Goal: Task Accomplishment & Management: Manage account settings

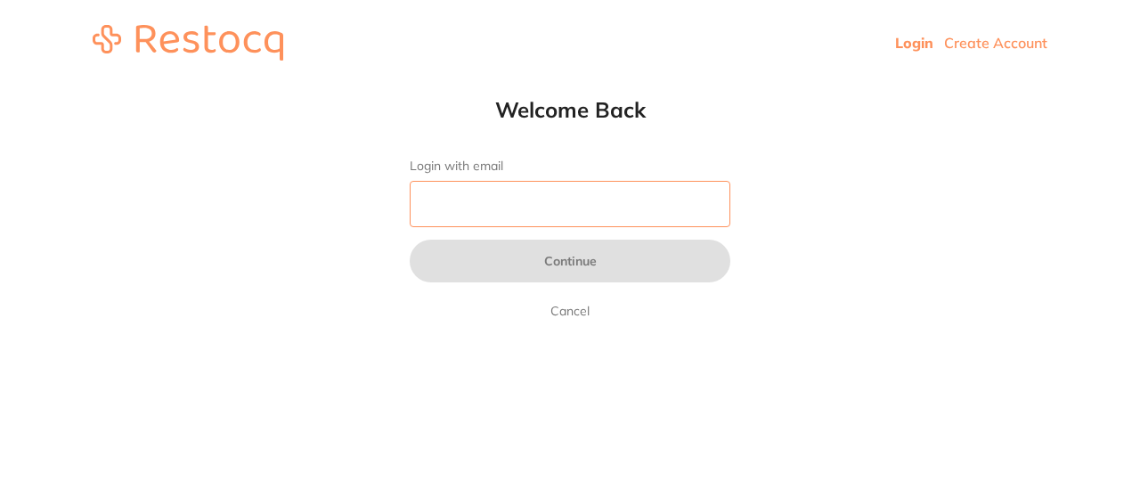
click at [517, 216] on input "Login with email" at bounding box center [570, 204] width 321 height 46
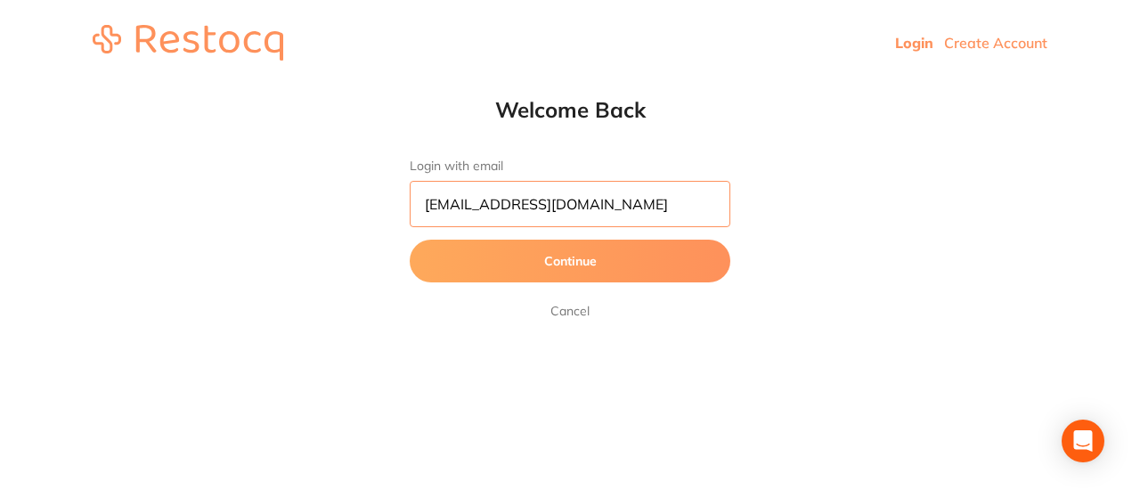
type input "[EMAIL_ADDRESS][DOMAIN_NAME]"
click at [581, 270] on button "Continue" at bounding box center [570, 261] width 321 height 43
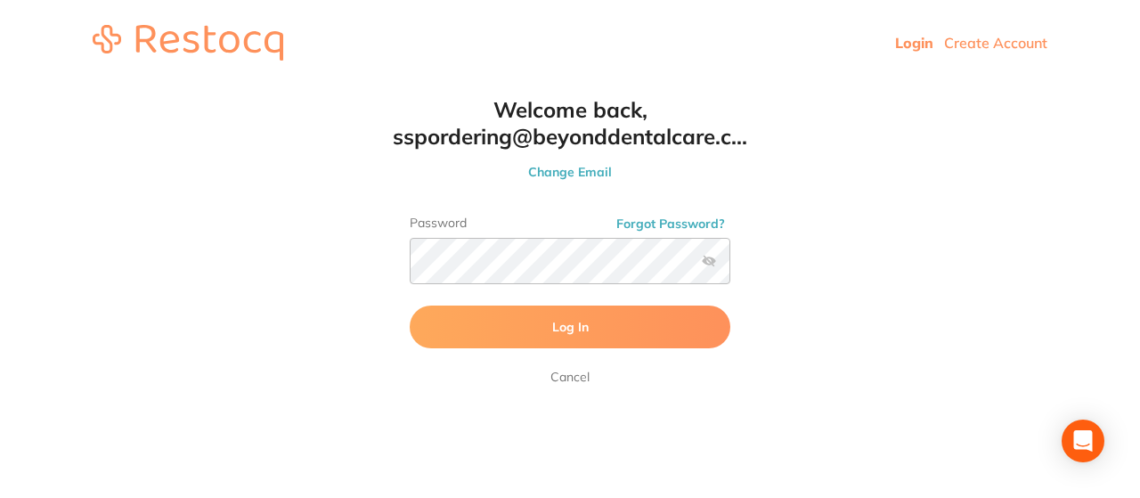
click at [613, 324] on button "Log In" at bounding box center [570, 327] width 321 height 43
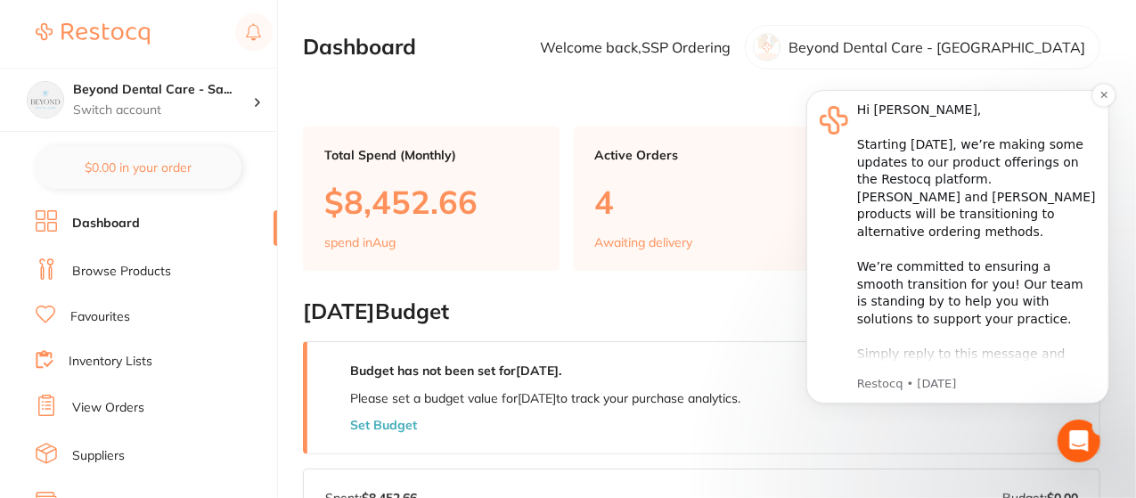
click at [1063, 367] on div "Hi [PERSON_NAME], ​ Starting [DATE], we’re making some updates to our product o…" at bounding box center [975, 310] width 239 height 419
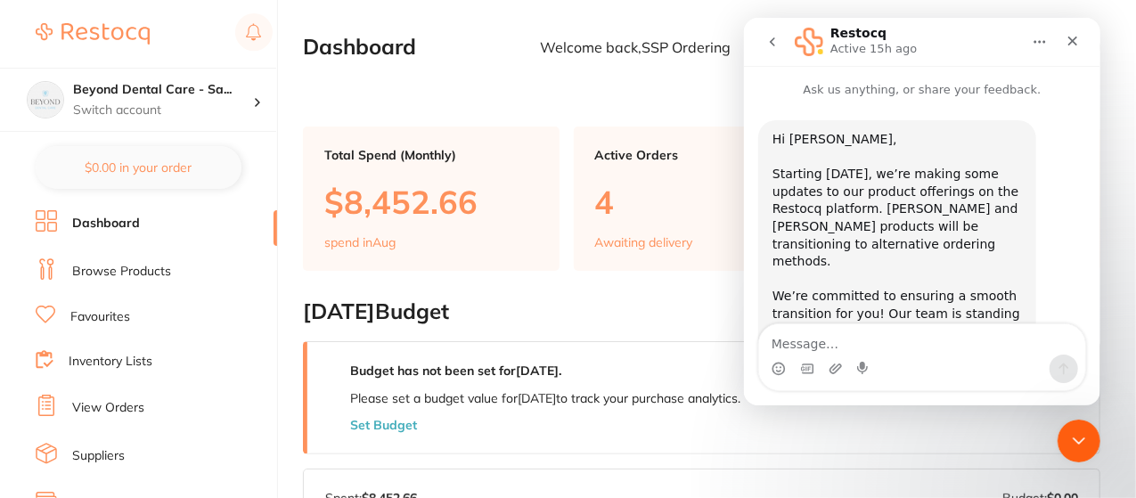
scroll to position [220, 0]
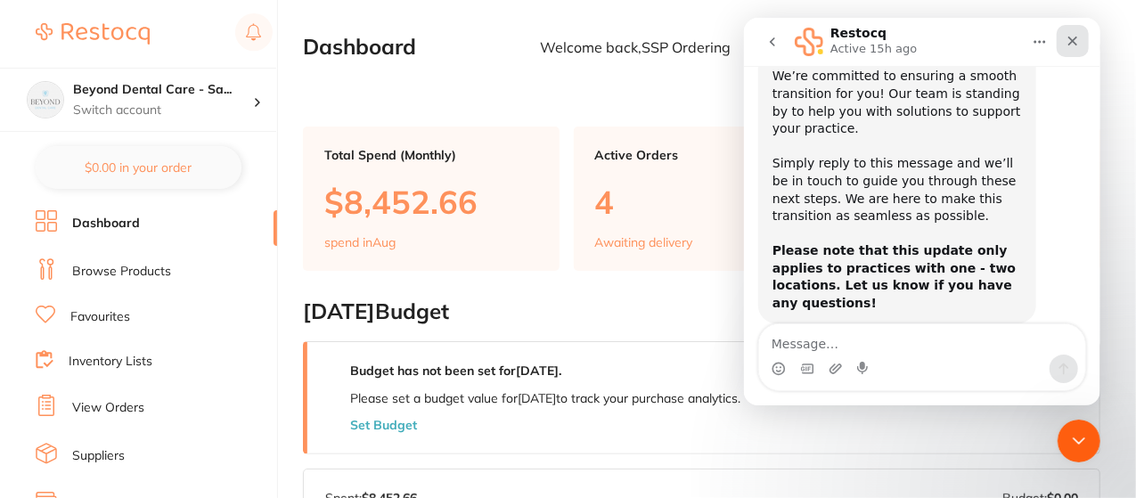
click at [1078, 43] on icon "Close" at bounding box center [1072, 41] width 14 height 14
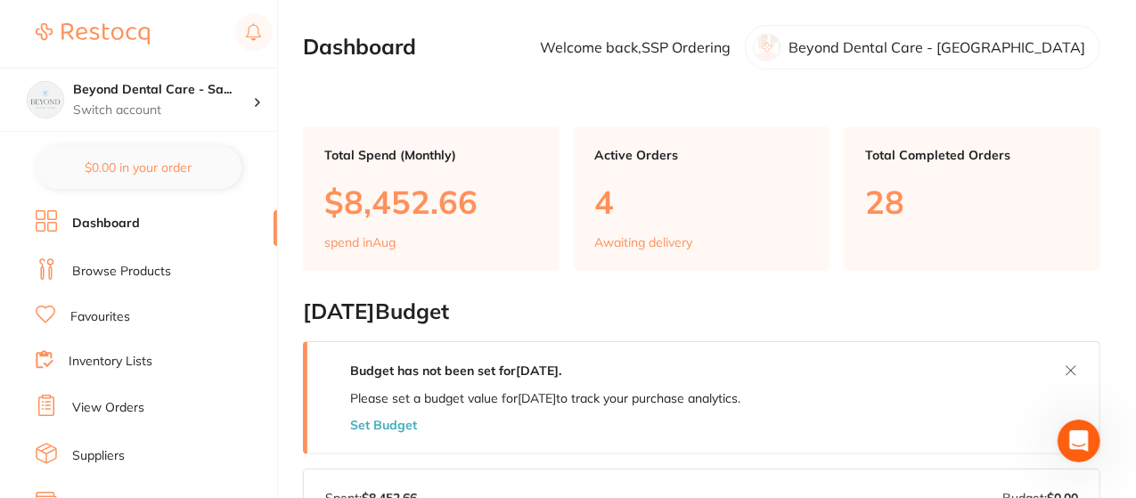
click at [133, 358] on link "Inventory Lists" at bounding box center [111, 362] width 84 height 18
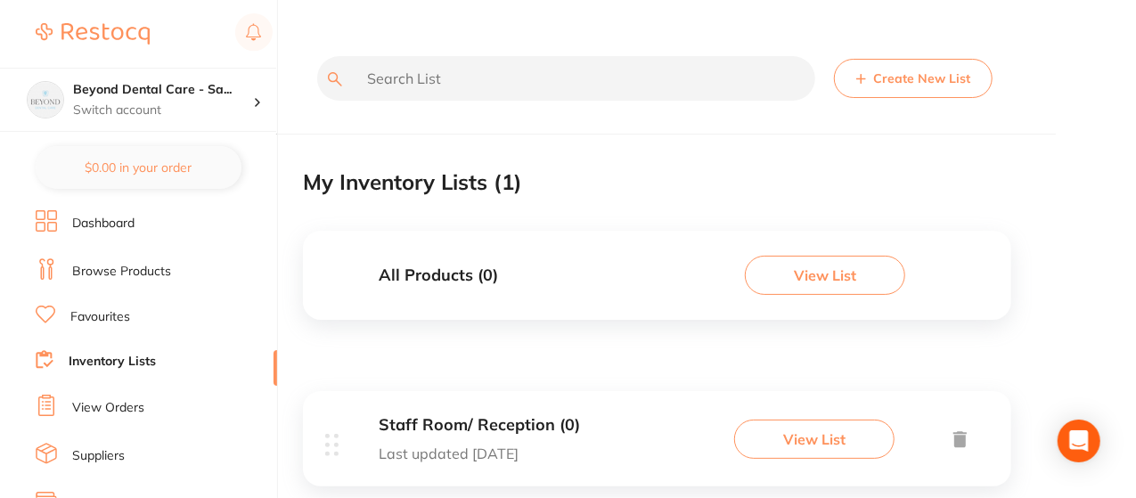
click at [110, 272] on link "Browse Products" at bounding box center [121, 272] width 99 height 18
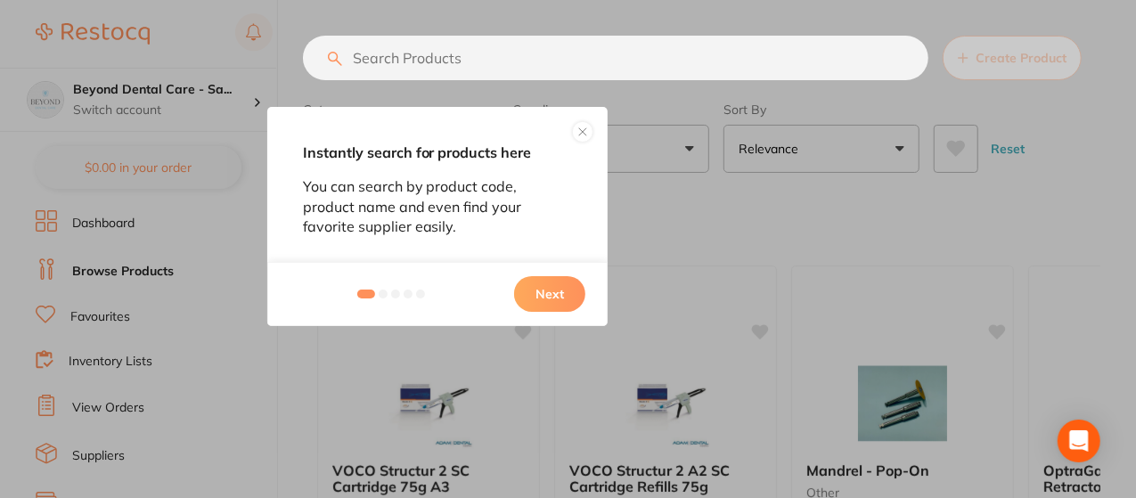
click at [549, 297] on button "Next" at bounding box center [549, 294] width 71 height 36
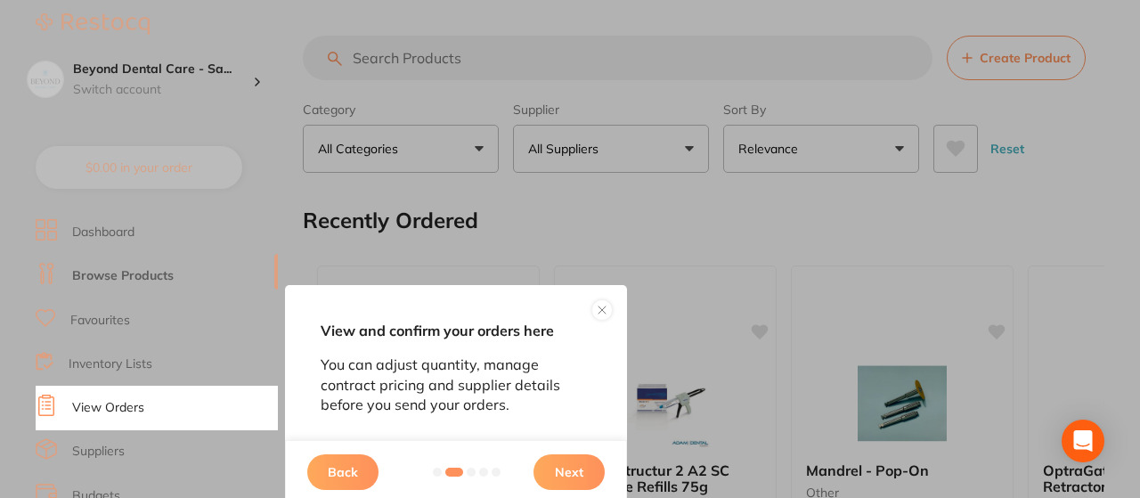
click at [568, 468] on button "Next" at bounding box center [569, 472] width 71 height 36
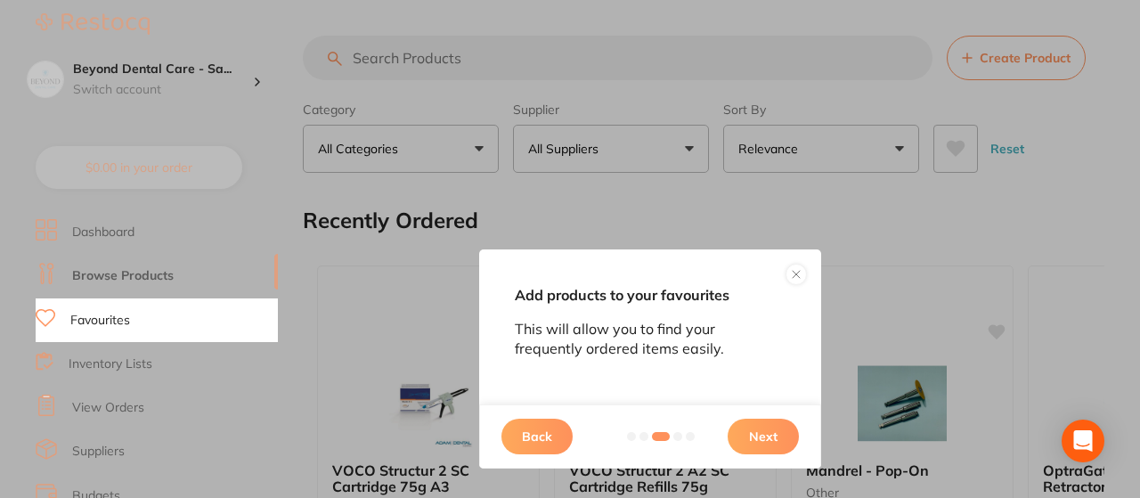
click at [744, 439] on button "Next" at bounding box center [763, 437] width 71 height 36
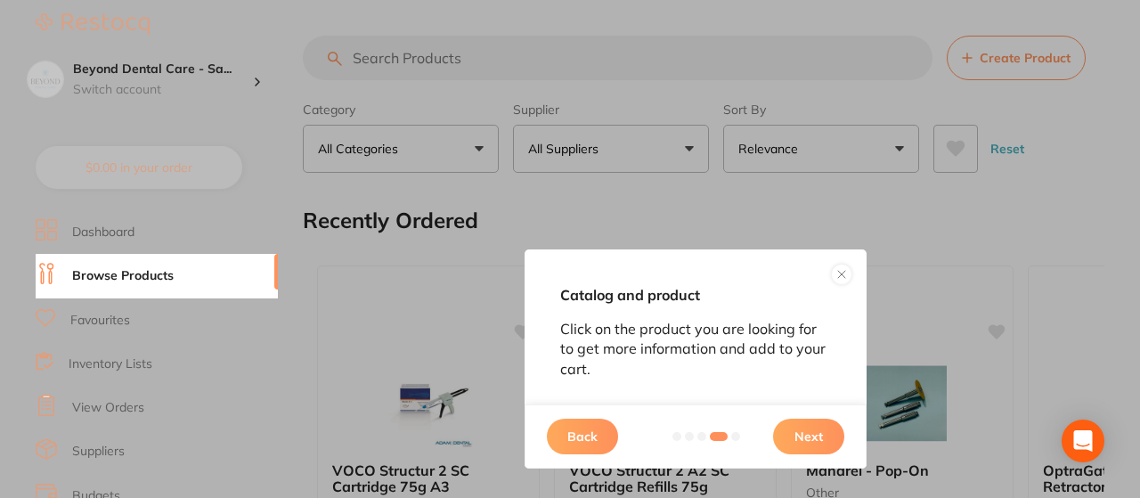
click at [804, 426] on button "Next" at bounding box center [808, 437] width 71 height 36
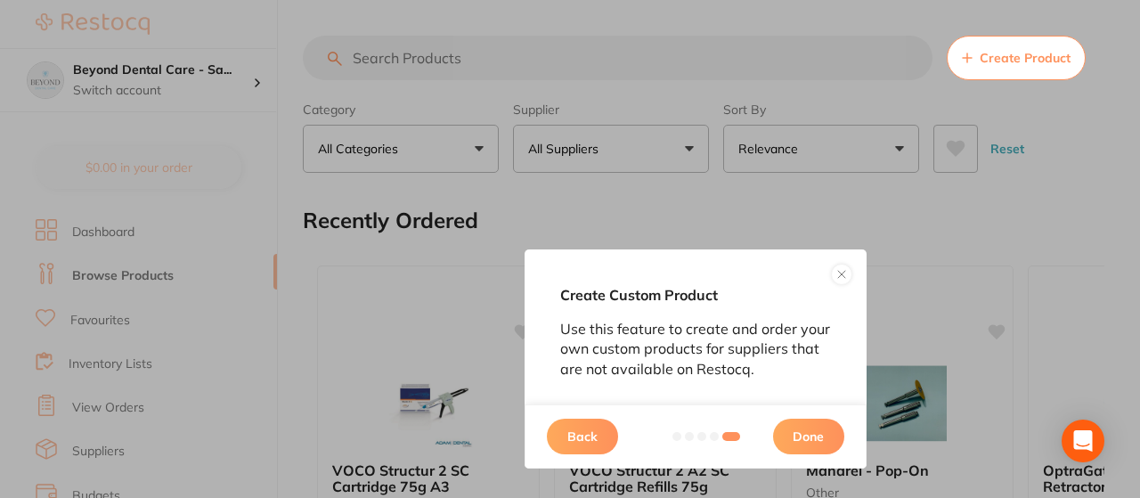
click at [804, 426] on button "Done" at bounding box center [808, 437] width 71 height 36
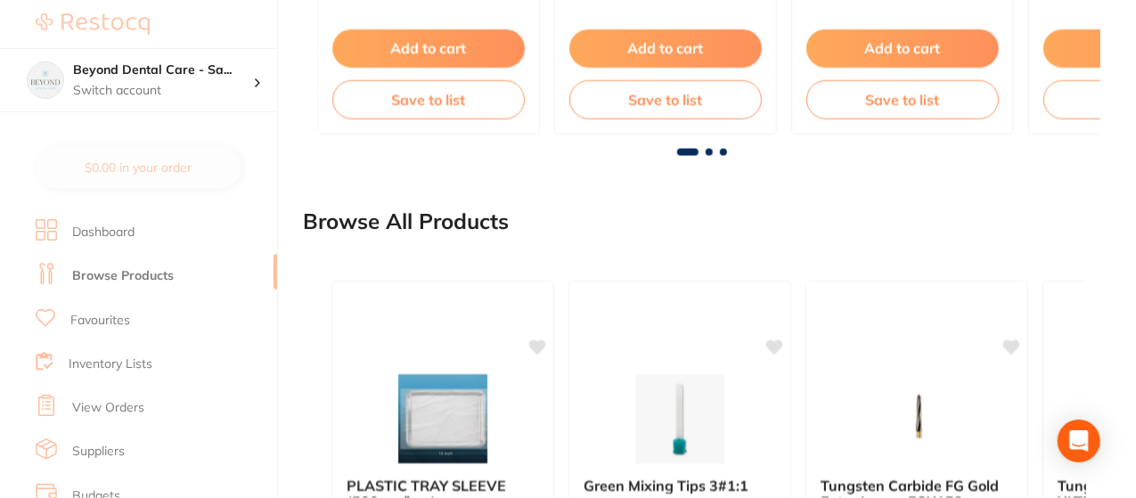
scroll to position [1673, 0]
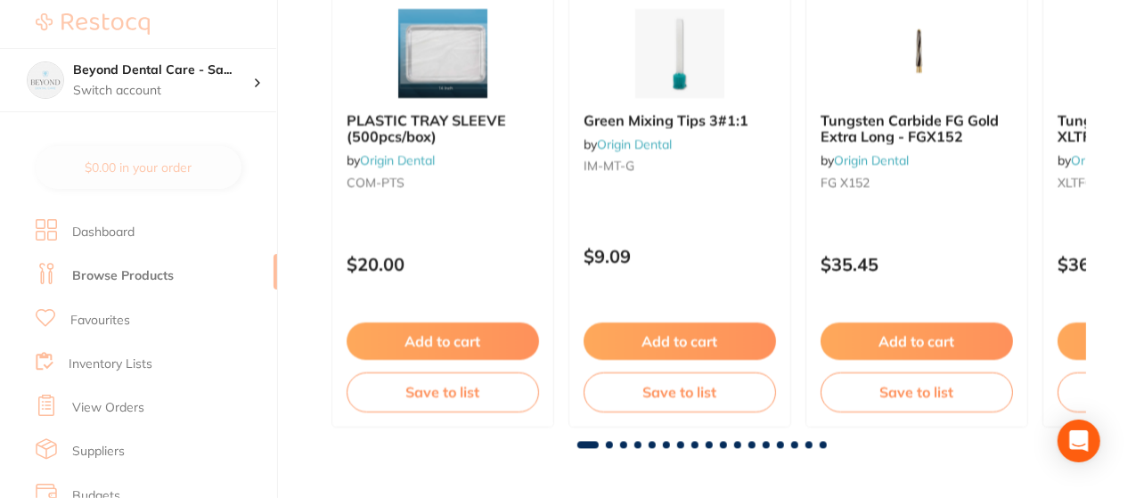
click at [609, 445] on span at bounding box center [609, 445] width 7 height 7
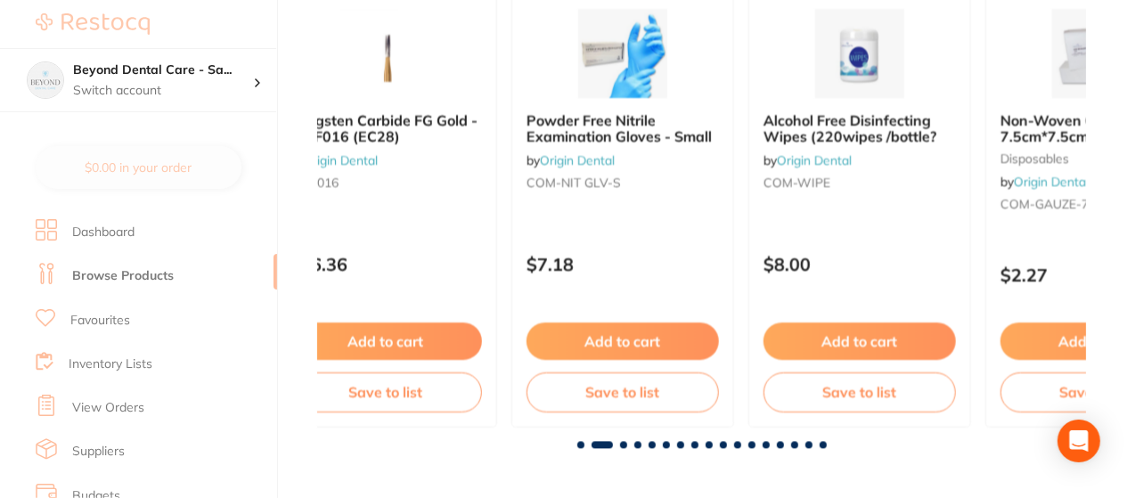
scroll to position [0, 769]
click at [609, 445] on span at bounding box center [602, 445] width 21 height 7
click at [622, 445] on span at bounding box center [623, 445] width 7 height 7
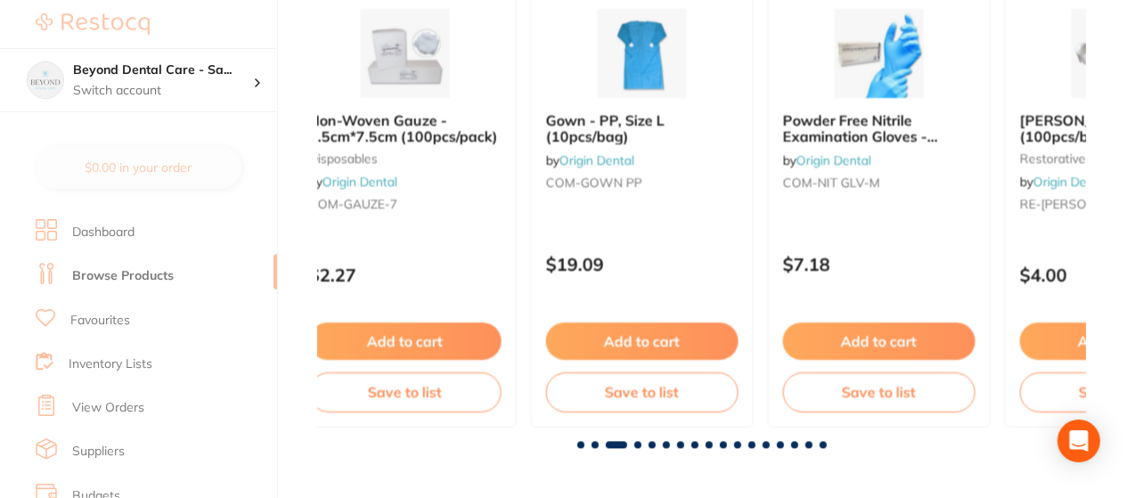
scroll to position [0, 1538]
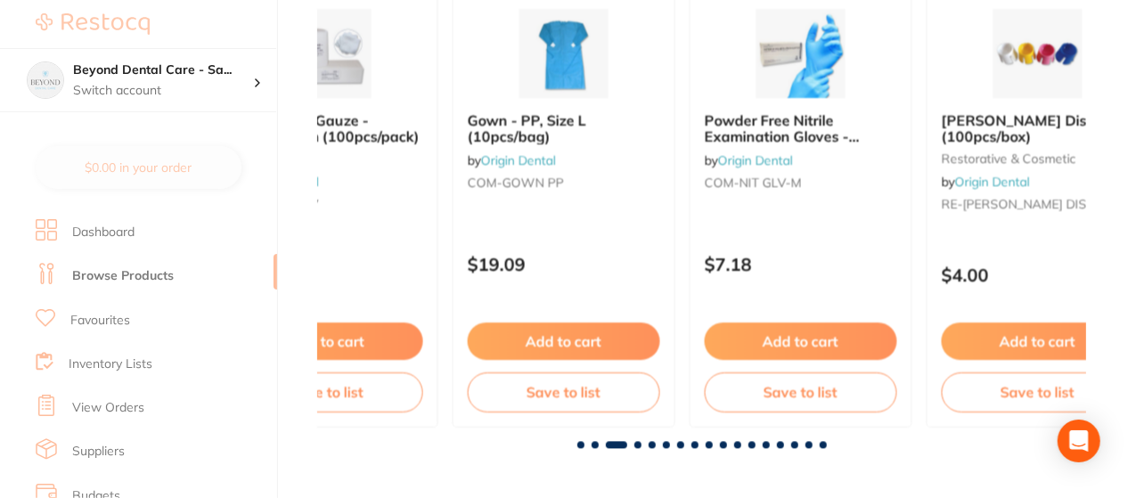
click at [640, 445] on span at bounding box center [637, 445] width 7 height 7
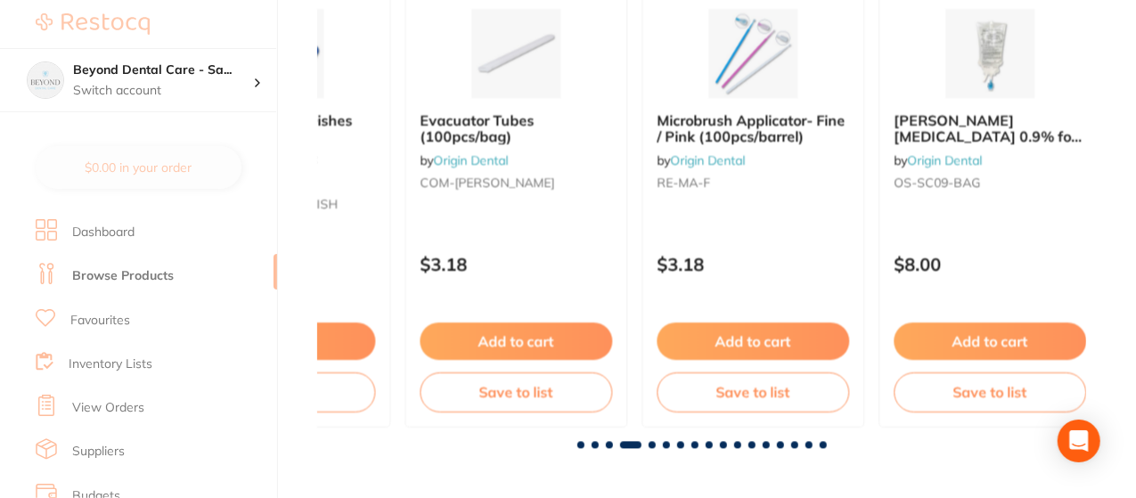
scroll to position [0, 2307]
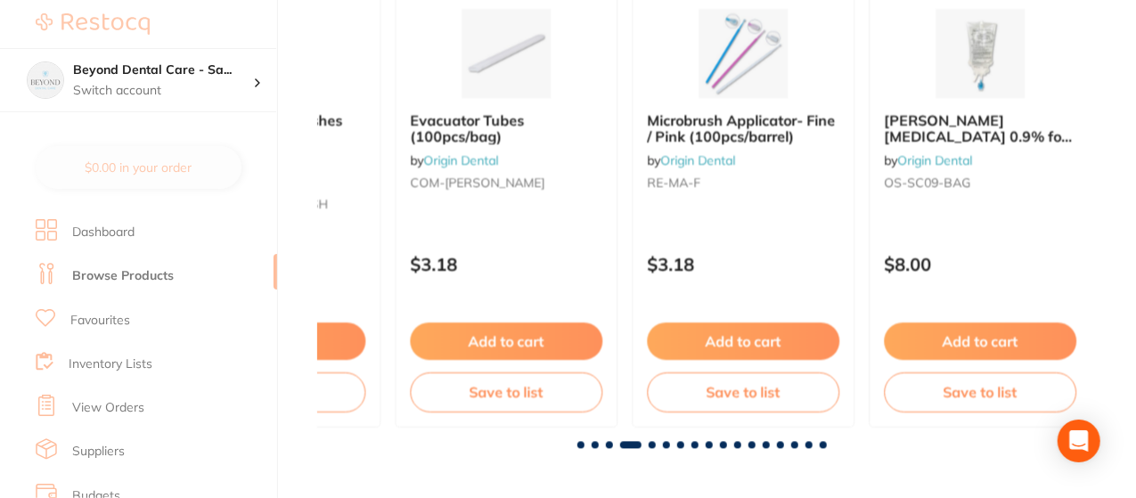
click at [654, 446] on span at bounding box center [652, 445] width 7 height 7
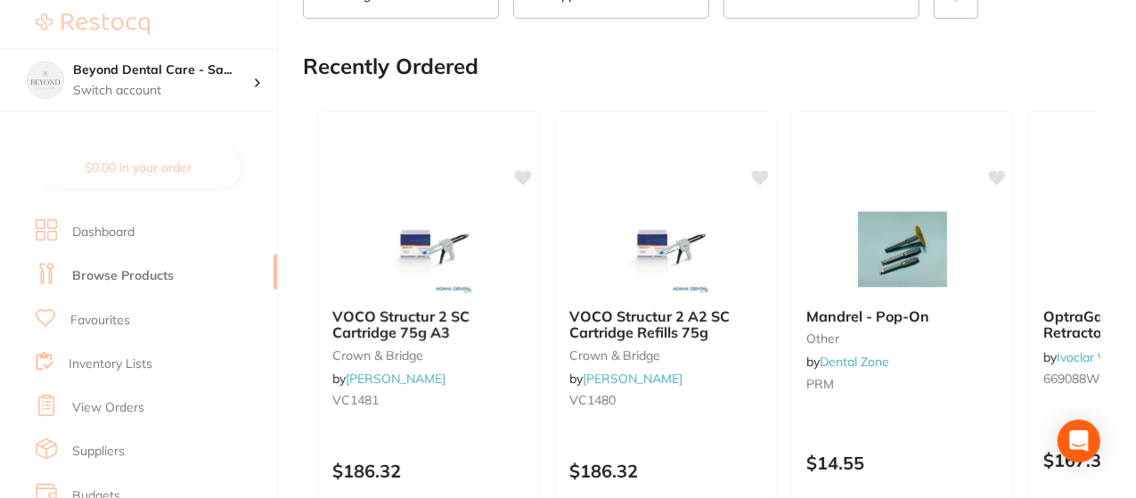
scroll to position [0, 0]
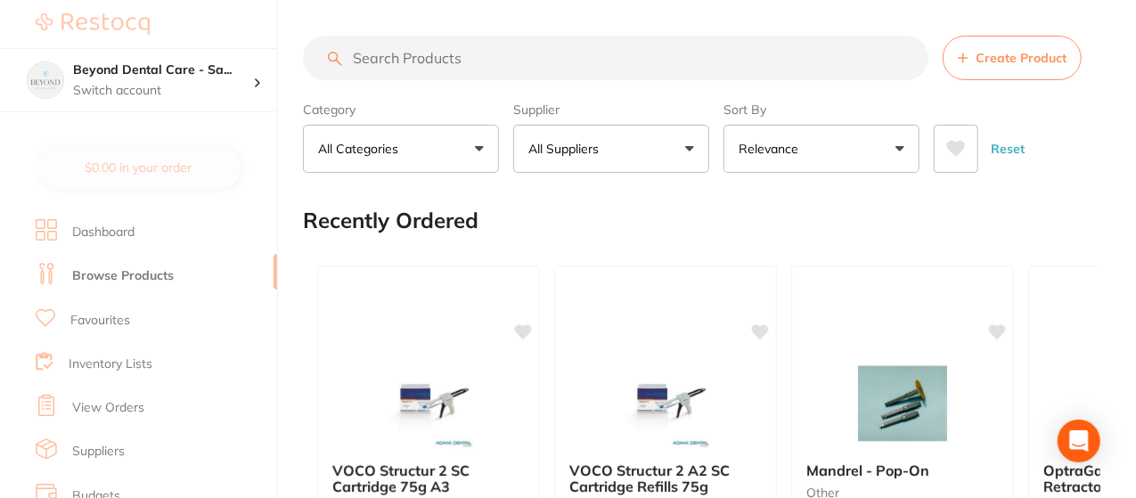
click at [107, 229] on link "Dashboard" at bounding box center [103, 233] width 62 height 18
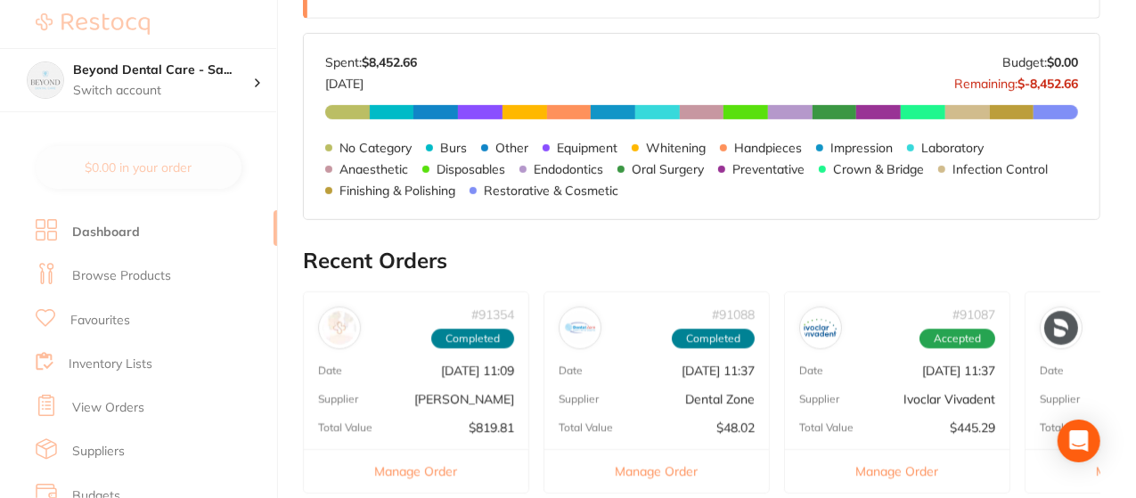
scroll to position [871, 0]
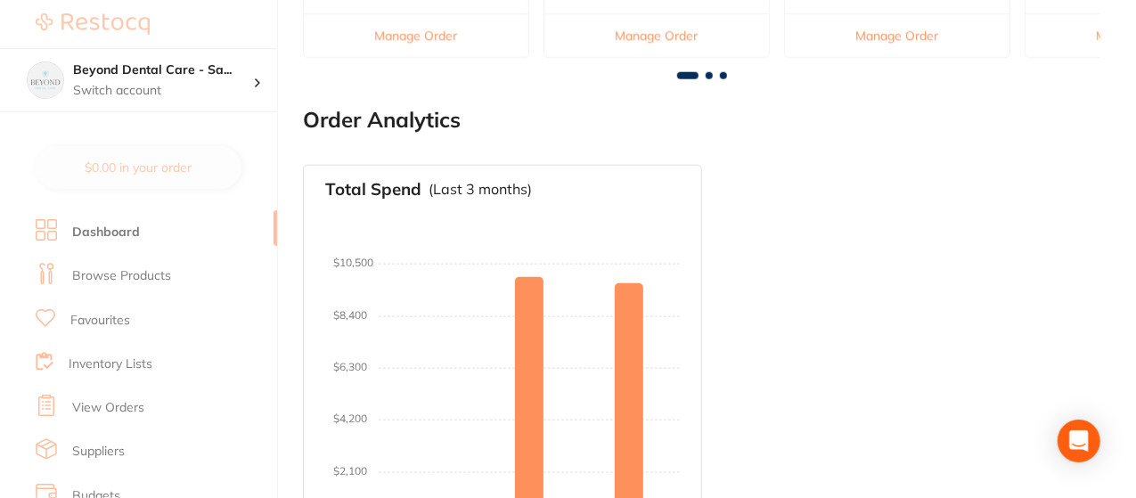
click at [124, 323] on link "Favourites" at bounding box center [100, 321] width 60 height 18
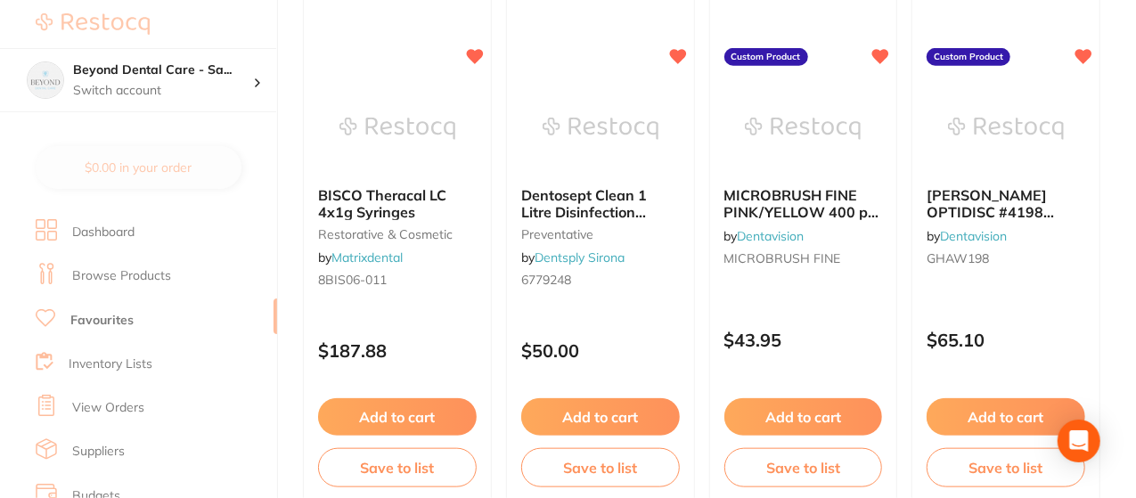
scroll to position [748, 0]
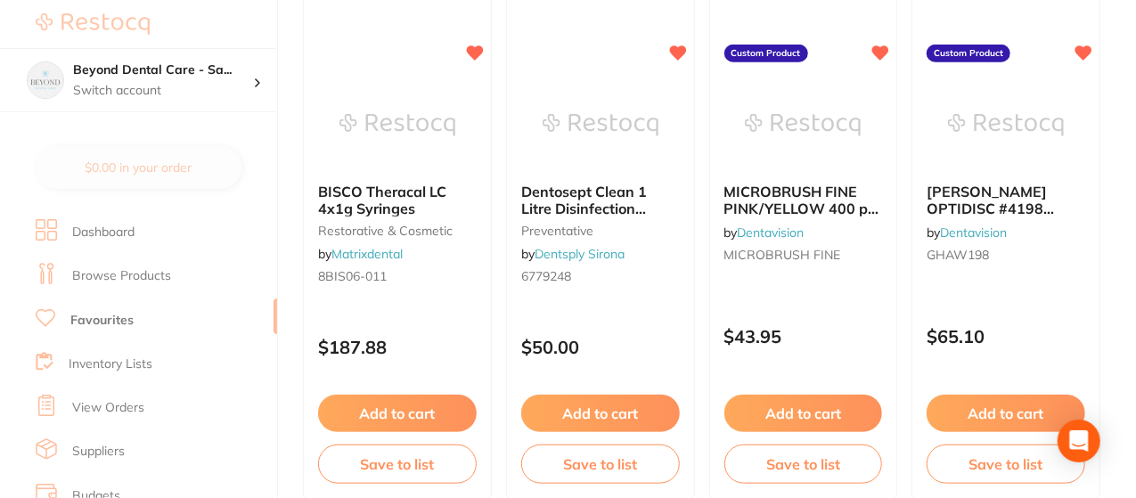
click at [139, 356] on link "Inventory Lists" at bounding box center [111, 364] width 84 height 18
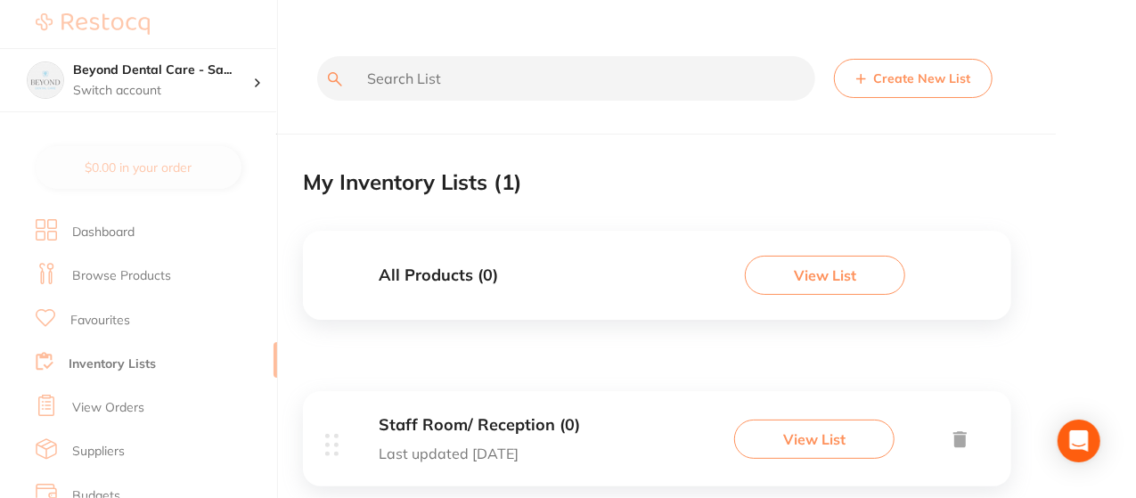
click at [447, 76] on input "text" at bounding box center [566, 78] width 498 height 45
click at [930, 70] on button "Create New List" at bounding box center [913, 78] width 159 height 39
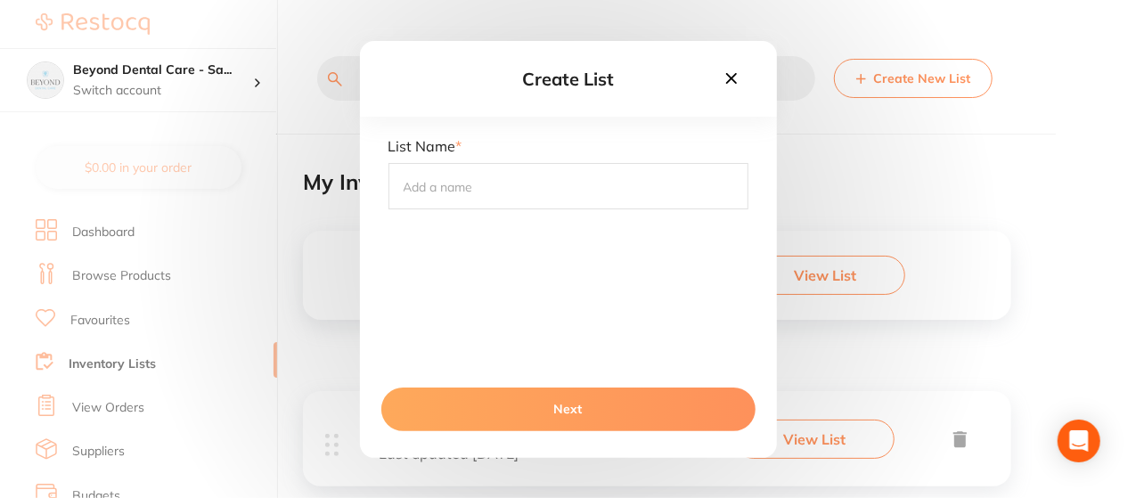
click at [474, 190] on input "text" at bounding box center [568, 186] width 360 height 46
click at [731, 76] on icon at bounding box center [730, 77] width 11 height 11
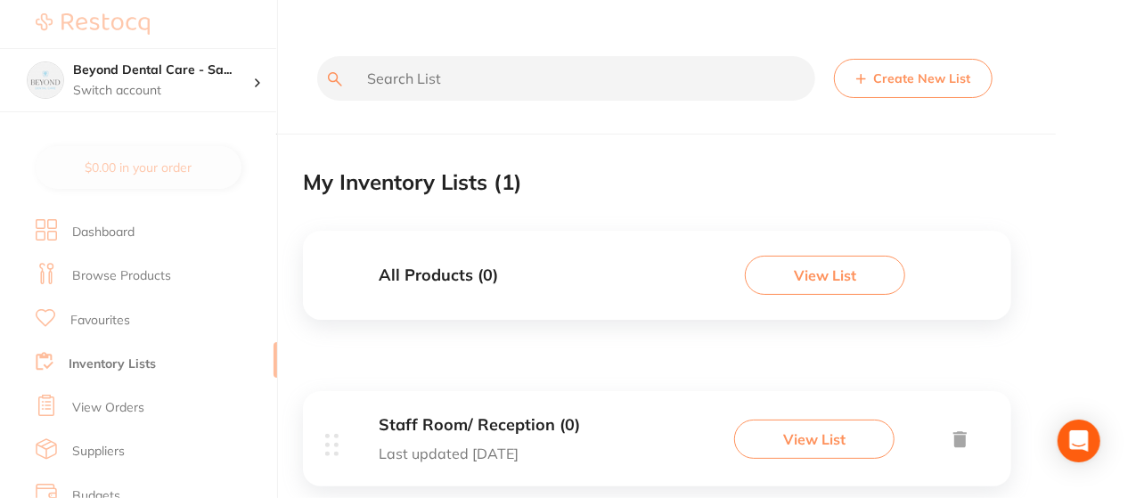
click at [116, 401] on link "View Orders" at bounding box center [108, 408] width 72 height 18
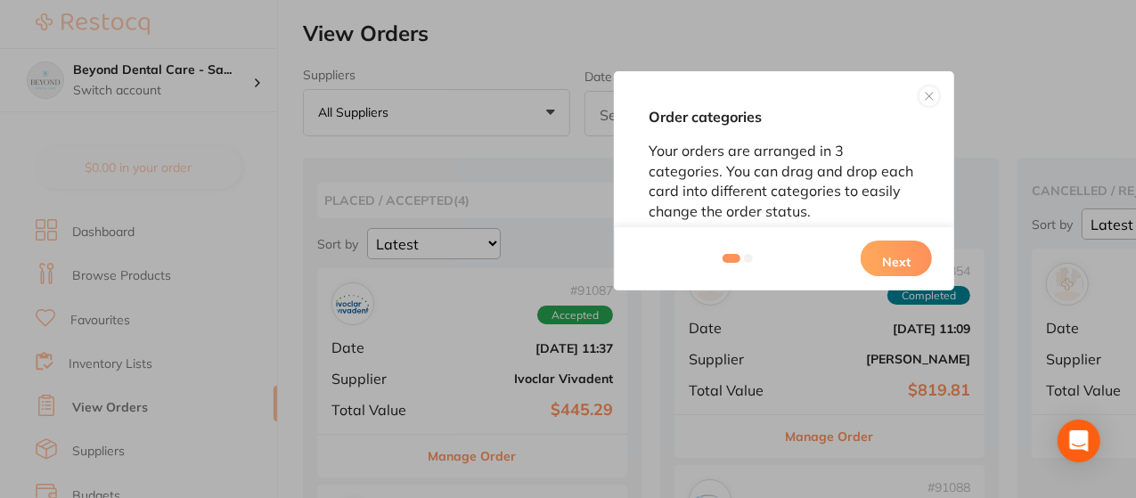
click at [927, 100] on button at bounding box center [929, 96] width 21 height 21
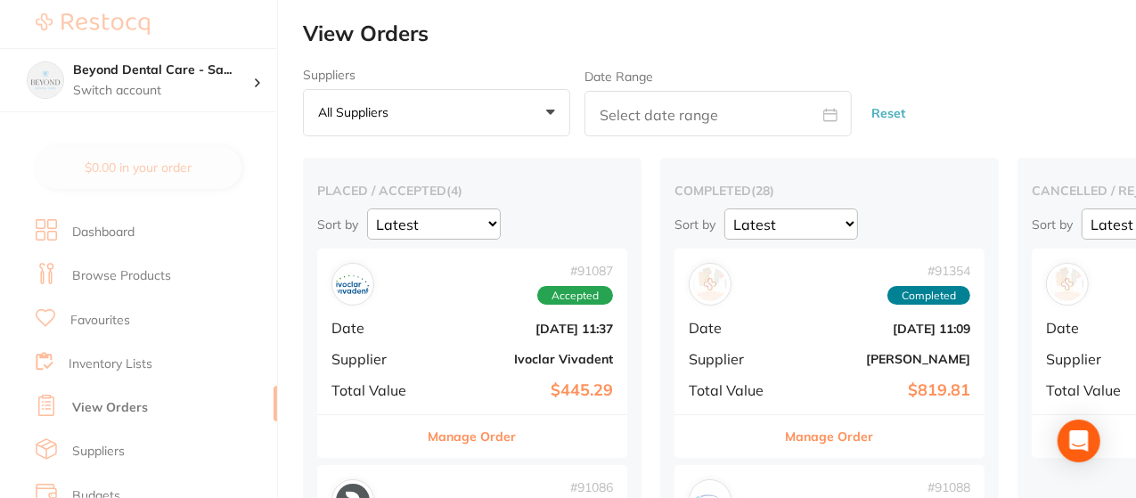
drag, startPoint x: 897, startPoint y: 10, endPoint x: 763, endPoint y: 67, distance: 146.1
click at [763, 68] on div "Date Range" at bounding box center [717, 102] width 267 height 69
click at [123, 231] on link "Dashboard" at bounding box center [103, 233] width 62 height 18
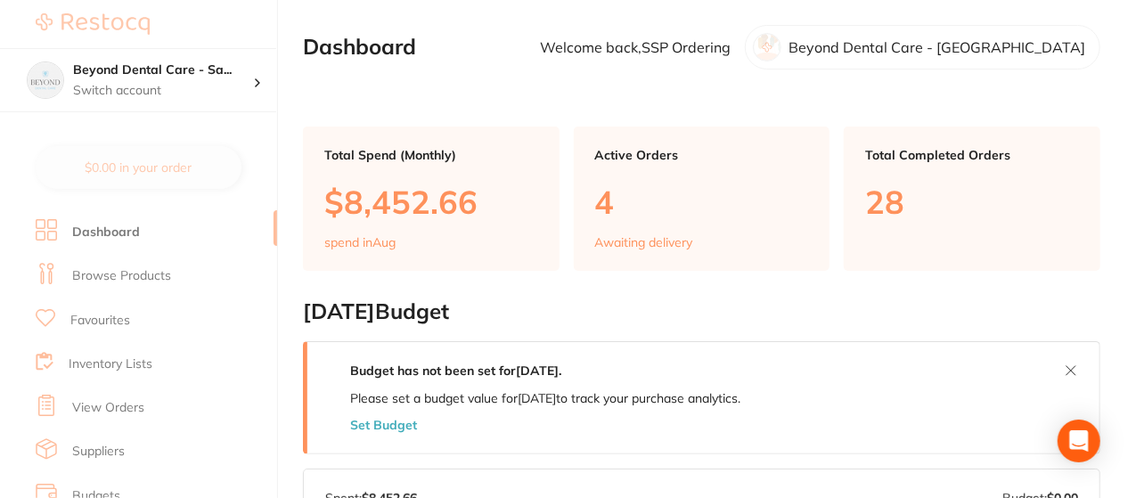
click at [622, 189] on p "4" at bounding box center [702, 202] width 214 height 37
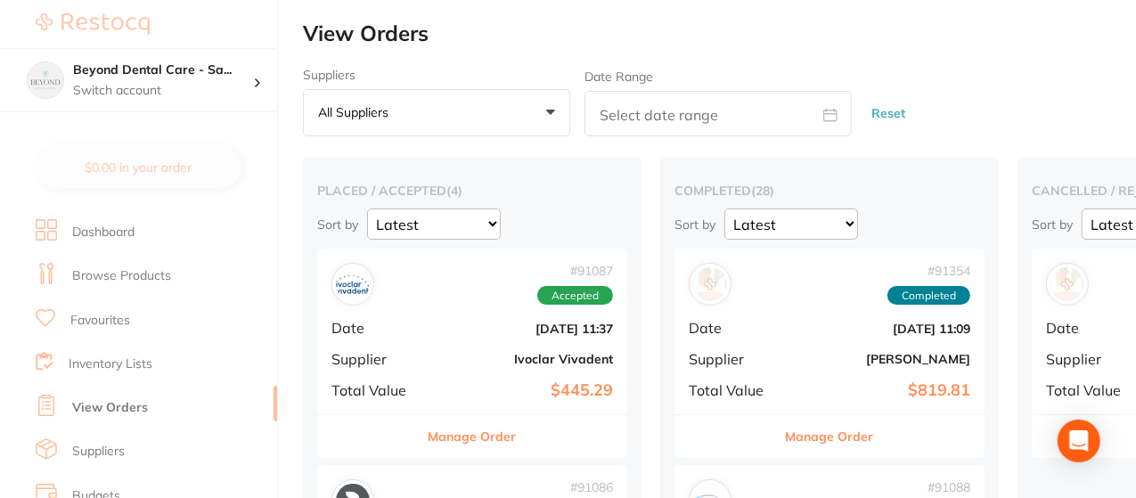
click at [494, 439] on button "Manage Order" at bounding box center [473, 436] width 88 height 43
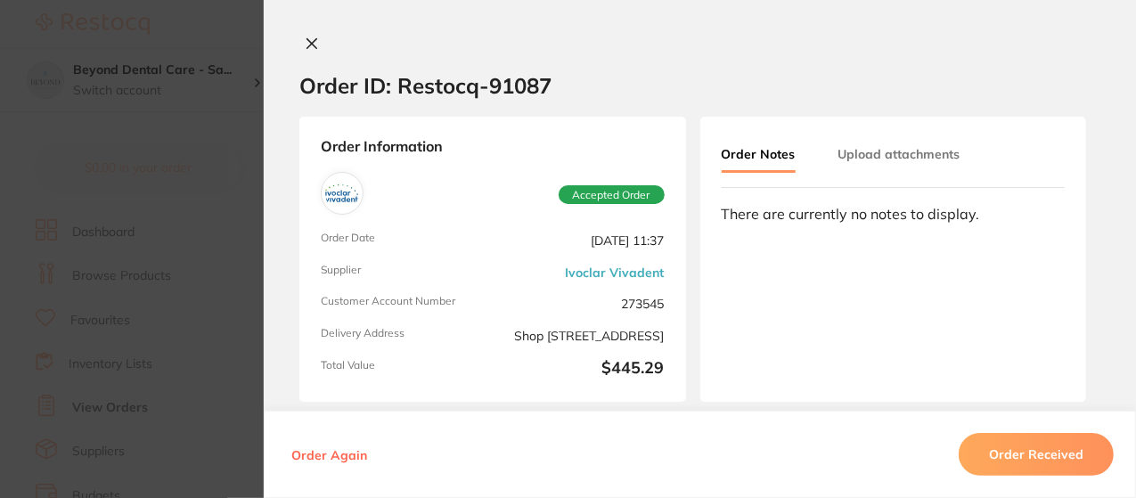
scroll to position [249, 0]
click at [310, 38] on icon at bounding box center [312, 44] width 14 height 14
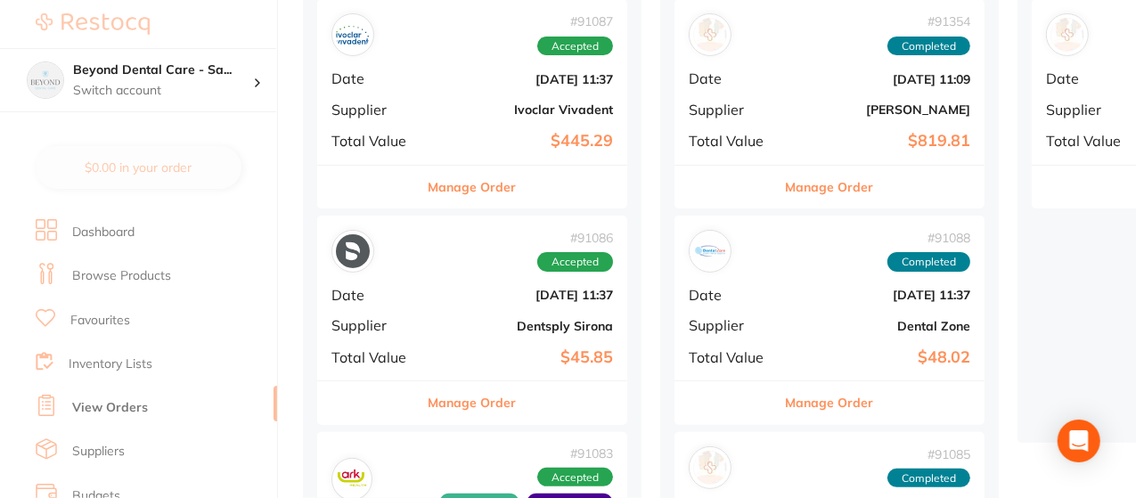
click at [830, 398] on button "Manage Order" at bounding box center [830, 402] width 88 height 43
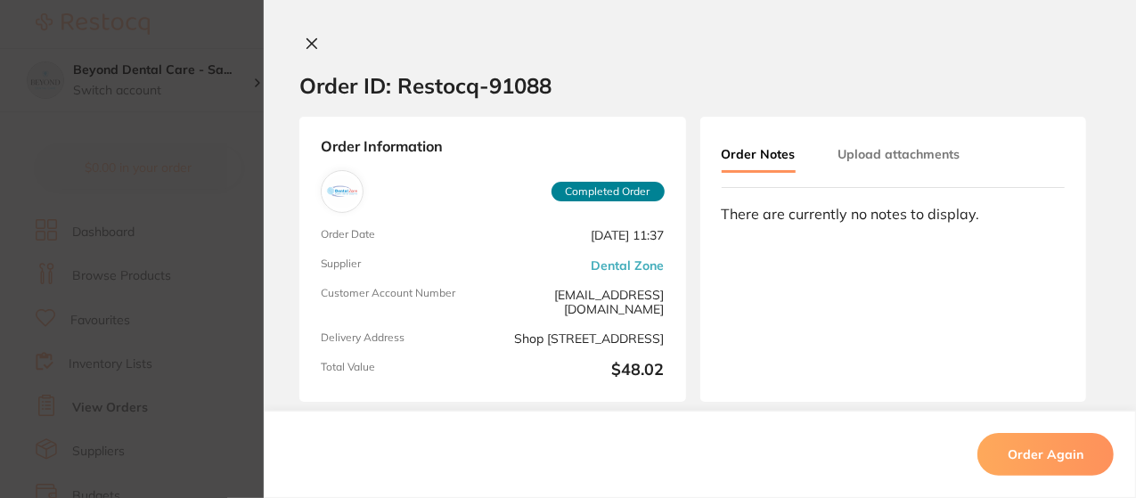
click at [305, 38] on icon at bounding box center [312, 44] width 14 height 14
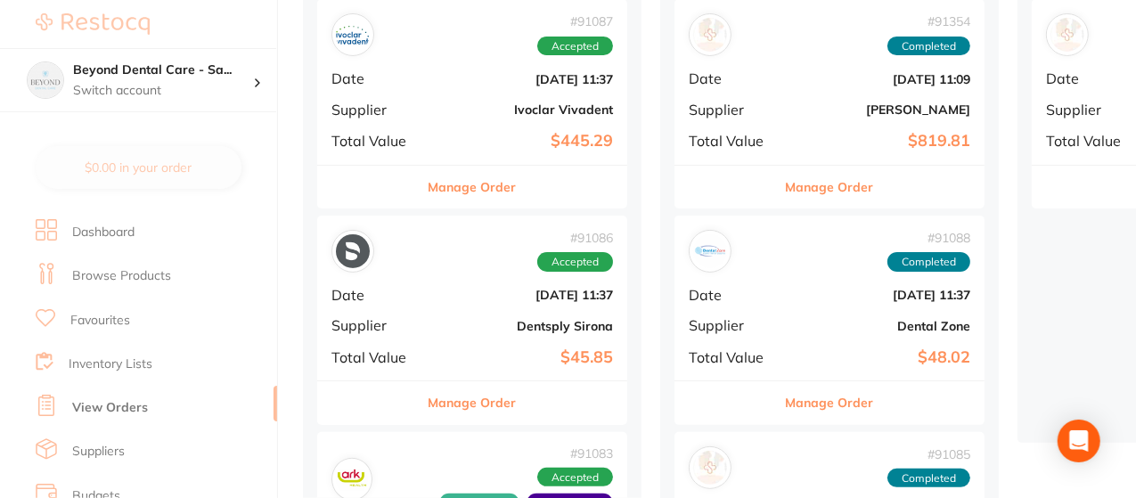
click at [163, 280] on link "Browse Products" at bounding box center [121, 276] width 99 height 18
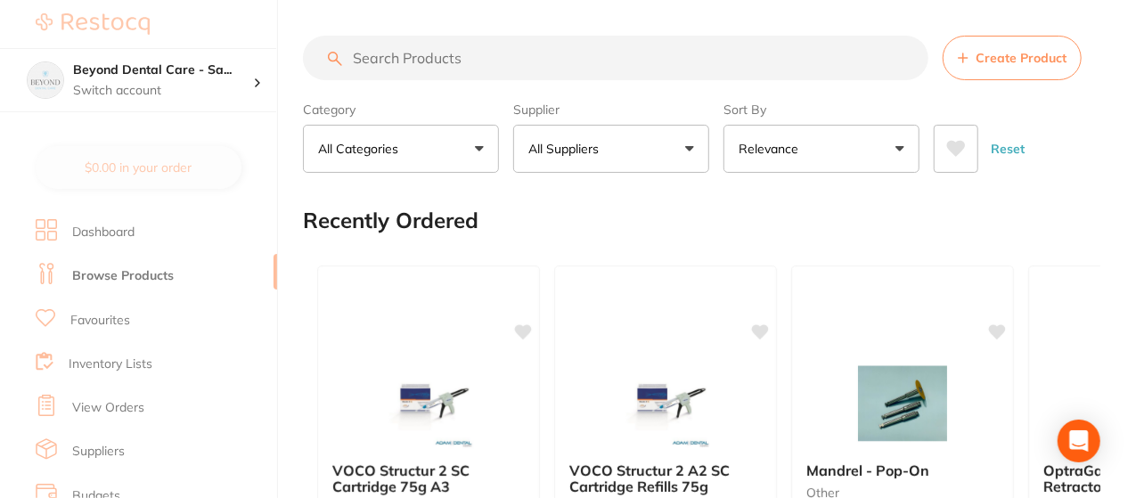
click at [121, 320] on link "Favourites" at bounding box center [100, 321] width 60 height 18
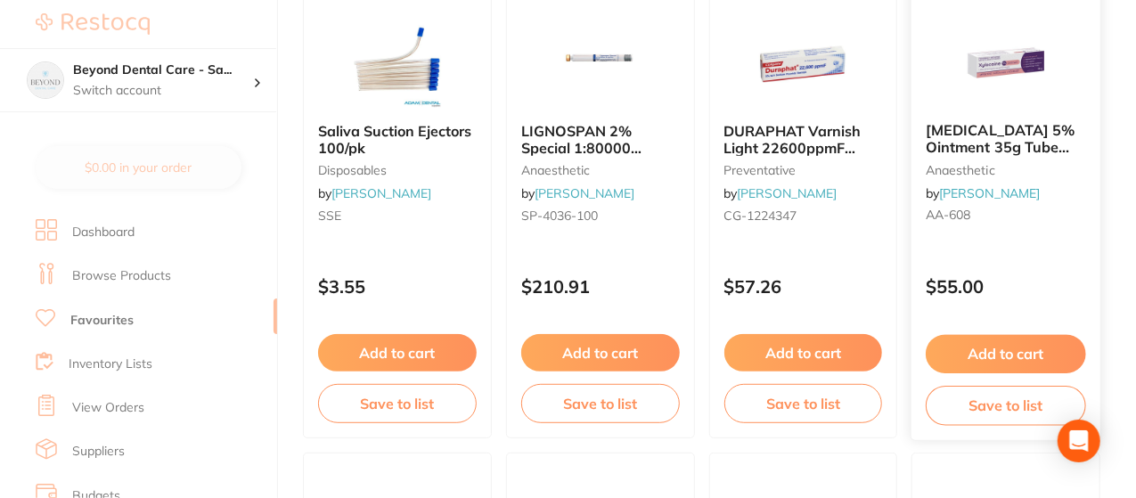
scroll to position [285, 0]
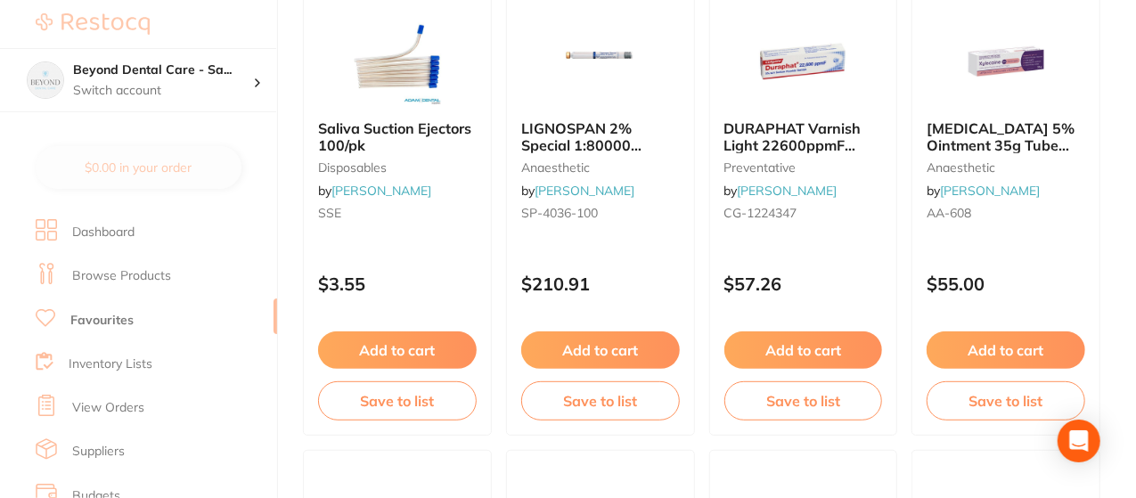
click at [132, 368] on link "Inventory Lists" at bounding box center [111, 364] width 84 height 18
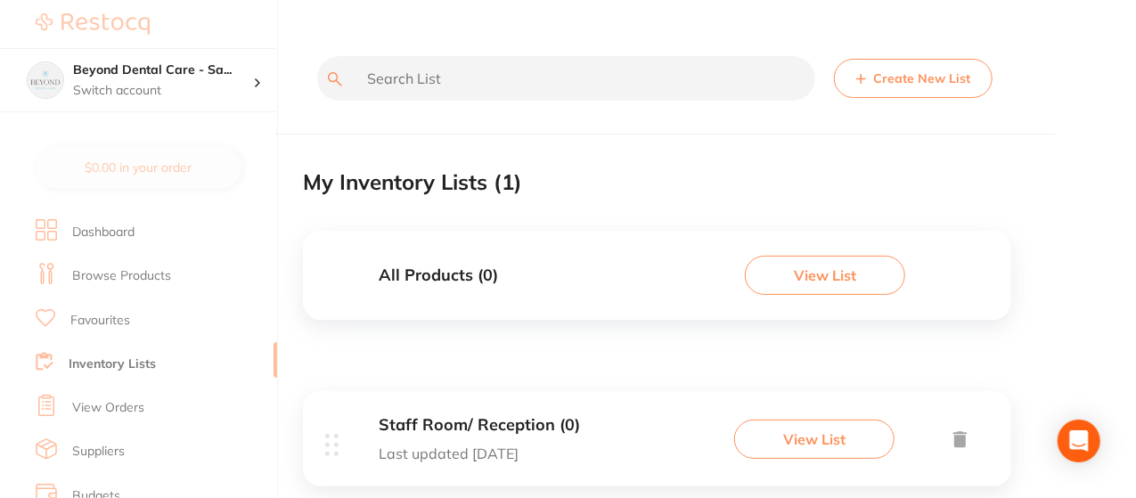
click at [888, 76] on button "Create New List" at bounding box center [913, 78] width 159 height 39
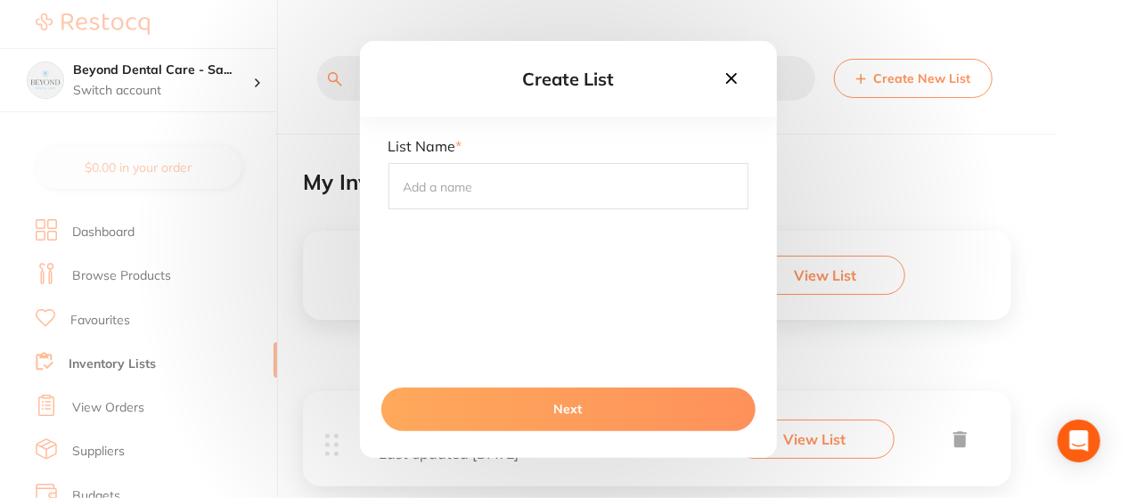
click at [452, 186] on input "text" at bounding box center [568, 186] width 360 height 46
type input "Steri"
click at [580, 407] on button "Next" at bounding box center [568, 409] width 374 height 43
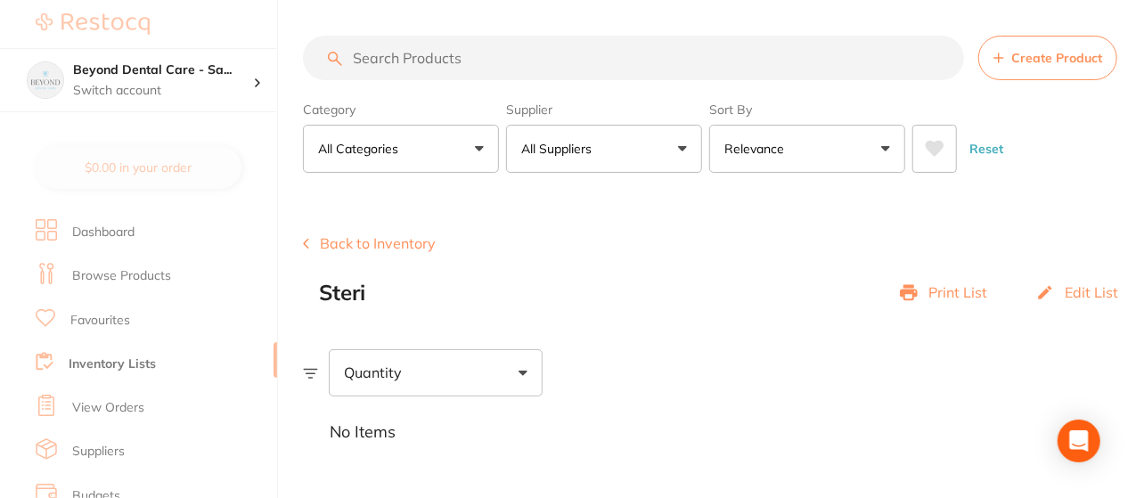
click at [123, 324] on link "Favourites" at bounding box center [100, 321] width 60 height 18
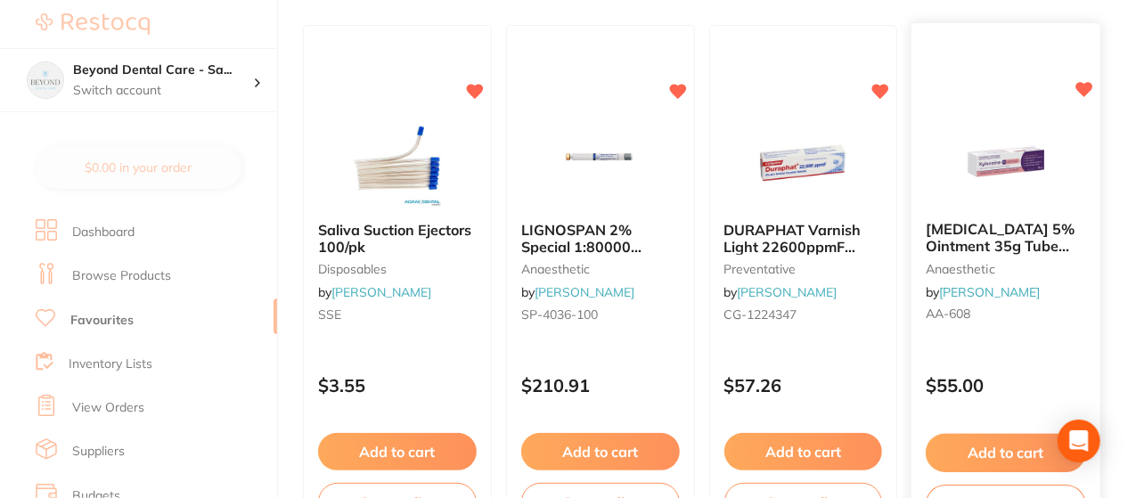
scroll to position [214, 0]
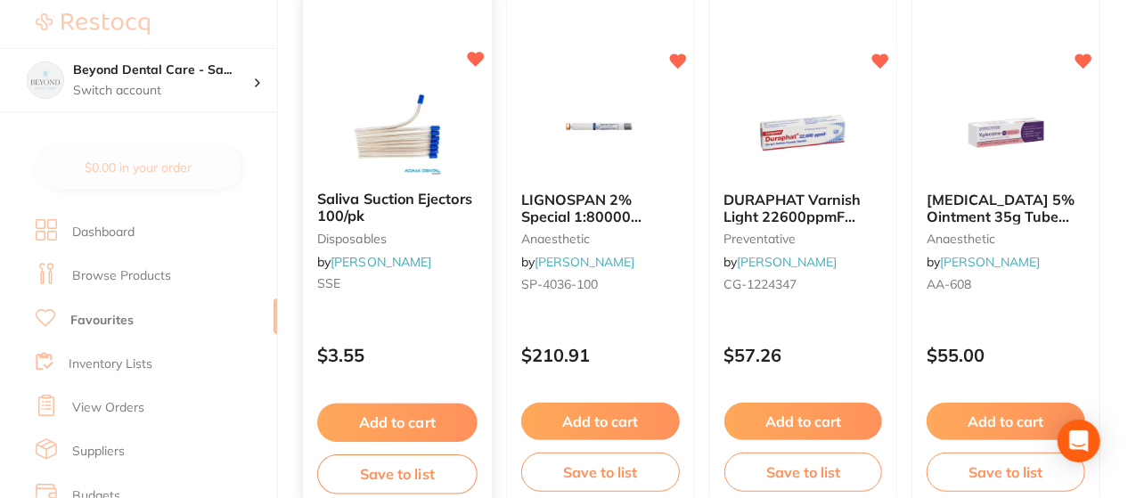
click at [415, 472] on button "Save to list" at bounding box center [397, 474] width 160 height 40
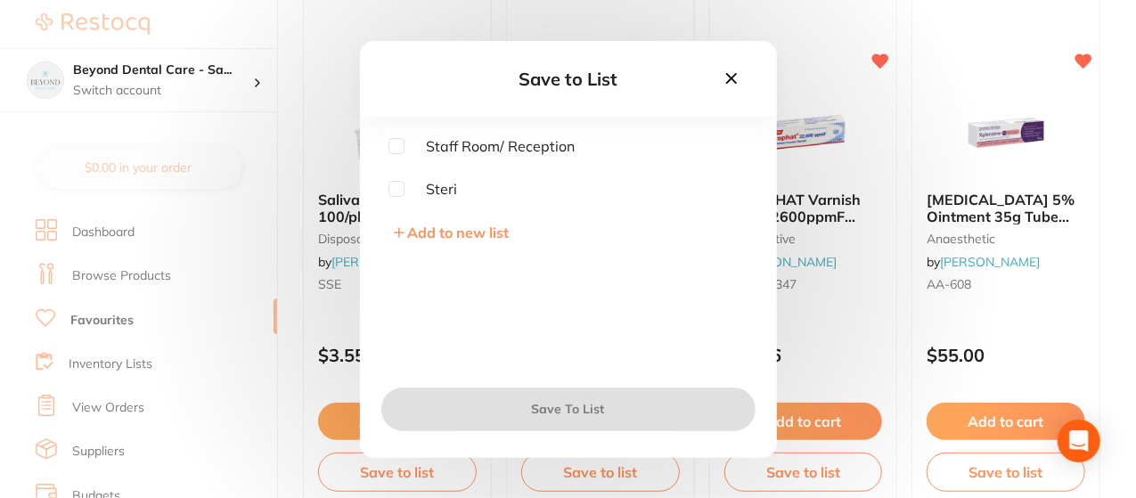
click at [396, 189] on input "checkbox" at bounding box center [396, 189] width 16 height 16
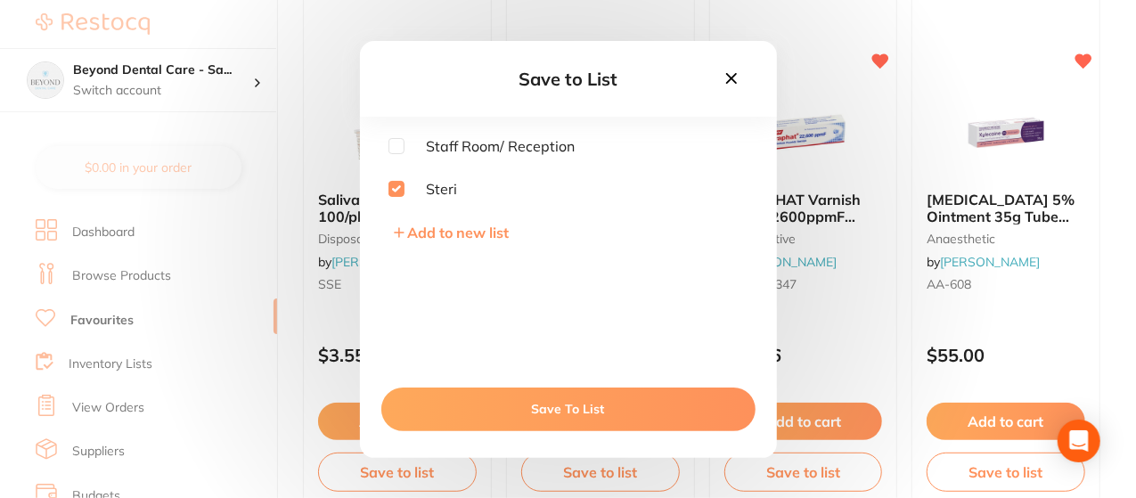
click at [396, 189] on input "checkbox" at bounding box center [396, 189] width 16 height 16
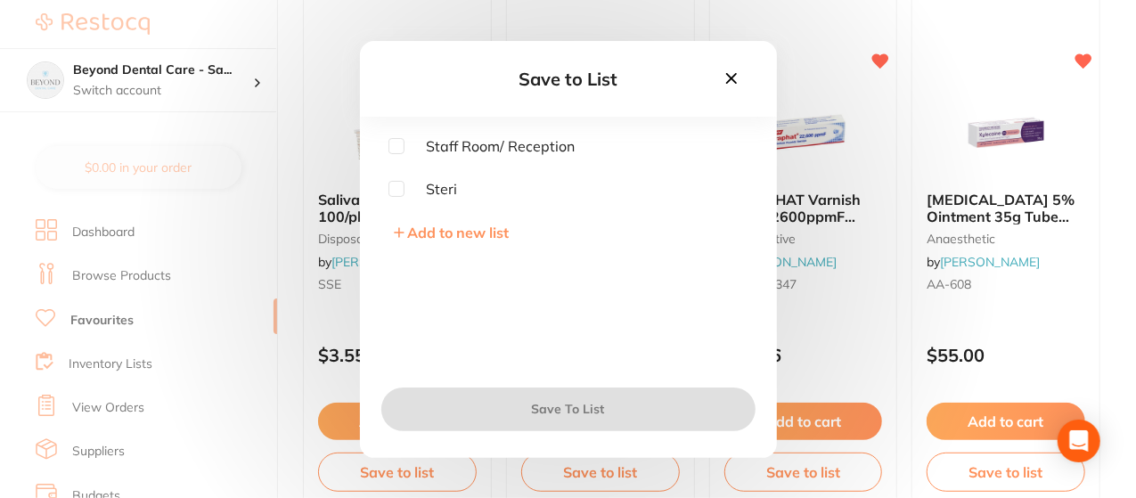
click at [396, 189] on input "checkbox" at bounding box center [396, 189] width 16 height 16
checkbox input "true"
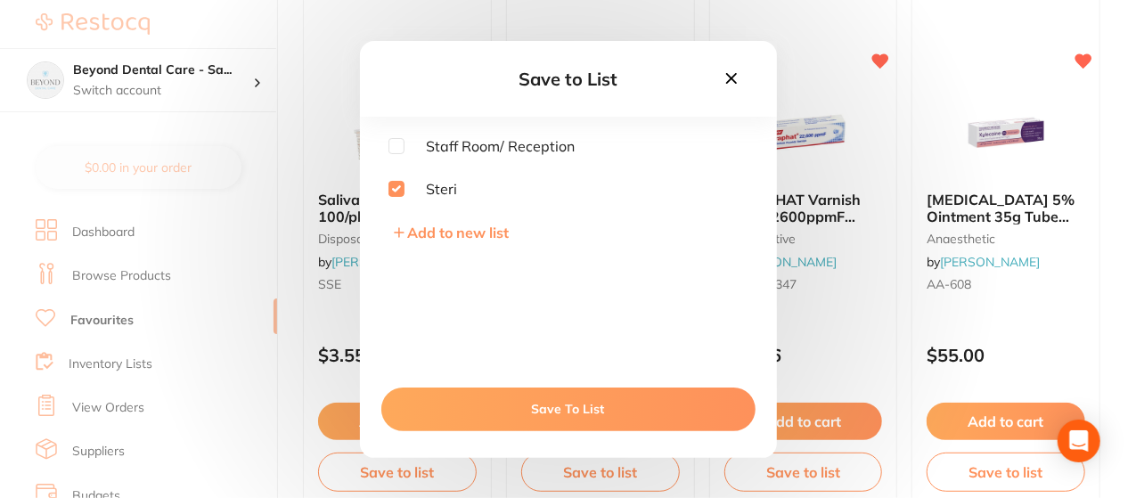
click at [538, 405] on button "Save To List" at bounding box center [568, 409] width 374 height 43
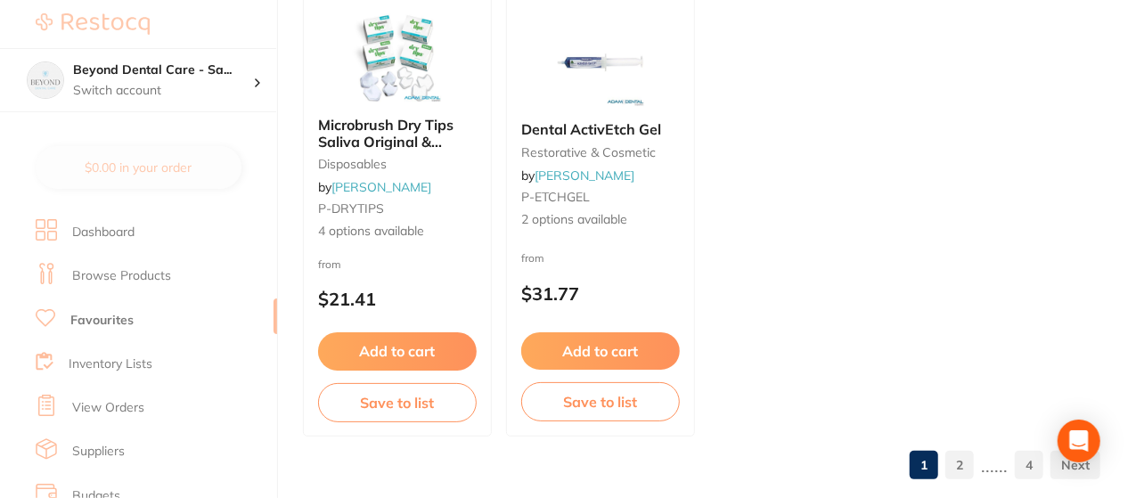
scroll to position [7159, 0]
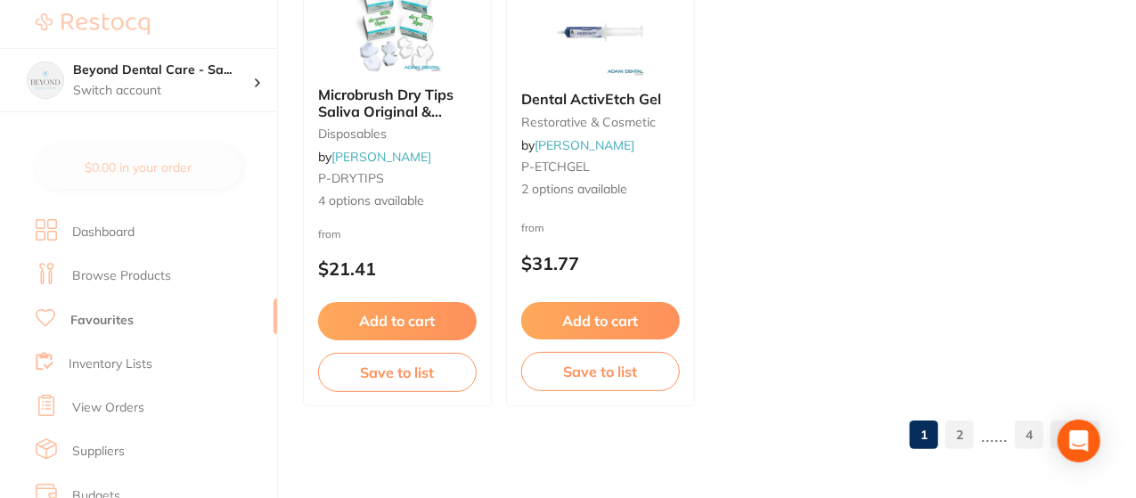
click at [115, 363] on link "Inventory Lists" at bounding box center [111, 364] width 84 height 18
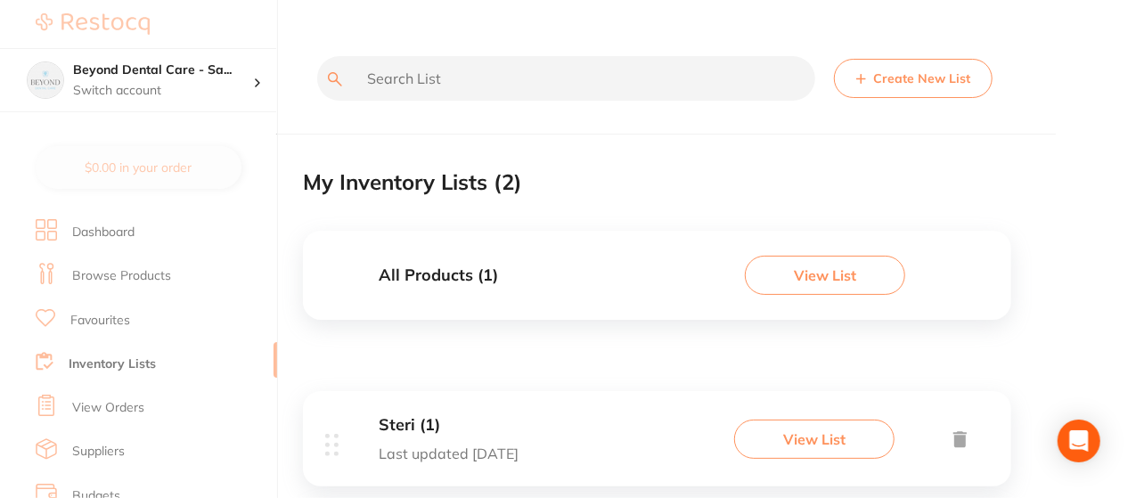
click at [893, 71] on button "Create New List" at bounding box center [913, 78] width 159 height 39
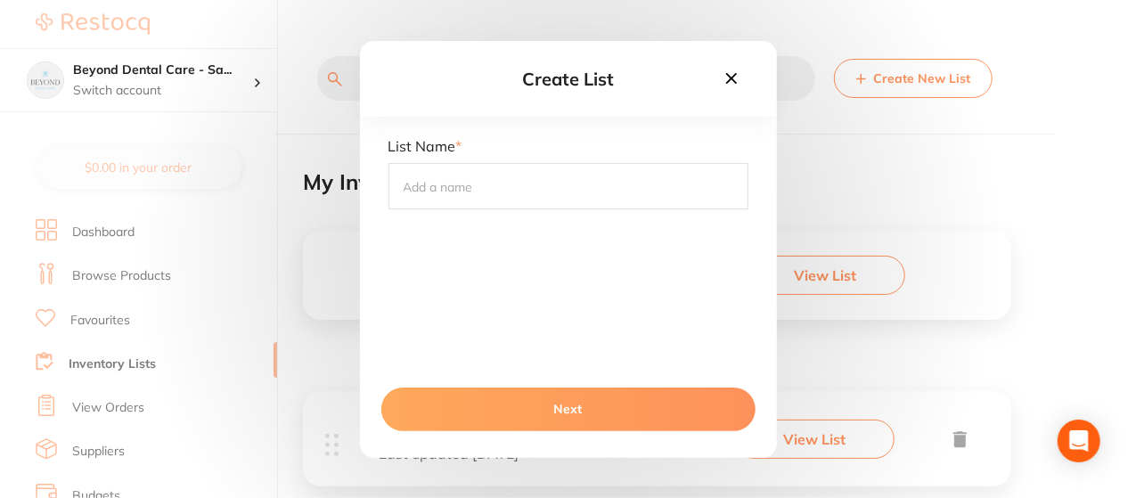
click at [422, 193] on input "text" at bounding box center [568, 186] width 360 height 46
type input "Restorative"
click at [588, 400] on button "Next" at bounding box center [568, 409] width 374 height 43
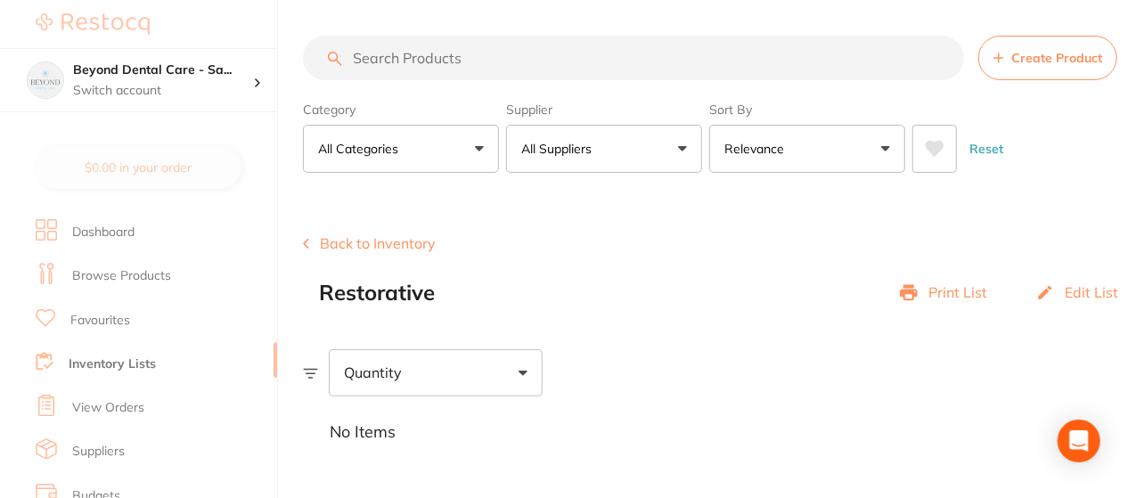
click at [1008, 51] on button "Create Product" at bounding box center [1047, 58] width 139 height 45
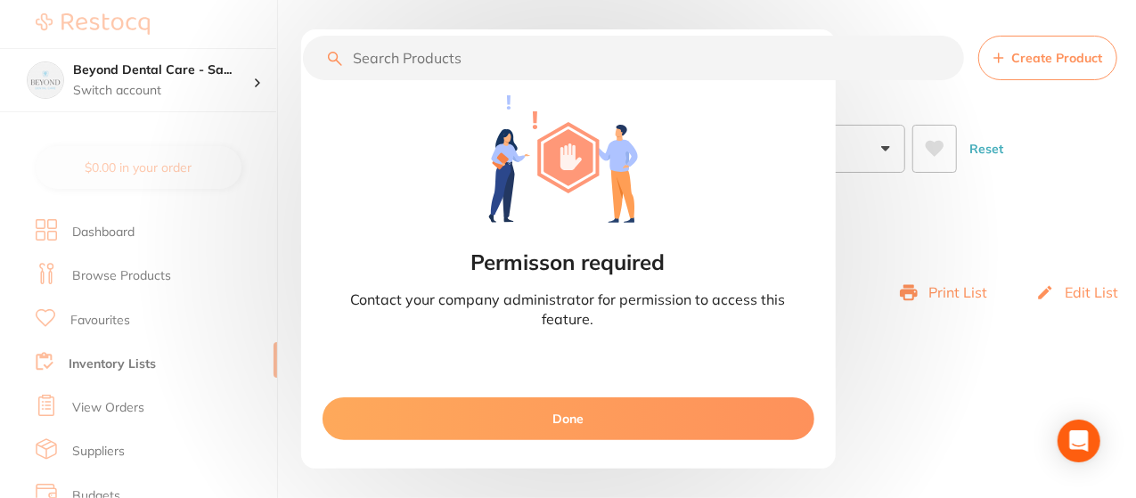
click at [612, 421] on button "Done" at bounding box center [569, 418] width 492 height 43
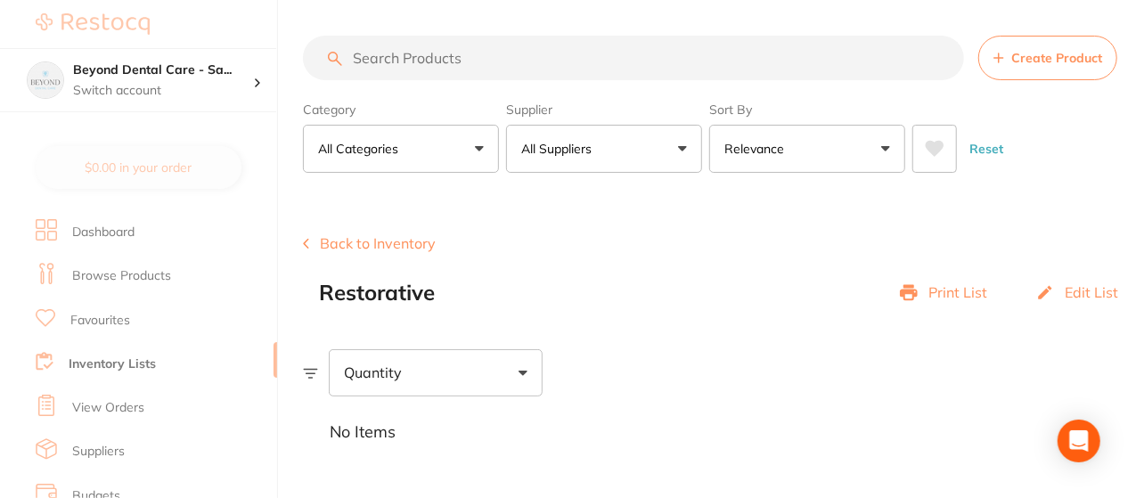
click at [124, 357] on link "Inventory Lists" at bounding box center [112, 364] width 87 height 18
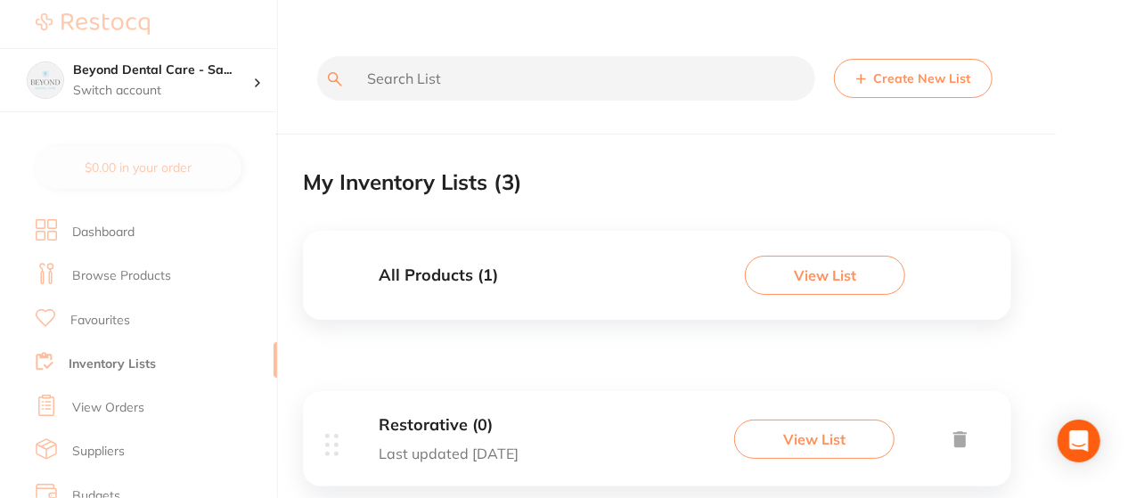
click at [885, 67] on button "Create New List" at bounding box center [913, 78] width 159 height 39
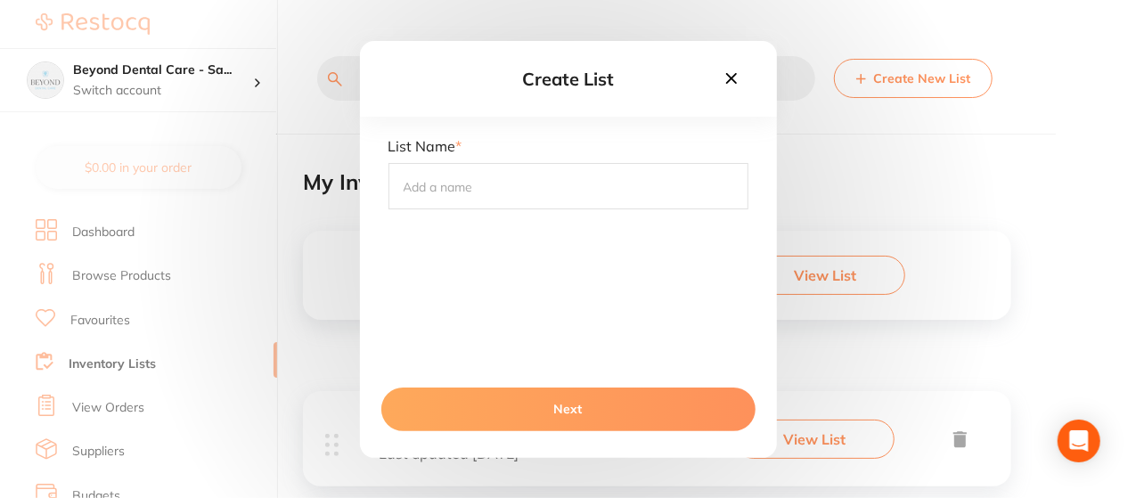
click at [599, 188] on input "text" at bounding box center [568, 186] width 360 height 46
type input "RCT"
click at [572, 416] on button "Next" at bounding box center [568, 409] width 374 height 43
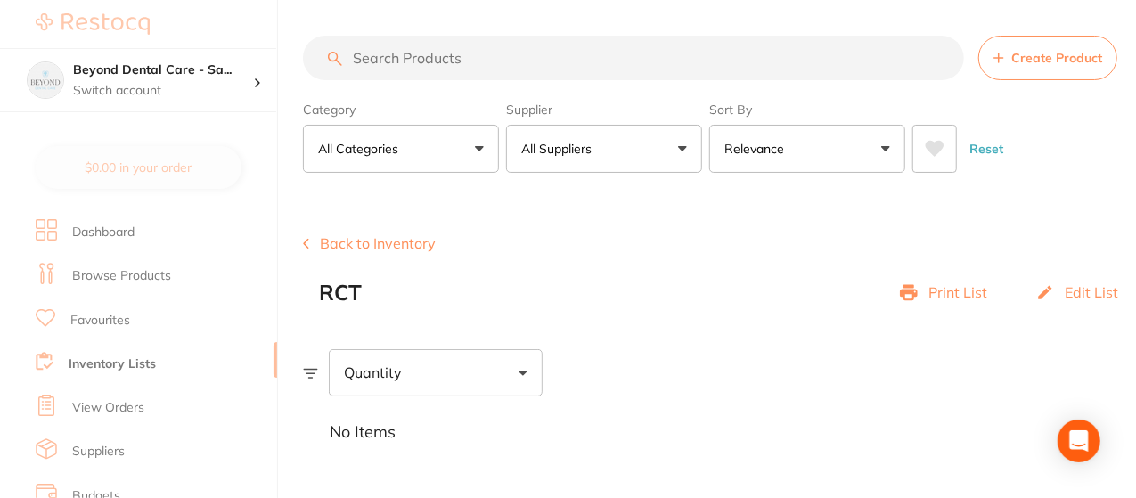
click at [129, 362] on link "Inventory Lists" at bounding box center [112, 364] width 87 height 18
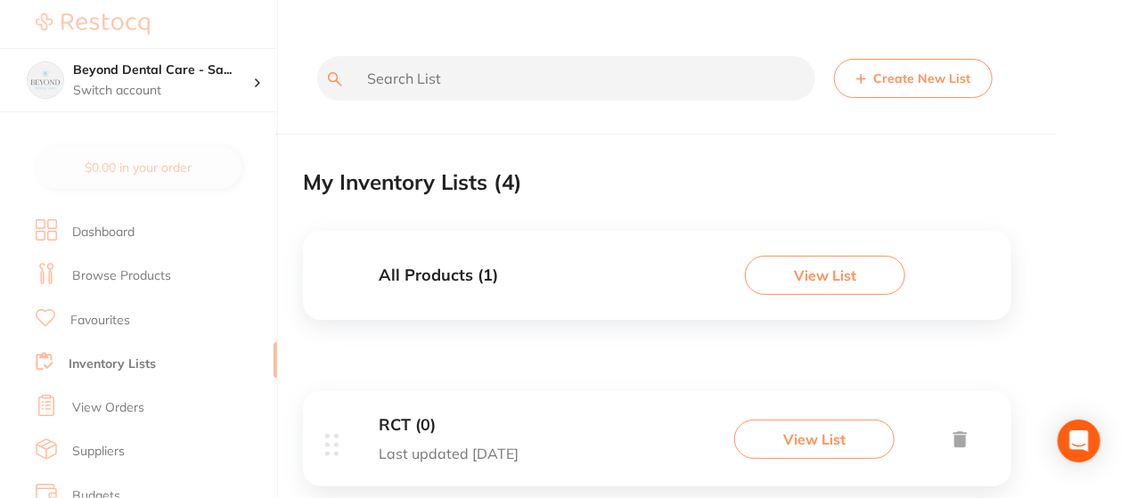
click at [894, 87] on button "Create New List" at bounding box center [913, 78] width 159 height 39
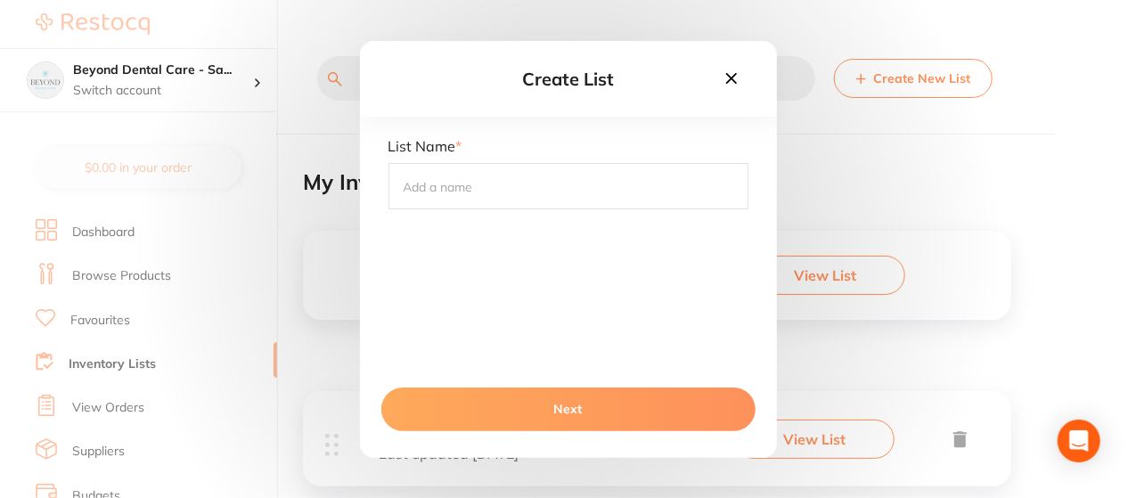
click at [500, 207] on input "text" at bounding box center [568, 186] width 360 height 46
type input "Surgery"
click at [546, 400] on button "Next" at bounding box center [568, 409] width 374 height 43
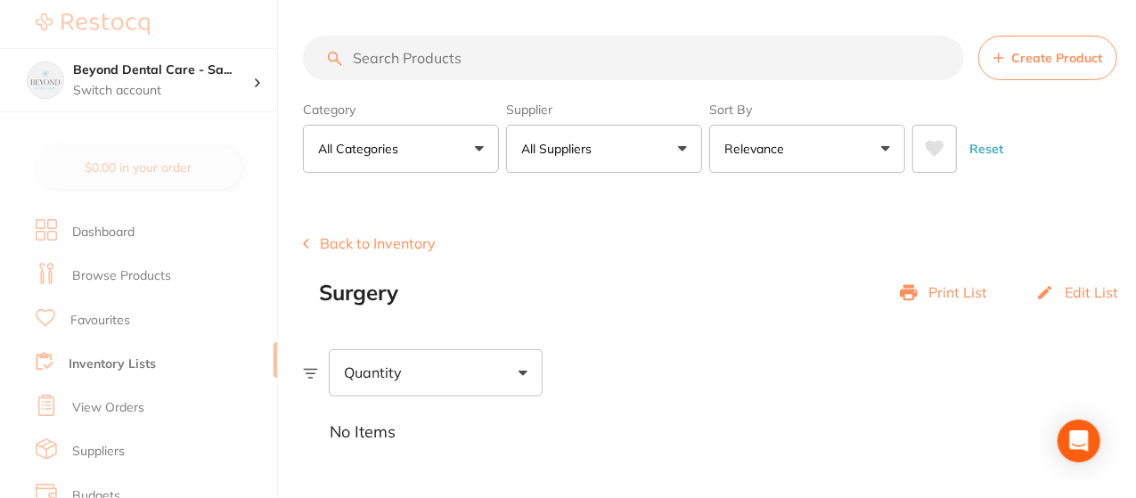
click at [100, 354] on li "Inventory Lists" at bounding box center [156, 364] width 241 height 44
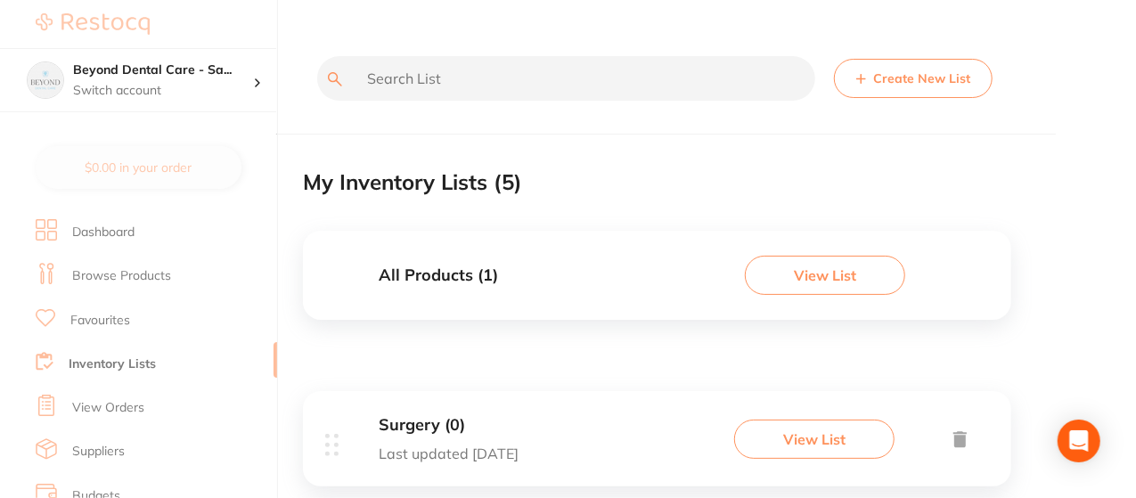
click at [887, 69] on button "Create New List" at bounding box center [913, 78] width 159 height 39
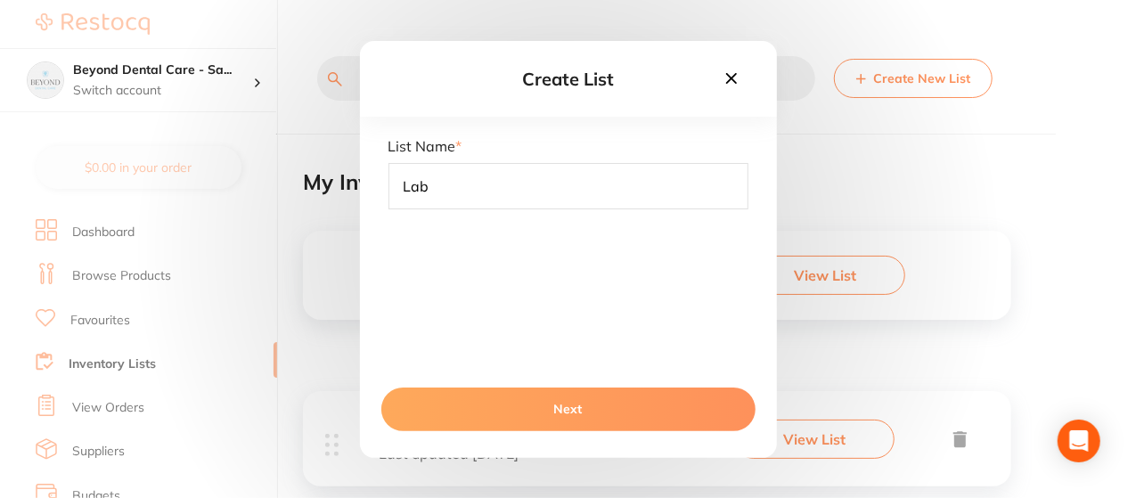
type input "Lab"
click at [612, 411] on button "Next" at bounding box center [568, 409] width 374 height 43
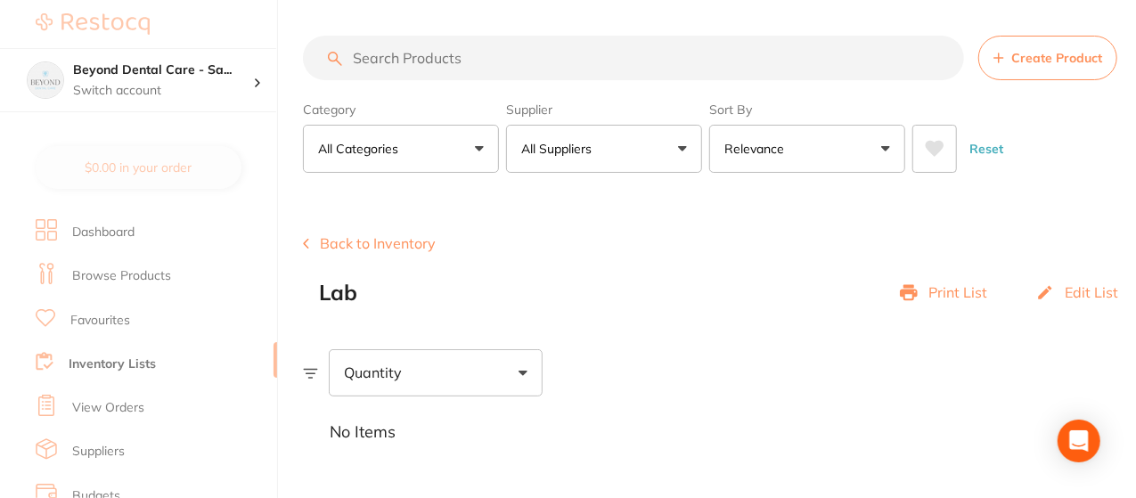
click at [482, 151] on button "All Categories" at bounding box center [401, 149] width 196 height 48
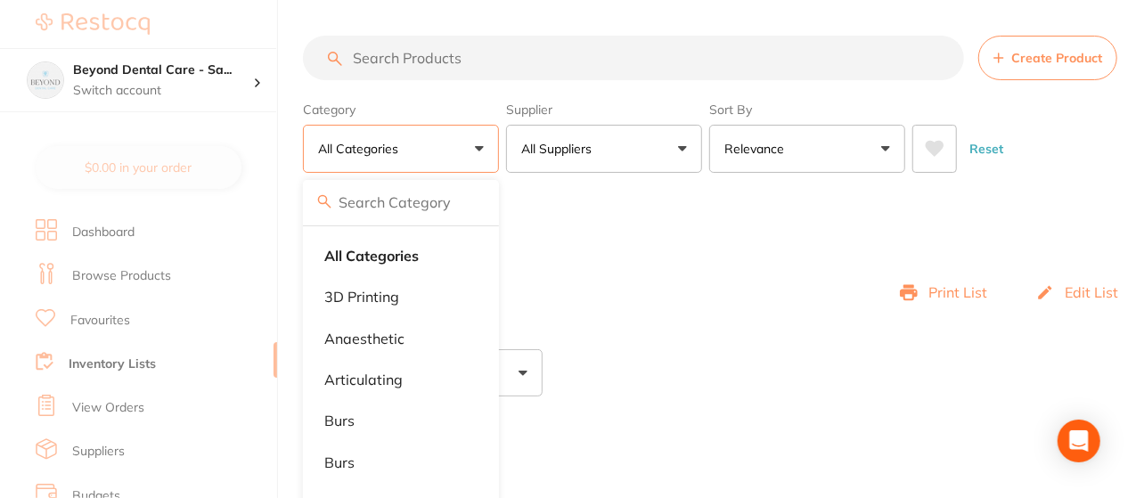
click at [99, 320] on link "Favourites" at bounding box center [100, 321] width 60 height 18
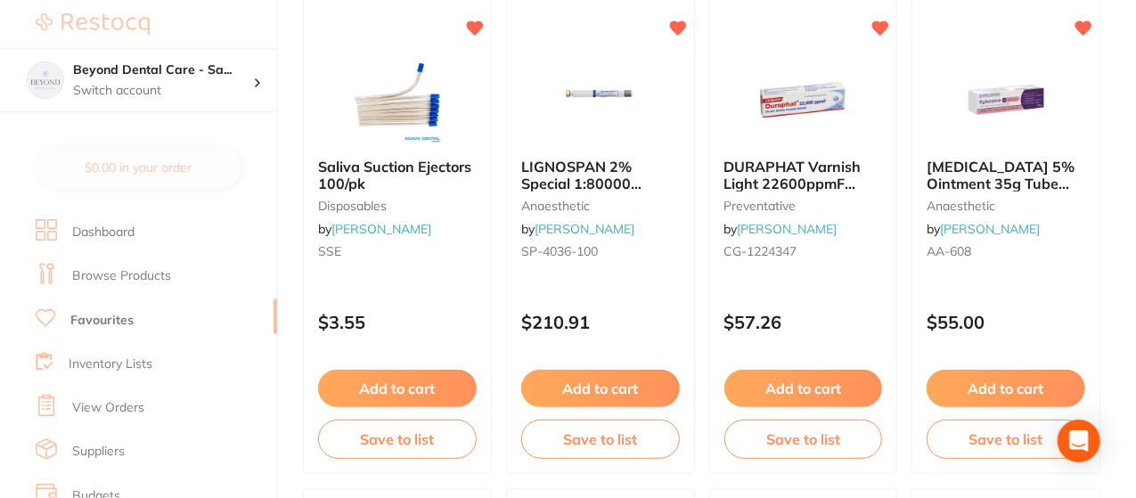
scroll to position [249, 0]
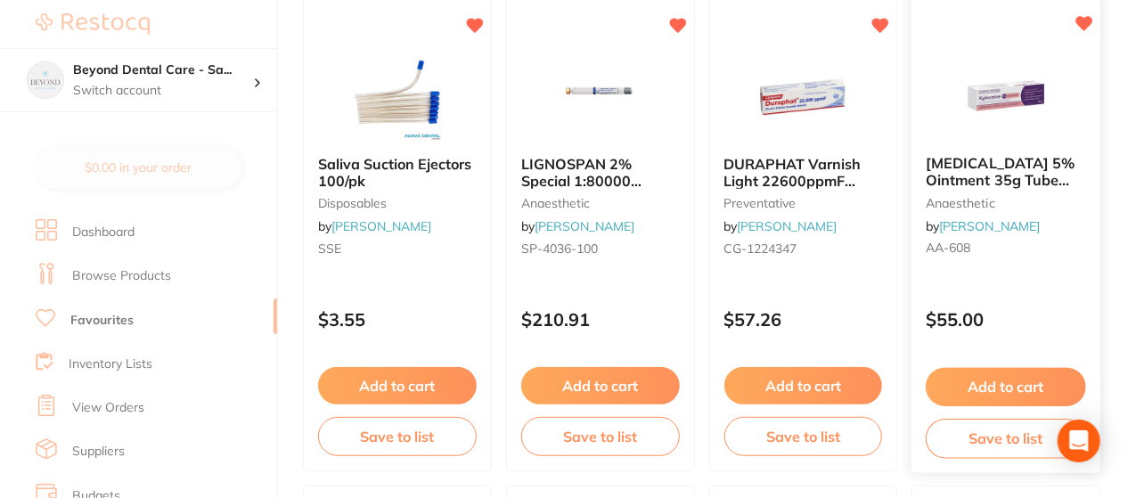
click at [982, 444] on button "Save to list" at bounding box center [1006, 439] width 160 height 40
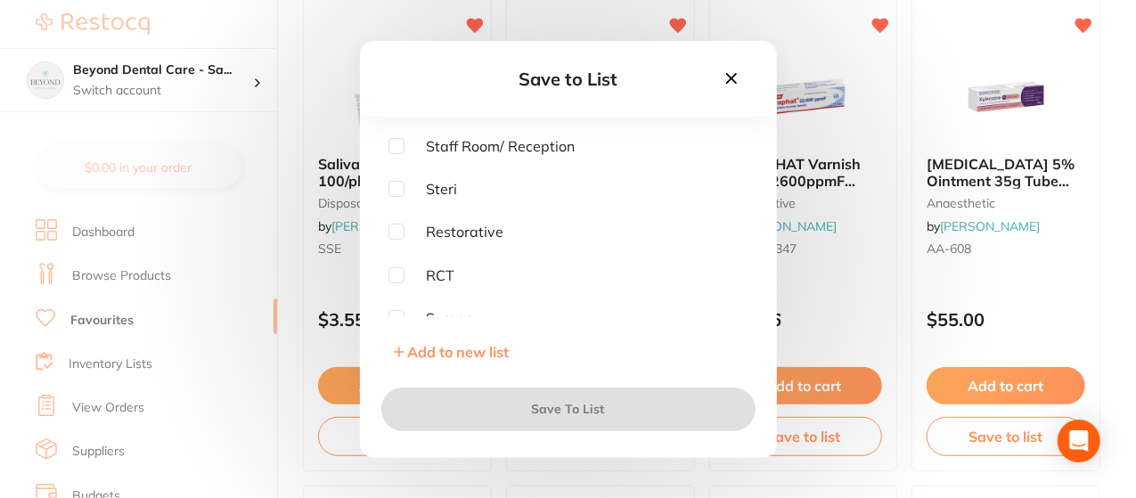
click at [392, 191] on input "checkbox" at bounding box center [396, 189] width 16 height 16
checkbox input "true"
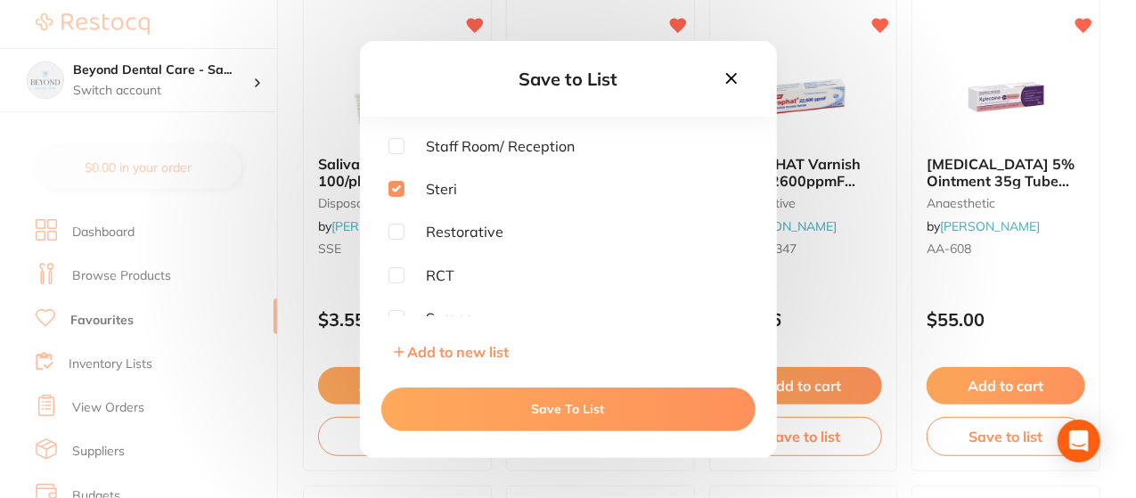
click at [526, 391] on button "Save To List" at bounding box center [568, 409] width 374 height 43
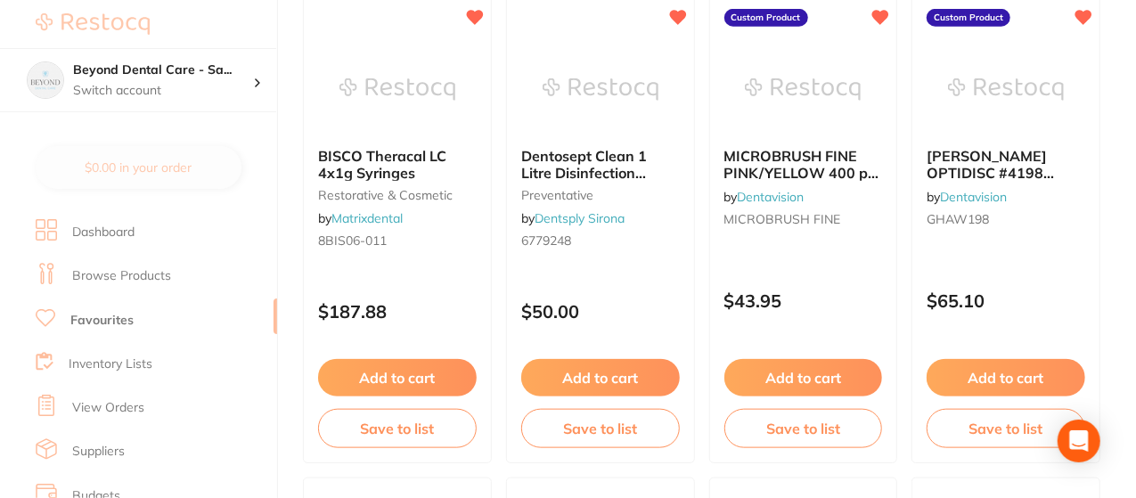
scroll to position [820, 0]
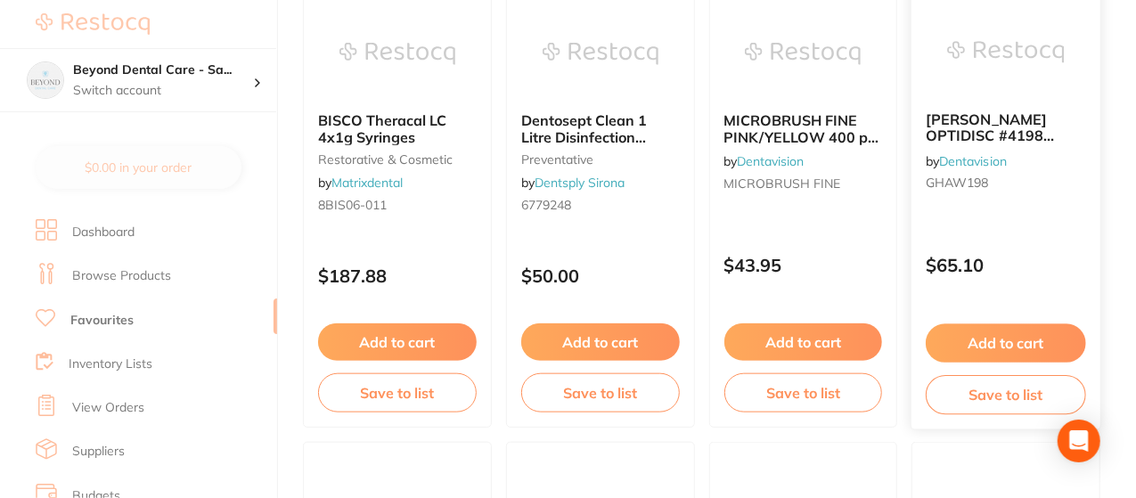
click at [1012, 393] on button "Save to list" at bounding box center [1006, 395] width 160 height 40
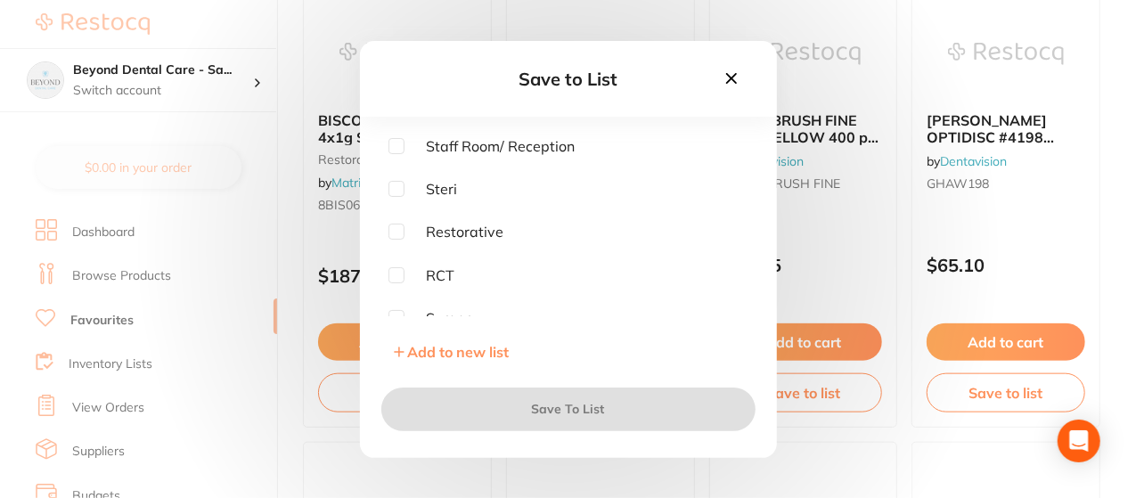
click at [396, 231] on input "checkbox" at bounding box center [396, 232] width 16 height 16
checkbox input "true"
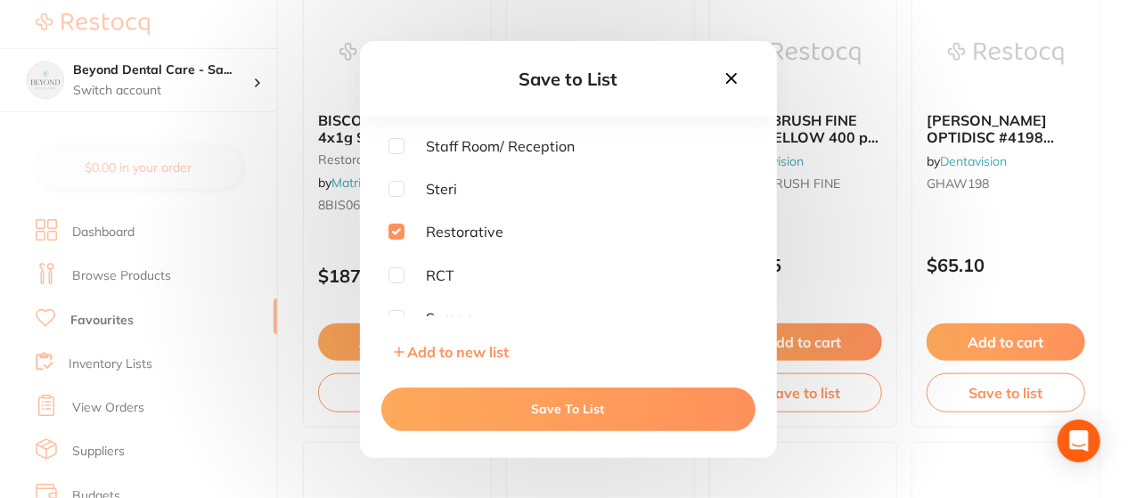
click at [576, 416] on button "Save To List" at bounding box center [568, 409] width 374 height 43
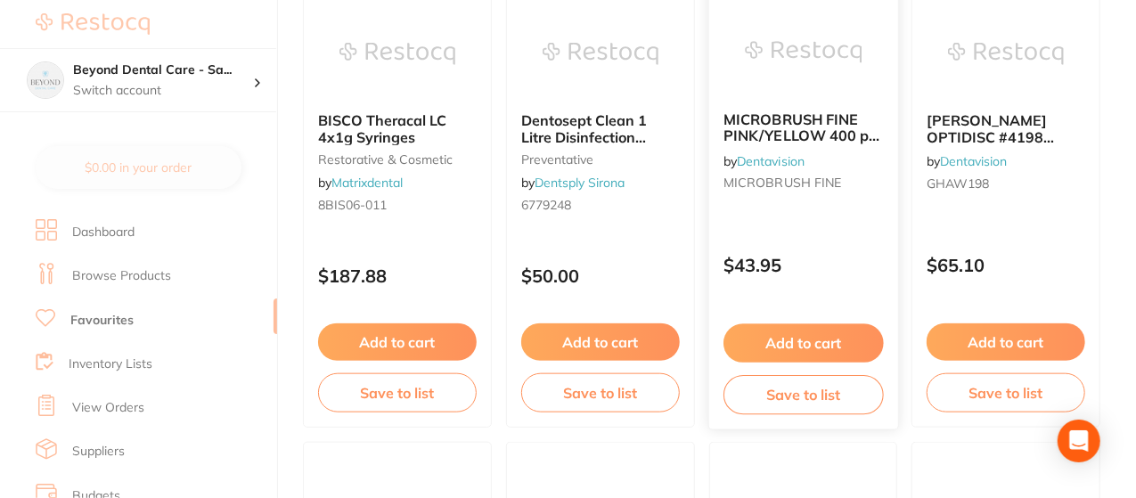
click at [796, 395] on button "Save to list" at bounding box center [803, 395] width 160 height 40
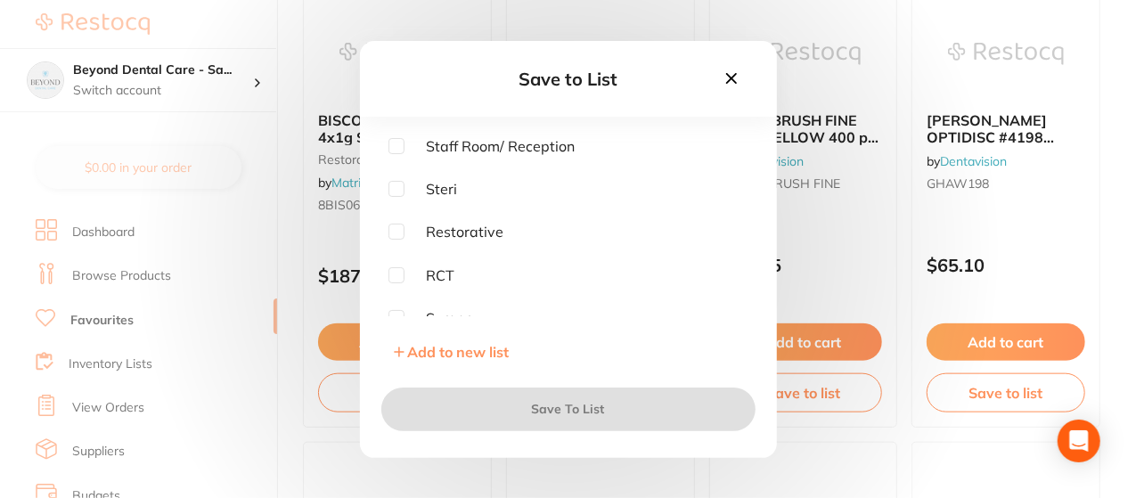
click at [400, 229] on input "checkbox" at bounding box center [396, 232] width 16 height 16
checkbox input "true"
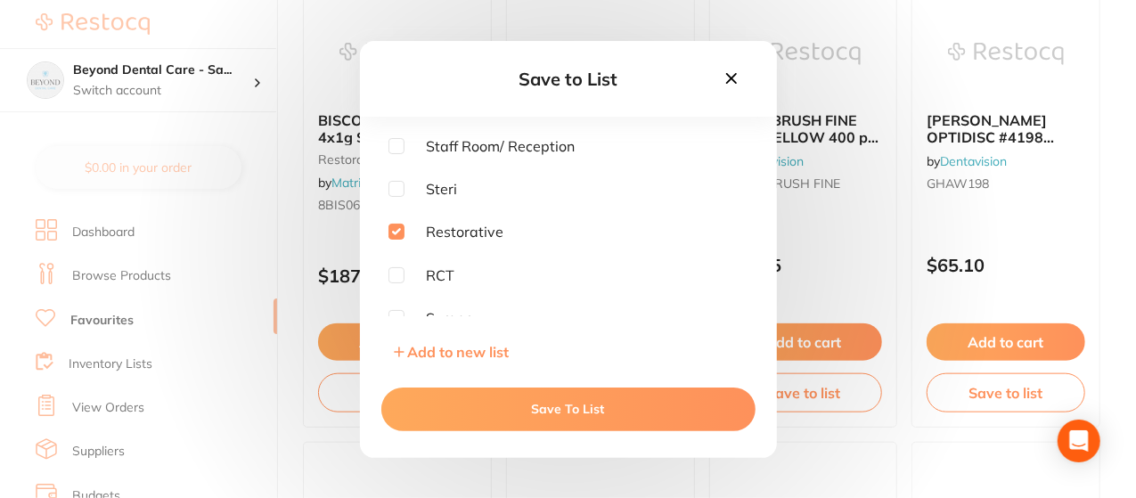
click at [595, 415] on button "Save To List" at bounding box center [568, 409] width 374 height 43
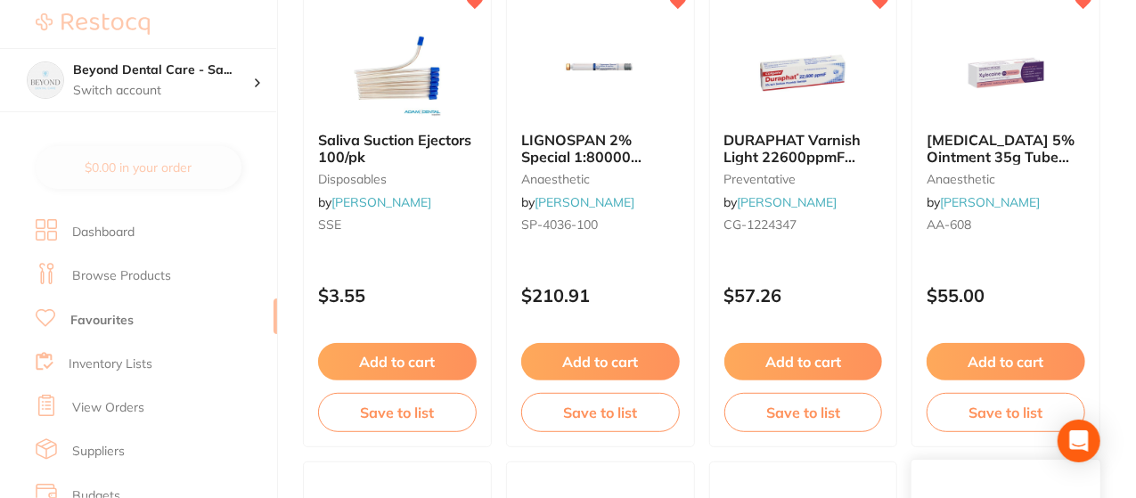
scroll to position [249, 0]
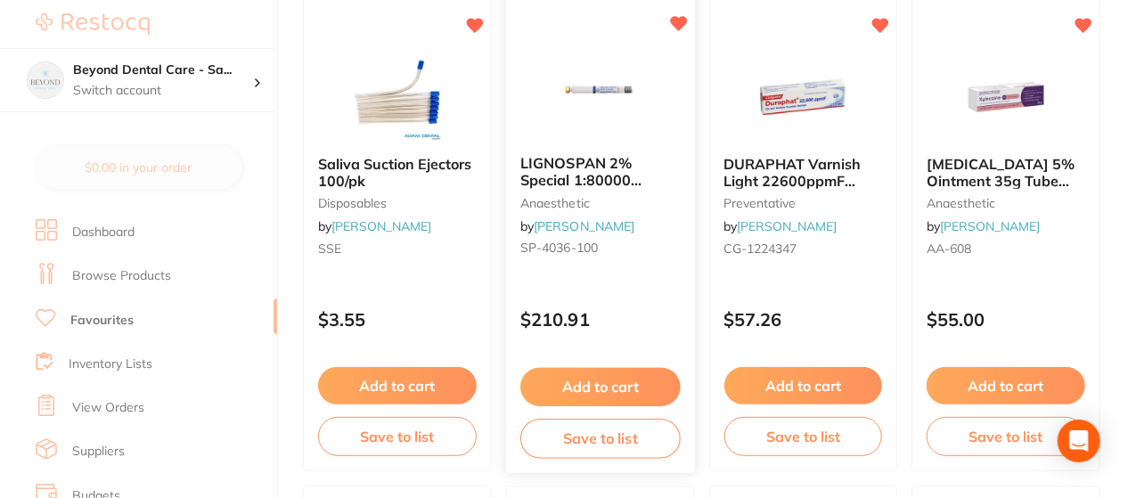
click at [602, 435] on button "Save to list" at bounding box center [600, 439] width 160 height 40
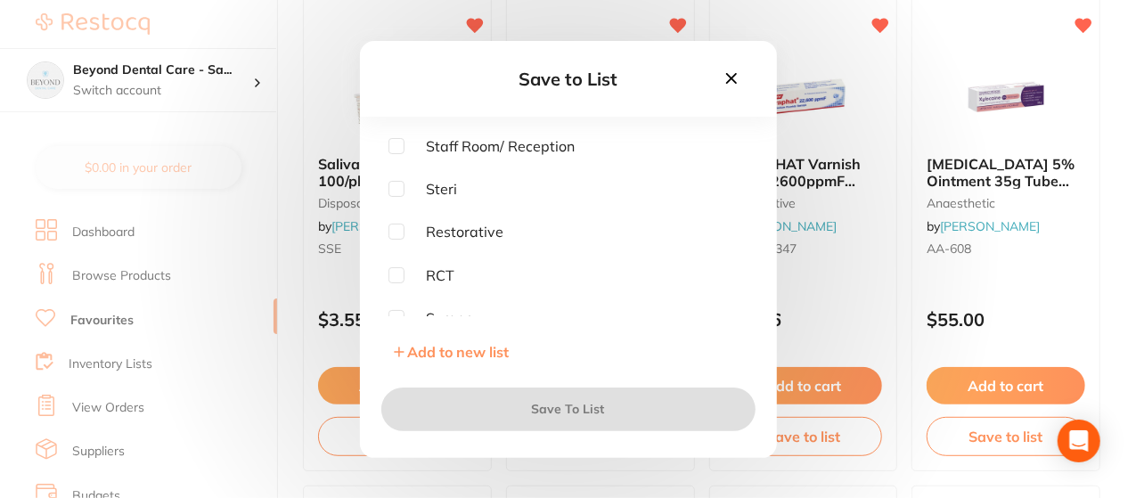
click at [395, 188] on input "checkbox" at bounding box center [396, 189] width 16 height 16
checkbox input "true"
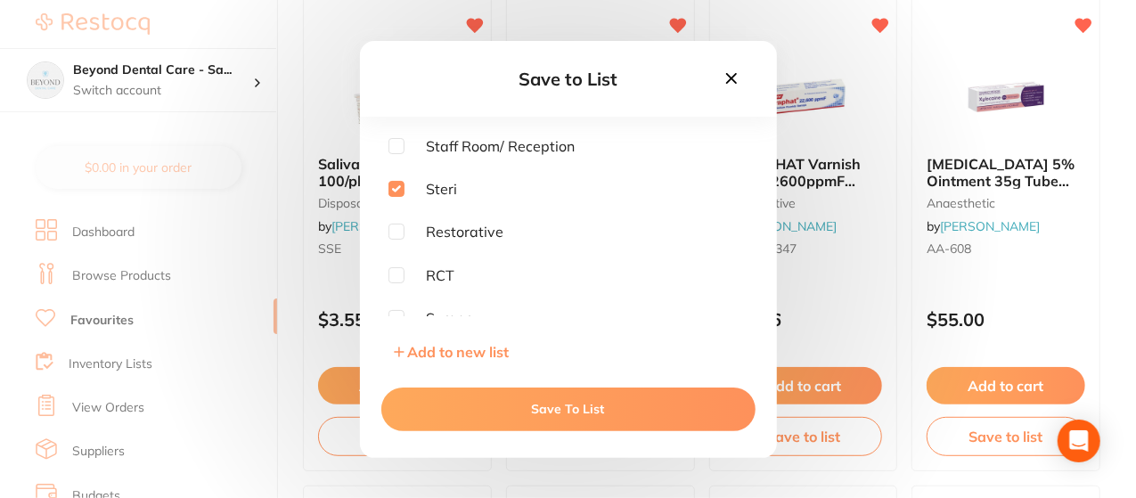
click at [606, 406] on button "Save To List" at bounding box center [568, 409] width 374 height 43
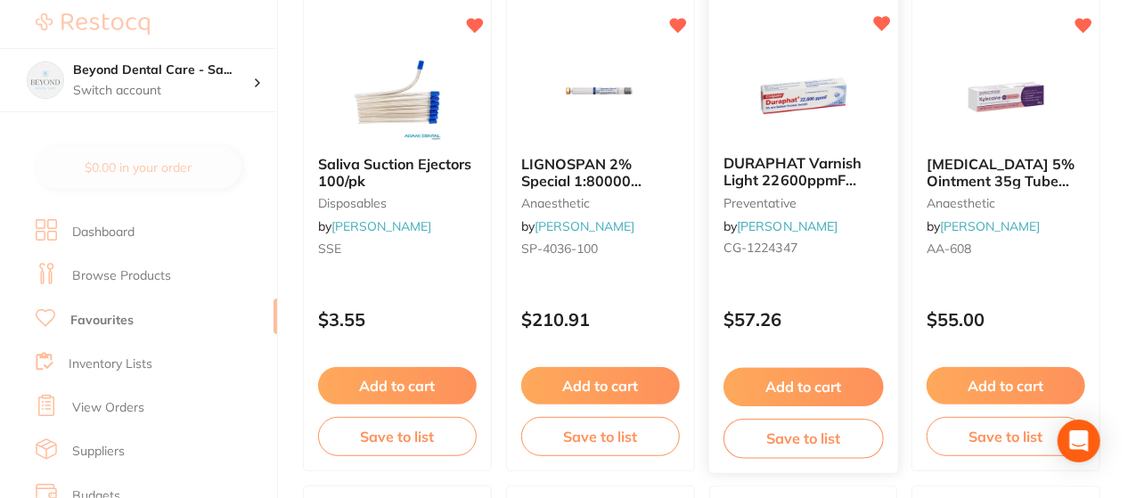
click at [825, 429] on button "Save to list" at bounding box center [803, 439] width 160 height 40
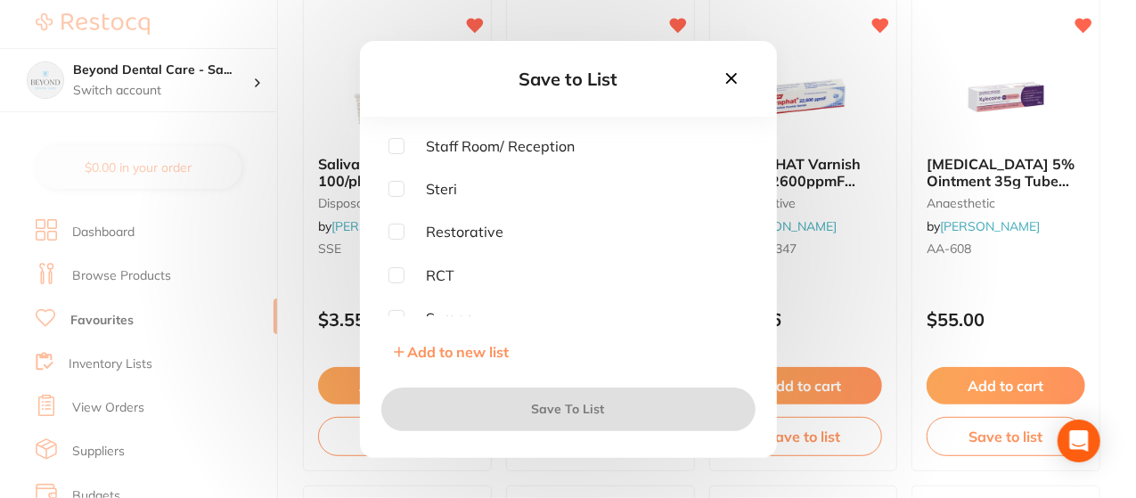
click at [389, 188] on input "checkbox" at bounding box center [396, 189] width 16 height 16
checkbox input "true"
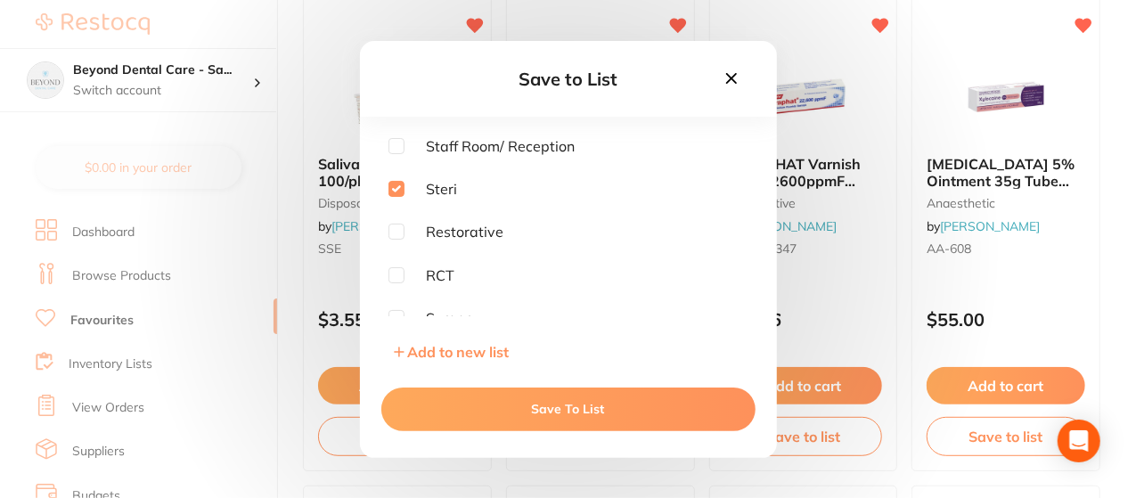
click at [531, 410] on button "Save To List" at bounding box center [568, 409] width 374 height 43
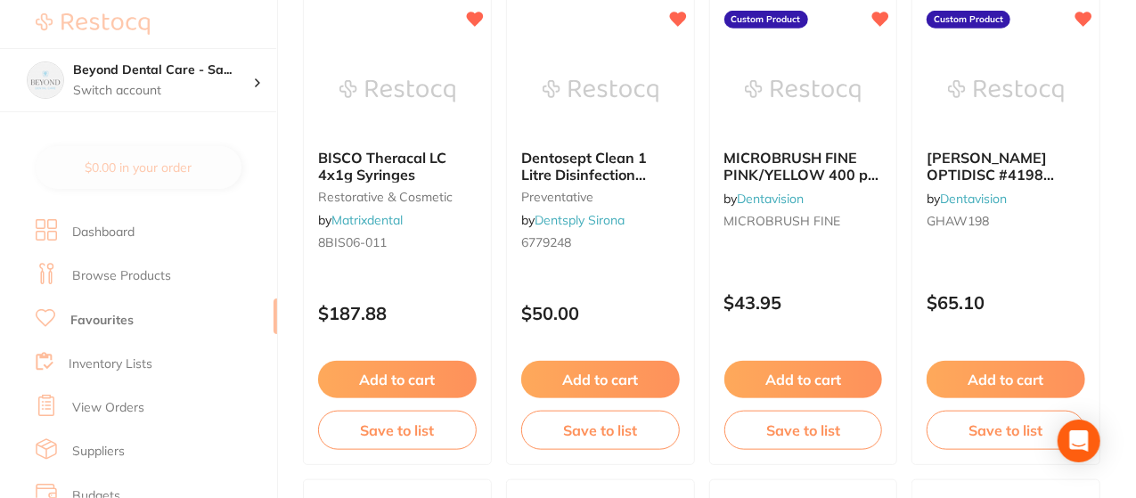
scroll to position [784, 0]
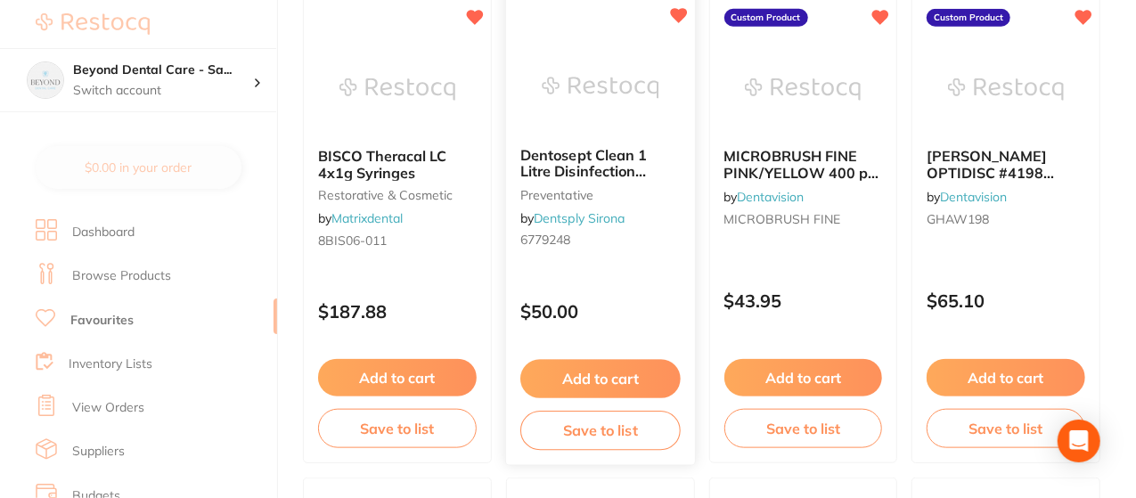
click at [617, 418] on button "Save to list" at bounding box center [600, 431] width 160 height 40
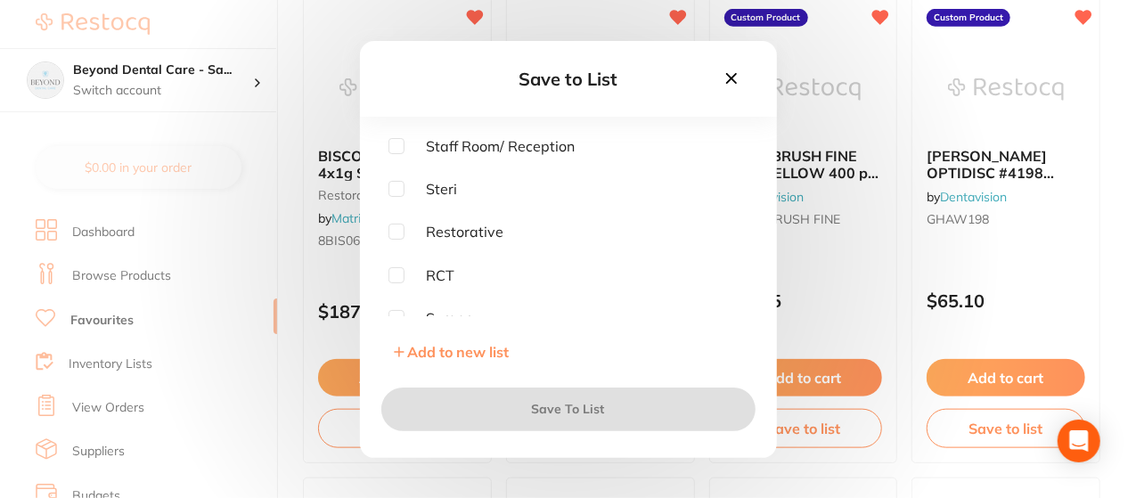
click at [395, 184] on input "checkbox" at bounding box center [396, 189] width 16 height 16
checkbox input "true"
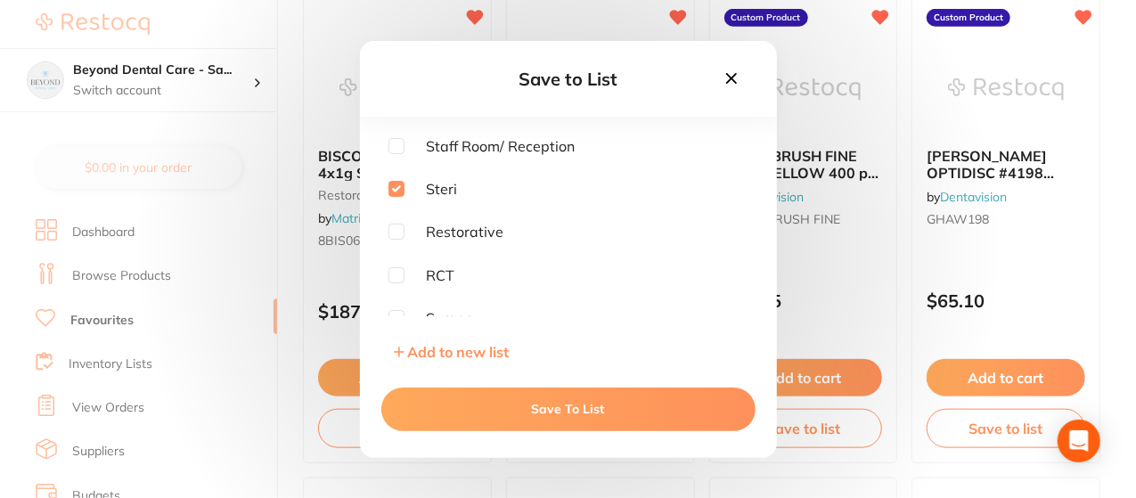
click at [556, 413] on button "Save To List" at bounding box center [568, 409] width 374 height 43
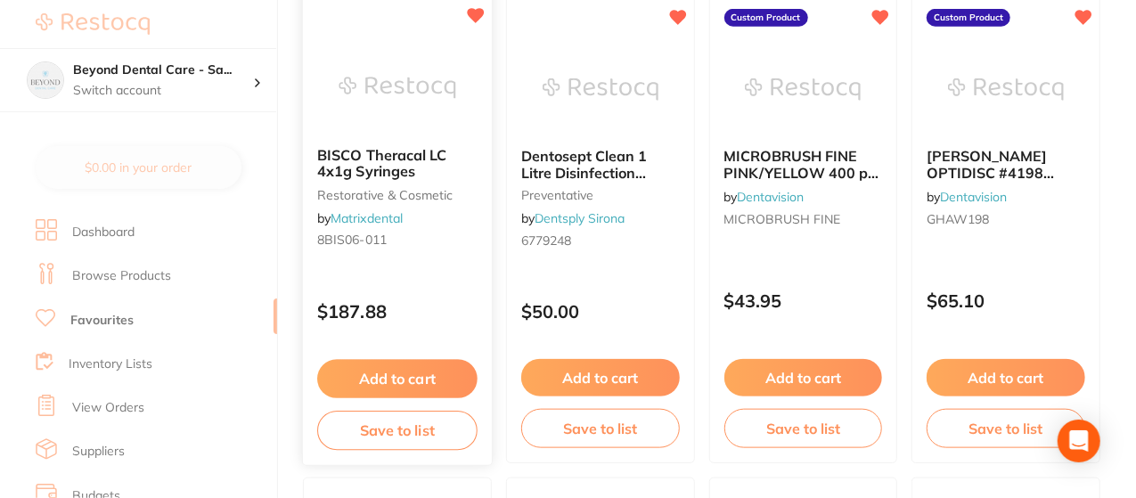
click at [425, 427] on button "Save to list" at bounding box center [397, 431] width 160 height 40
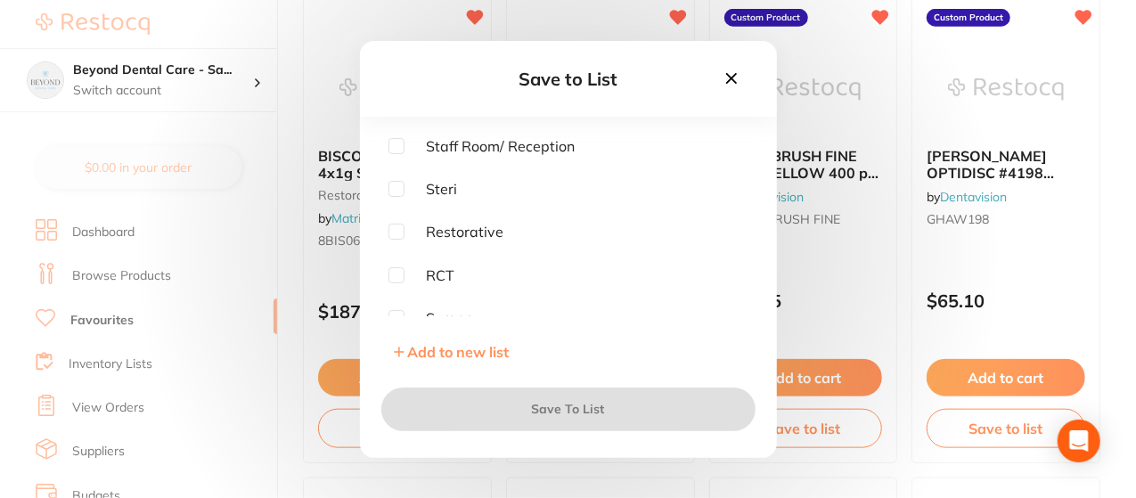
click at [400, 229] on input "checkbox" at bounding box center [396, 232] width 16 height 16
checkbox input "true"
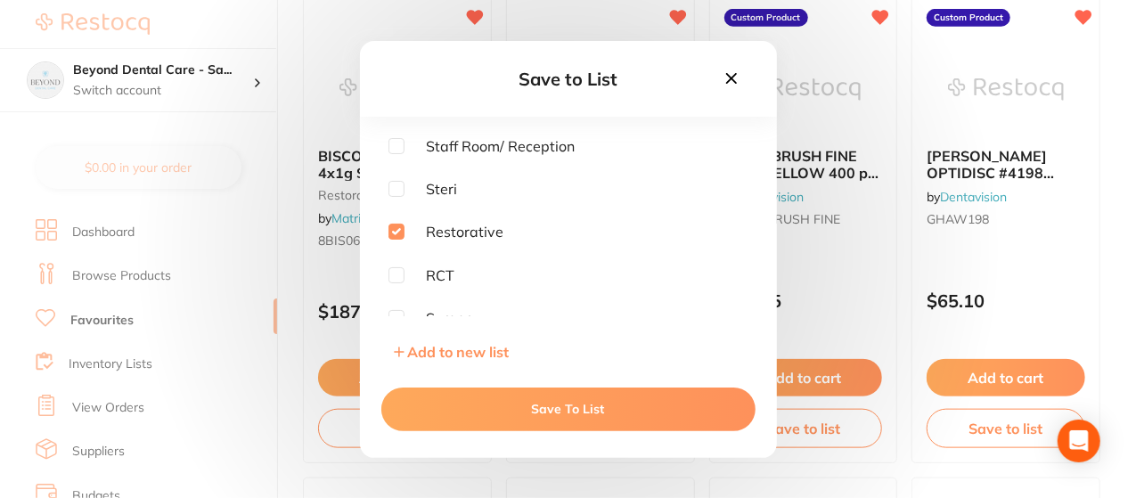
click at [577, 419] on button "Save To List" at bounding box center [568, 409] width 374 height 43
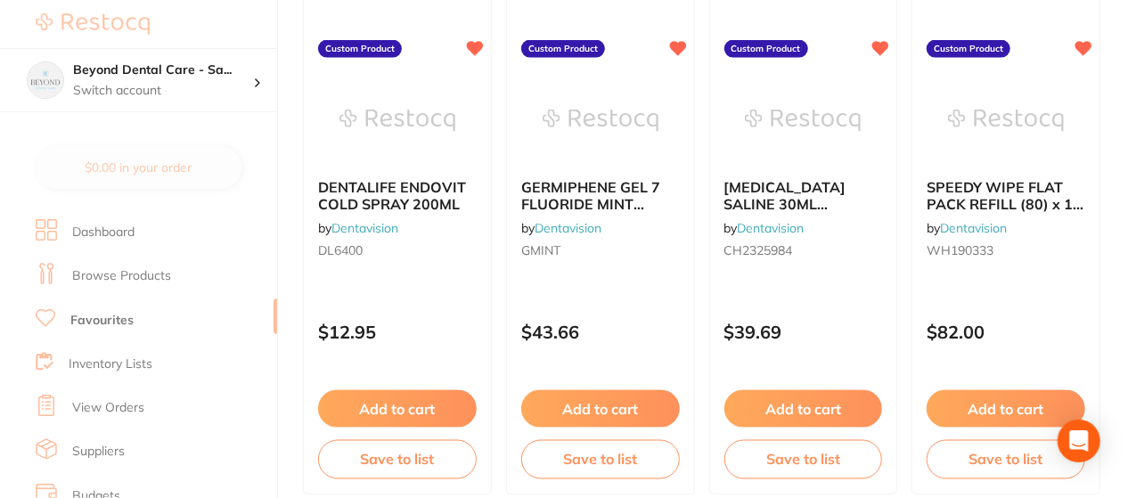
scroll to position [1283, 0]
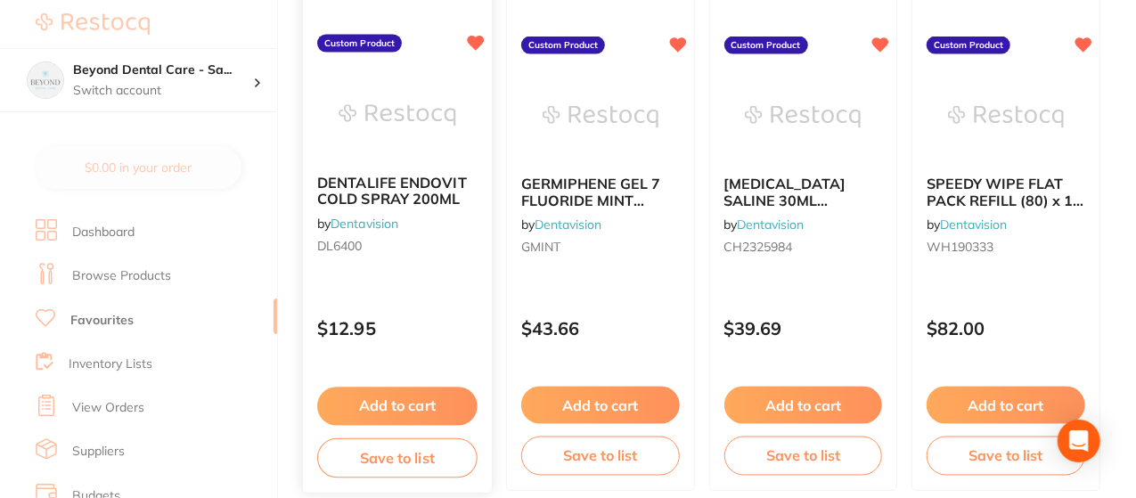
click at [396, 466] on button "Save to list" at bounding box center [397, 458] width 160 height 40
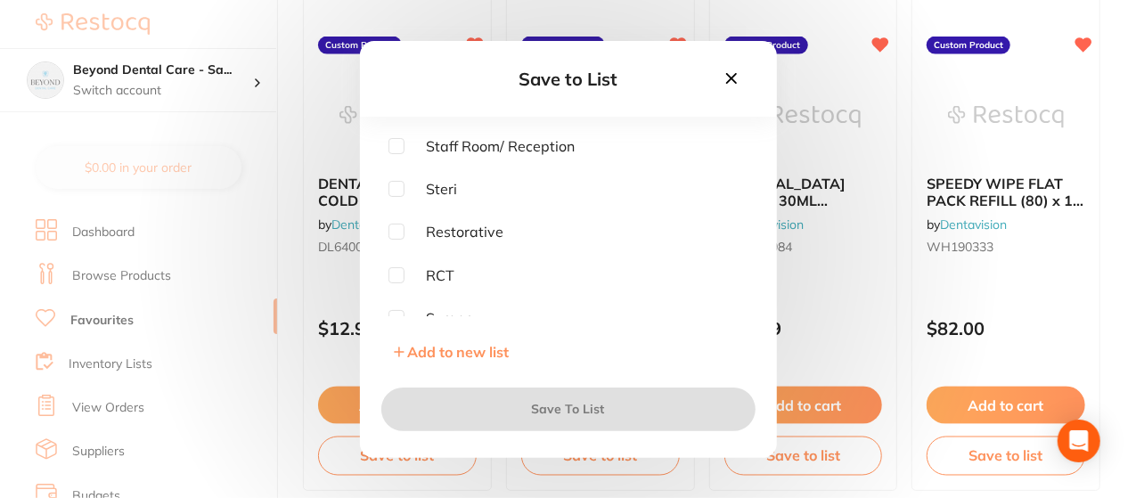
click at [399, 188] on input "checkbox" at bounding box center [396, 189] width 16 height 16
checkbox input "true"
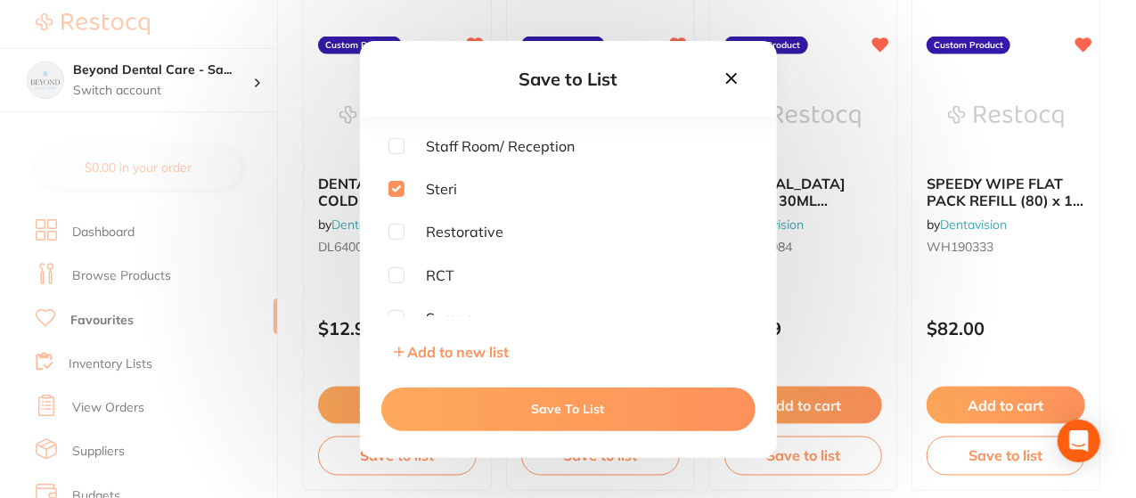
click at [552, 408] on button "Save To List" at bounding box center [568, 409] width 374 height 43
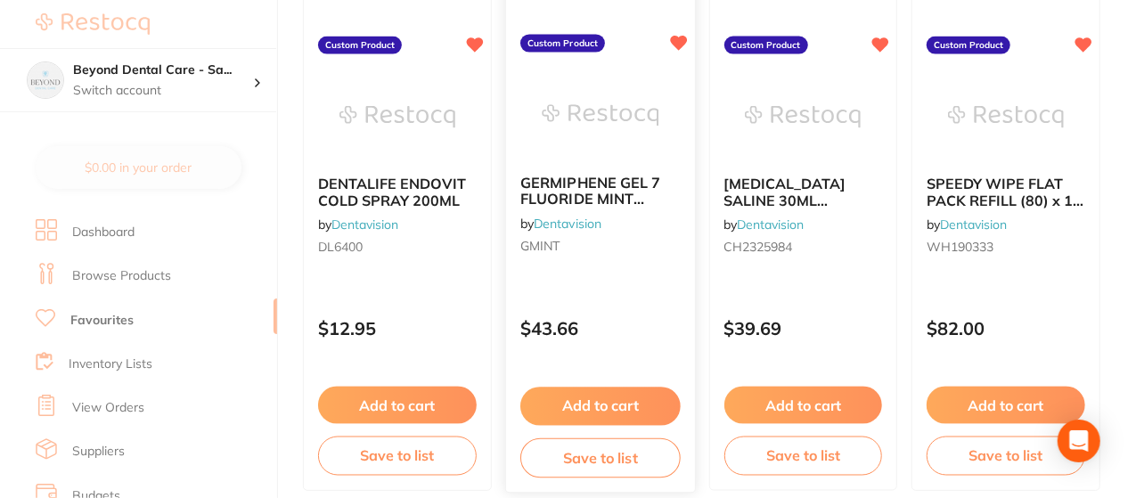
click at [582, 452] on button "Save to list" at bounding box center [600, 458] width 160 height 40
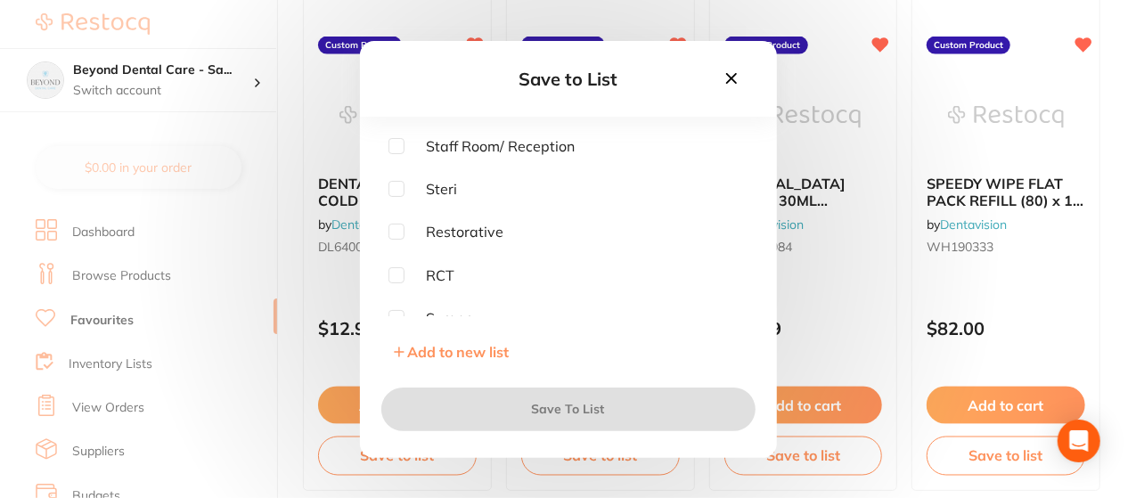
click at [400, 189] on input "checkbox" at bounding box center [396, 189] width 16 height 16
checkbox input "true"
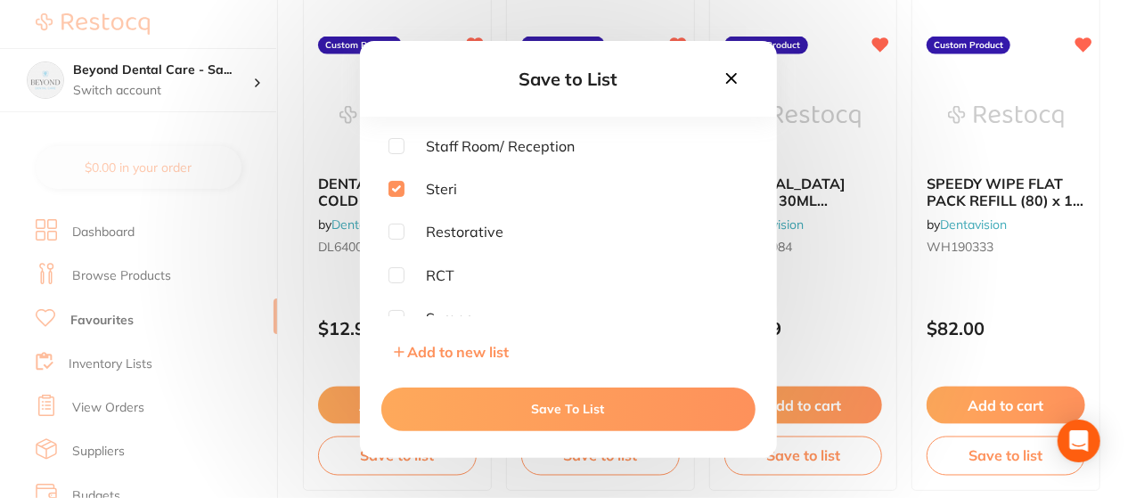
click at [559, 402] on button "Save To List" at bounding box center [568, 409] width 374 height 43
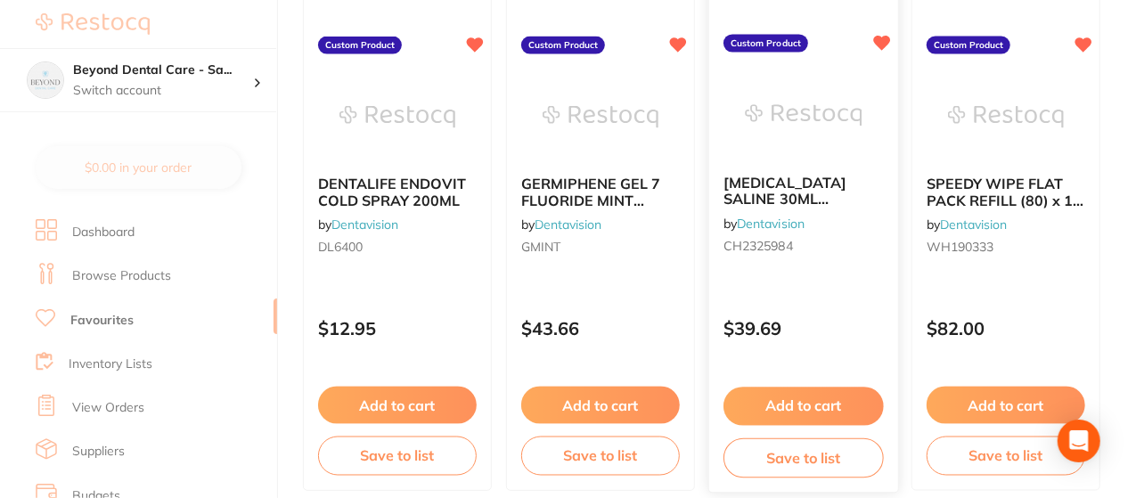
click at [791, 457] on button "Save to list" at bounding box center [803, 458] width 160 height 40
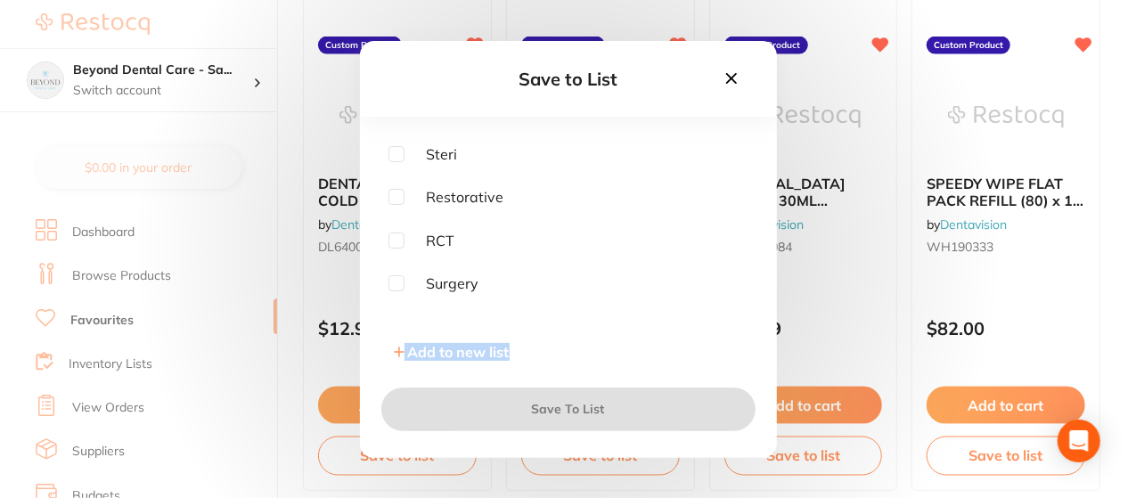
scroll to position [57, 0]
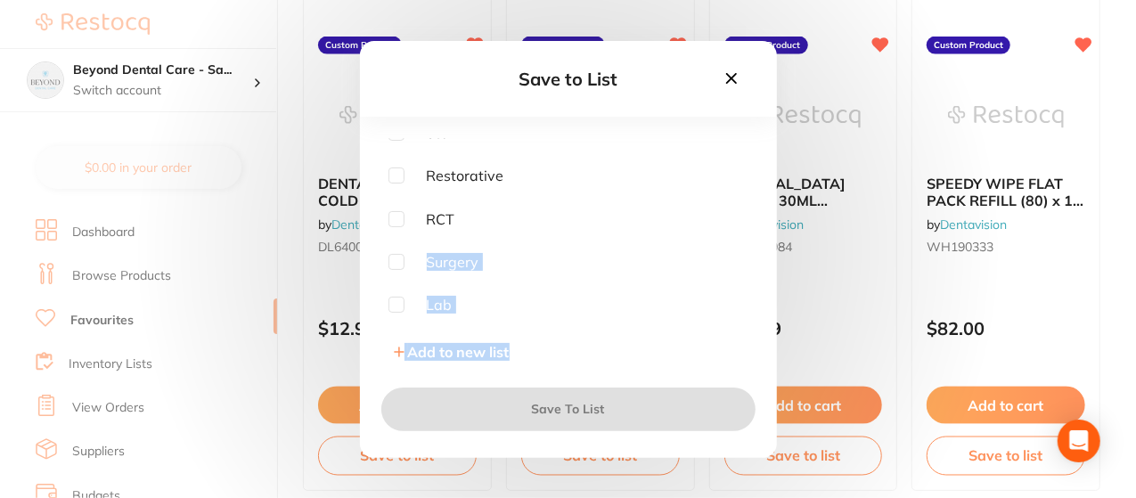
drag, startPoint x: 522, startPoint y: 332, endPoint x: 397, endPoint y: 262, distance: 143.2
click at [397, 262] on div "Staff Room/ Reception Steri Restorative RCT Surgery Lab Add to new list" at bounding box center [568, 253] width 417 height 231
click at [397, 262] on input "checkbox" at bounding box center [396, 262] width 16 height 16
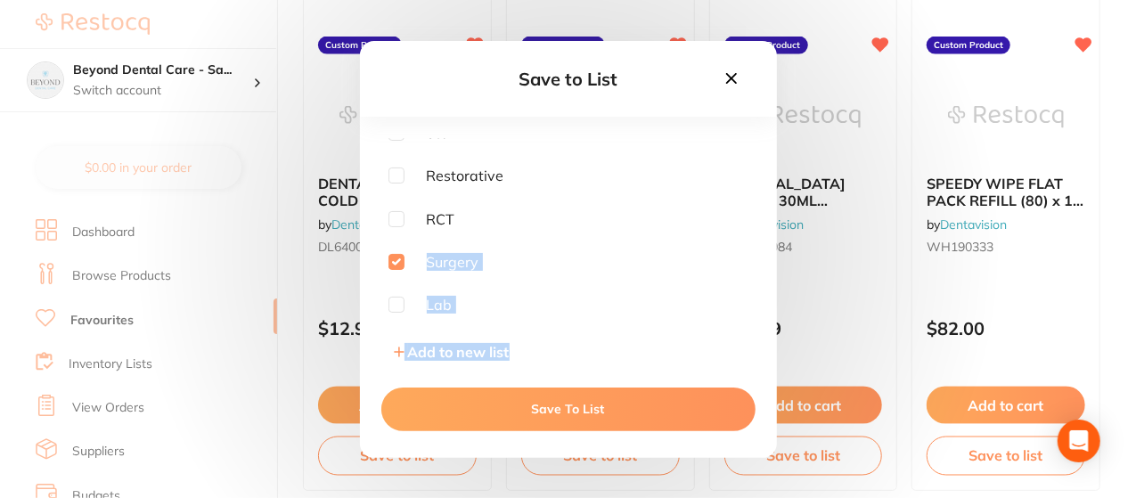
click at [397, 262] on input "checkbox" at bounding box center [396, 262] width 16 height 16
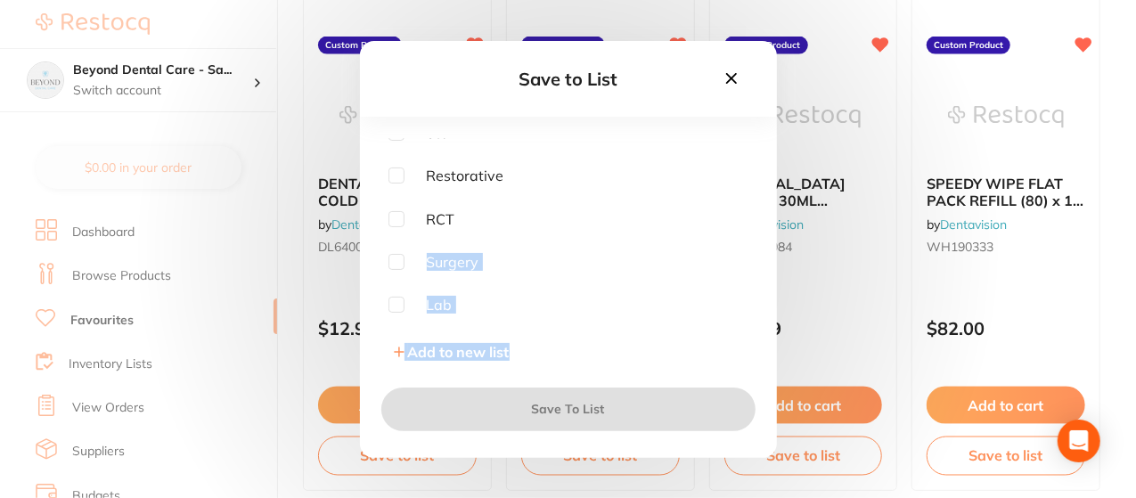
click at [399, 265] on input "checkbox" at bounding box center [396, 262] width 16 height 16
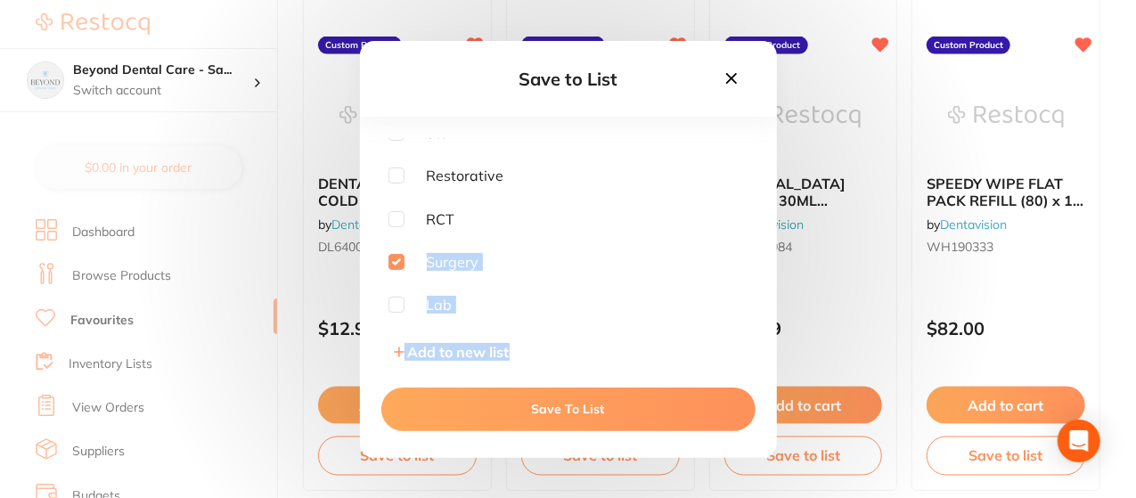
click at [399, 265] on input "checkbox" at bounding box center [396, 262] width 16 height 16
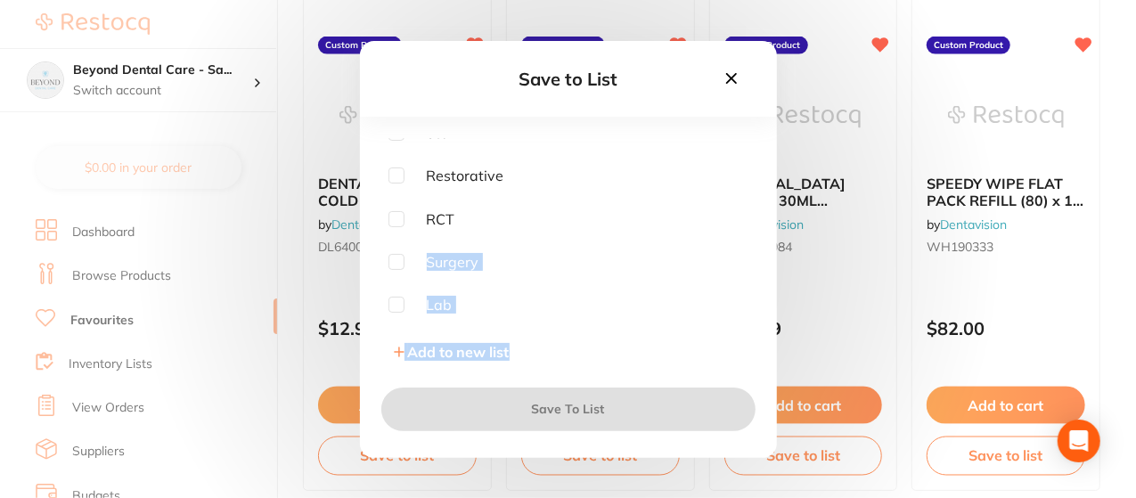
click at [399, 265] on input "checkbox" at bounding box center [396, 262] width 16 height 16
checkbox input "true"
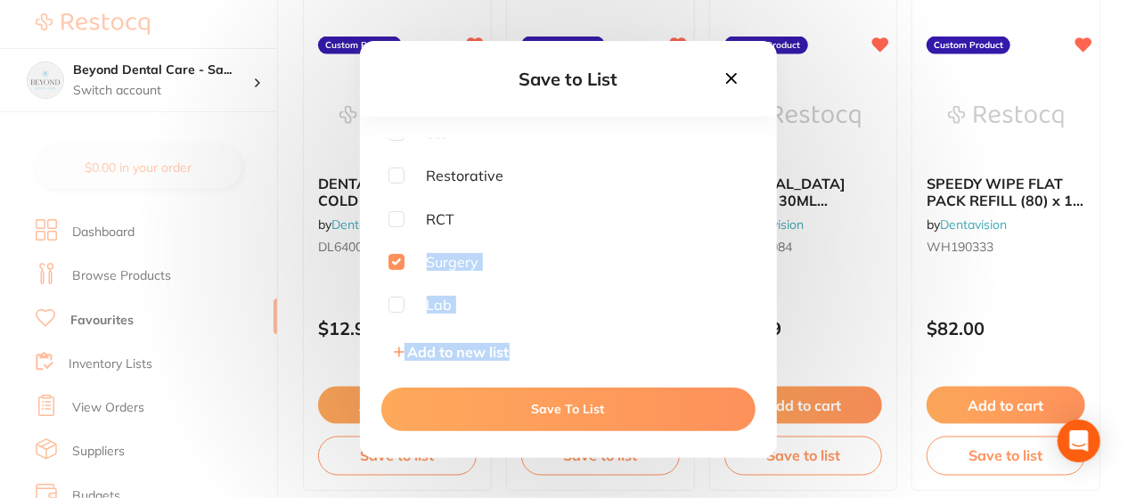
click at [579, 407] on button "Save To List" at bounding box center [568, 409] width 374 height 43
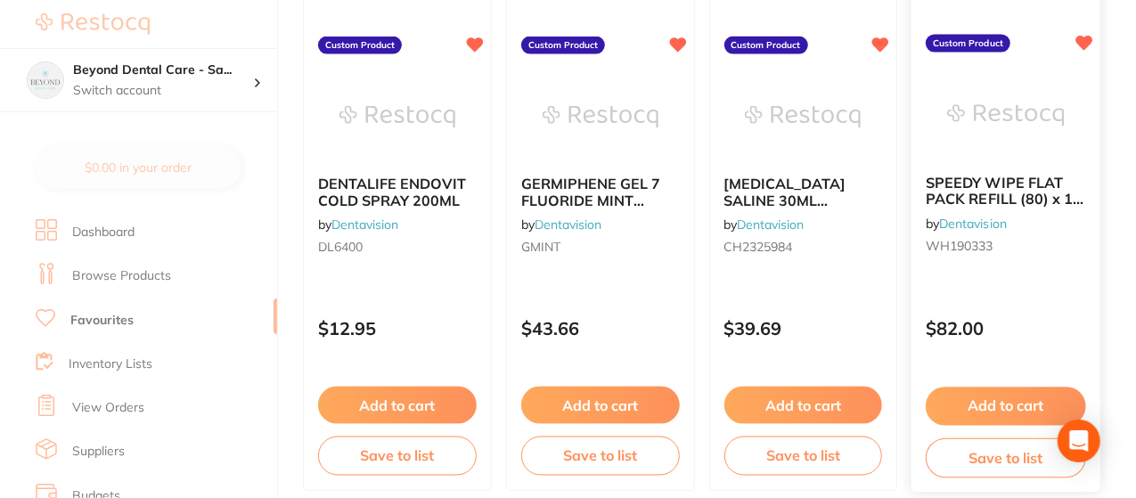
click at [968, 455] on button "Save to list" at bounding box center [1006, 458] width 160 height 40
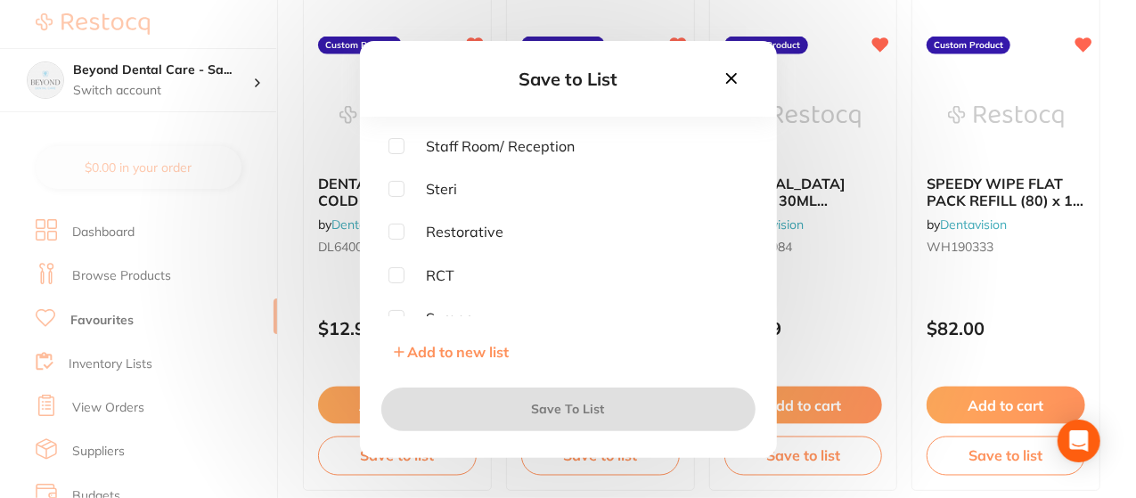
click at [399, 188] on input "checkbox" at bounding box center [396, 189] width 16 height 16
checkbox input "true"
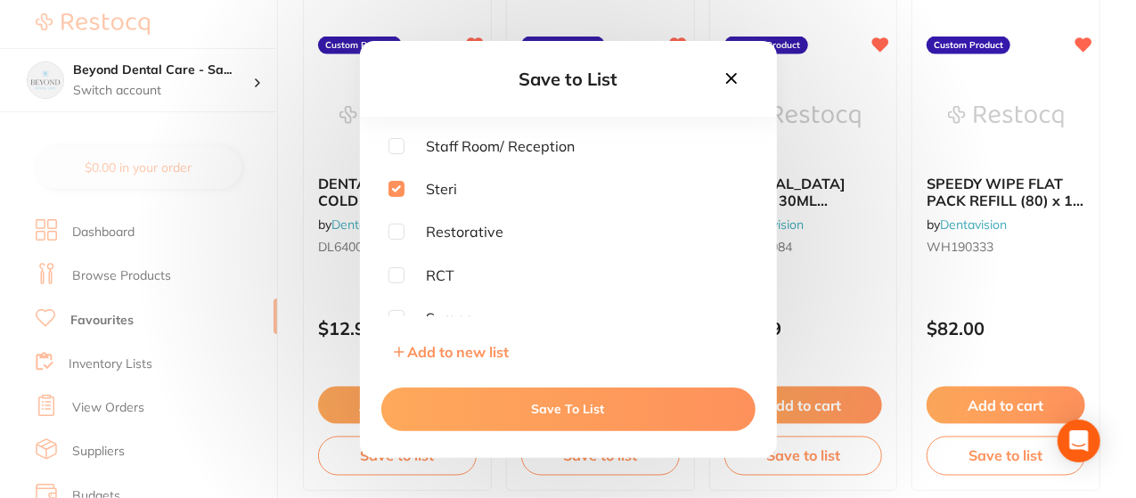
click at [543, 395] on button "Save To List" at bounding box center [568, 409] width 374 height 43
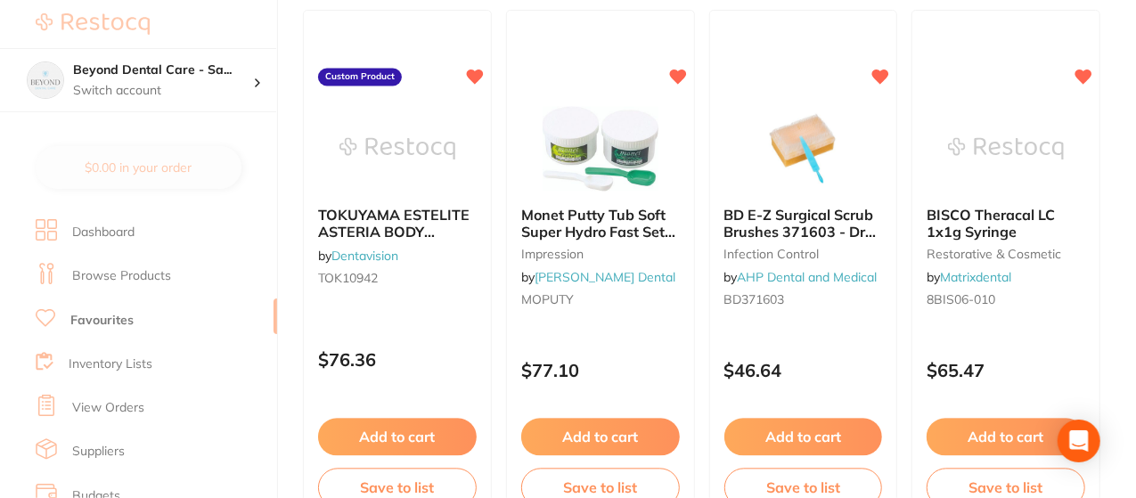
scroll to position [1782, 0]
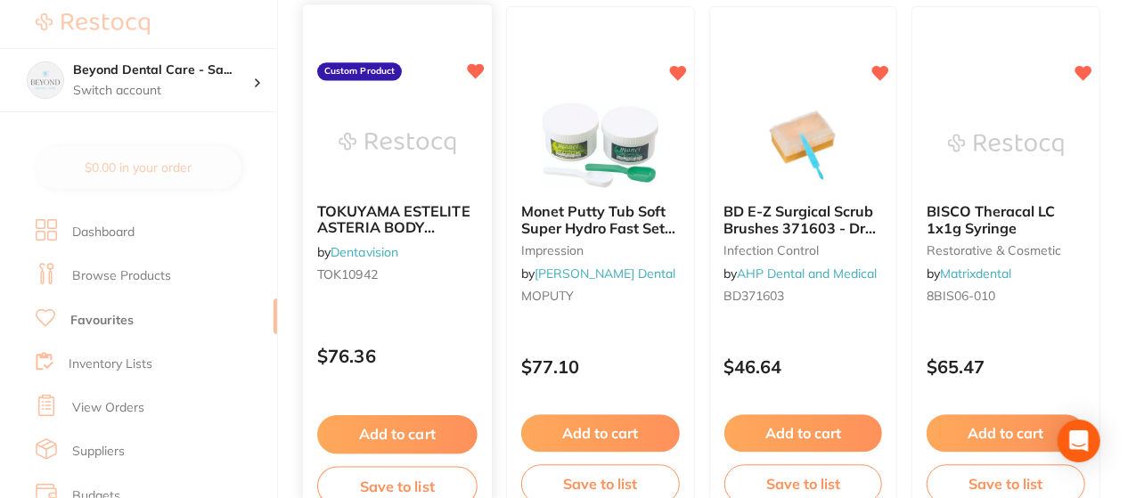
click at [410, 478] on button "Save to list" at bounding box center [397, 486] width 160 height 40
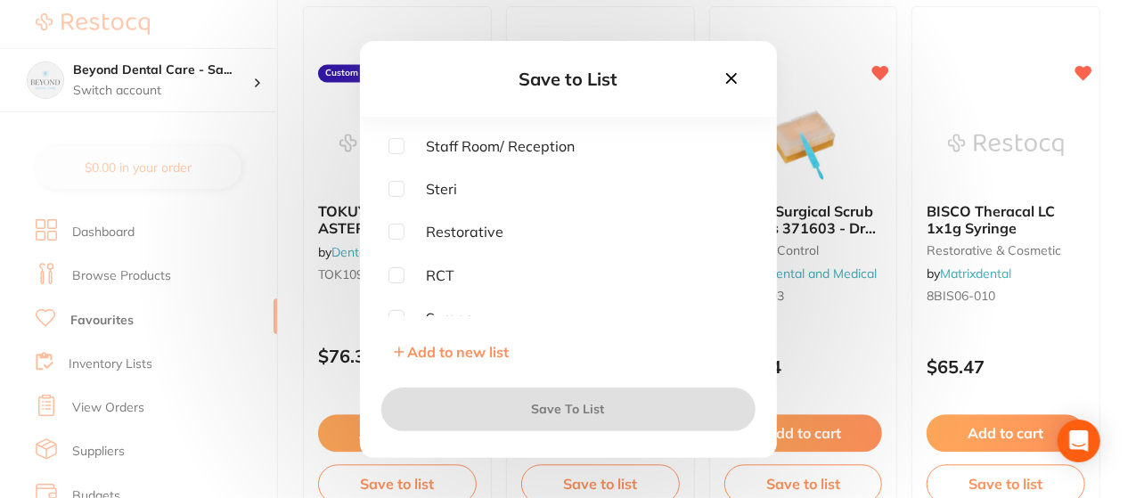
click at [396, 231] on input "checkbox" at bounding box center [396, 232] width 16 height 16
checkbox input "true"
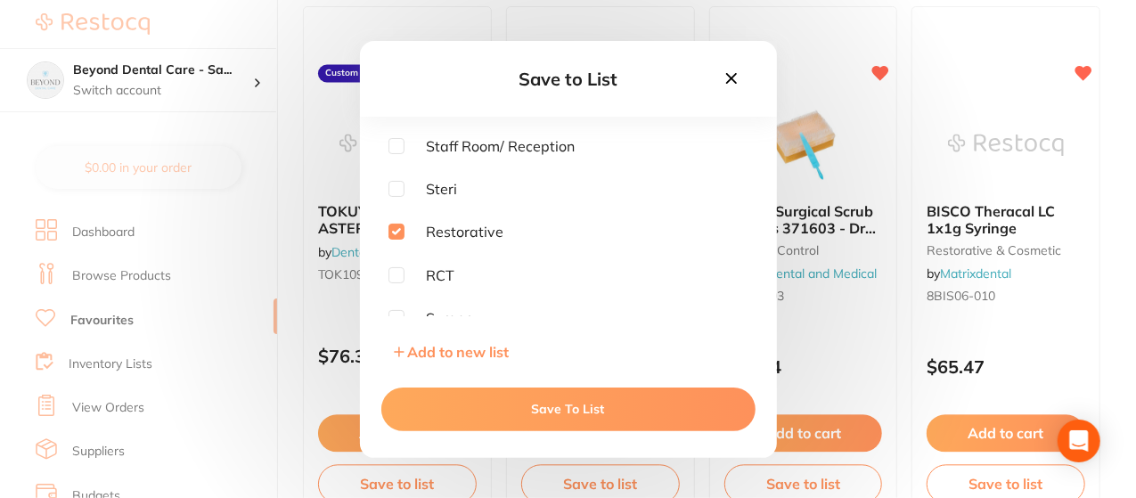
click at [566, 416] on button "Save To List" at bounding box center [568, 409] width 374 height 43
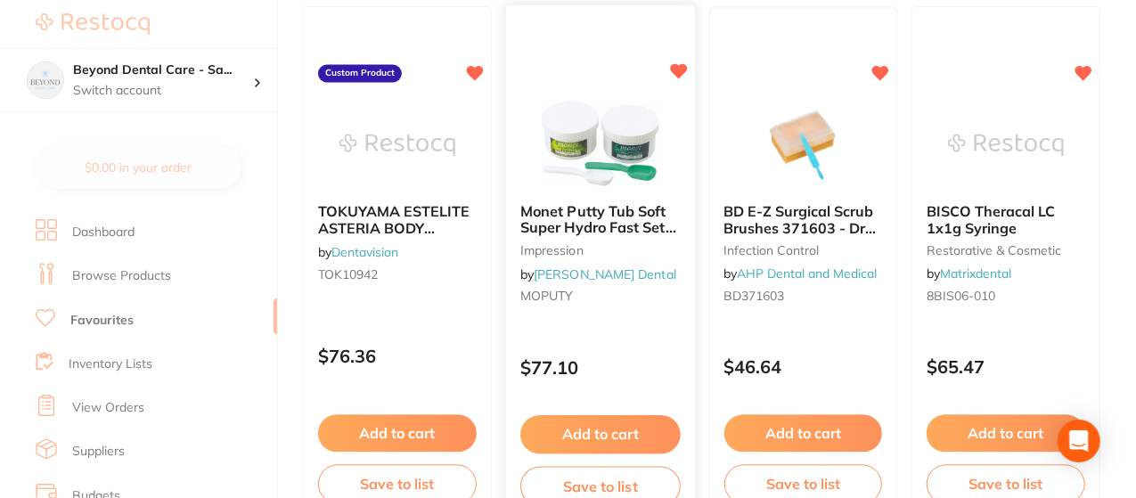
click at [595, 480] on button "Save to list" at bounding box center [600, 486] width 160 height 40
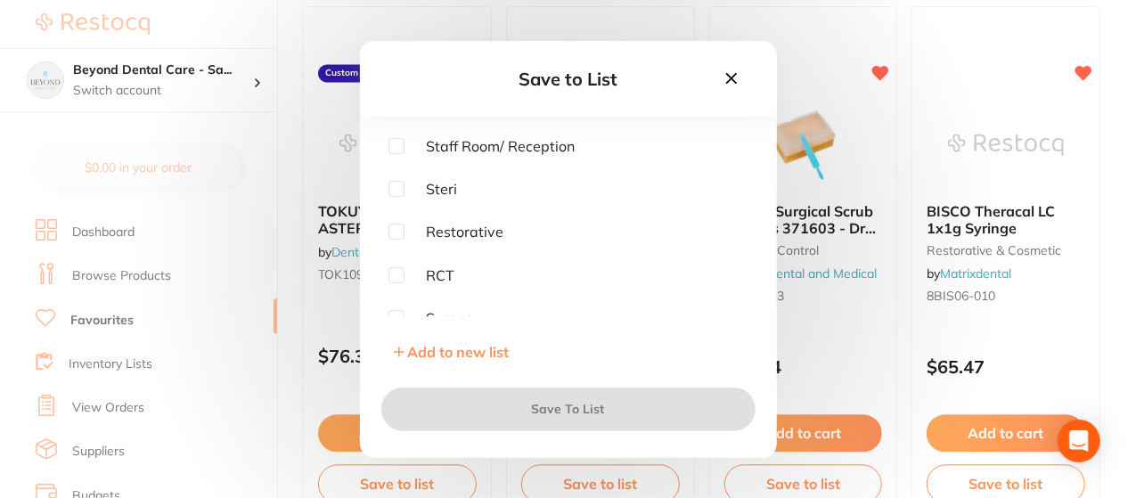
click at [579, 305] on div "Staff Room/ Reception Steri Restorative RCT Surgery Lab" at bounding box center [568, 227] width 360 height 178
click at [403, 306] on input "checkbox" at bounding box center [396, 305] width 16 height 16
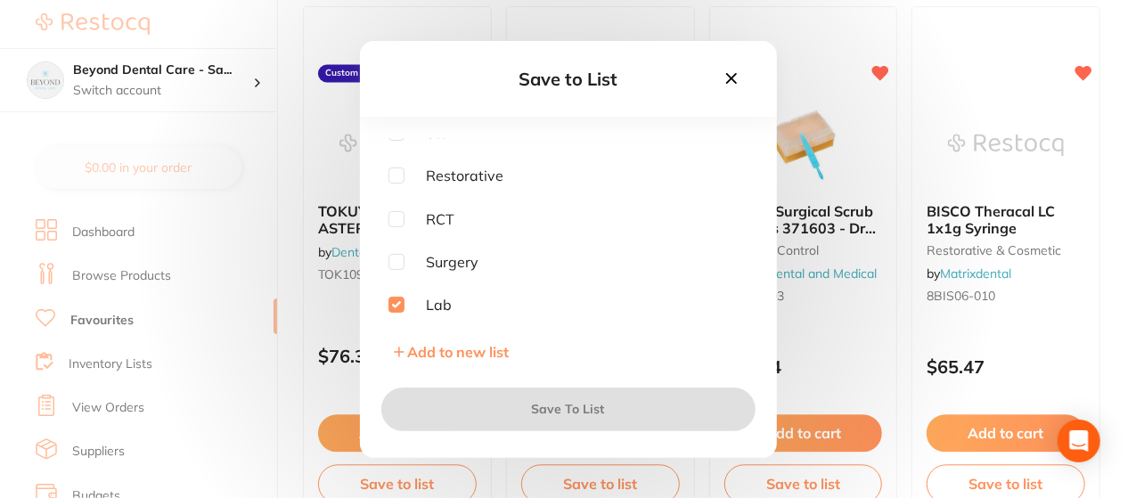
checkbox input "true"
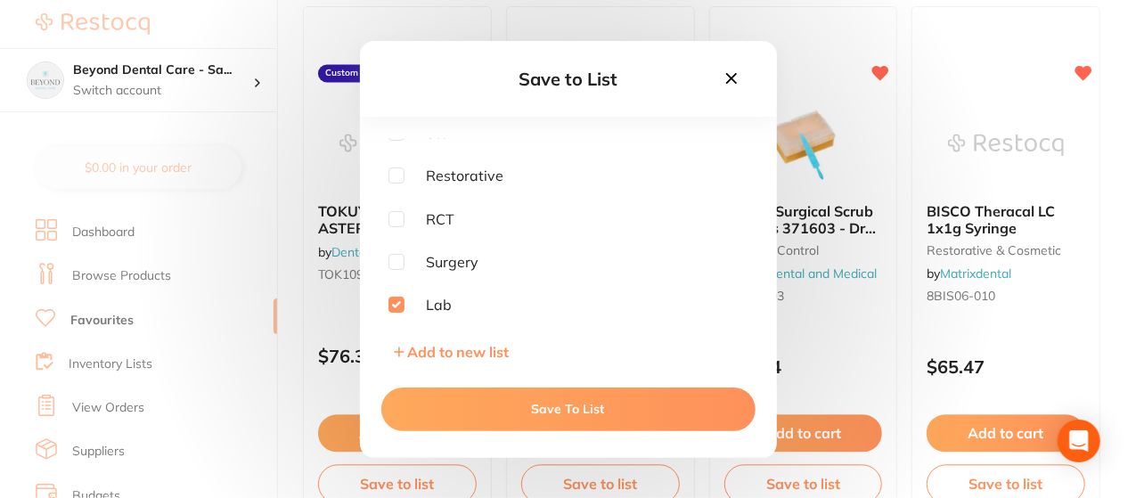
click at [551, 404] on button "Save To List" at bounding box center [568, 409] width 374 height 43
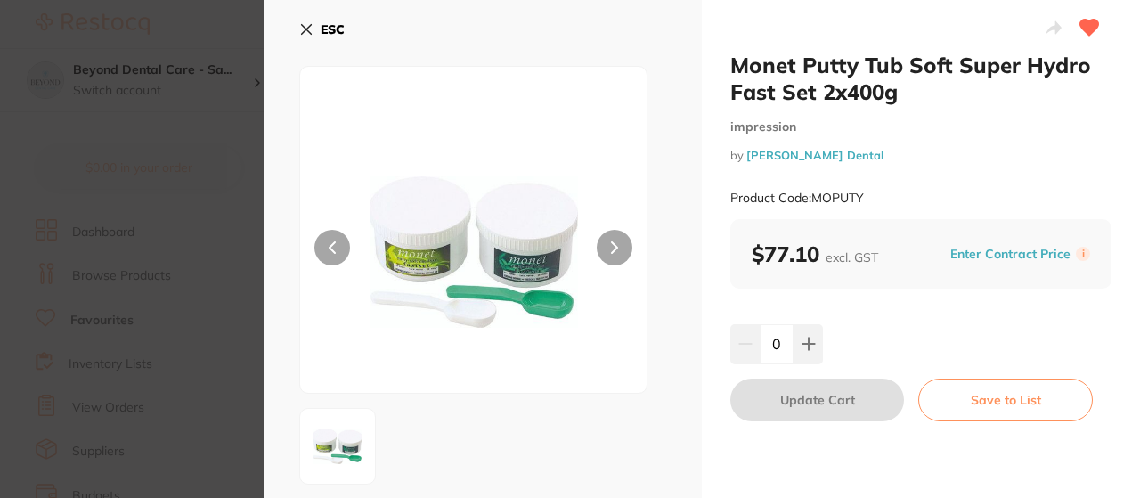
click at [308, 25] on icon at bounding box center [306, 29] width 14 height 14
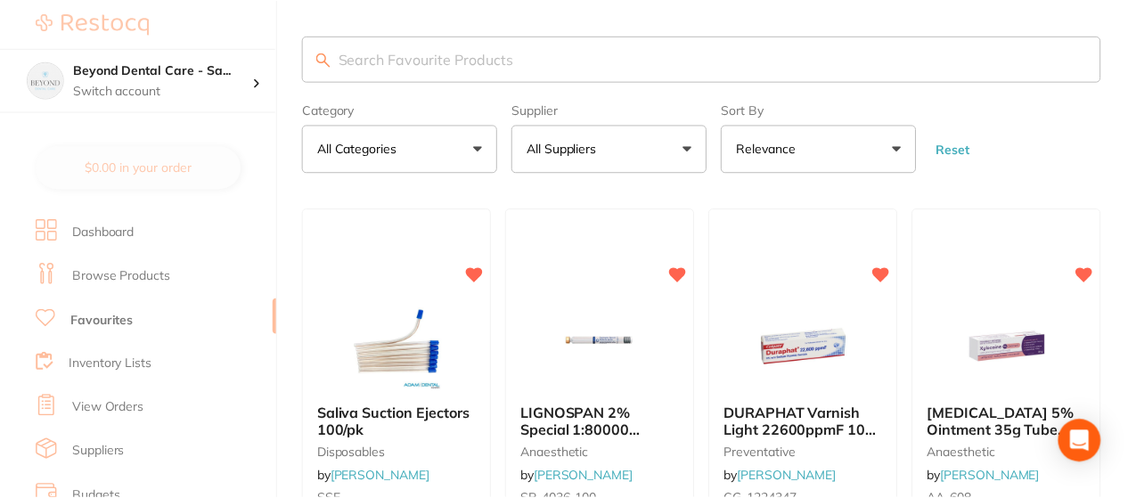
scroll to position [1782, 0]
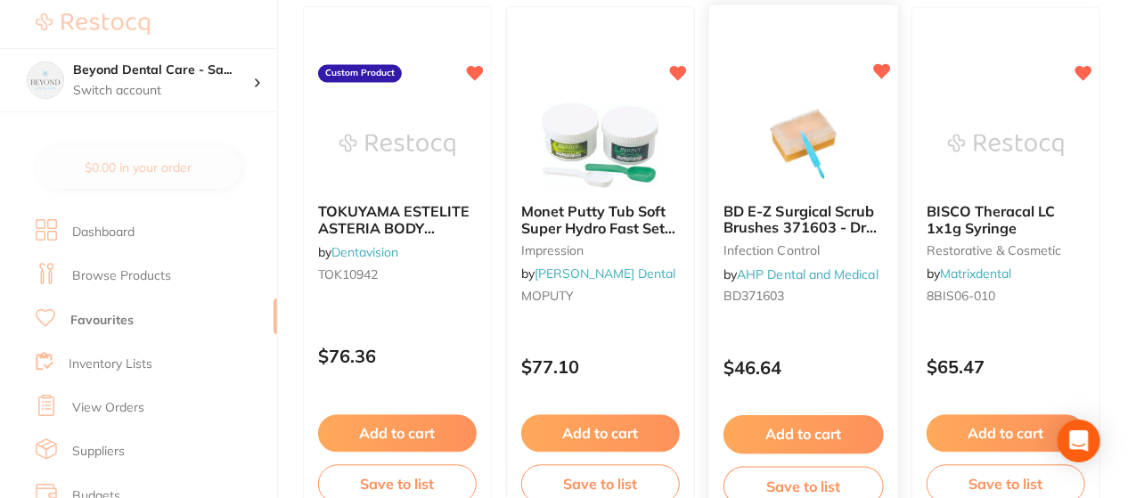
click at [861, 478] on button "Save to list" at bounding box center [803, 486] width 160 height 40
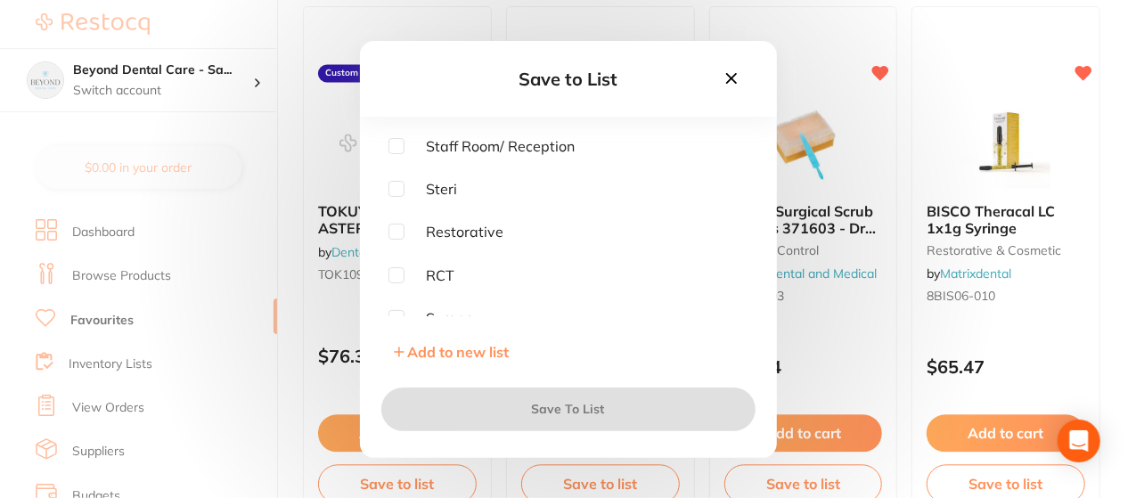
scroll to position [1781, 0]
click at [747, 311] on div "Staff Room/ Reception Steri Restorative RCT Surgery Lab" at bounding box center [568, 227] width 360 height 178
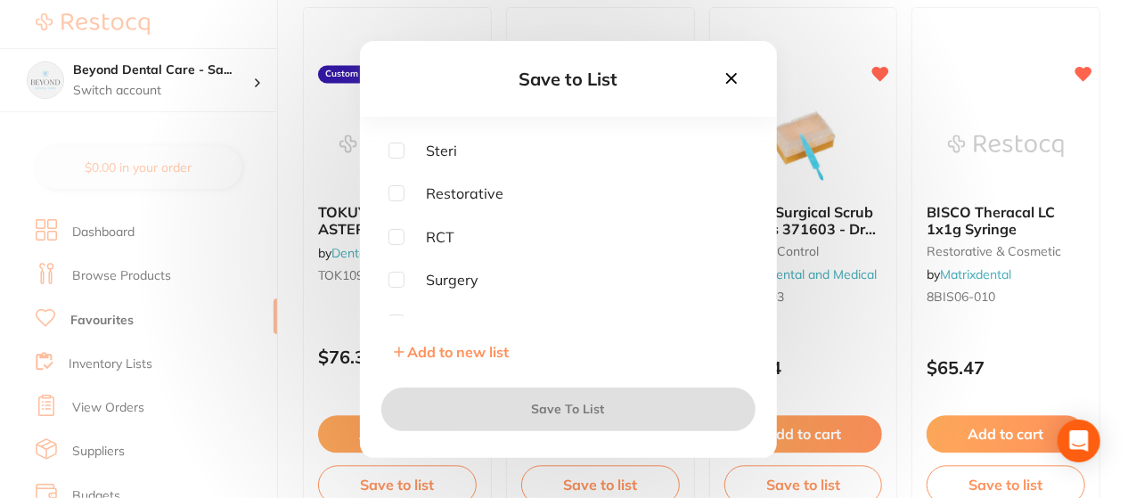
scroll to position [57, 0]
click at [404, 263] on input "checkbox" at bounding box center [396, 262] width 16 height 16
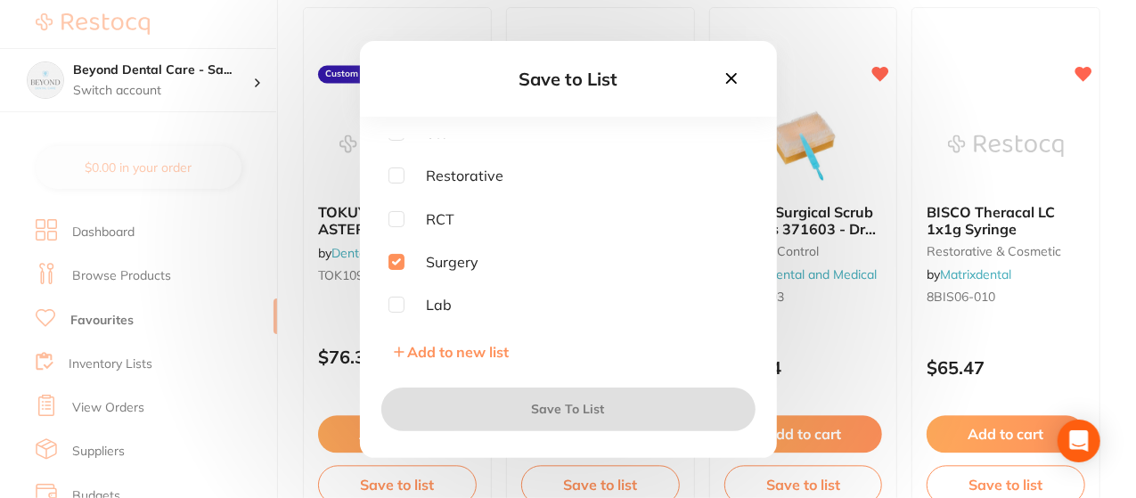
checkbox input "true"
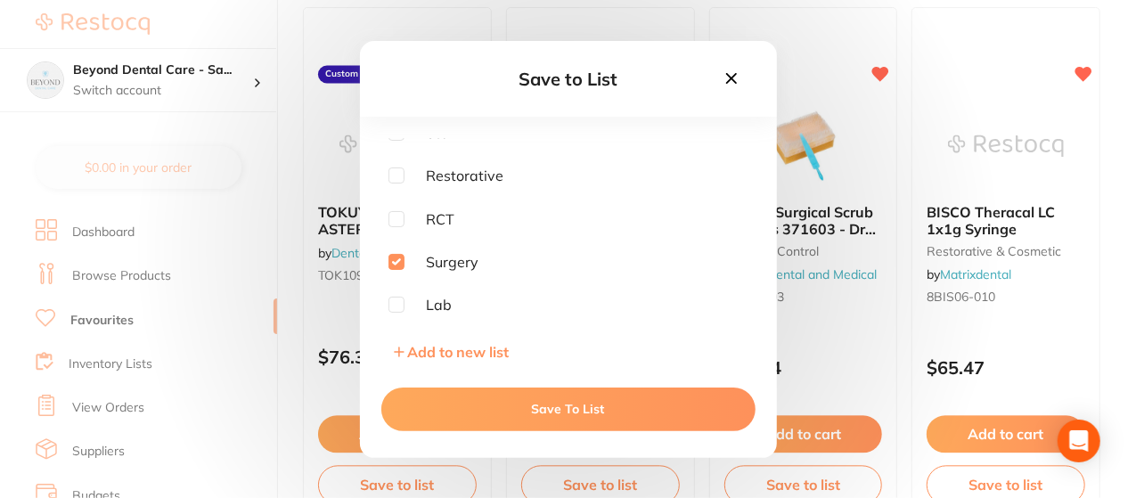
click at [577, 417] on button "Save To List" at bounding box center [568, 409] width 374 height 43
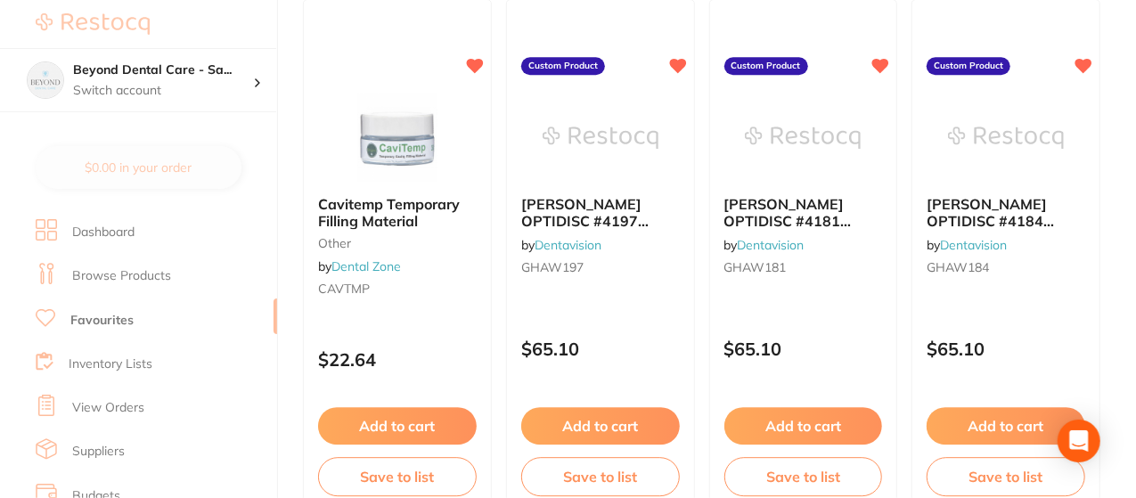
scroll to position [2351, 0]
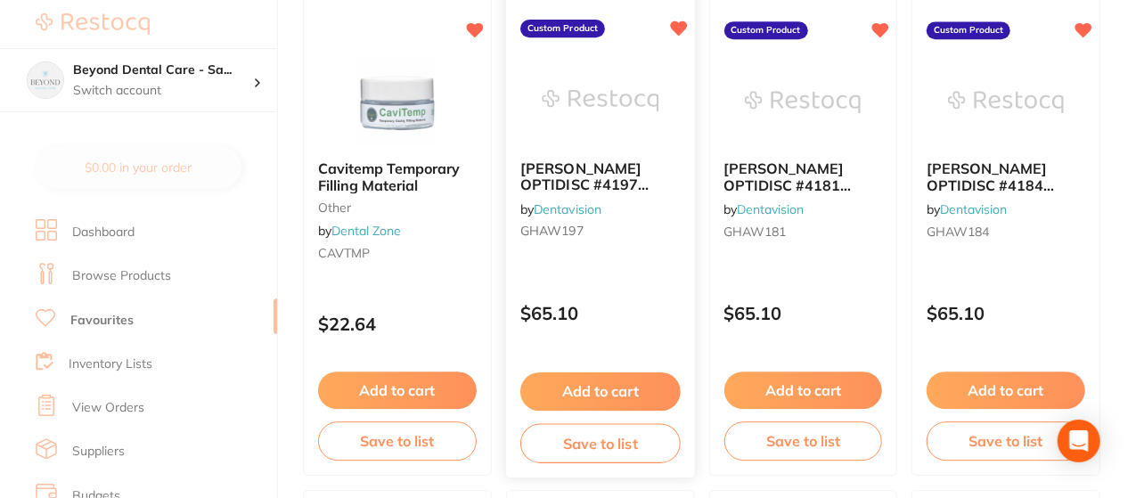
click at [641, 441] on button "Save to list" at bounding box center [600, 443] width 160 height 40
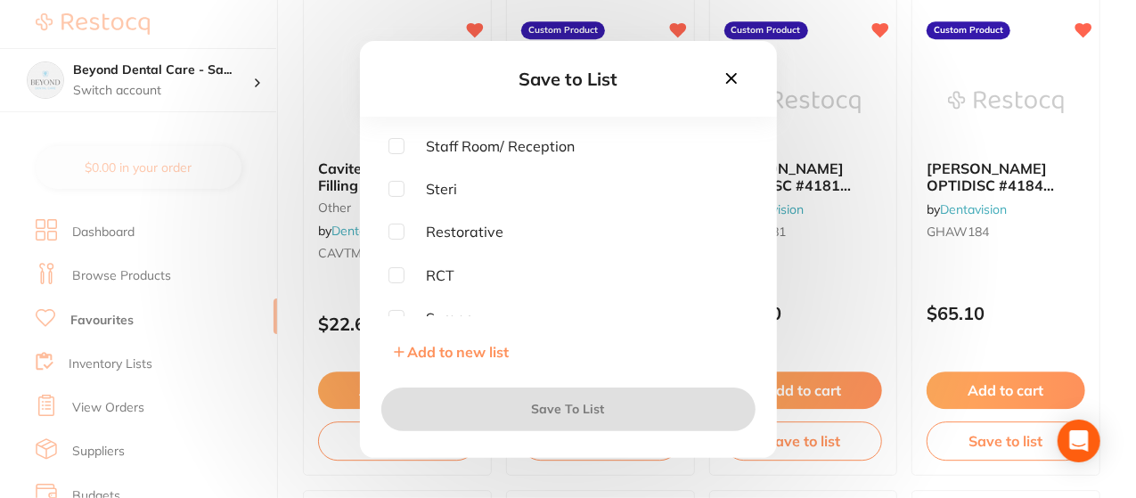
click at [466, 227] on span "Restorative" at bounding box center [454, 232] width 100 height 16
click at [396, 228] on input "checkbox" at bounding box center [396, 232] width 16 height 16
checkbox input "true"
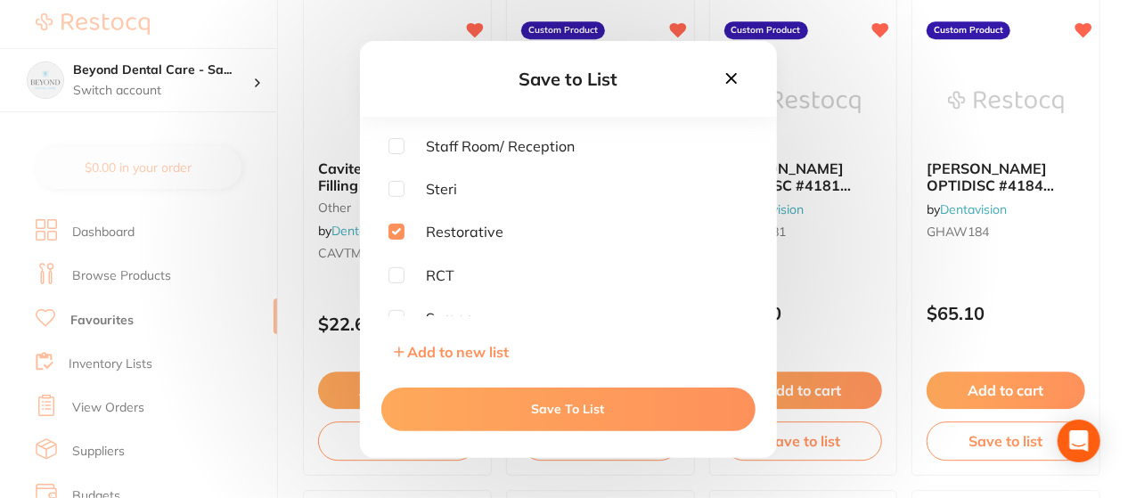
click at [597, 414] on button "Save To List" at bounding box center [568, 409] width 374 height 43
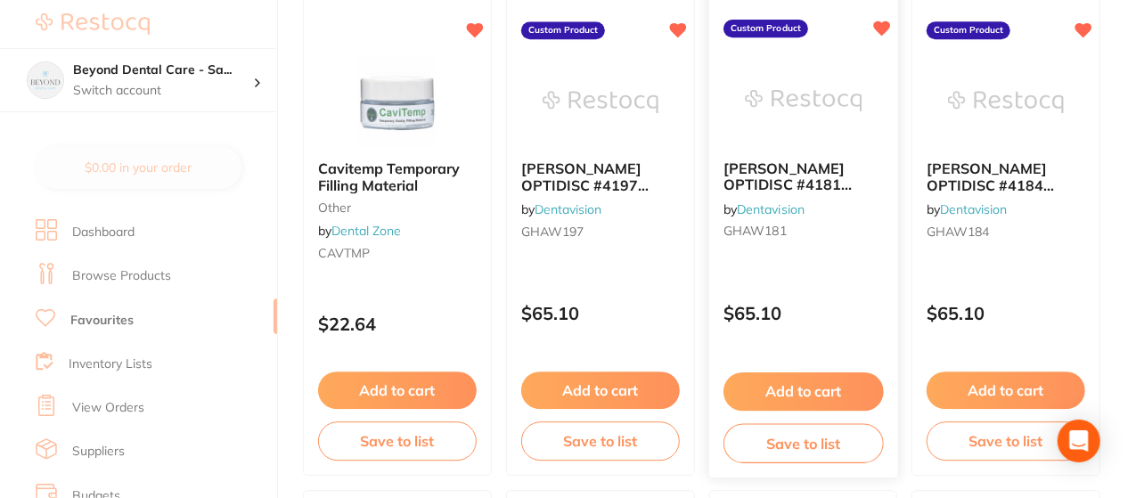
click at [783, 437] on button "Save to list" at bounding box center [803, 443] width 160 height 40
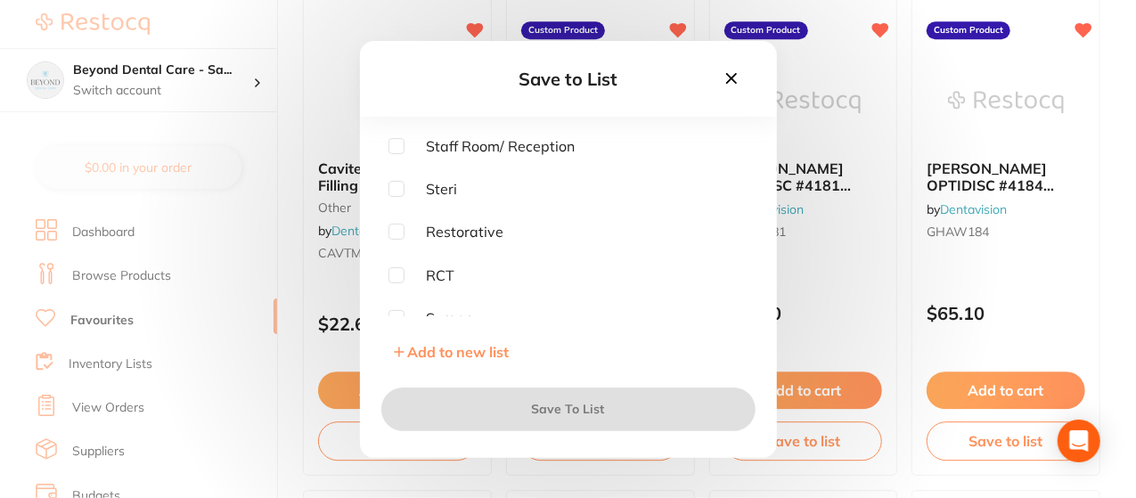
click at [396, 228] on input "checkbox" at bounding box center [396, 232] width 16 height 16
checkbox input "true"
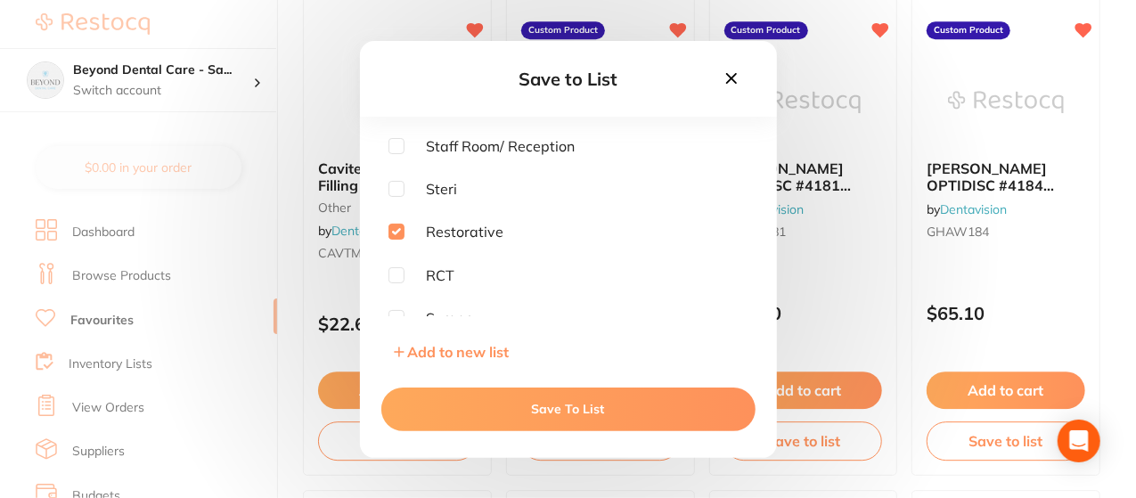
click at [568, 404] on button "Save To List" at bounding box center [568, 409] width 374 height 43
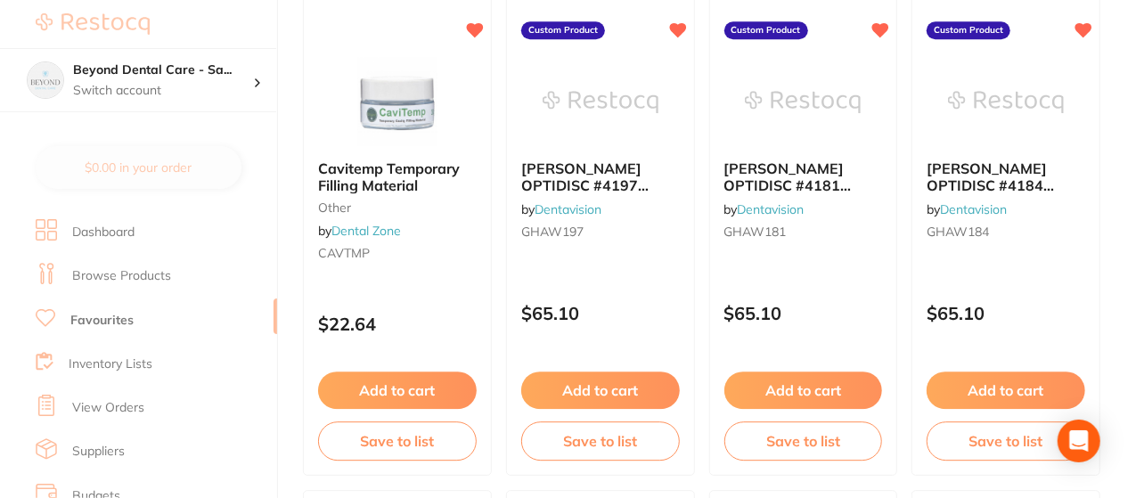
click at [999, 446] on button "Save to list" at bounding box center [1006, 440] width 159 height 39
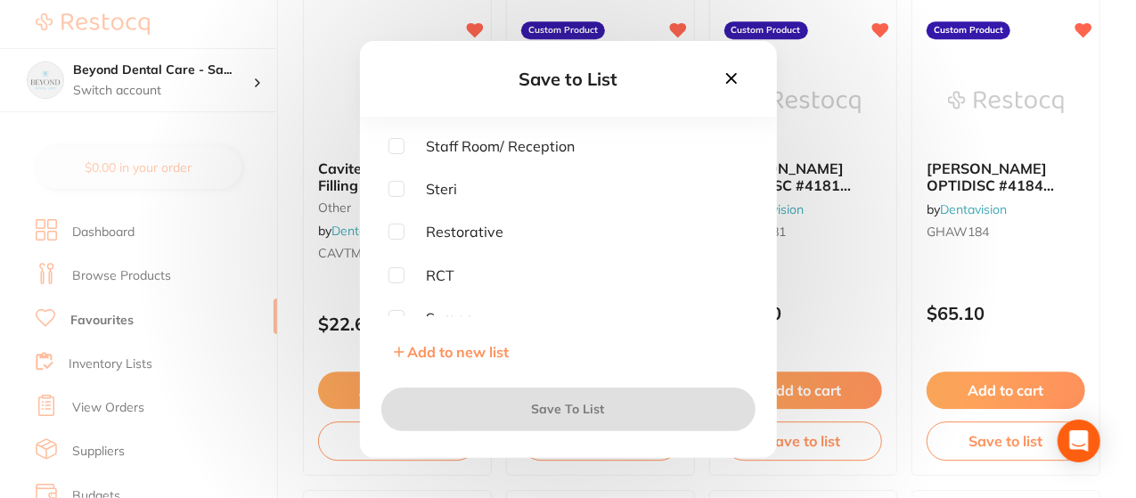
click at [397, 237] on input "checkbox" at bounding box center [396, 232] width 16 height 16
checkbox input "true"
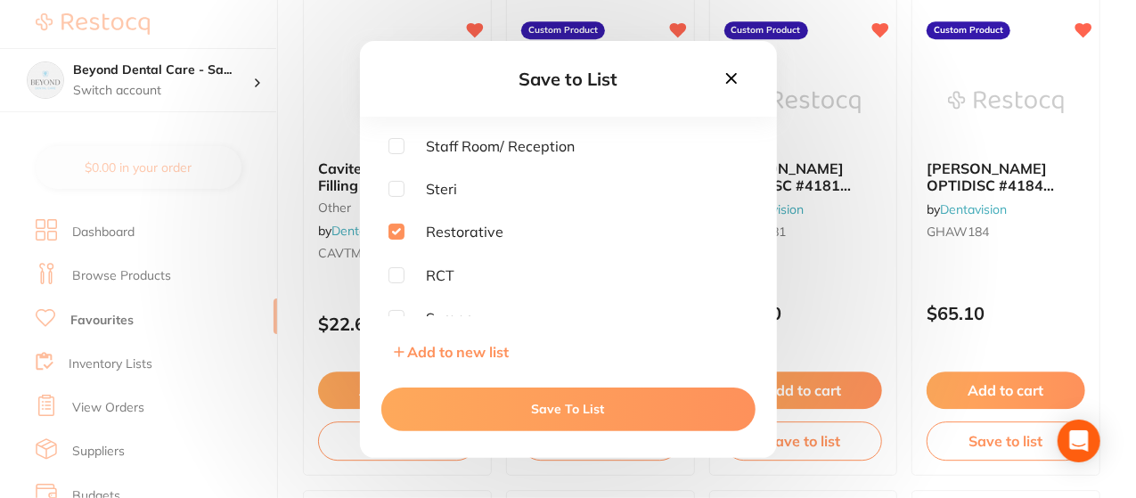
click at [554, 416] on button "Save To List" at bounding box center [568, 409] width 374 height 43
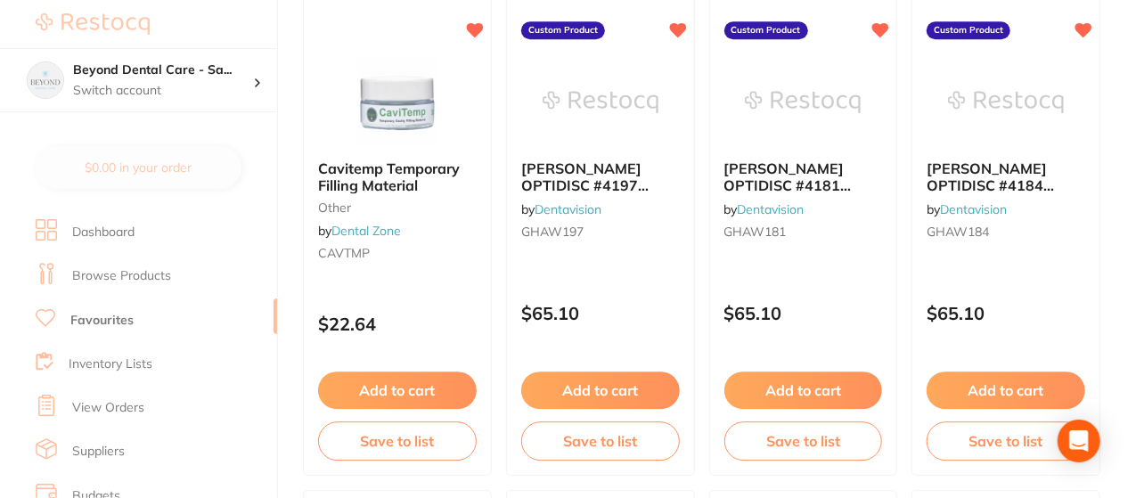
click at [400, 437] on button "Save to list" at bounding box center [397, 440] width 159 height 39
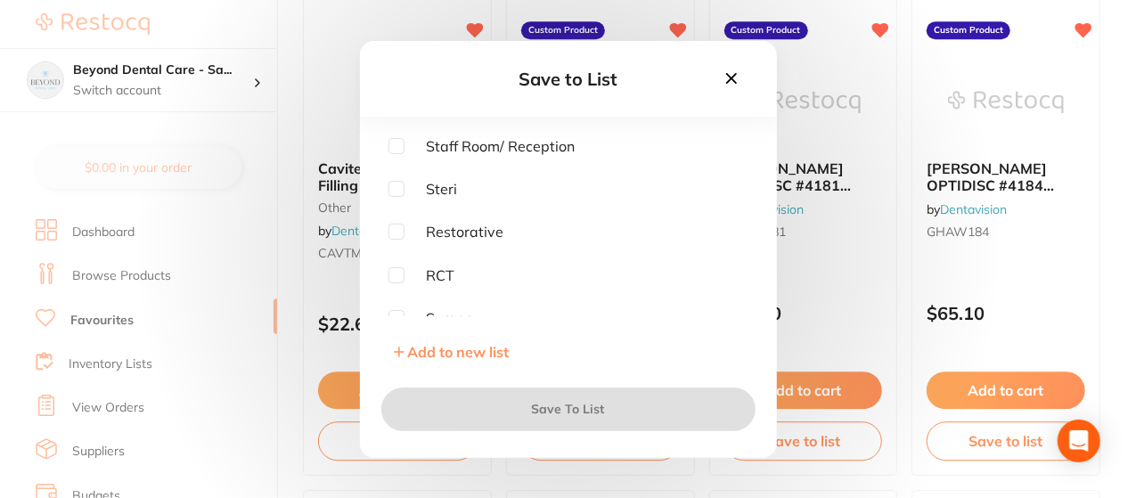
click at [397, 273] on input "checkbox" at bounding box center [396, 275] width 16 height 16
checkbox input "true"
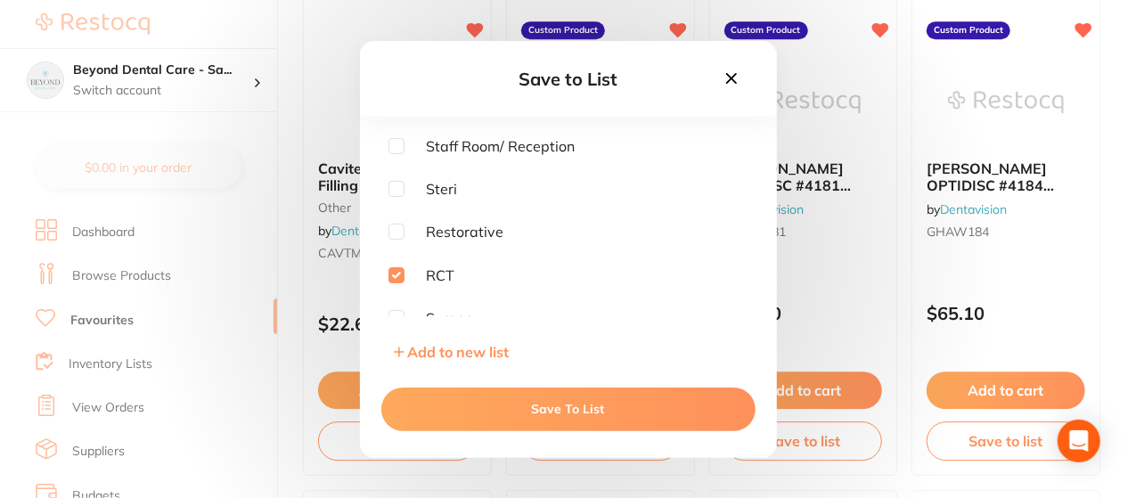
click at [554, 407] on button "Save To List" at bounding box center [568, 409] width 374 height 43
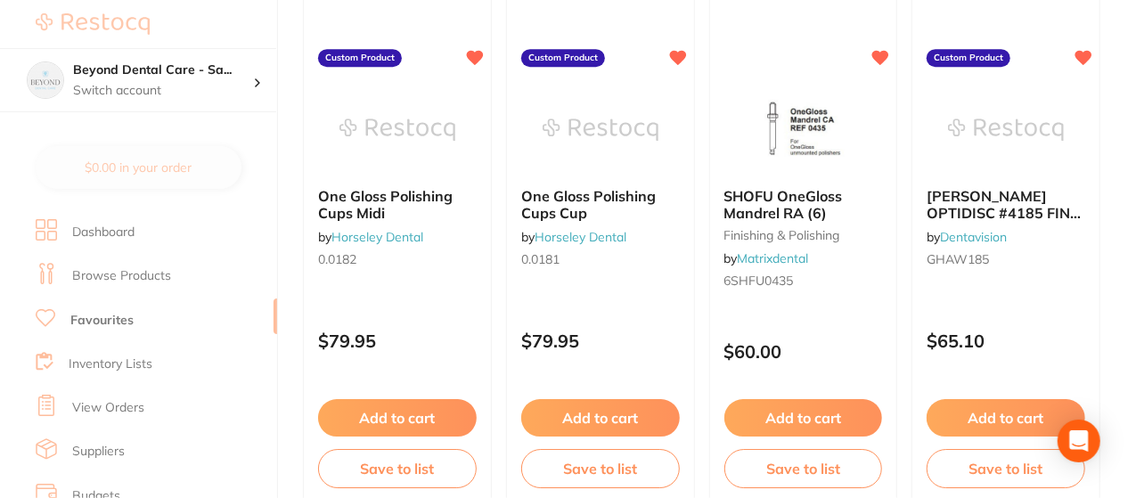
scroll to position [2886, 0]
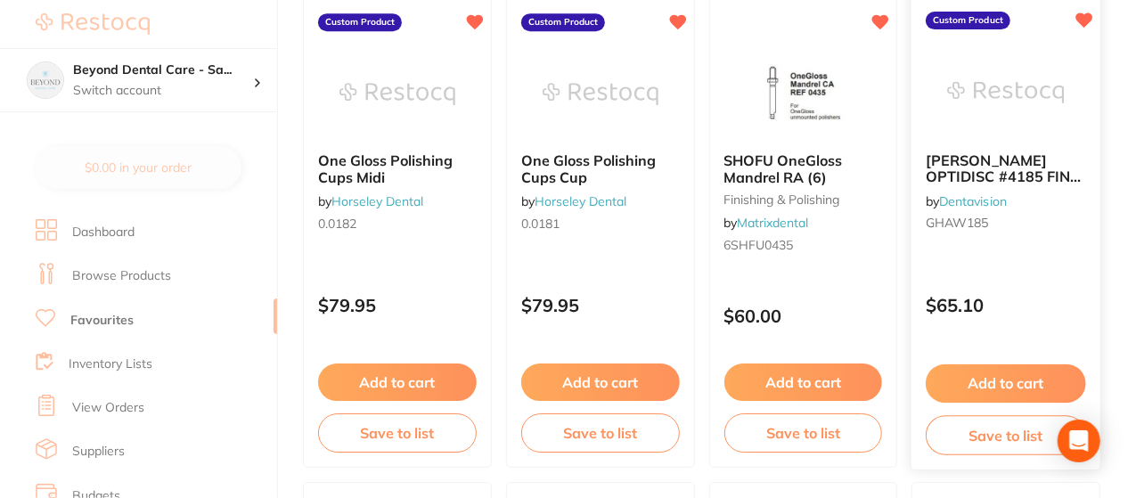
click at [959, 426] on button "Save to list" at bounding box center [1006, 435] width 160 height 40
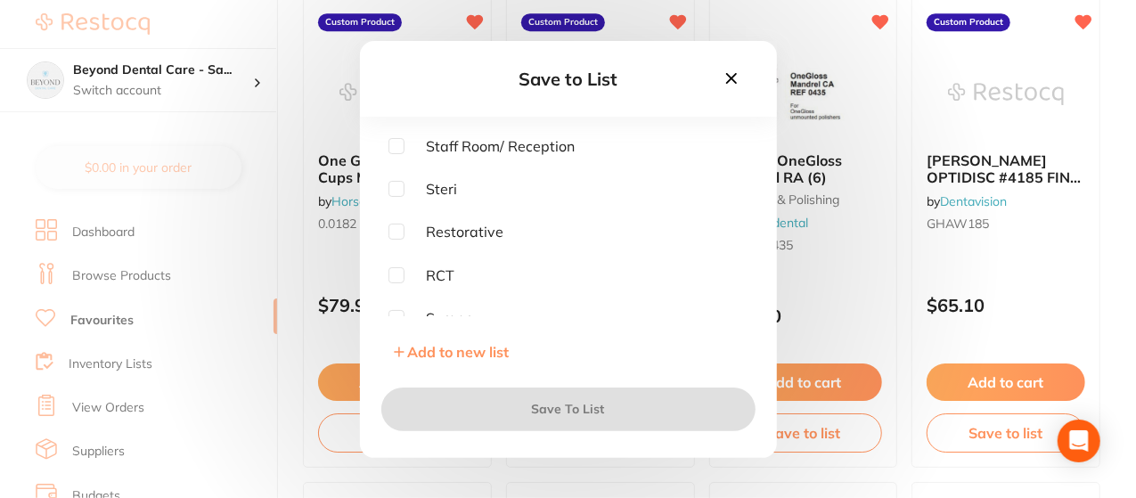
click at [478, 231] on span "Restorative" at bounding box center [454, 232] width 100 height 16
click at [396, 233] on input "checkbox" at bounding box center [396, 232] width 16 height 16
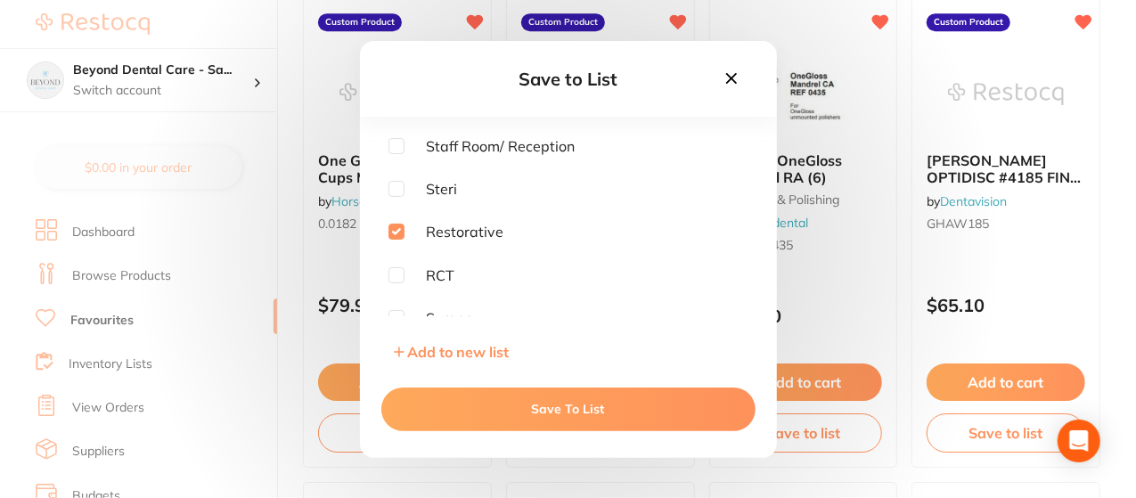
click at [396, 233] on input "checkbox" at bounding box center [396, 232] width 16 height 16
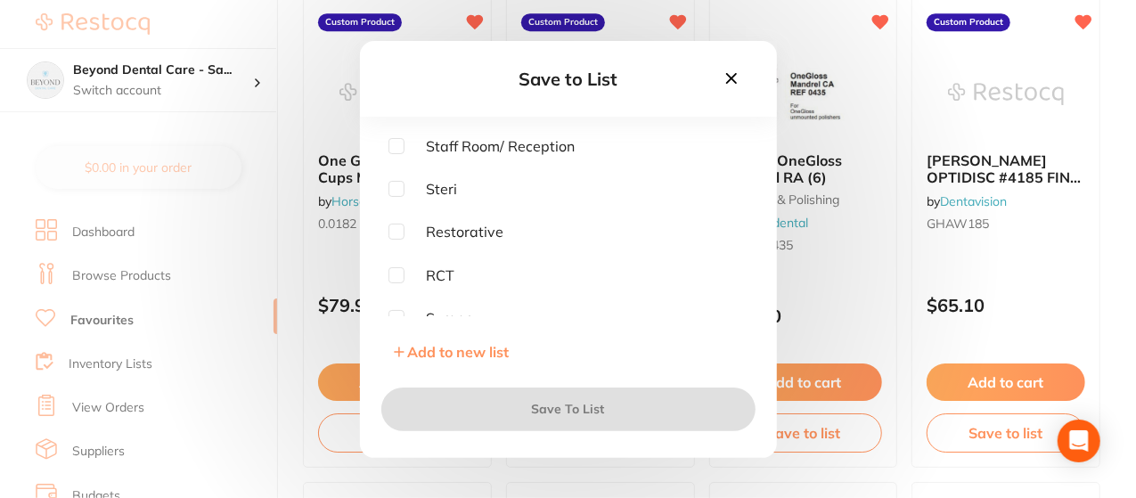
click at [396, 233] on input "checkbox" at bounding box center [396, 232] width 16 height 16
checkbox input "true"
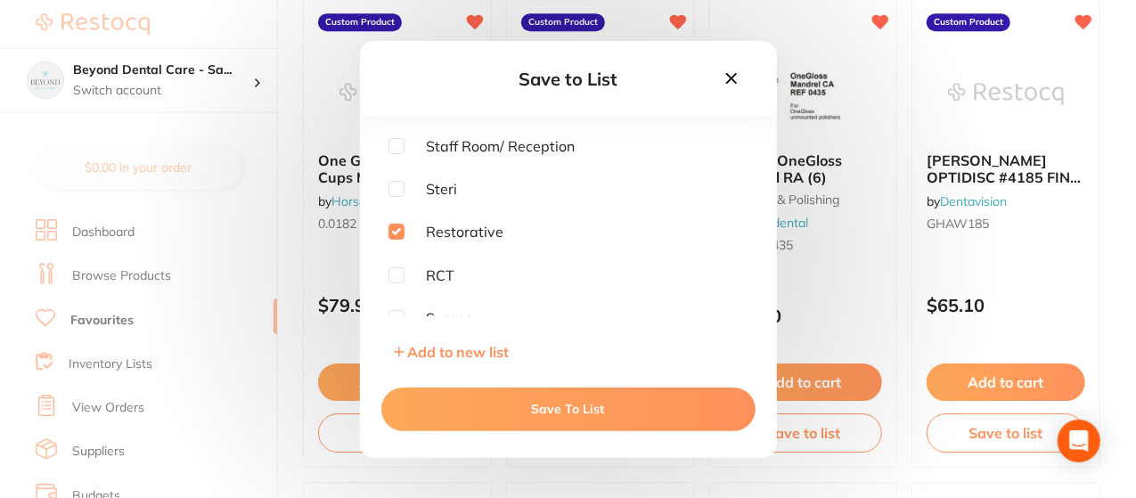
click at [536, 400] on button "Save To List" at bounding box center [568, 409] width 374 height 43
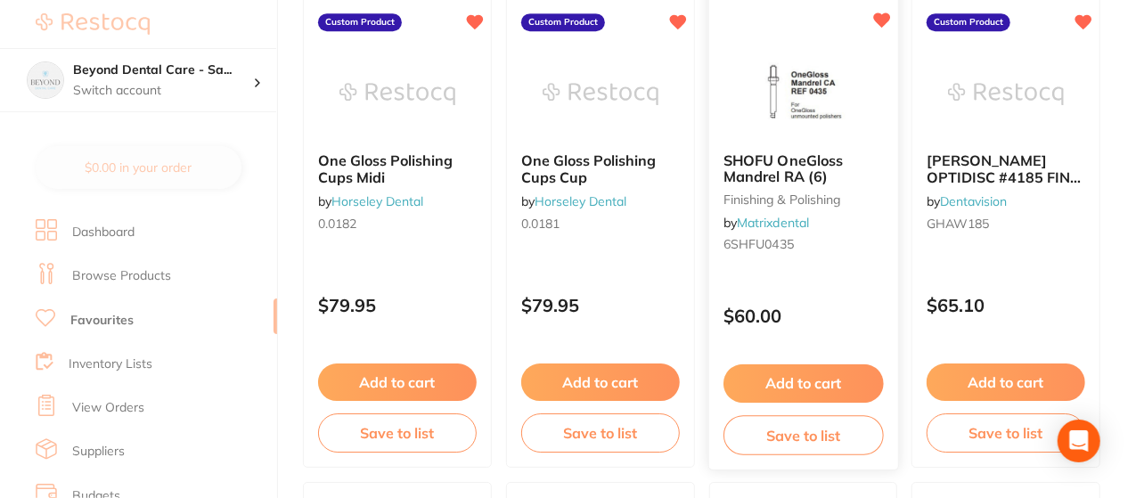
click at [759, 429] on button "Save to list" at bounding box center [803, 435] width 160 height 40
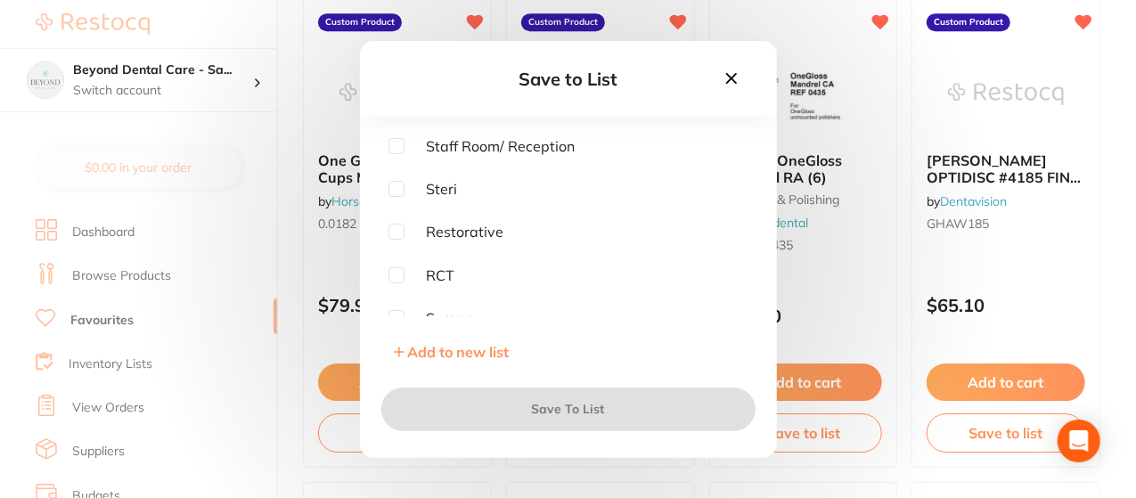
click at [397, 229] on input "checkbox" at bounding box center [396, 232] width 16 height 16
checkbox input "true"
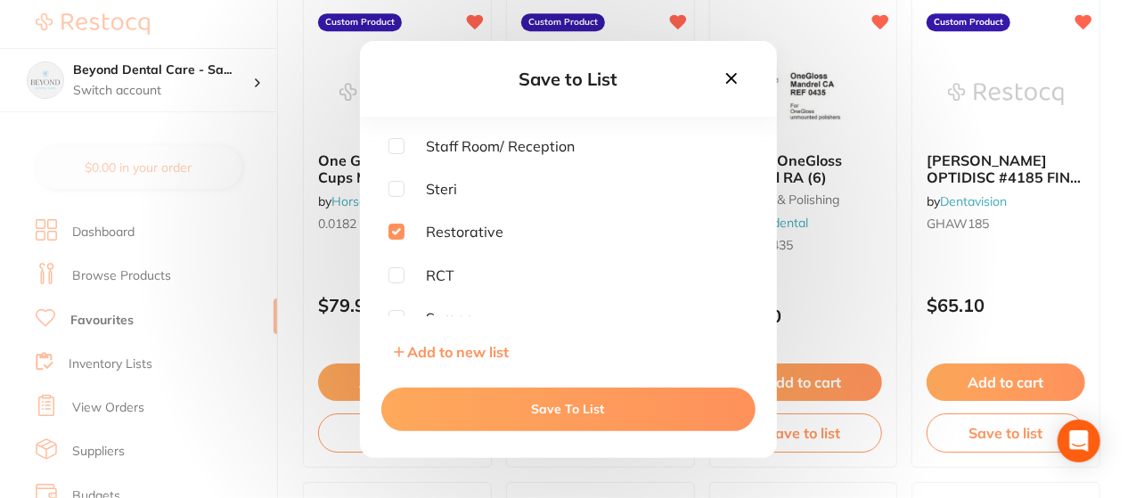
click at [527, 412] on button "Save To List" at bounding box center [568, 409] width 374 height 43
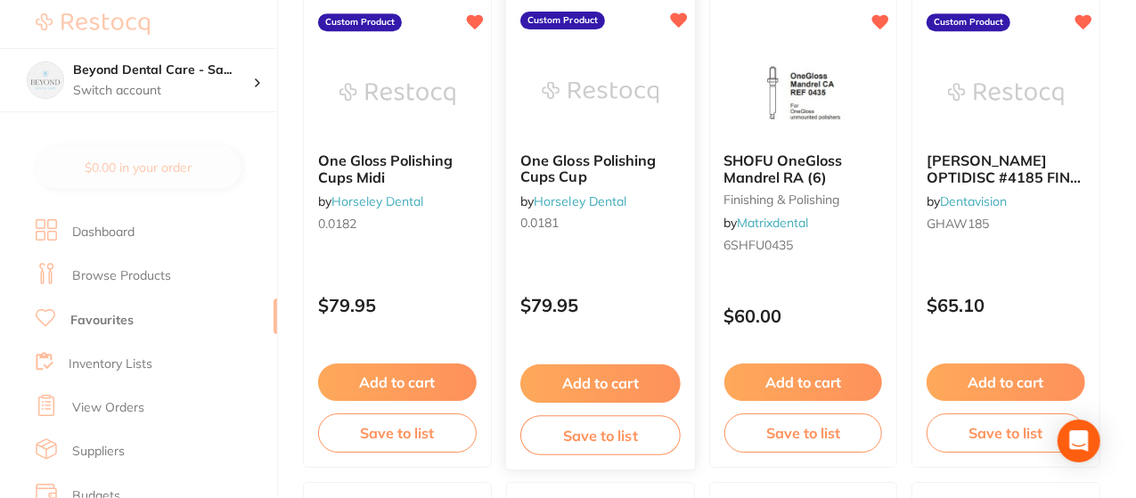
click at [597, 439] on button "Save to list" at bounding box center [600, 435] width 160 height 40
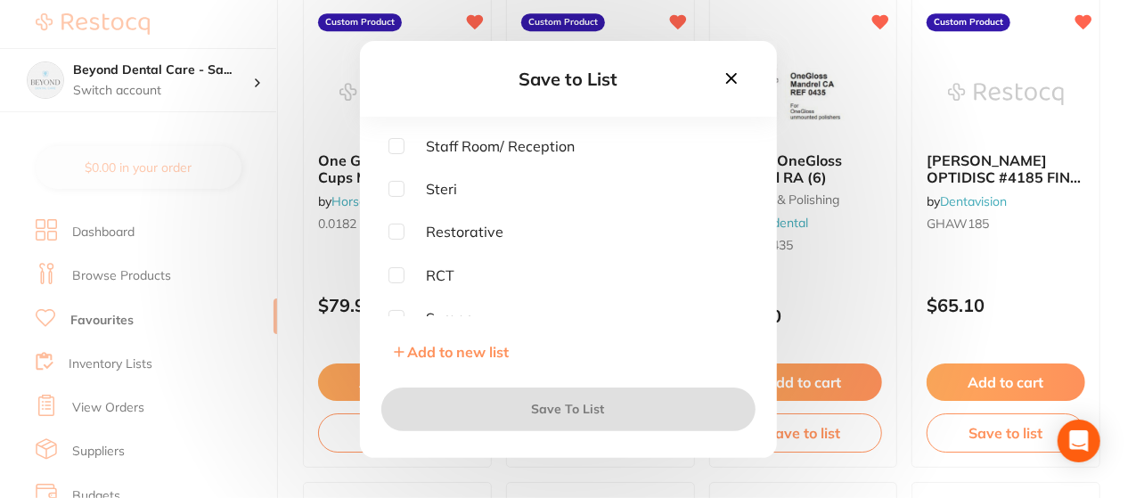
click at [394, 230] on input "checkbox" at bounding box center [396, 232] width 16 height 16
checkbox input "true"
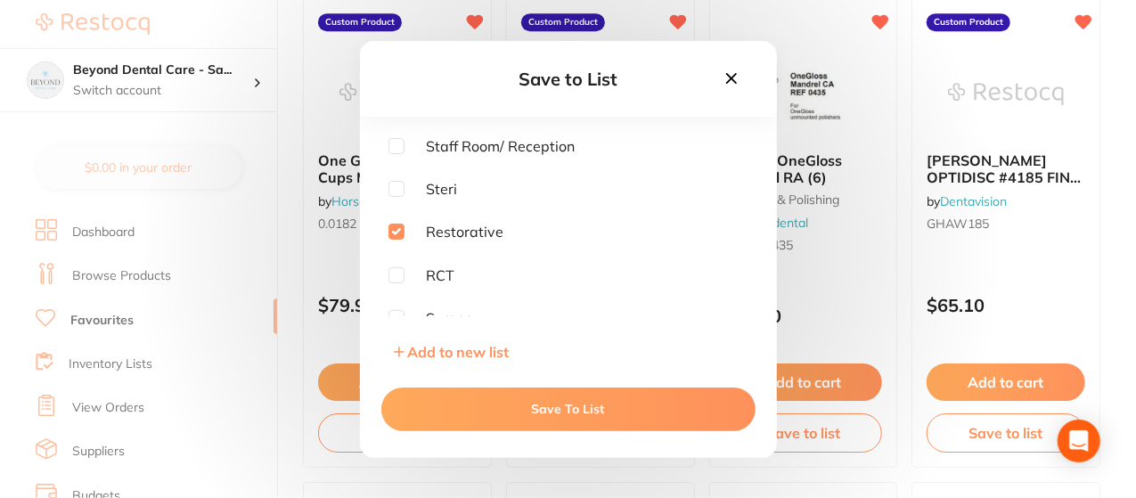
click at [531, 405] on button "Save To List" at bounding box center [568, 409] width 374 height 43
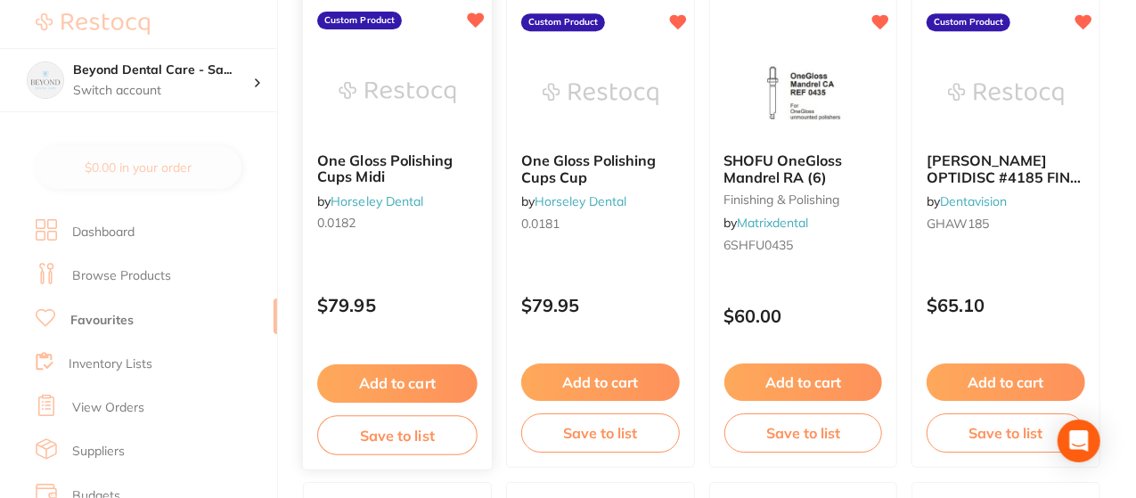
click at [426, 440] on button "Save to list" at bounding box center [397, 435] width 160 height 40
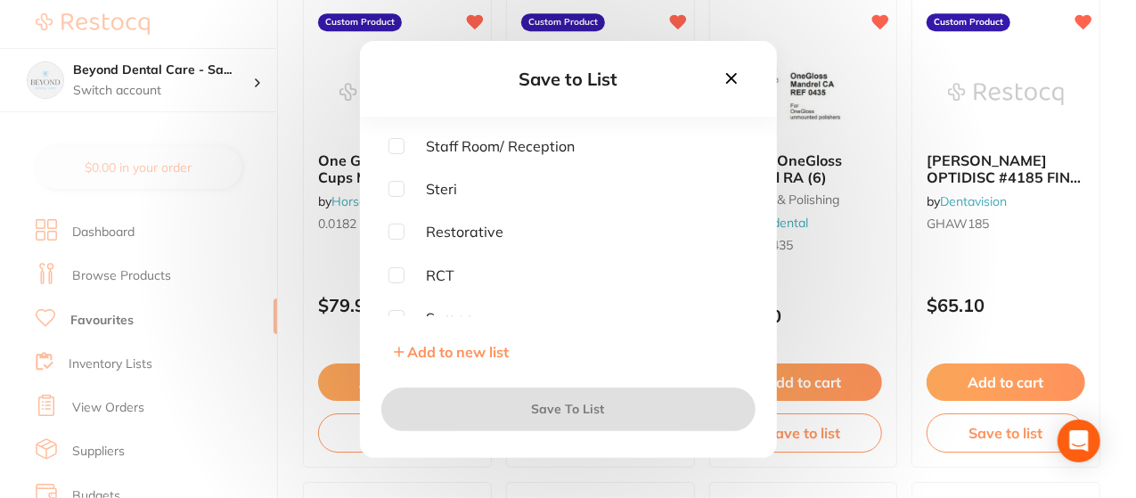
click at [397, 230] on input "checkbox" at bounding box center [396, 232] width 16 height 16
checkbox input "true"
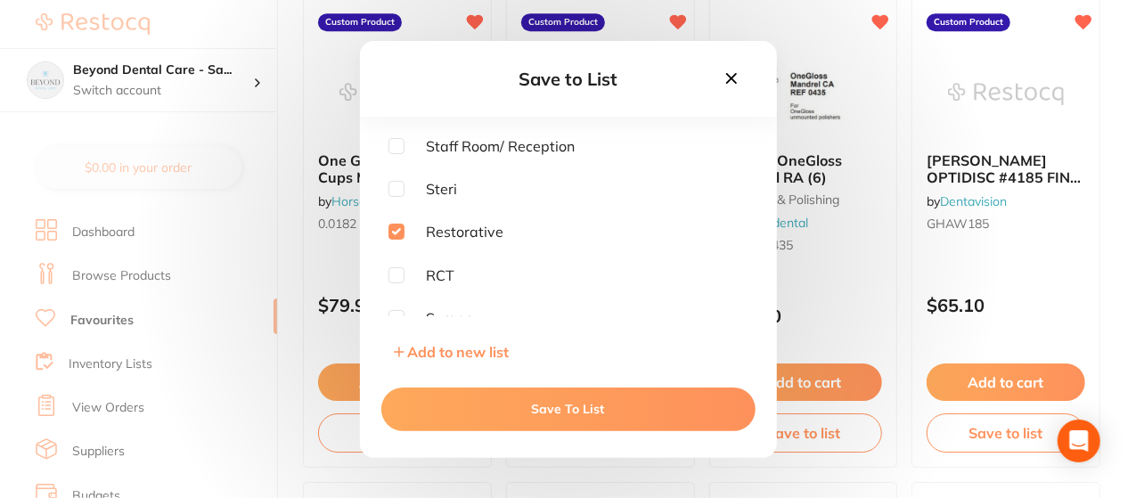
click at [552, 401] on button "Save To List" at bounding box center [568, 409] width 374 height 43
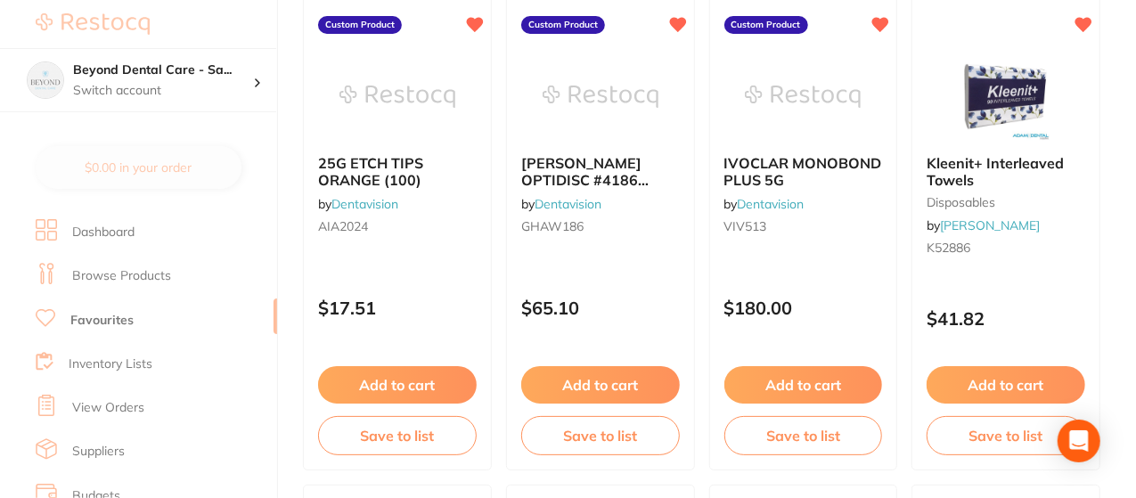
scroll to position [3420, 0]
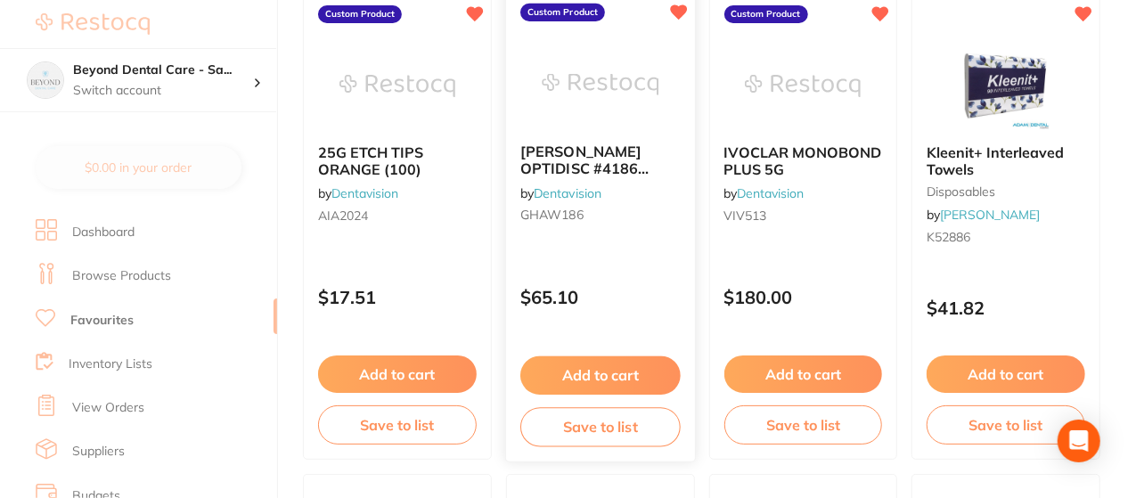
click at [586, 423] on button "Save to list" at bounding box center [600, 427] width 160 height 40
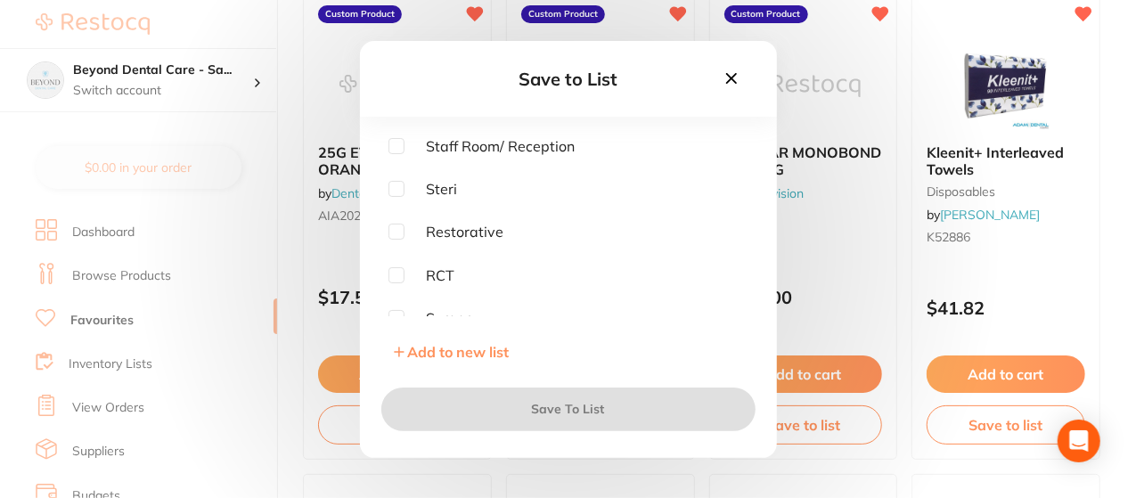
click at [394, 230] on input "checkbox" at bounding box center [396, 232] width 16 height 16
checkbox input "true"
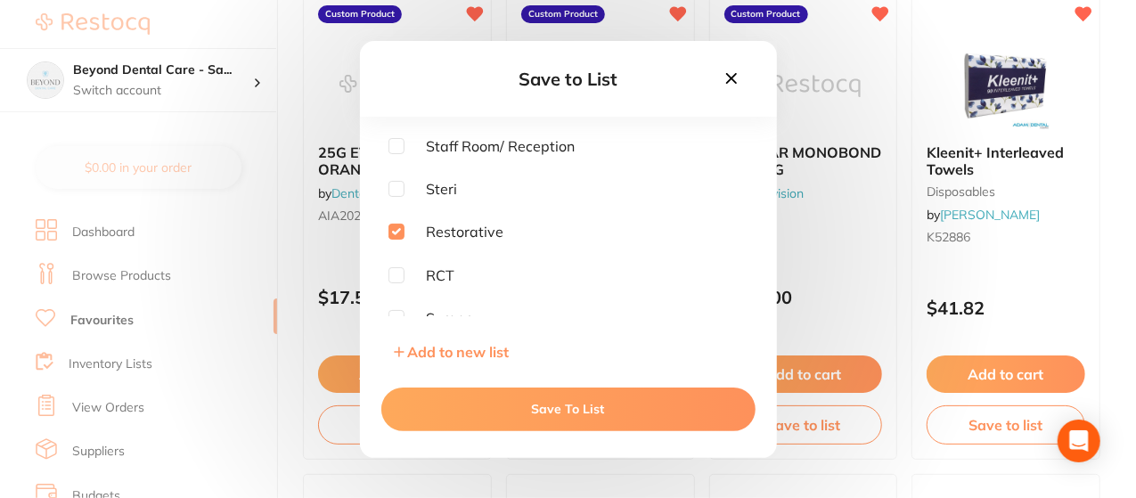
click at [565, 403] on button "Save To List" at bounding box center [568, 409] width 374 height 43
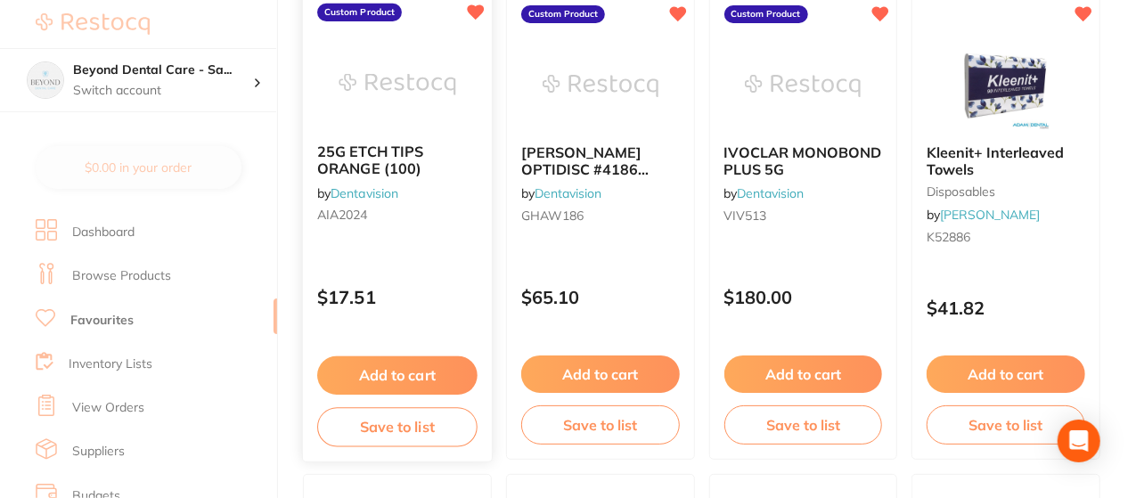
click at [444, 426] on button "Save to list" at bounding box center [397, 427] width 160 height 40
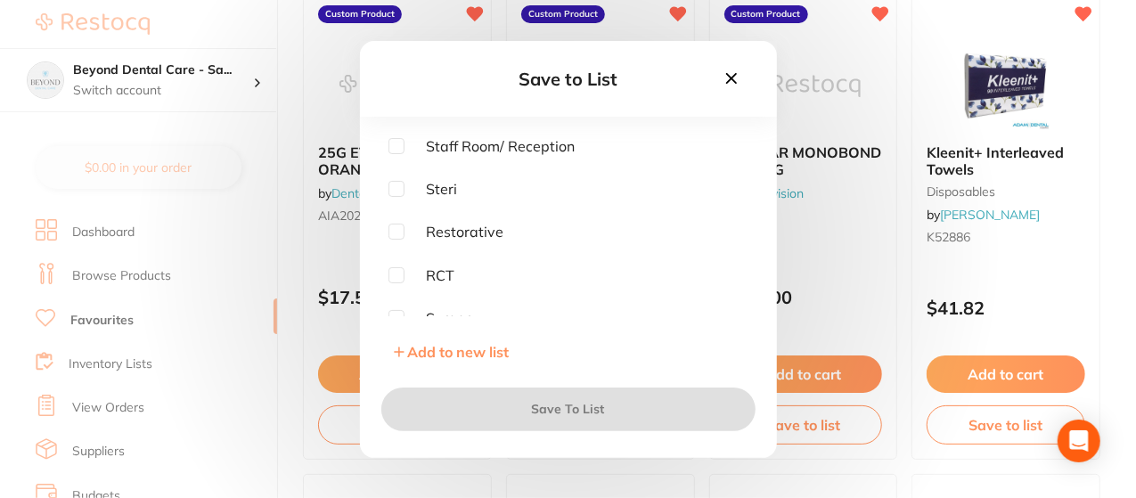
click at [392, 233] on input "checkbox" at bounding box center [396, 232] width 16 height 16
checkbox input "true"
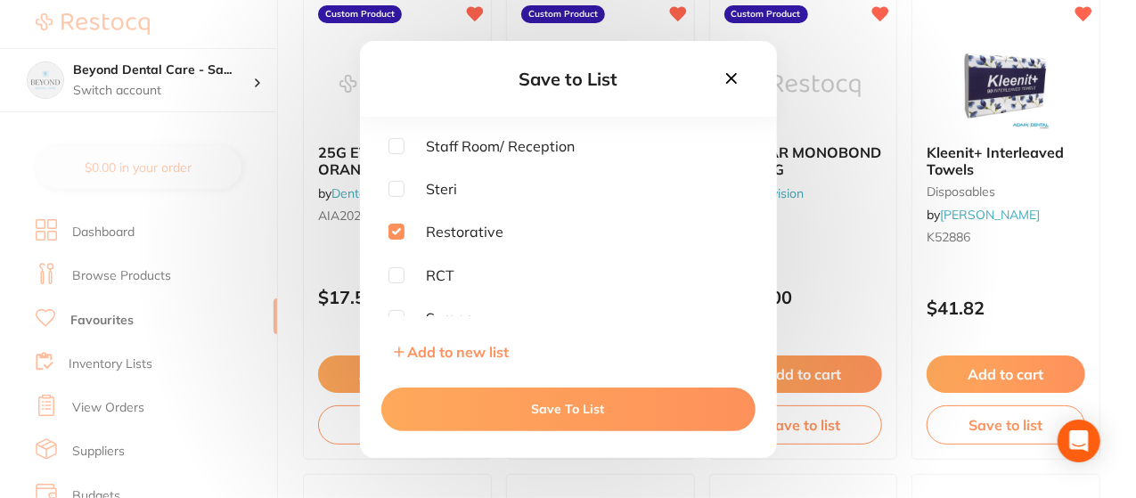
click at [549, 404] on button "Save To List" at bounding box center [568, 409] width 374 height 43
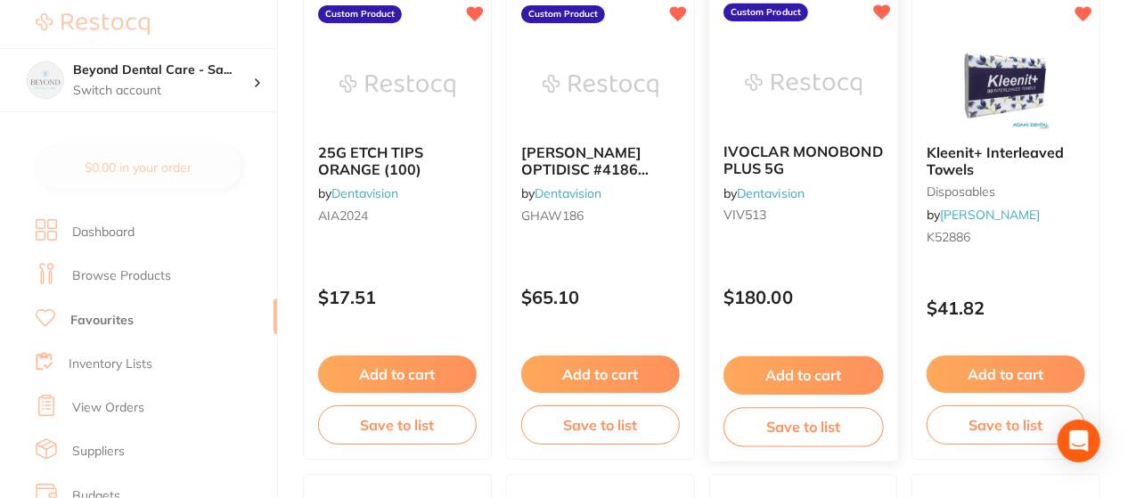
click at [813, 430] on button "Save to list" at bounding box center [803, 427] width 160 height 40
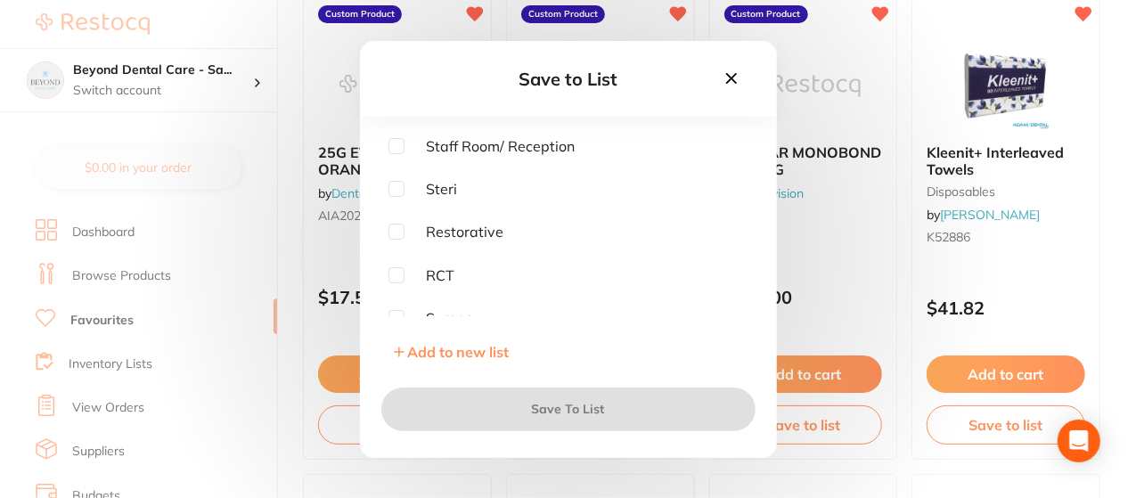
click at [397, 233] on input "checkbox" at bounding box center [396, 232] width 16 height 16
checkbox input "true"
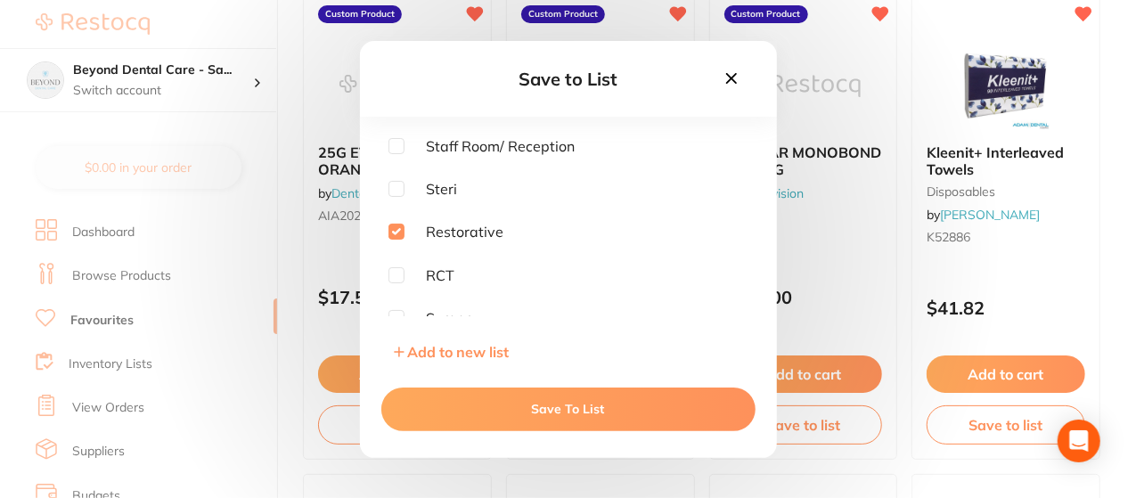
click at [562, 407] on button "Save To List" at bounding box center [568, 409] width 374 height 43
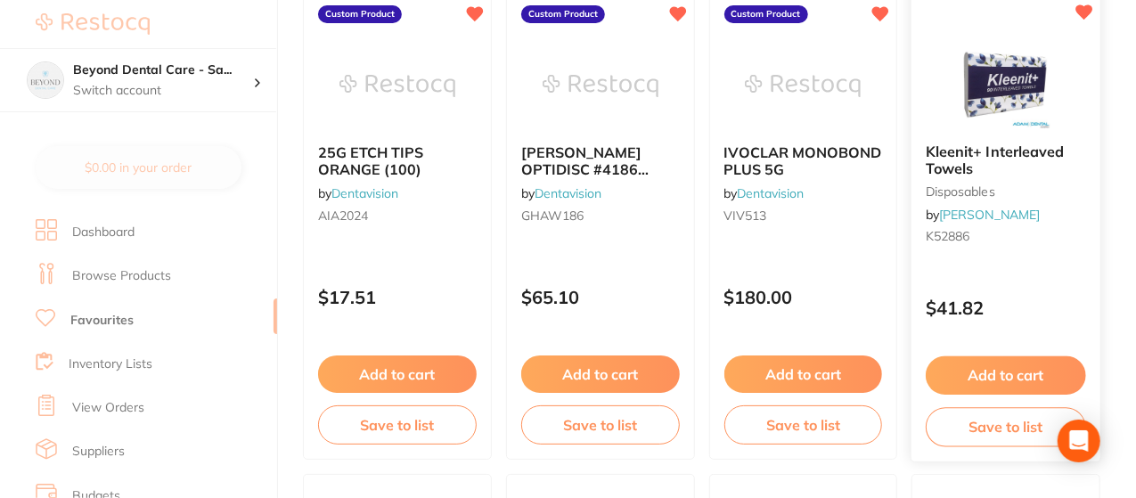
click at [964, 423] on button "Save to list" at bounding box center [1006, 427] width 160 height 40
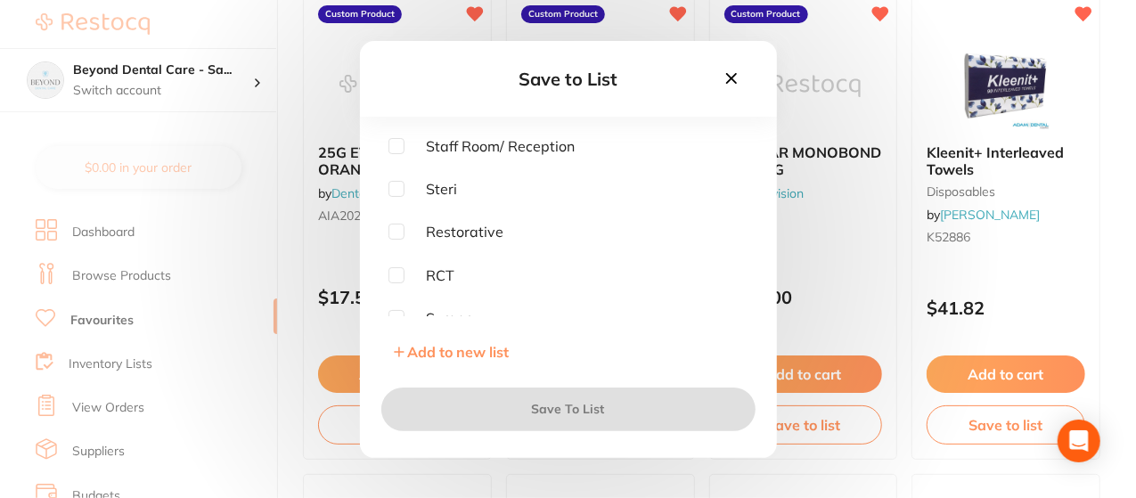
click at [394, 190] on input "checkbox" at bounding box center [396, 189] width 16 height 16
checkbox input "true"
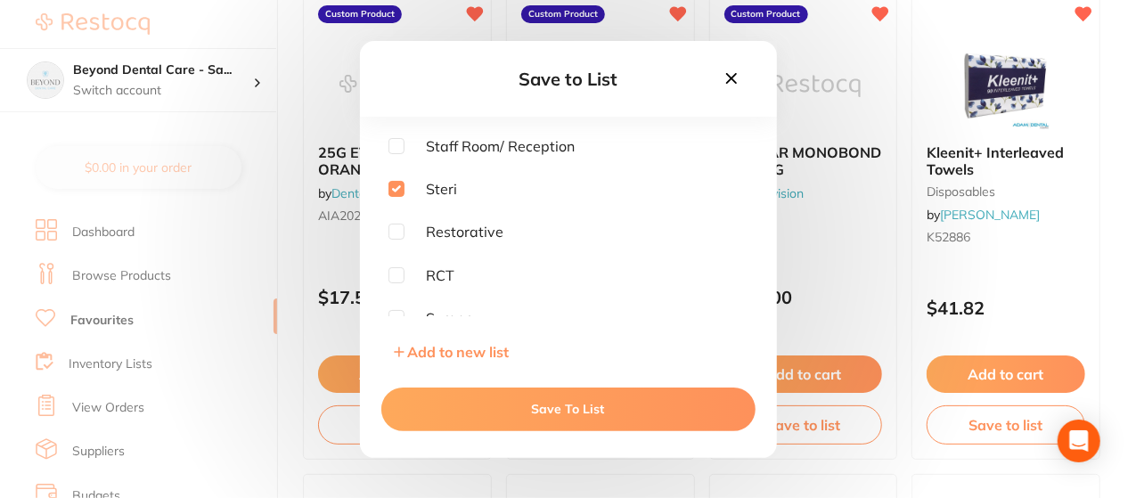
click at [561, 401] on button "Save To List" at bounding box center [568, 409] width 374 height 43
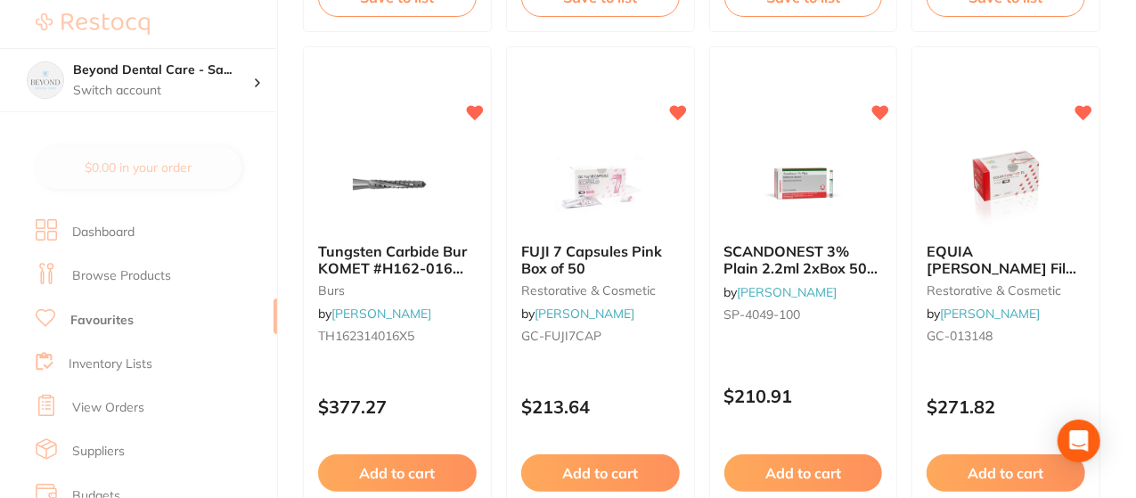
scroll to position [3883, 0]
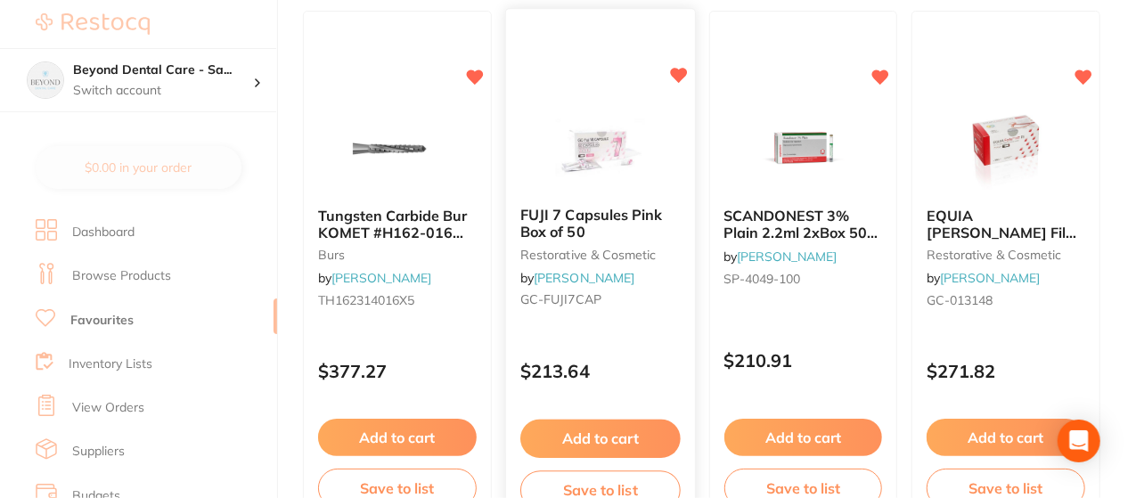
click at [587, 486] on button "Save to list" at bounding box center [600, 490] width 160 height 40
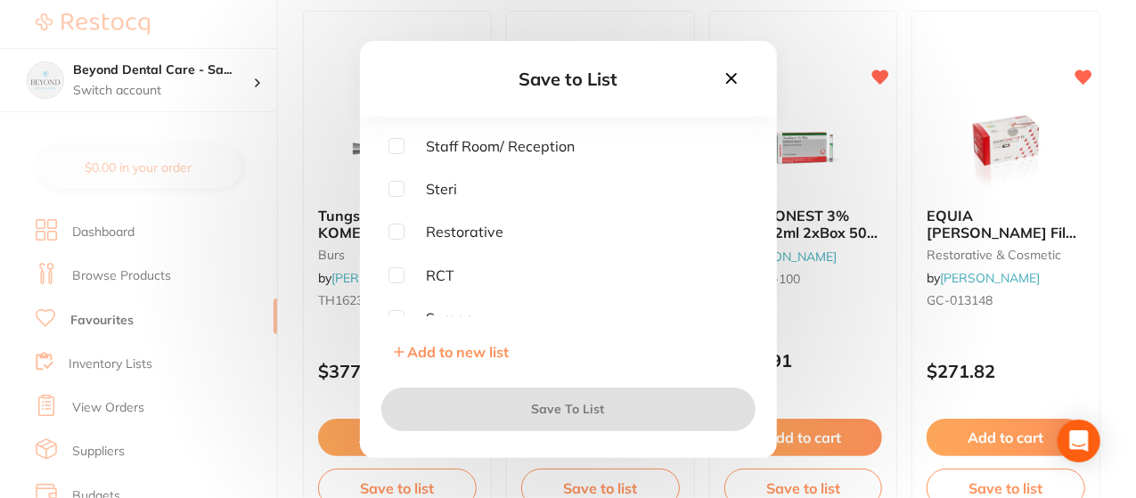
click at [402, 230] on input "checkbox" at bounding box center [396, 232] width 16 height 16
checkbox input "true"
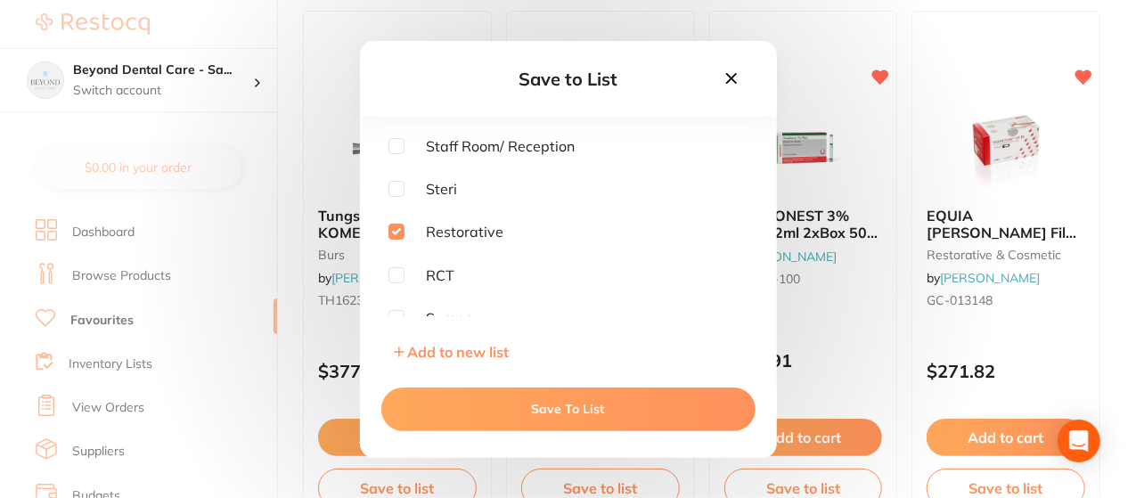
click at [551, 412] on button "Save To List" at bounding box center [568, 409] width 374 height 43
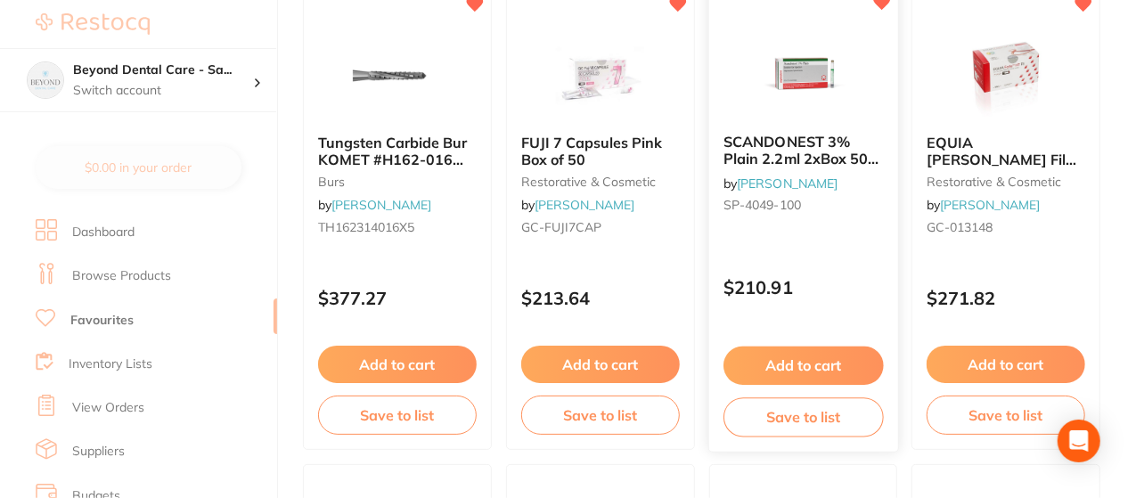
scroll to position [3955, 0]
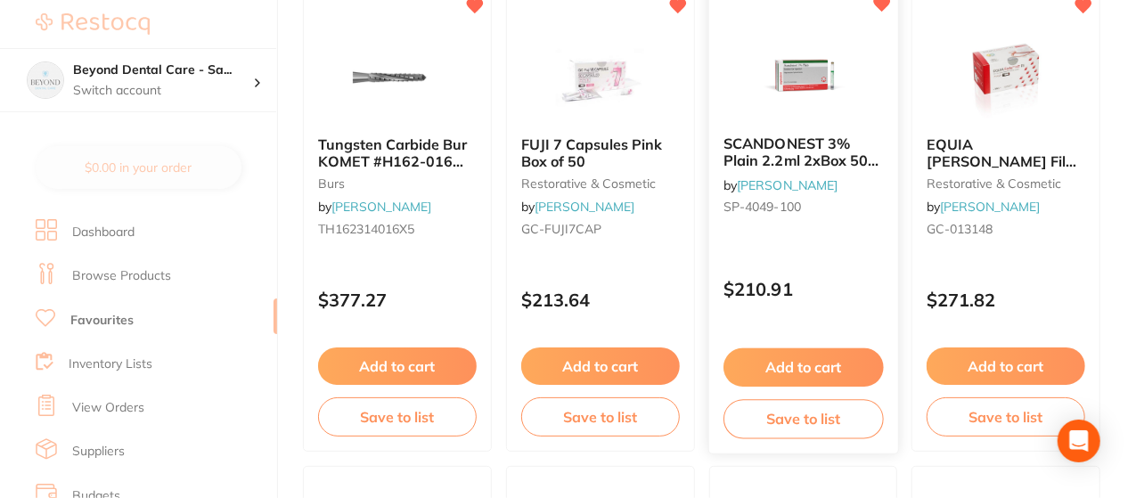
click at [845, 426] on button "Save to list" at bounding box center [803, 419] width 160 height 40
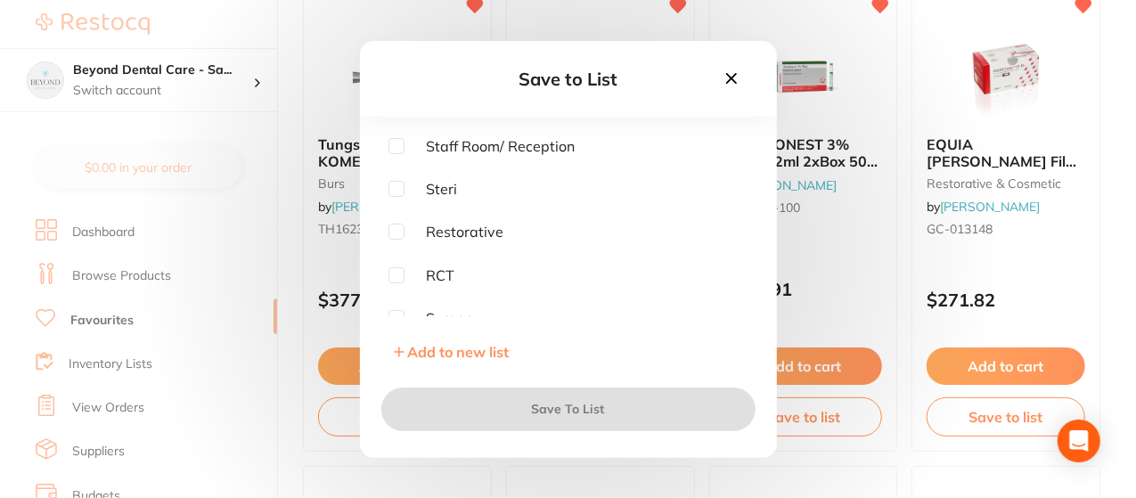
click at [395, 192] on input "checkbox" at bounding box center [396, 189] width 16 height 16
checkbox input "true"
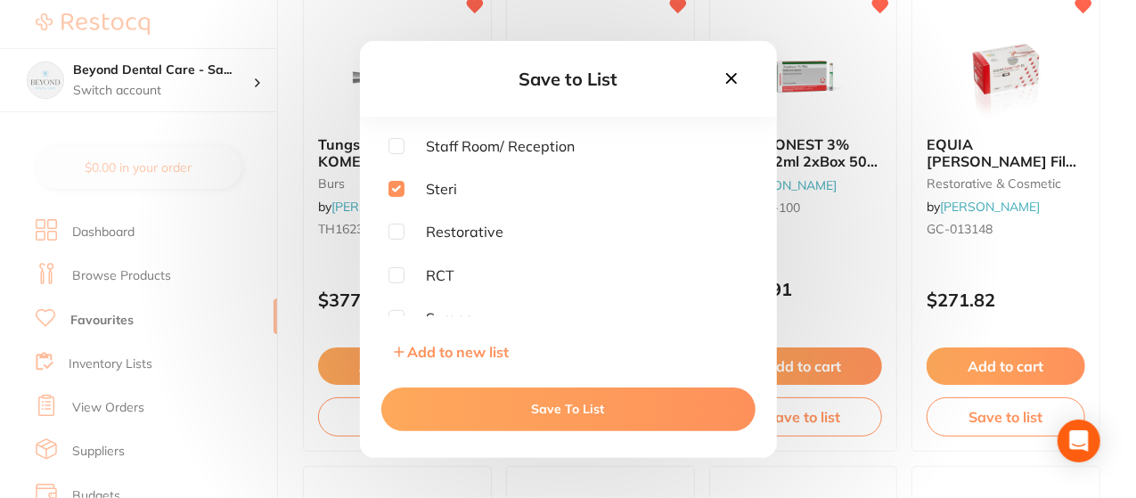
click at [597, 411] on button "Save To List" at bounding box center [568, 409] width 374 height 43
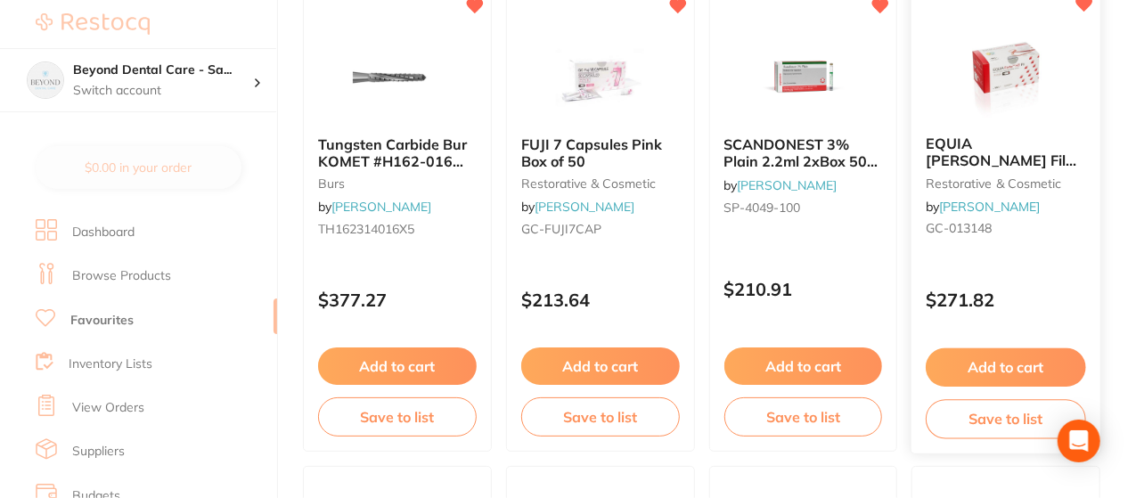
click at [973, 413] on button "Save to list" at bounding box center [1006, 419] width 160 height 40
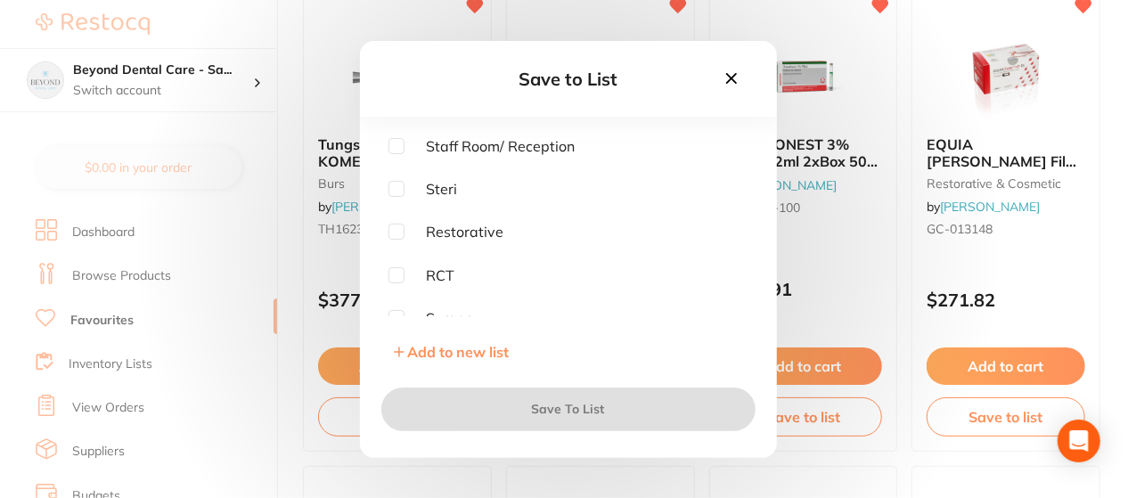
click at [403, 236] on input "checkbox" at bounding box center [396, 232] width 16 height 16
checkbox input "true"
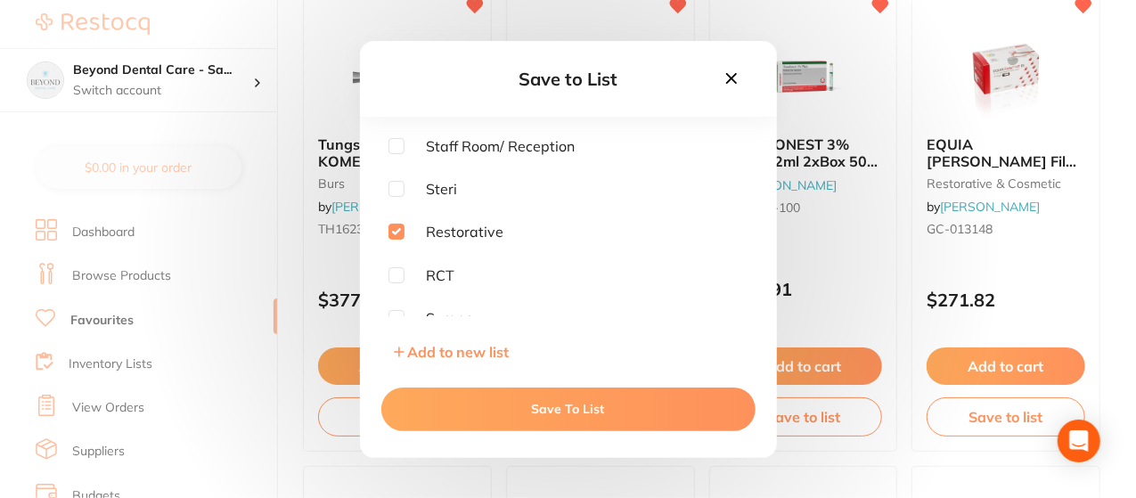
click at [551, 408] on button "Save To List" at bounding box center [568, 409] width 374 height 43
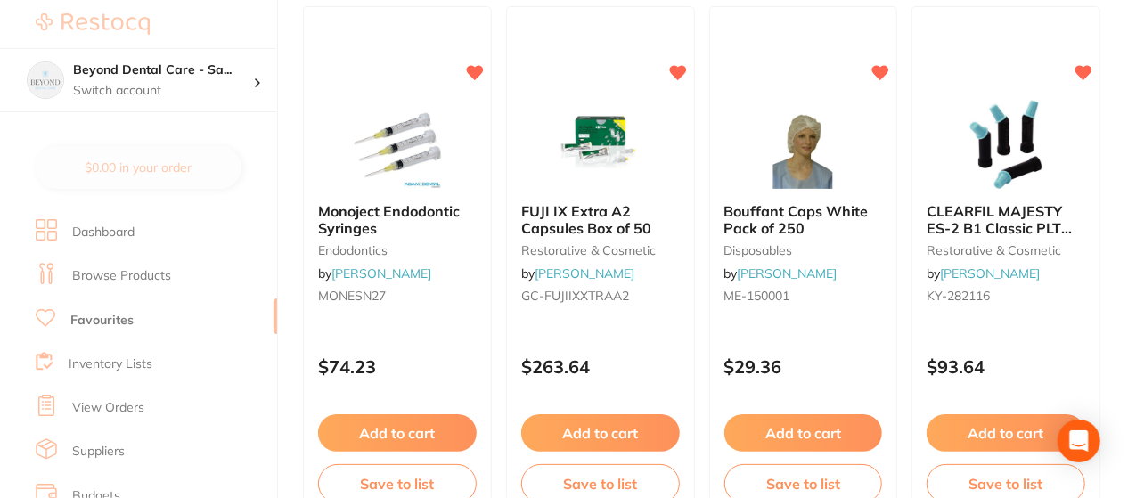
scroll to position [4418, 0]
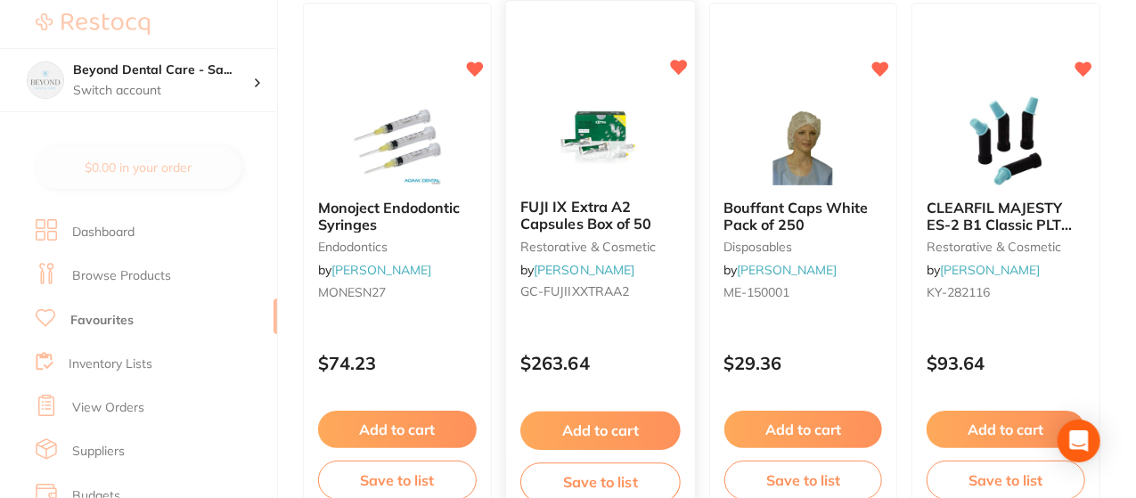
click at [597, 473] on button "Save to list" at bounding box center [600, 482] width 160 height 40
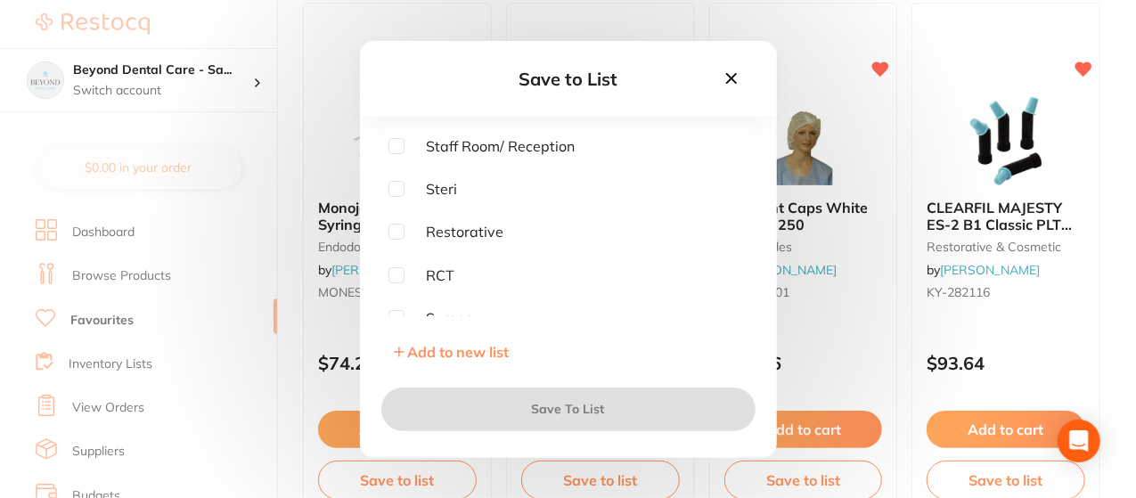
click at [393, 236] on input "checkbox" at bounding box center [396, 232] width 16 height 16
checkbox input "true"
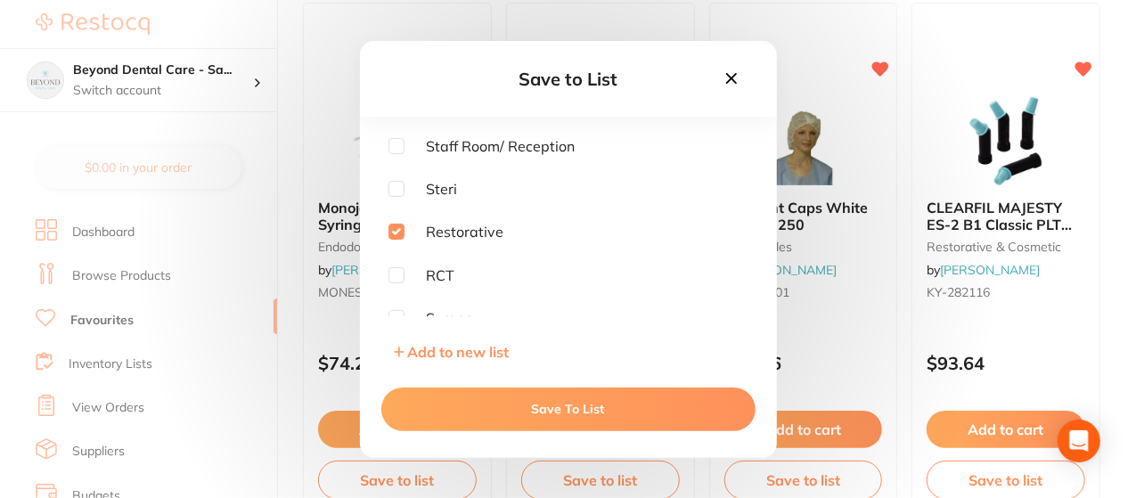
click at [568, 418] on button "Save To List" at bounding box center [568, 409] width 374 height 43
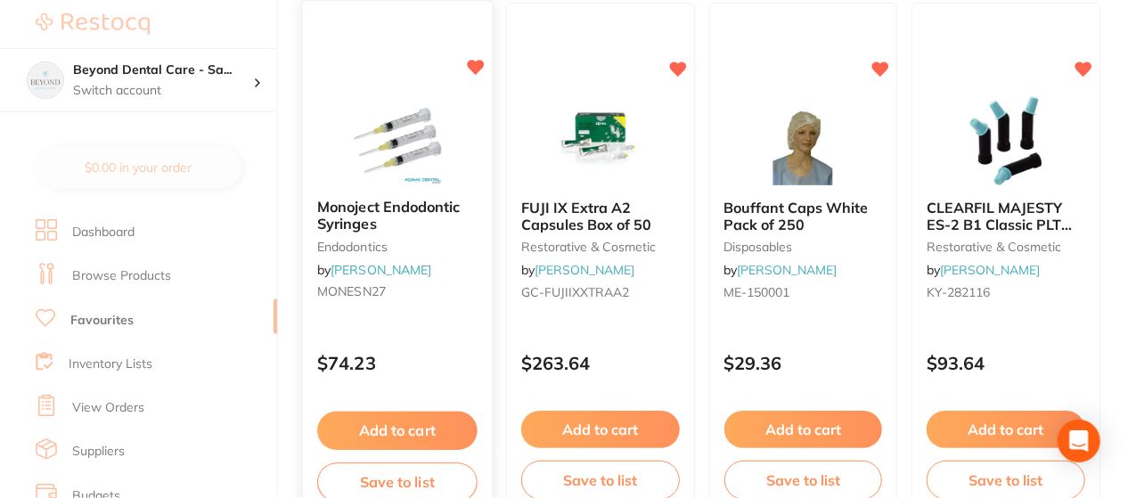
click at [401, 475] on button "Save to list" at bounding box center [397, 482] width 160 height 40
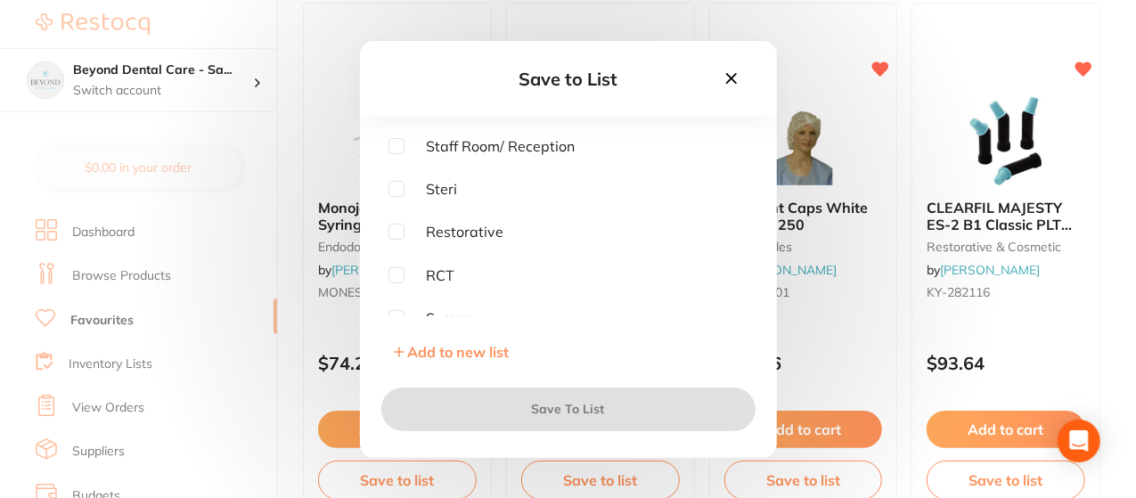
click at [398, 279] on input "checkbox" at bounding box center [396, 275] width 16 height 16
checkbox input "true"
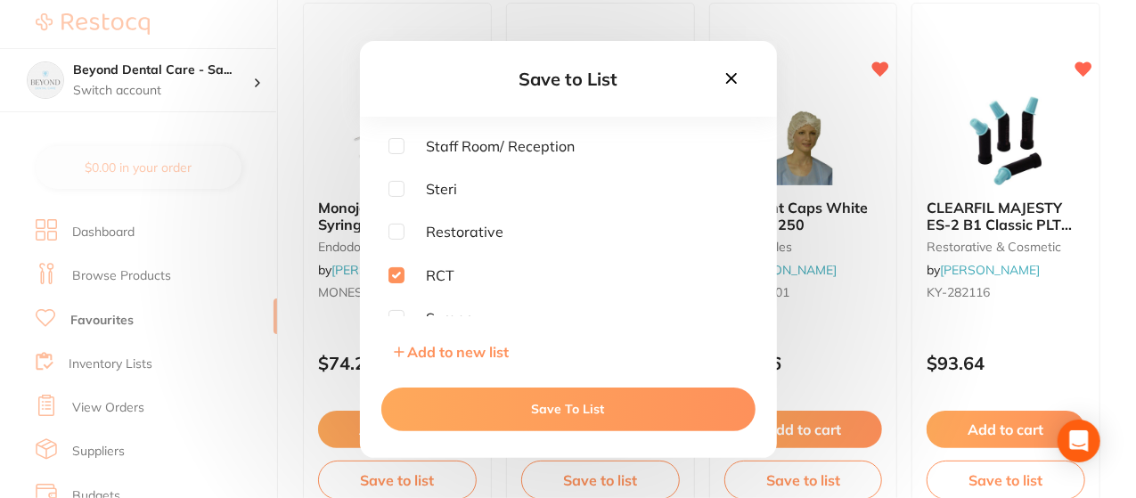
click at [576, 398] on button "Save To List" at bounding box center [568, 409] width 374 height 43
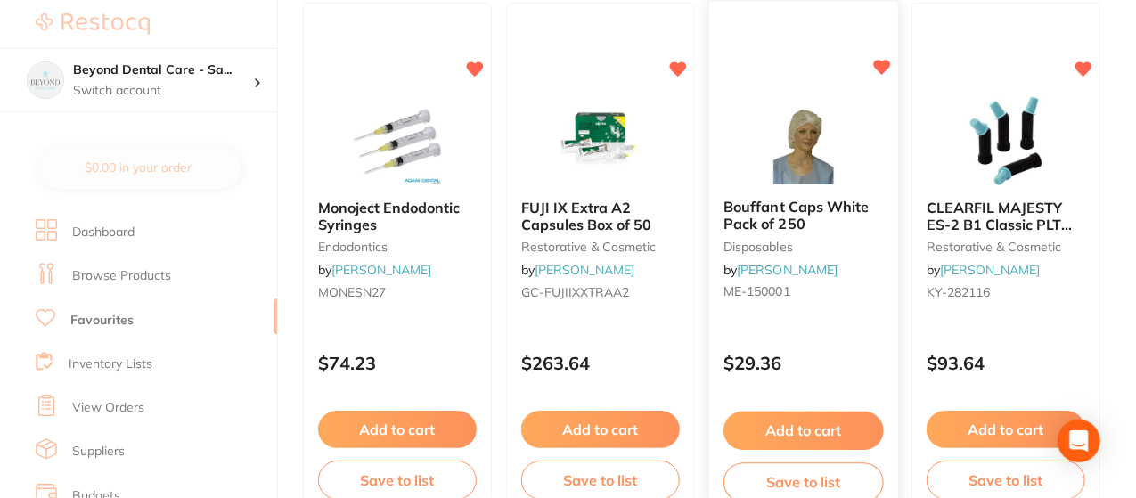
click at [783, 431] on button "Add to cart" at bounding box center [803, 431] width 160 height 38
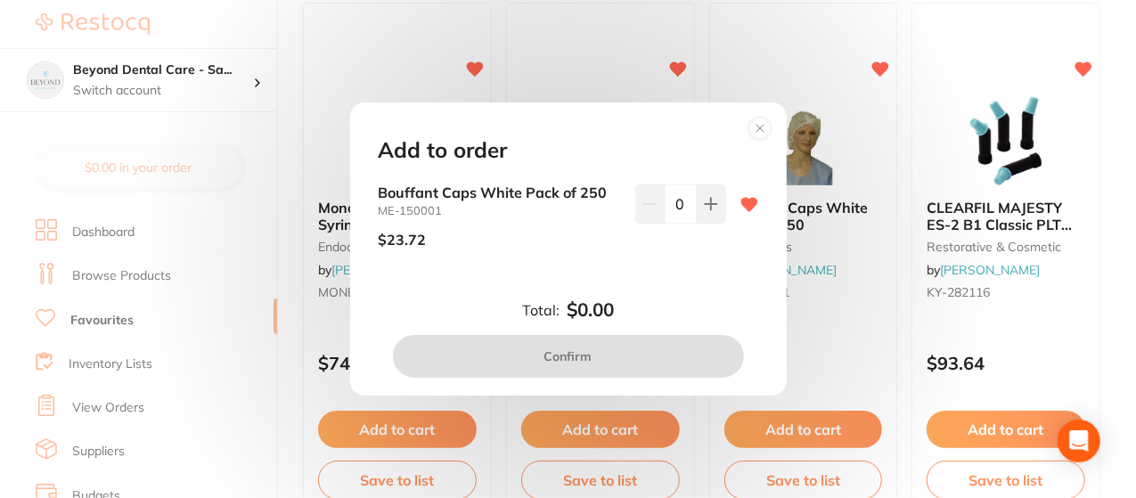
click at [764, 124] on circle at bounding box center [759, 128] width 20 height 20
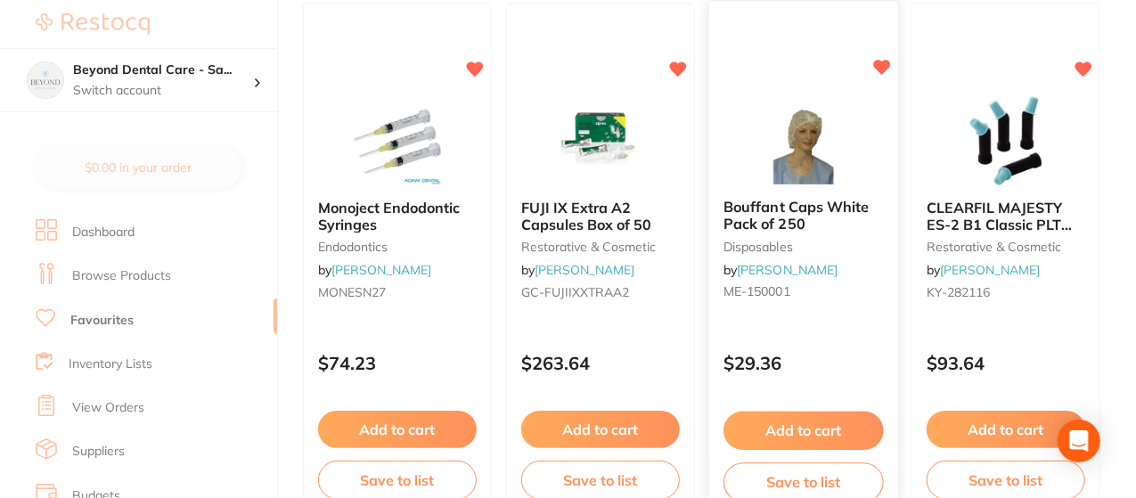
click at [842, 474] on button "Save to list" at bounding box center [803, 482] width 160 height 40
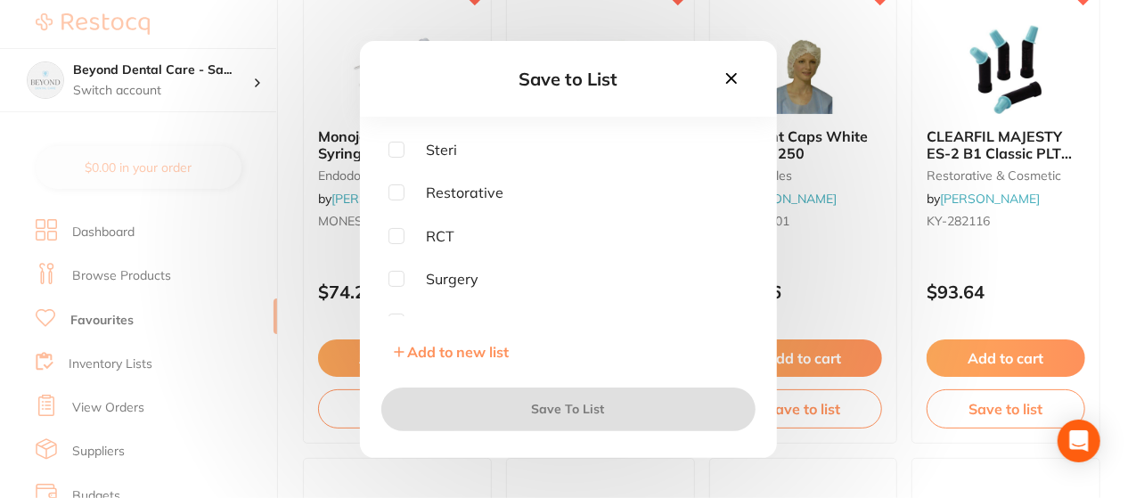
scroll to position [57, 0]
click at [401, 260] on input "checkbox" at bounding box center [396, 262] width 16 height 16
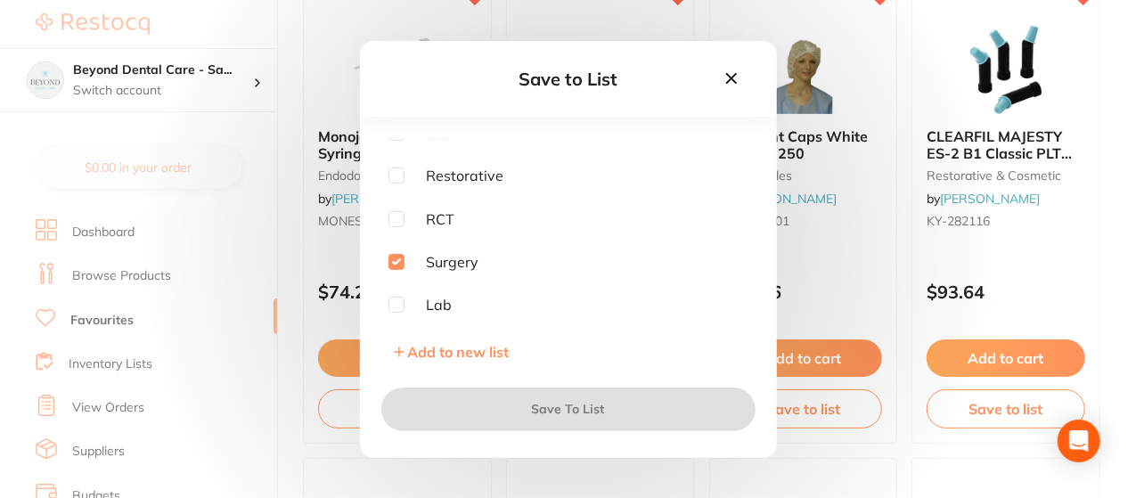
checkbox input "true"
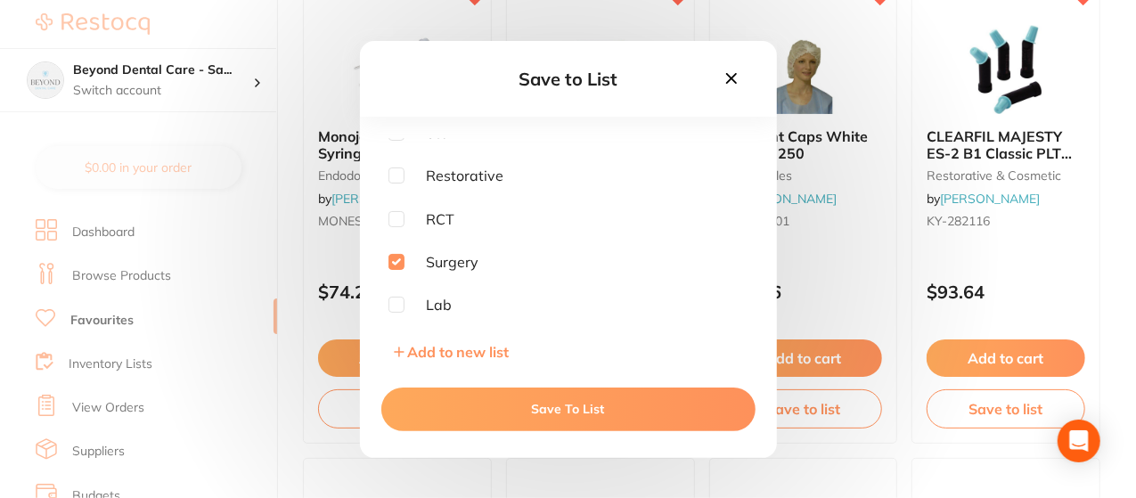
click at [556, 402] on button "Save To List" at bounding box center [568, 409] width 374 height 43
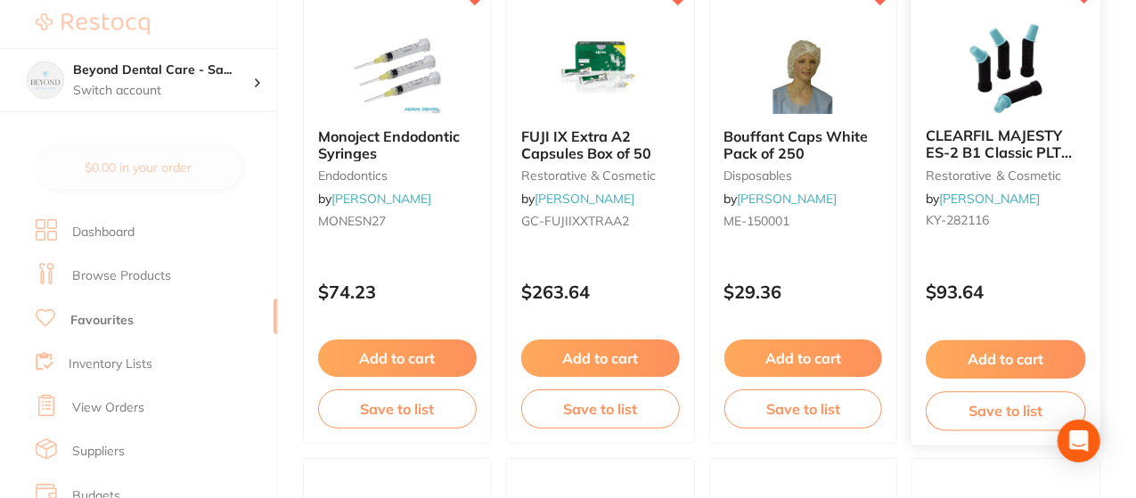
click at [1033, 412] on button "Save to list" at bounding box center [1006, 411] width 160 height 40
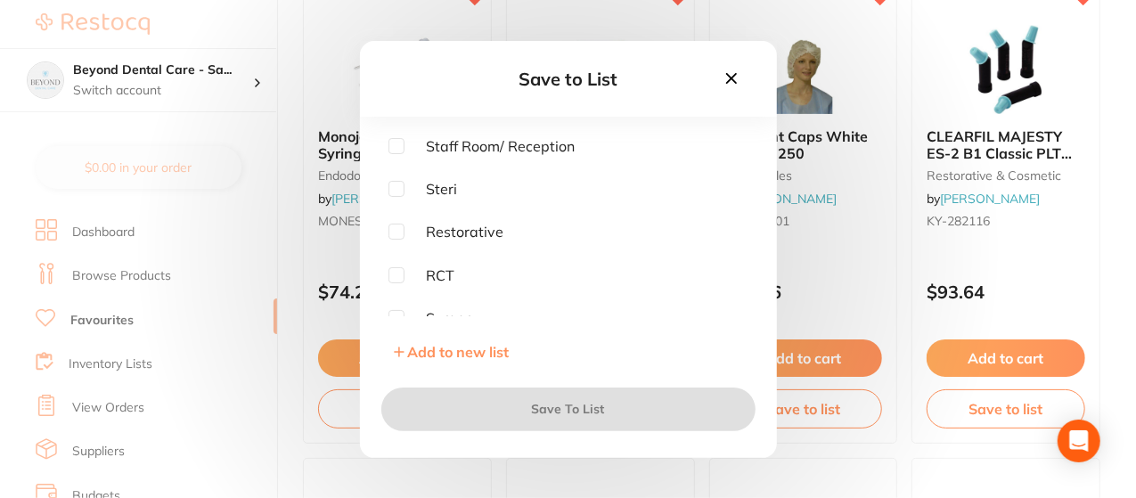
click at [396, 231] on input "checkbox" at bounding box center [396, 232] width 16 height 16
checkbox input "true"
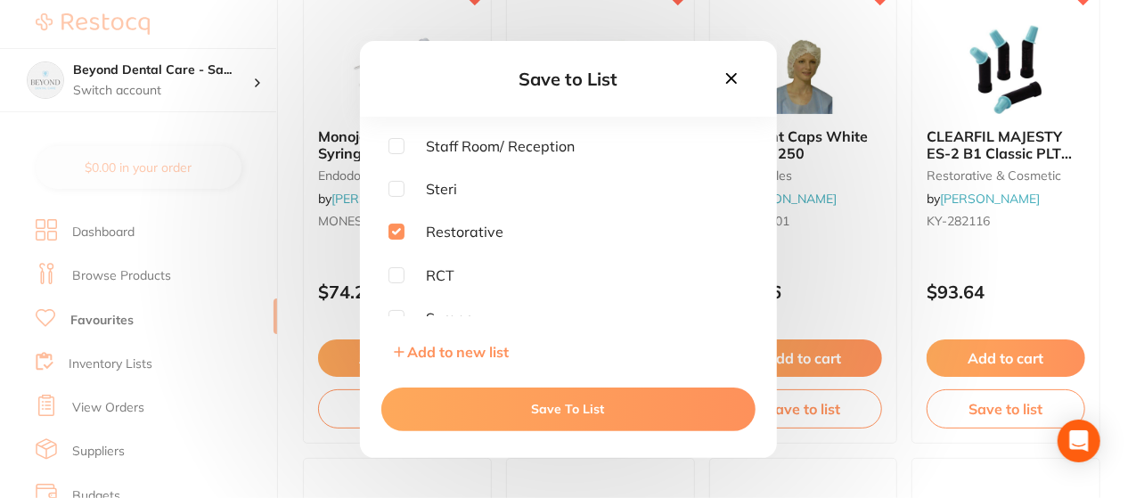
click at [685, 424] on button "Save To List" at bounding box center [568, 409] width 374 height 43
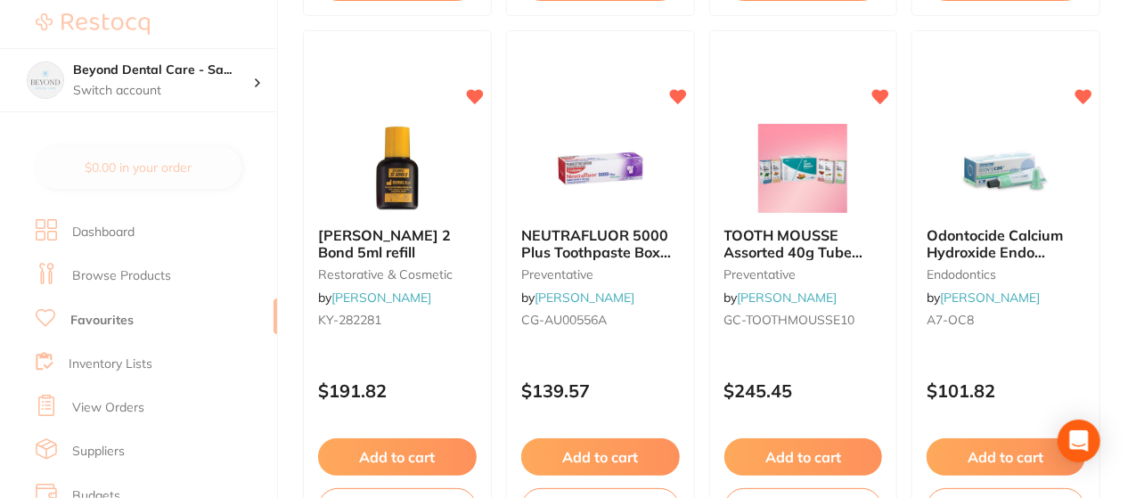
scroll to position [4952, 0]
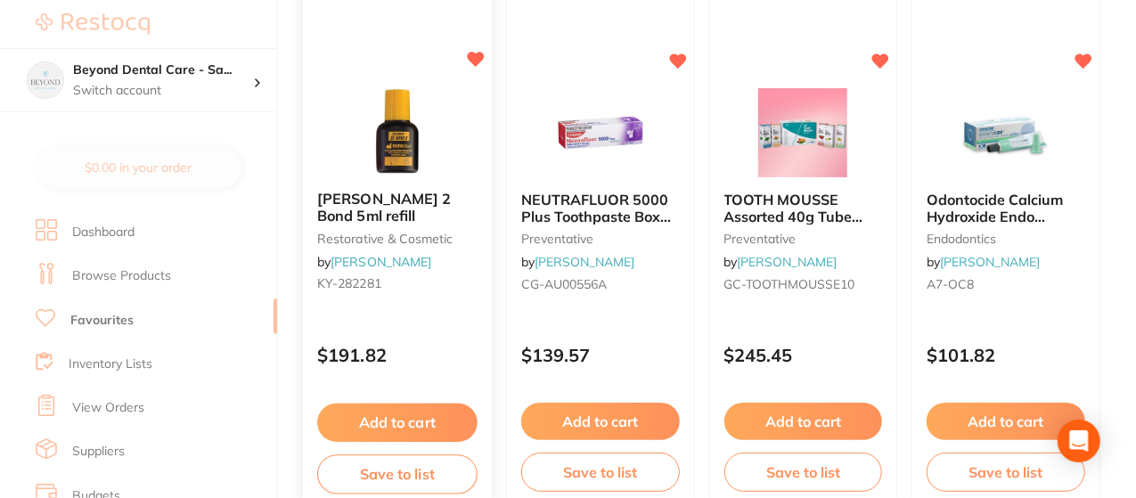
click at [429, 468] on button "Save to list" at bounding box center [397, 474] width 160 height 40
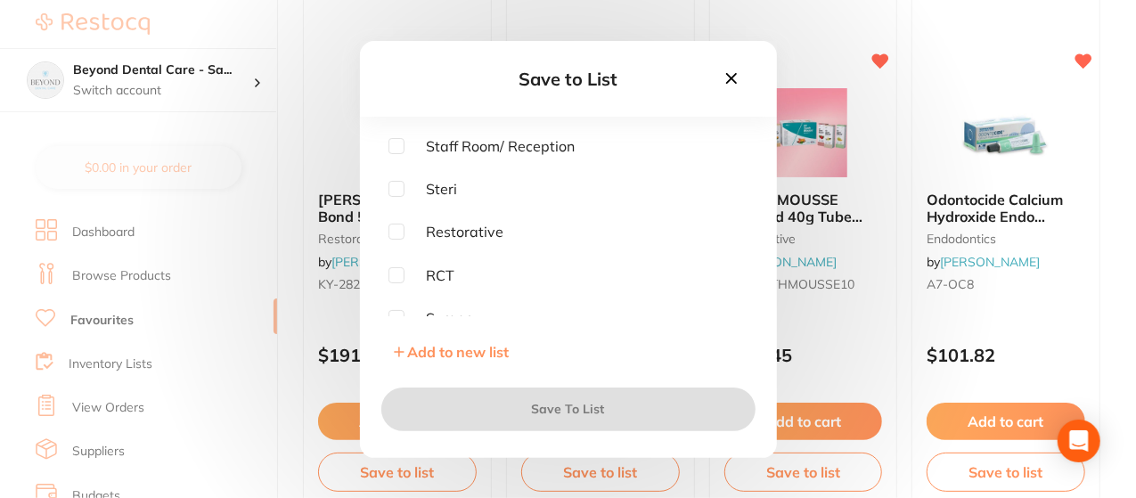
click at [397, 229] on input "checkbox" at bounding box center [396, 232] width 16 height 16
checkbox input "true"
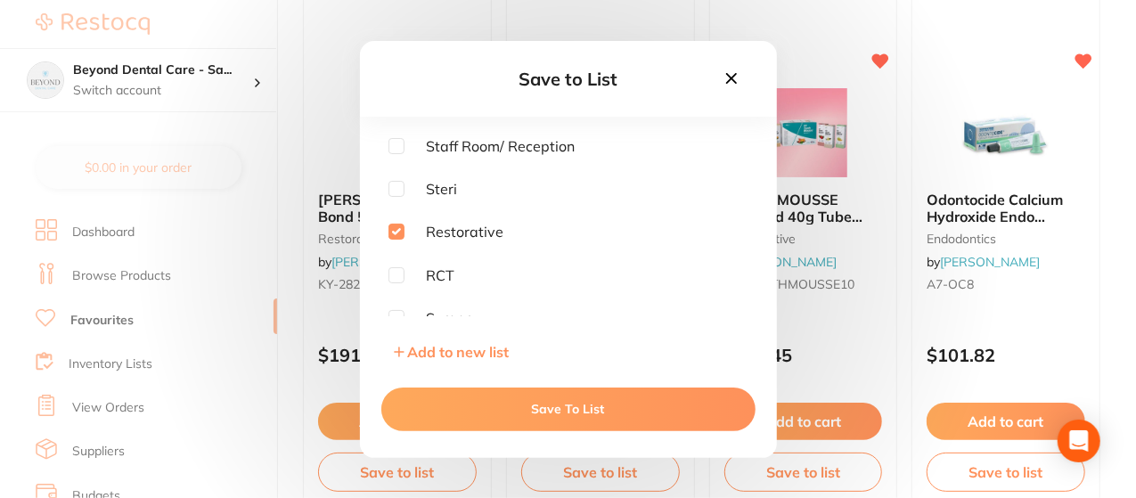
click at [579, 406] on button "Save To List" at bounding box center [568, 409] width 374 height 43
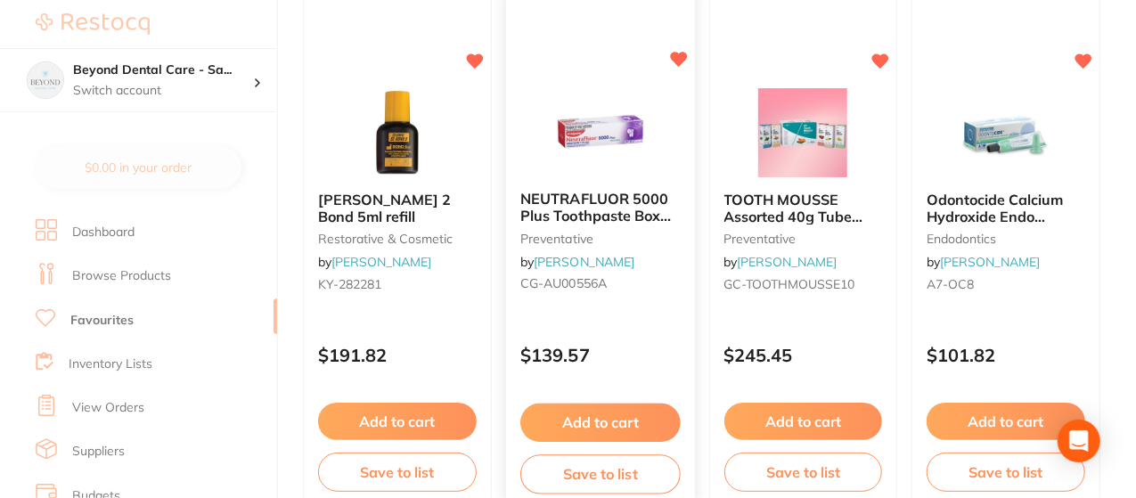
click at [624, 469] on button "Save to list" at bounding box center [600, 474] width 160 height 40
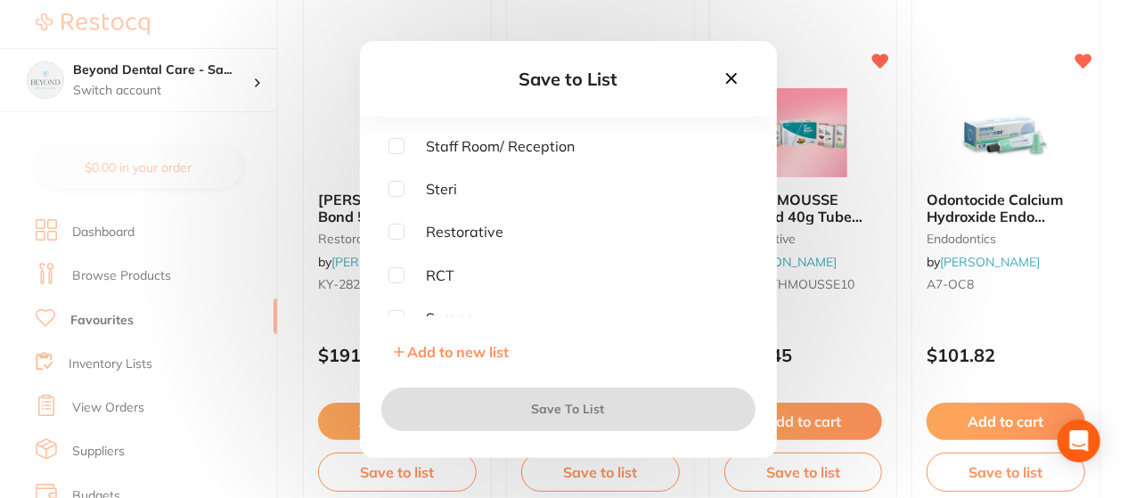
click at [400, 146] on input "checkbox" at bounding box center [396, 146] width 16 height 16
checkbox input "true"
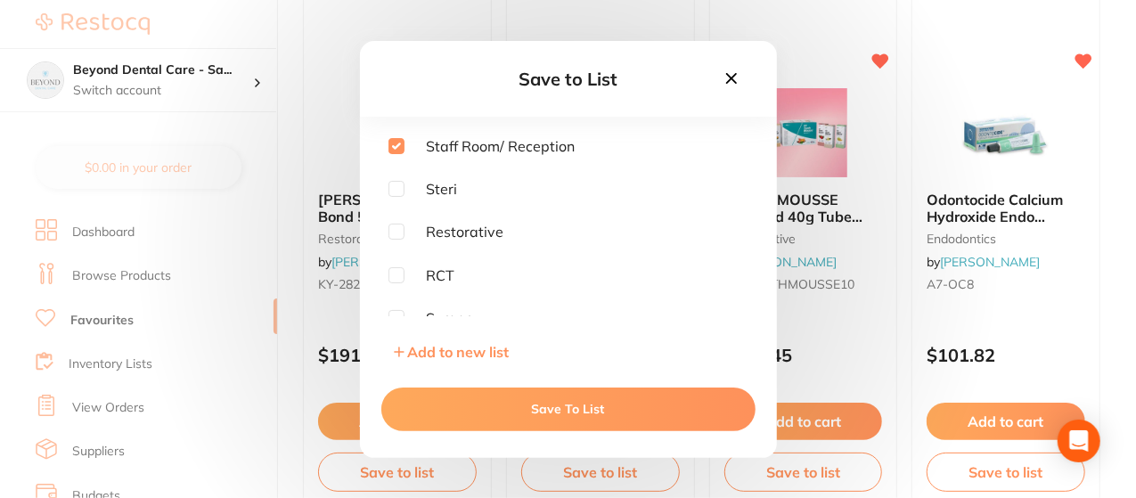
click at [600, 402] on button "Save To List" at bounding box center [568, 409] width 374 height 43
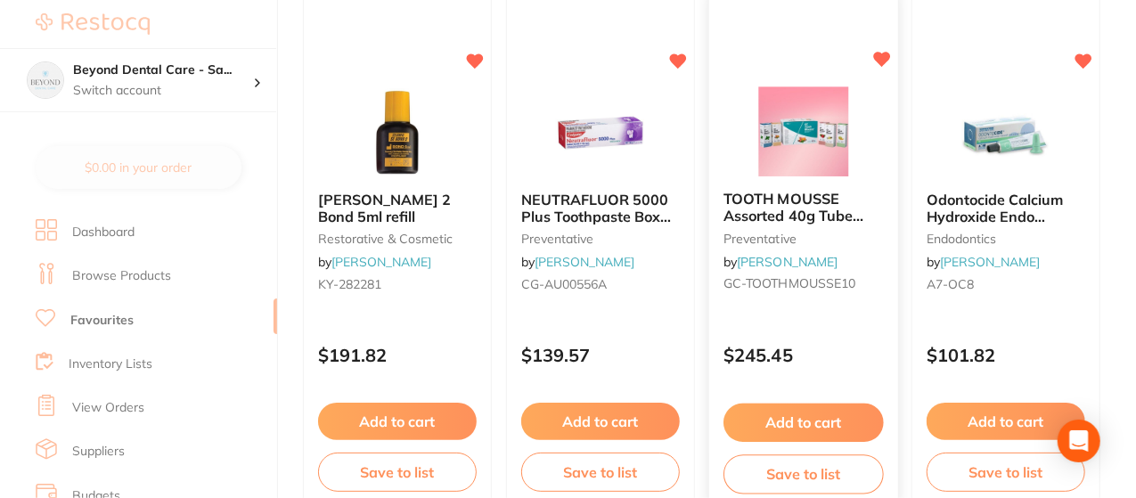
click at [813, 475] on button "Save to list" at bounding box center [803, 474] width 160 height 40
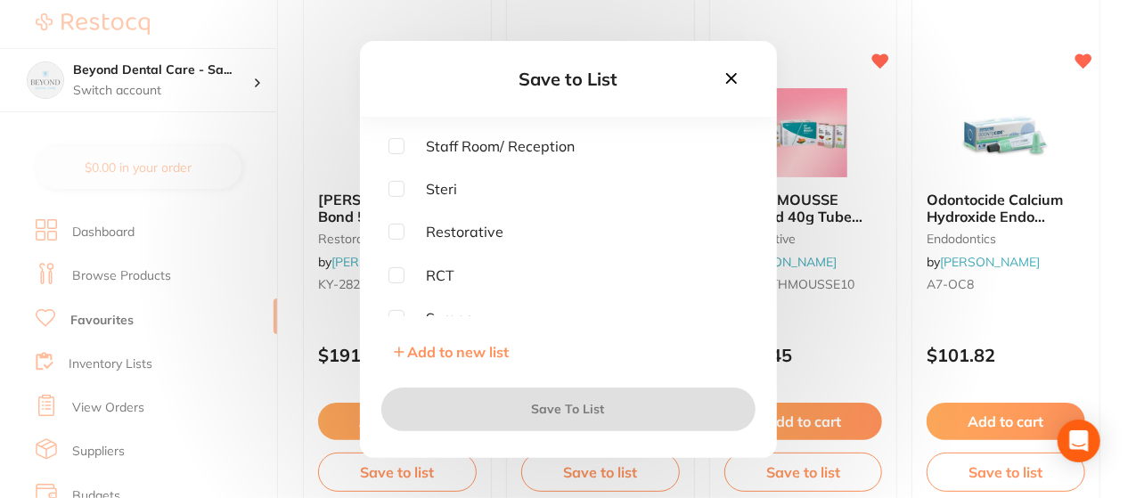
scroll to position [4, 0]
click at [396, 139] on input "checkbox" at bounding box center [396, 143] width 16 height 16
checkbox input "true"
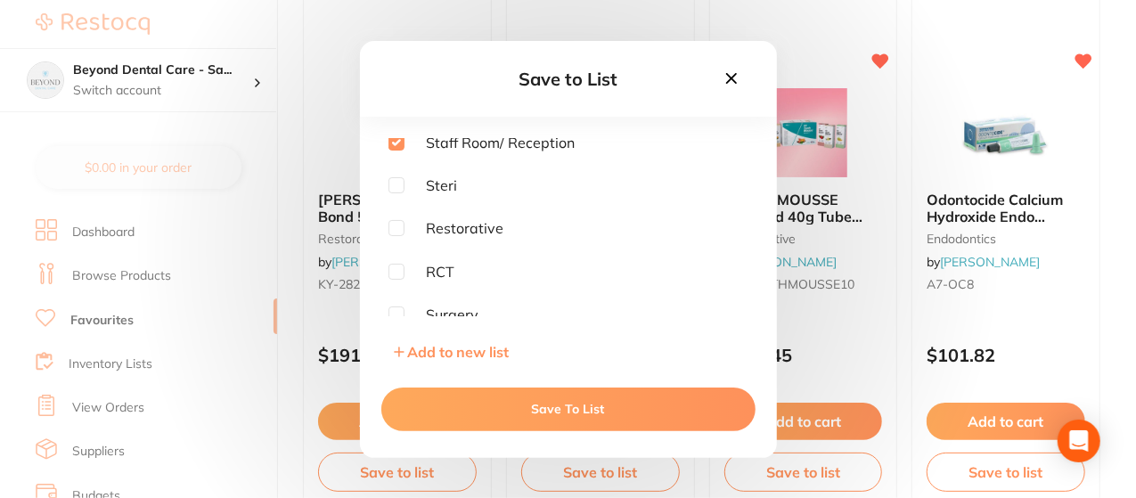
click at [600, 412] on button "Save To List" at bounding box center [568, 409] width 374 height 43
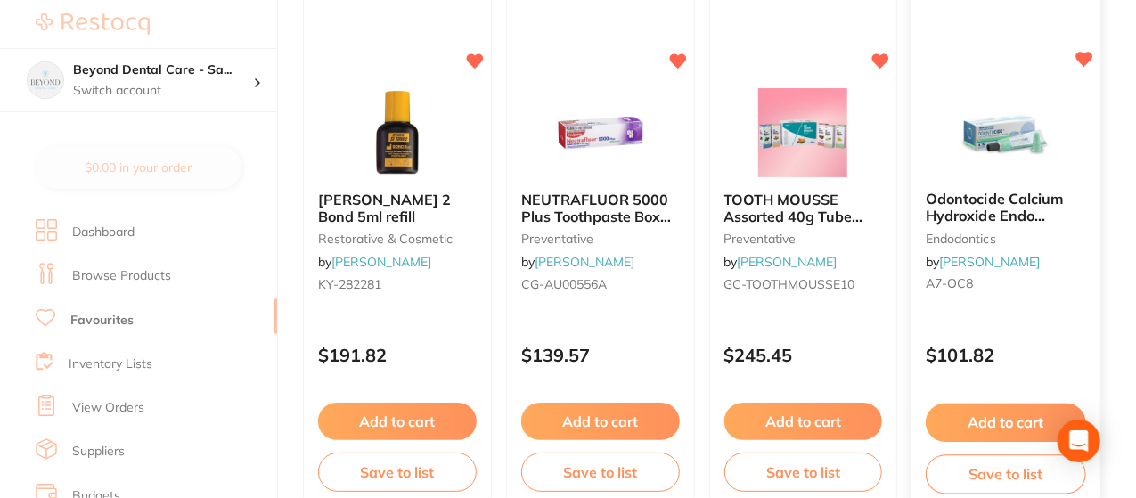
click at [992, 468] on button "Save to list" at bounding box center [1006, 474] width 160 height 40
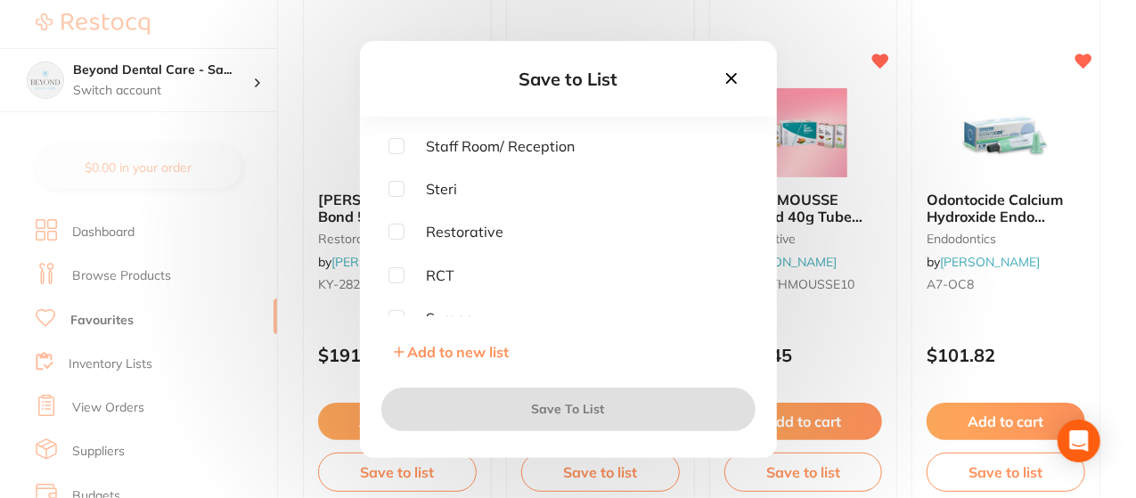
click at [398, 277] on input "checkbox" at bounding box center [396, 275] width 16 height 16
checkbox input "true"
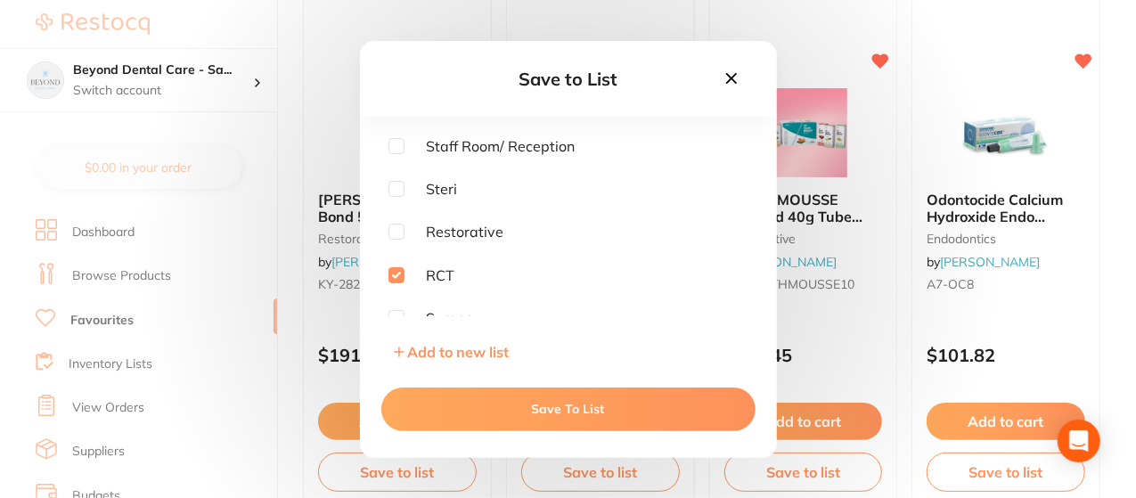
click at [608, 396] on button "Save To List" at bounding box center [568, 409] width 374 height 43
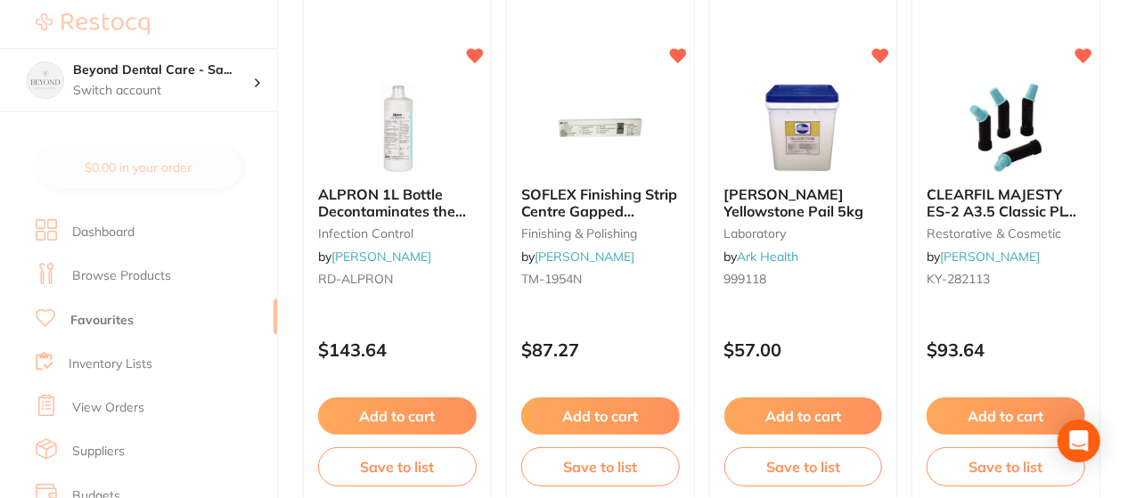
scroll to position [5487, 0]
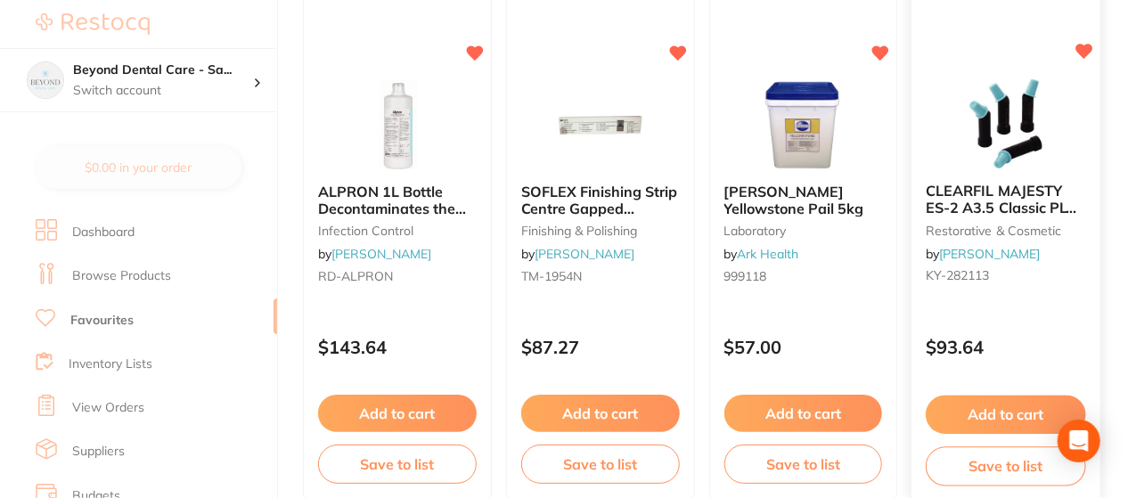
click at [1026, 466] on button "Save to list" at bounding box center [1006, 466] width 160 height 40
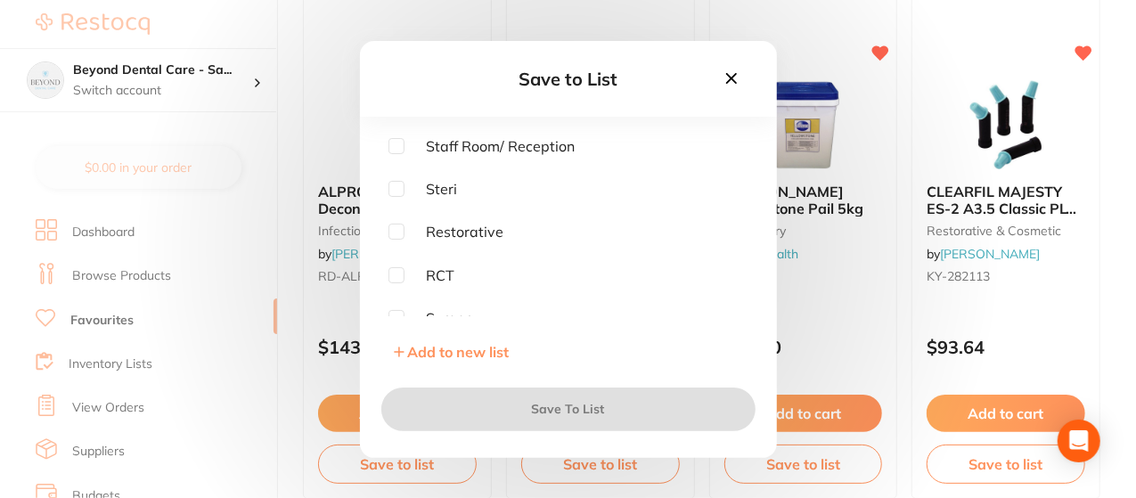
click at [398, 230] on input "checkbox" at bounding box center [396, 232] width 16 height 16
checkbox input "true"
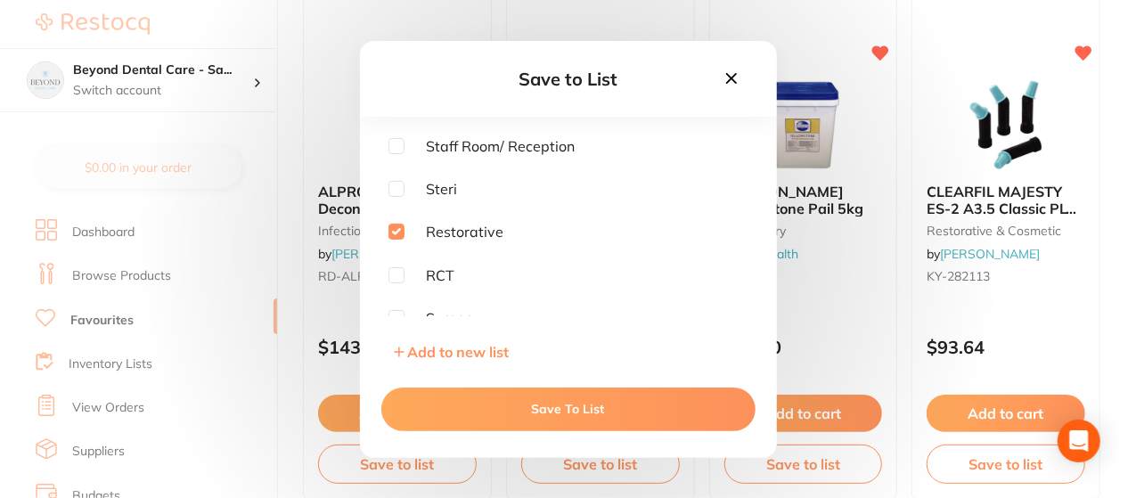
click at [541, 402] on button "Save To List" at bounding box center [568, 409] width 374 height 43
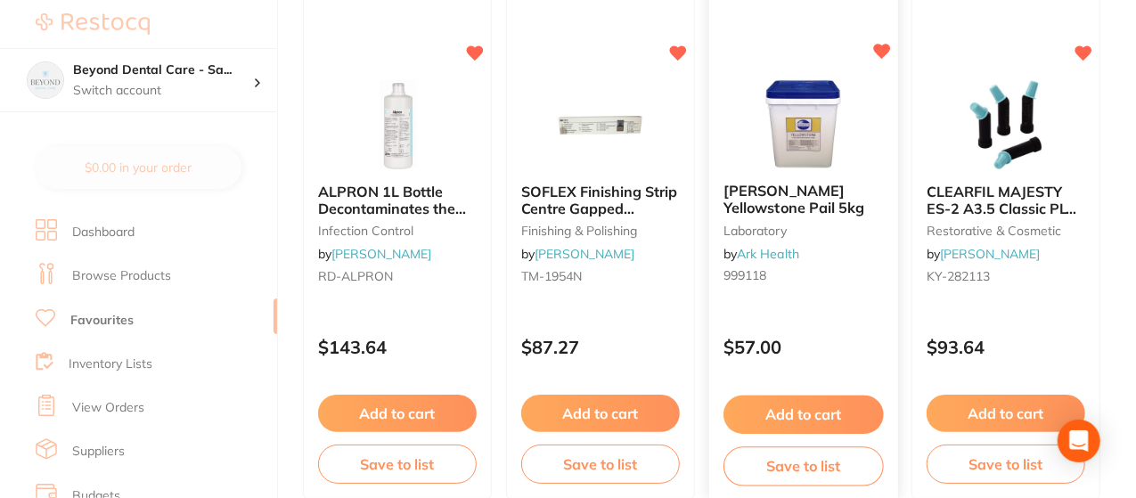
click at [775, 464] on button "Save to list" at bounding box center [803, 466] width 160 height 40
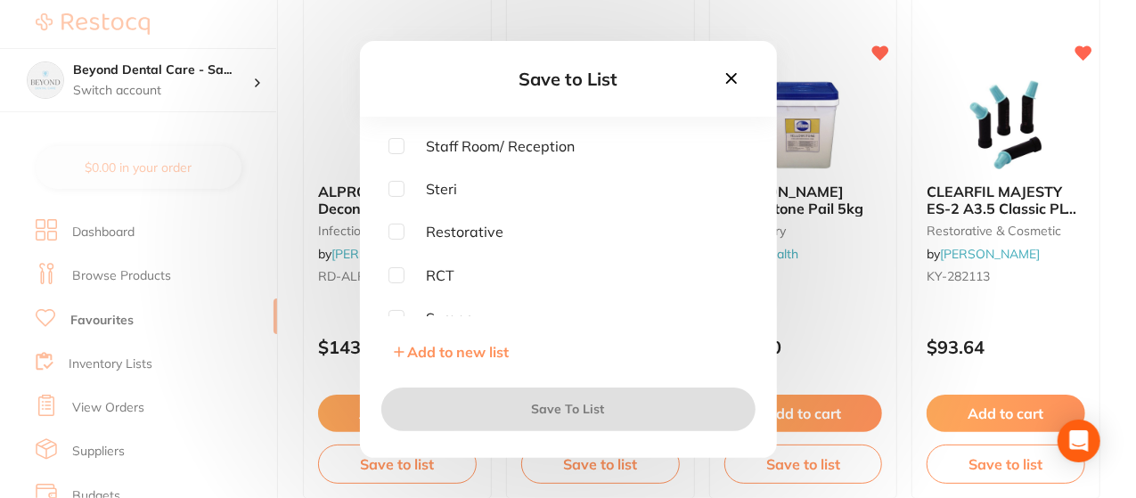
scroll to position [57, 0]
click at [400, 304] on input "checkbox" at bounding box center [396, 305] width 16 height 16
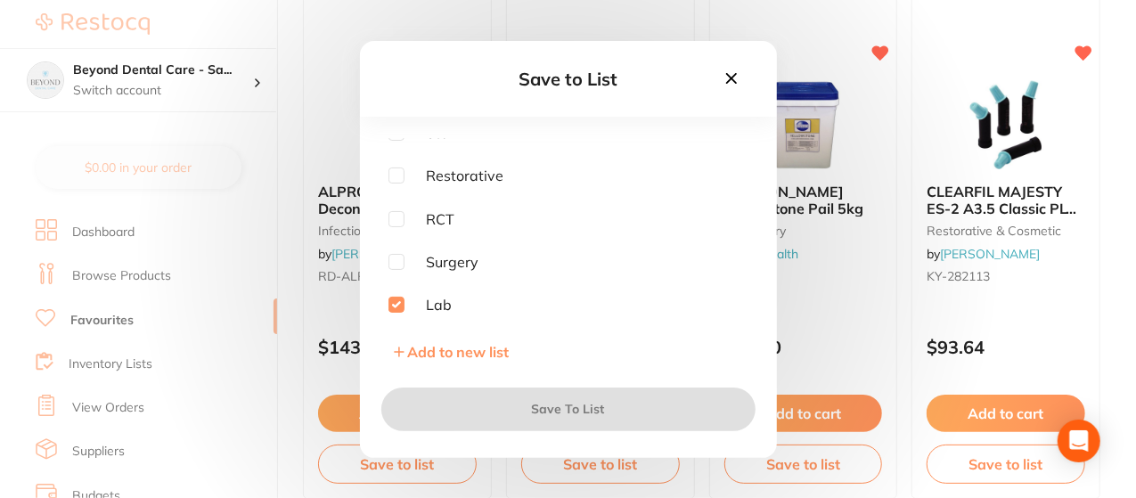
checkbox input "true"
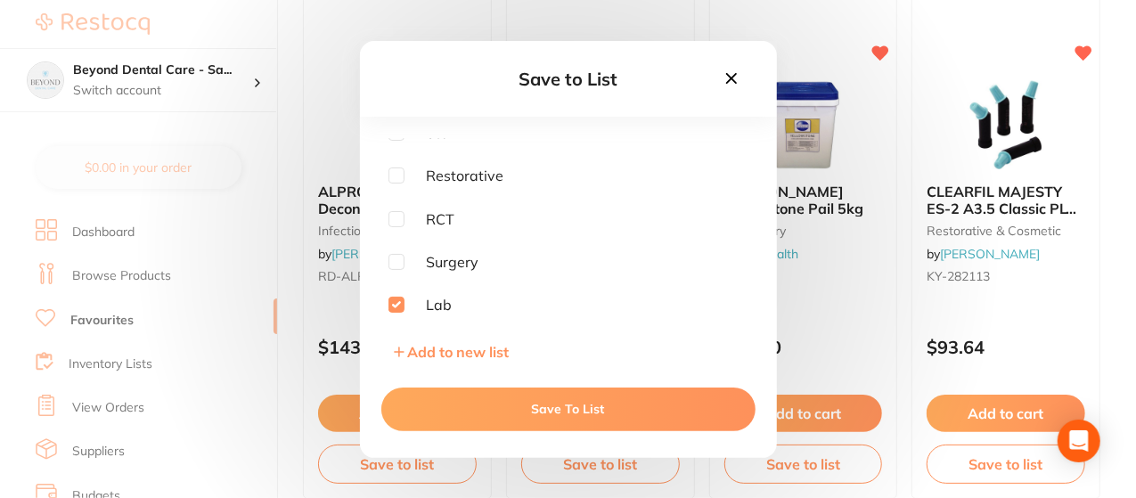
click at [561, 415] on button "Save To List" at bounding box center [568, 409] width 374 height 43
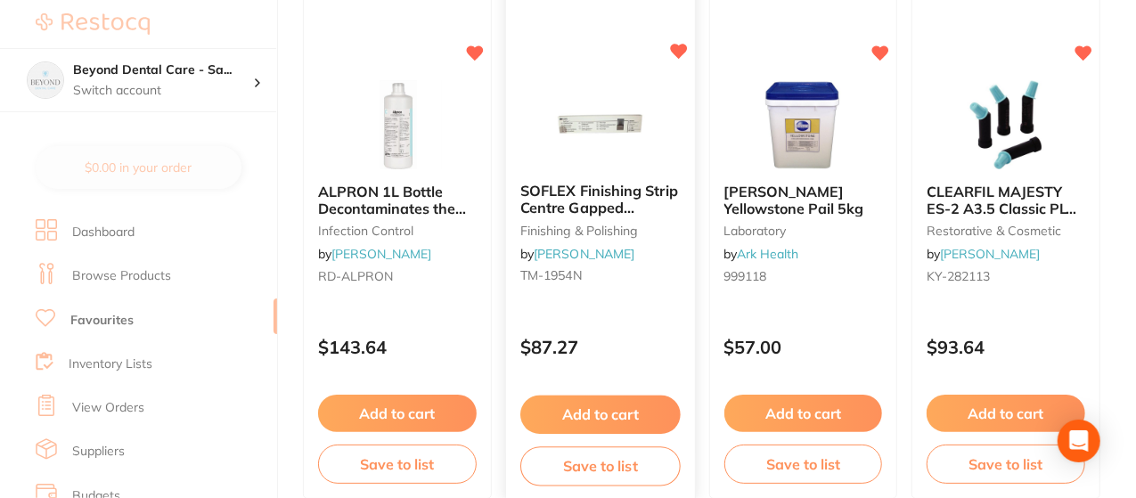
click at [596, 461] on button "Save to list" at bounding box center [600, 466] width 160 height 40
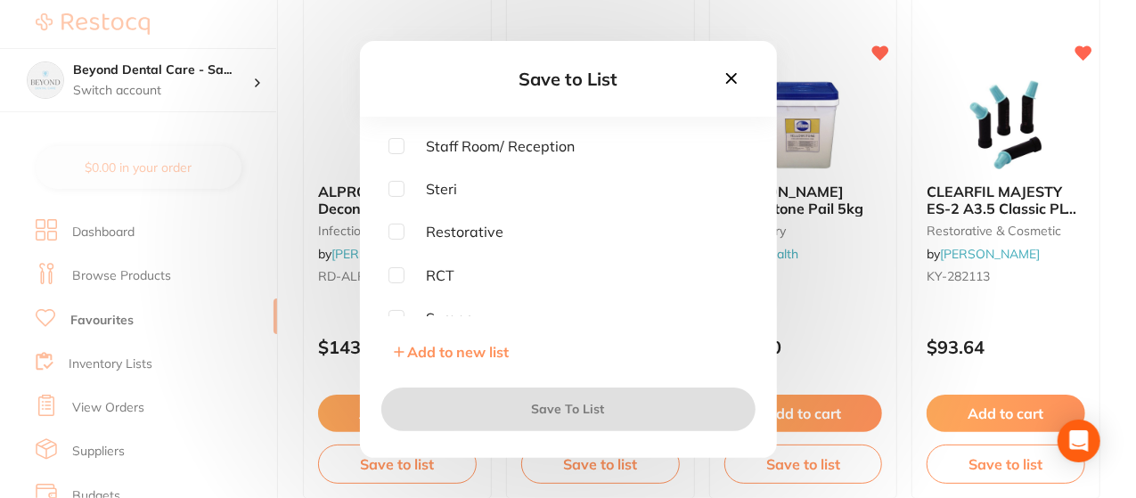
click at [736, 79] on icon at bounding box center [732, 79] width 20 height 20
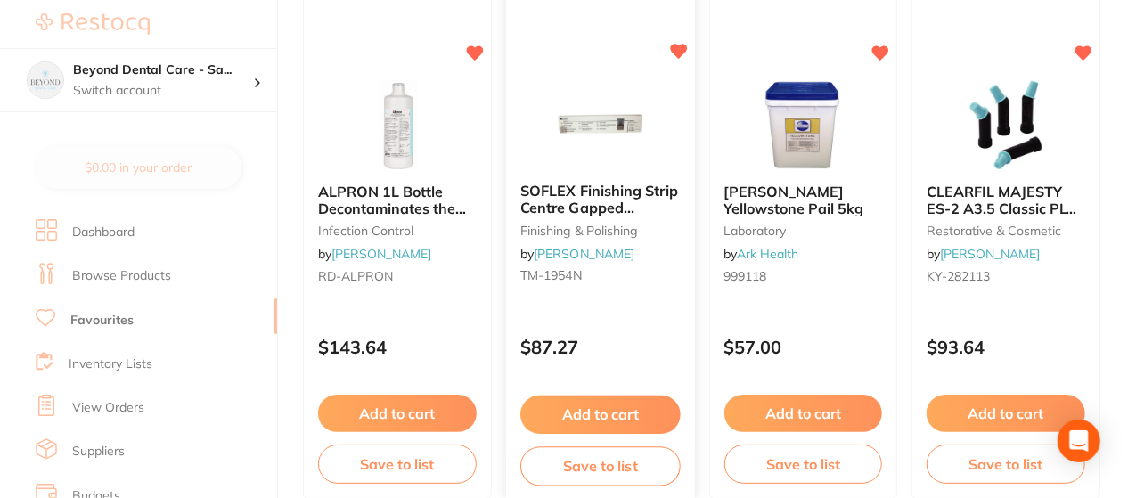
click at [608, 444] on div "Add to cart Save to list" at bounding box center [600, 440] width 189 height 119
click at [608, 457] on section at bounding box center [568, 249] width 1136 height 498
click at [608, 457] on button "Save to list" at bounding box center [600, 464] width 159 height 39
click at [608, 457] on div at bounding box center [568, 249] width 1136 height 498
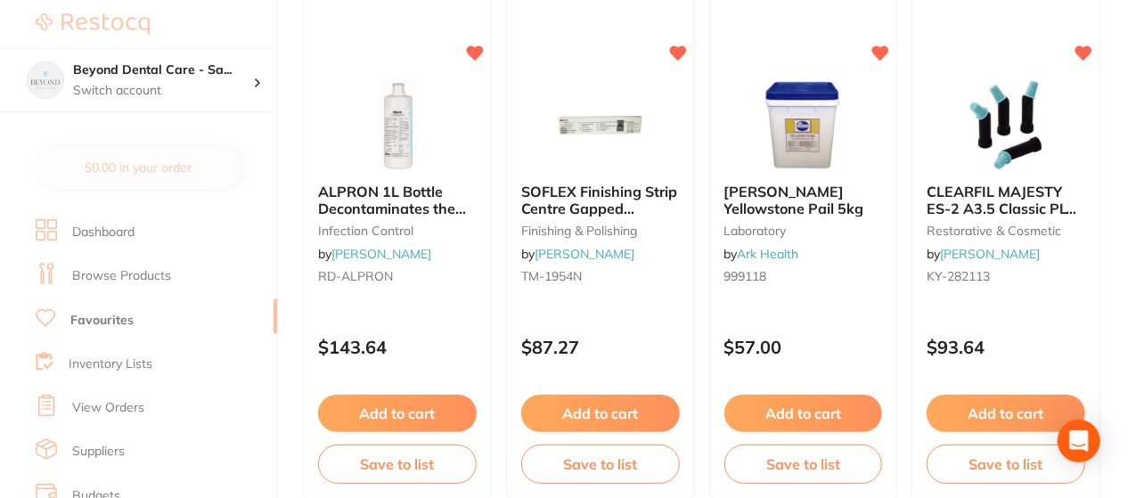
click at [608, 459] on div at bounding box center [568, 249] width 1136 height 498
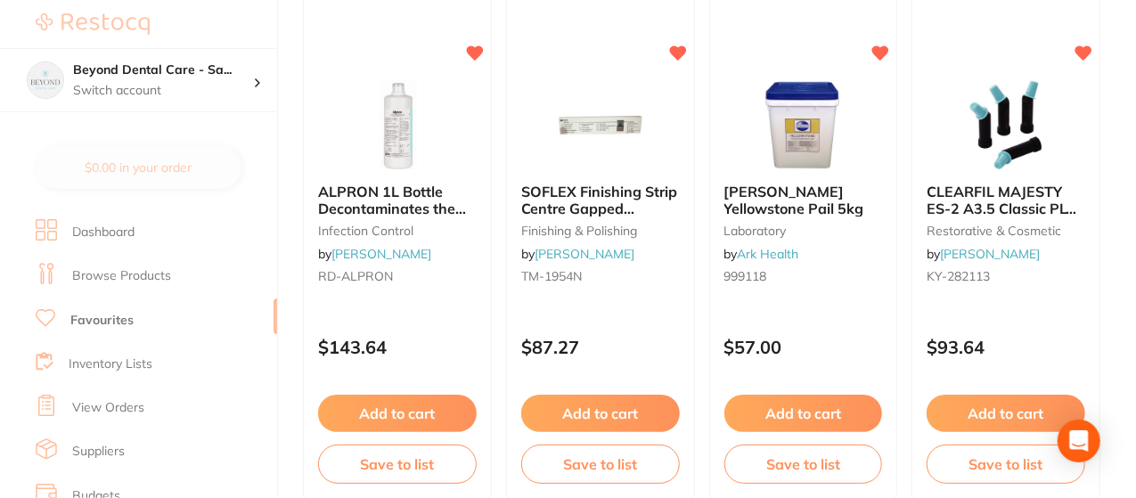
click at [608, 459] on div at bounding box center [568, 249] width 1136 height 498
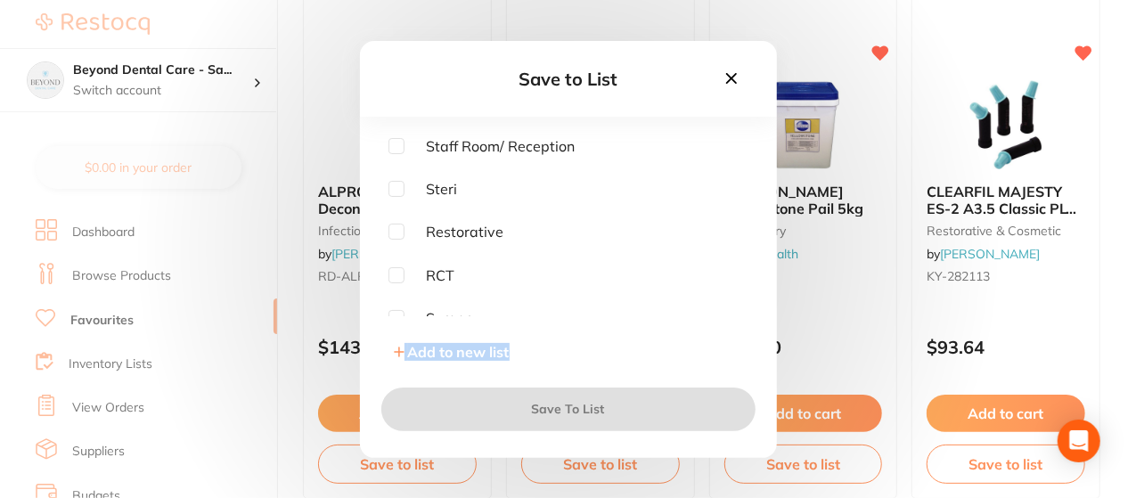
click at [396, 232] on input "checkbox" at bounding box center [396, 232] width 16 height 16
checkbox input "true"
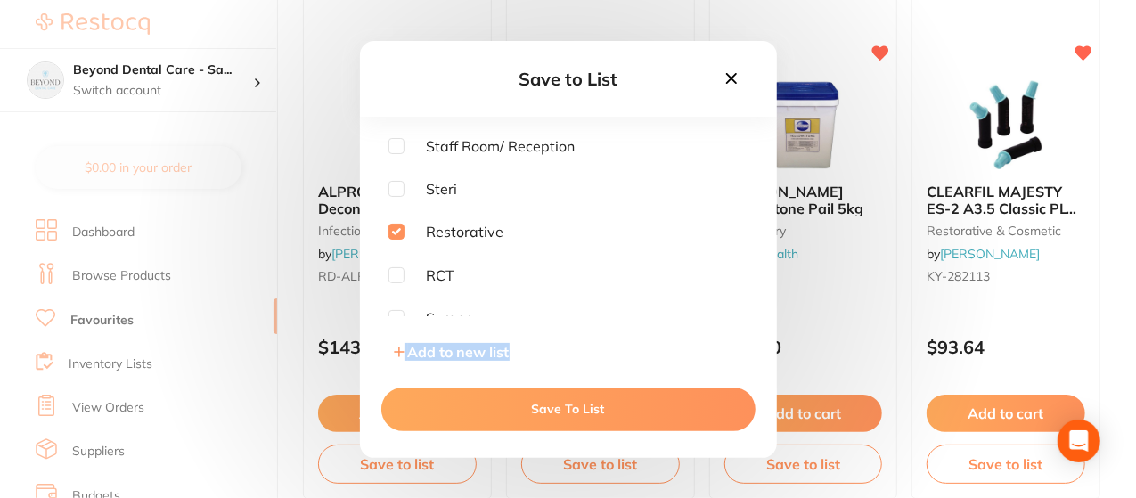
click at [561, 404] on button "Save To List" at bounding box center [568, 409] width 374 height 43
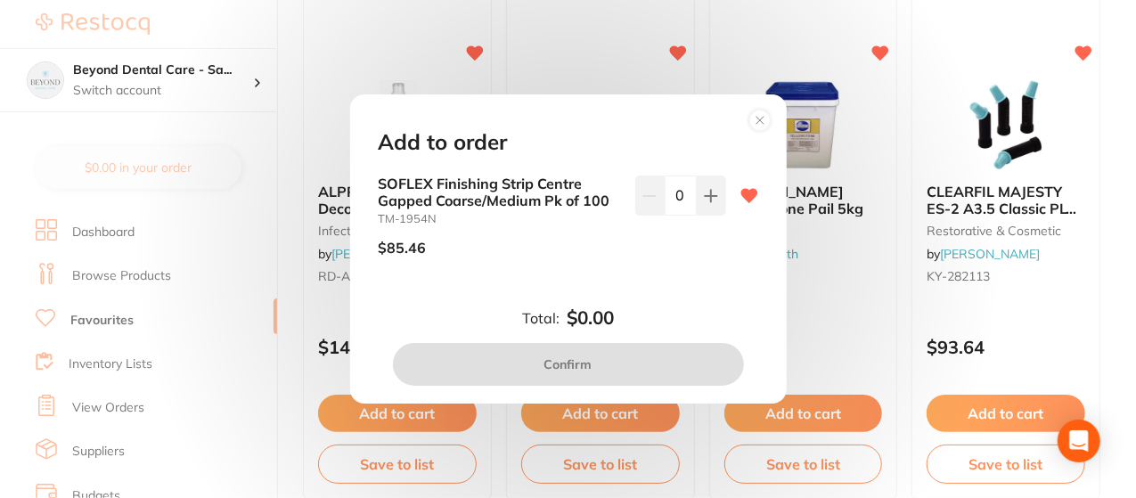
click at [761, 119] on circle at bounding box center [759, 120] width 20 height 20
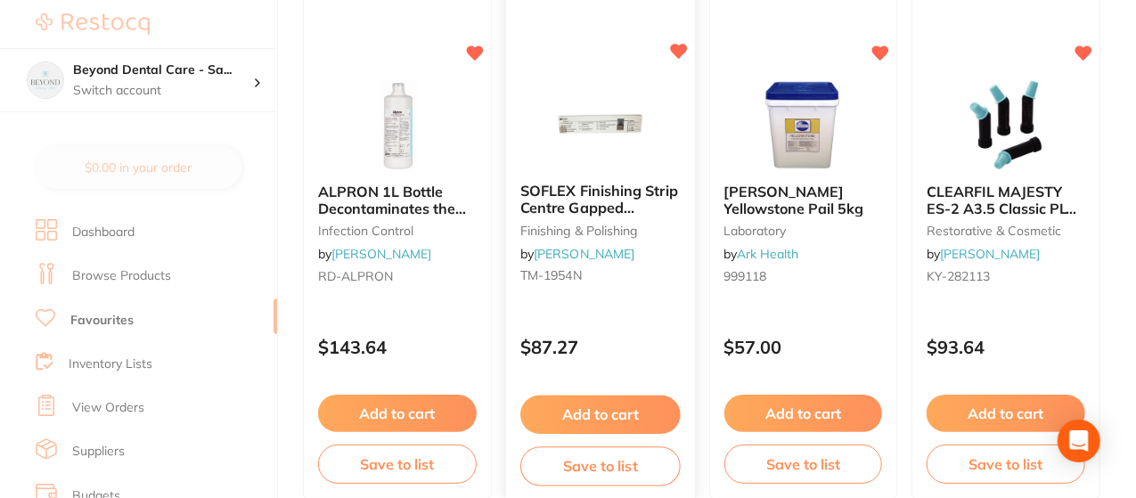
click at [611, 466] on button "Save to list" at bounding box center [600, 466] width 160 height 40
click at [611, 466] on div at bounding box center [568, 249] width 1136 height 498
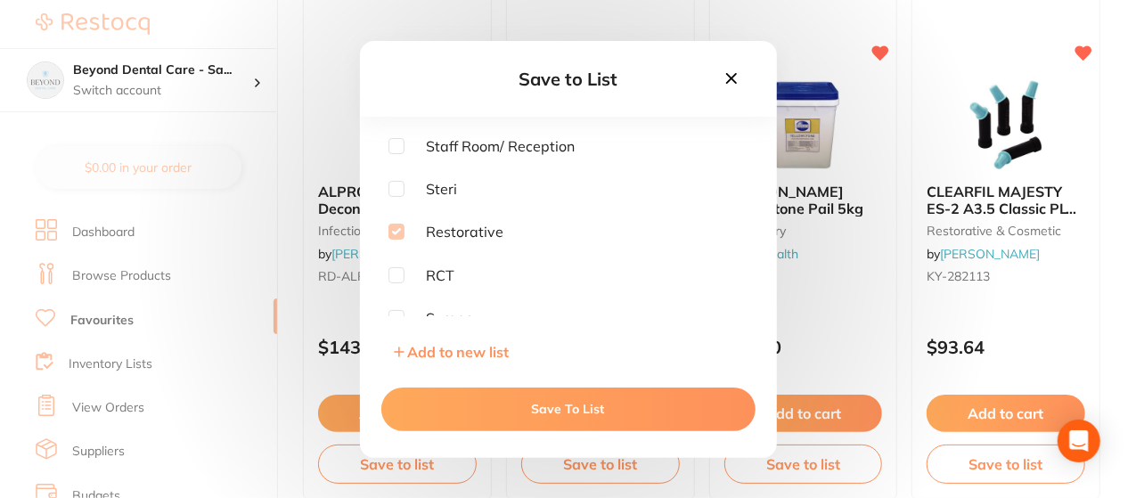
click at [618, 412] on button "Save To List" at bounding box center [568, 409] width 374 height 43
click at [732, 78] on section at bounding box center [568, 249] width 1136 height 498
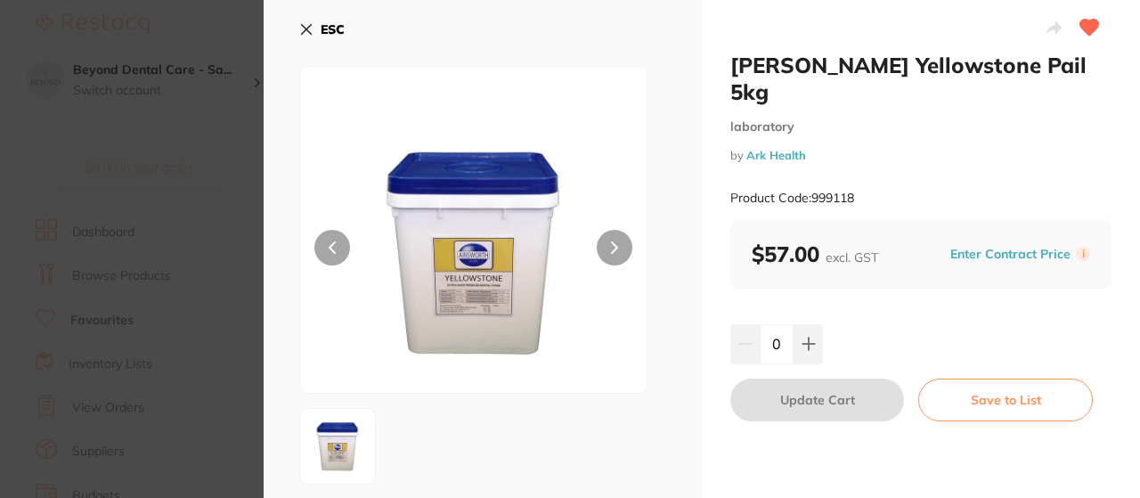
click at [1003, 379] on button "Save to List" at bounding box center [1006, 400] width 175 height 43
click at [1003, 364] on div at bounding box center [702, 249] width 877 height 498
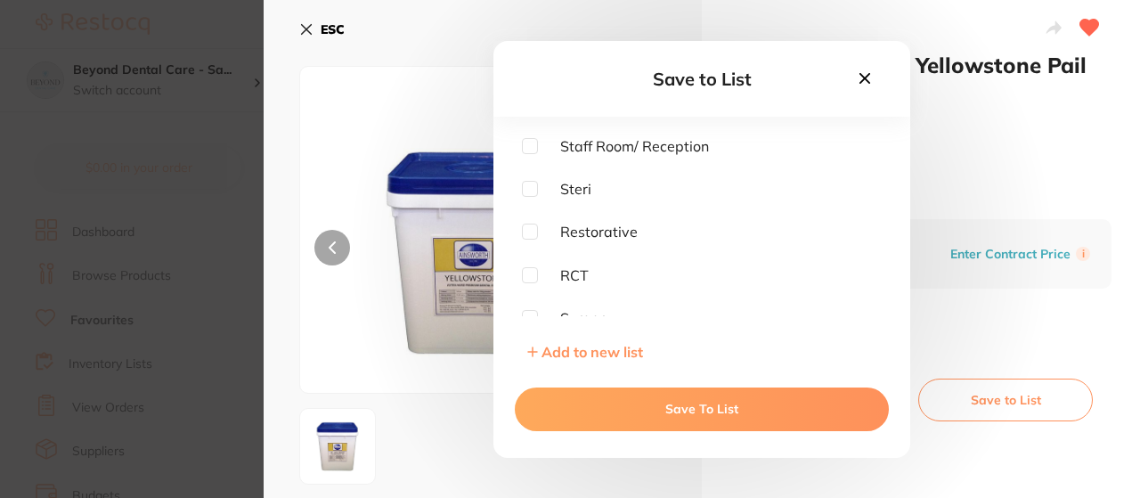
drag, startPoint x: 980, startPoint y: 372, endPoint x: 956, endPoint y: 432, distance: 64.4
click at [956, 432] on div "Save to List Staff Room/ Reception Steri Restorative RCT Surgery Lab Add to new…" at bounding box center [702, 249] width 877 height 498
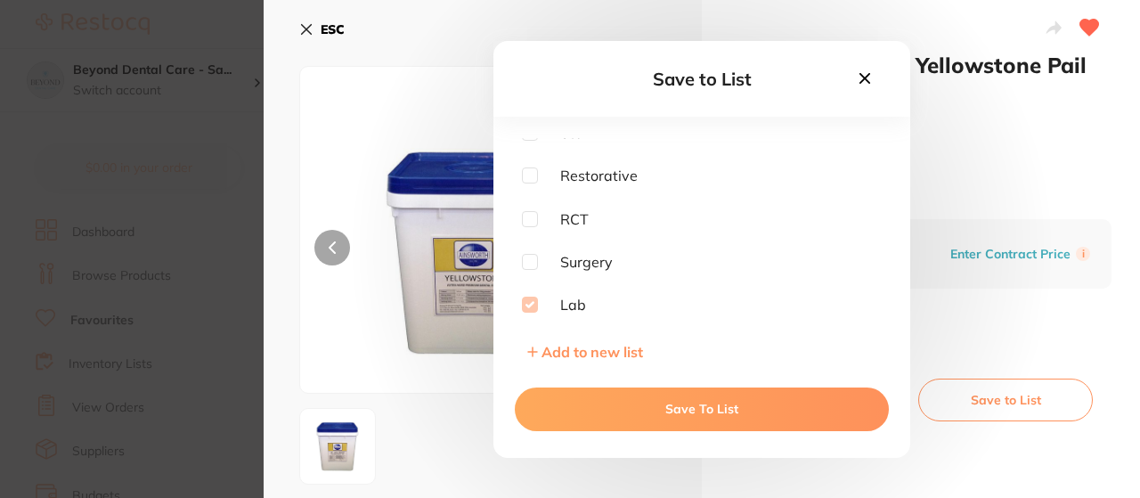
click at [691, 405] on button "Save To List" at bounding box center [702, 409] width 374 height 43
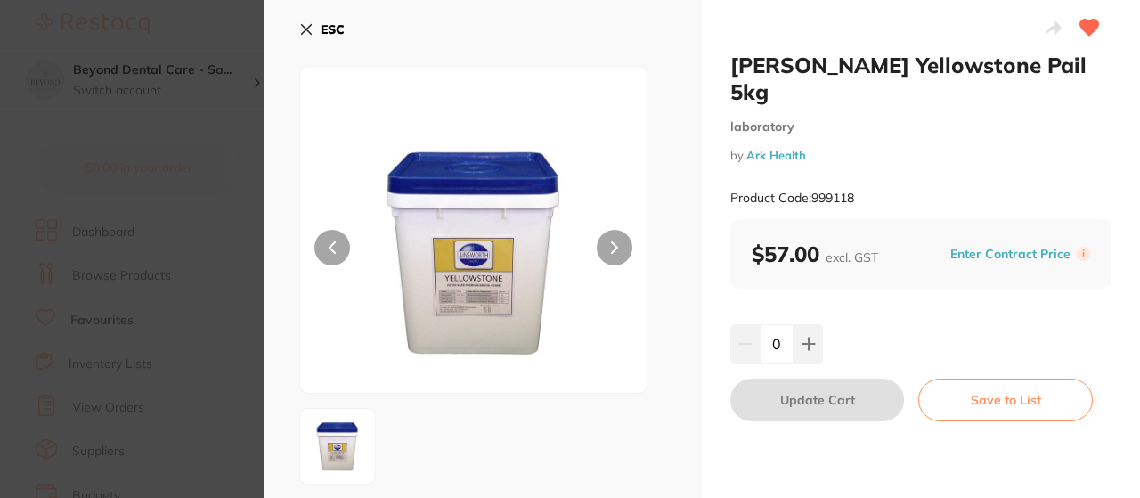
click at [305, 26] on icon at bounding box center [306, 29] width 14 height 14
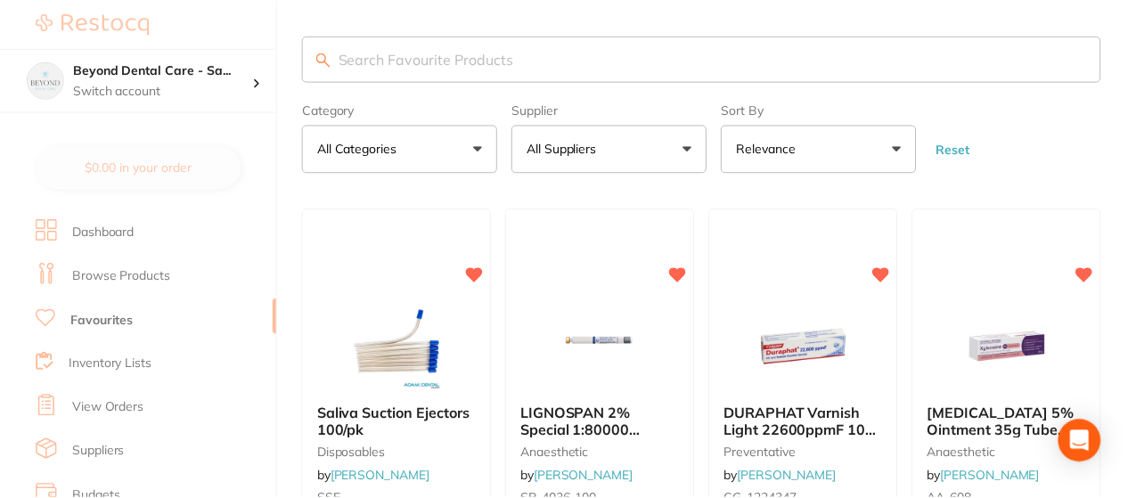
scroll to position [5487, 0]
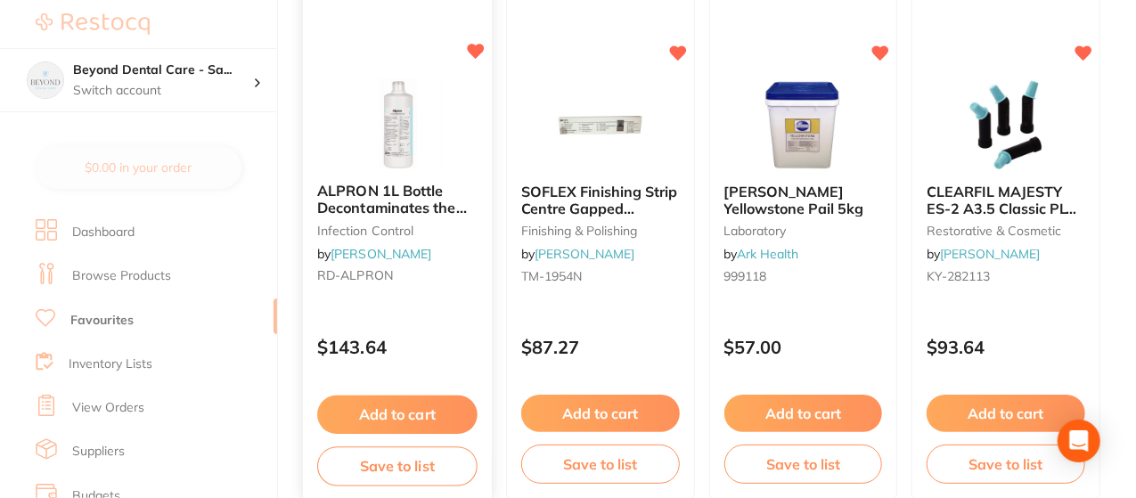
click at [404, 459] on button "Save to list" at bounding box center [397, 466] width 160 height 40
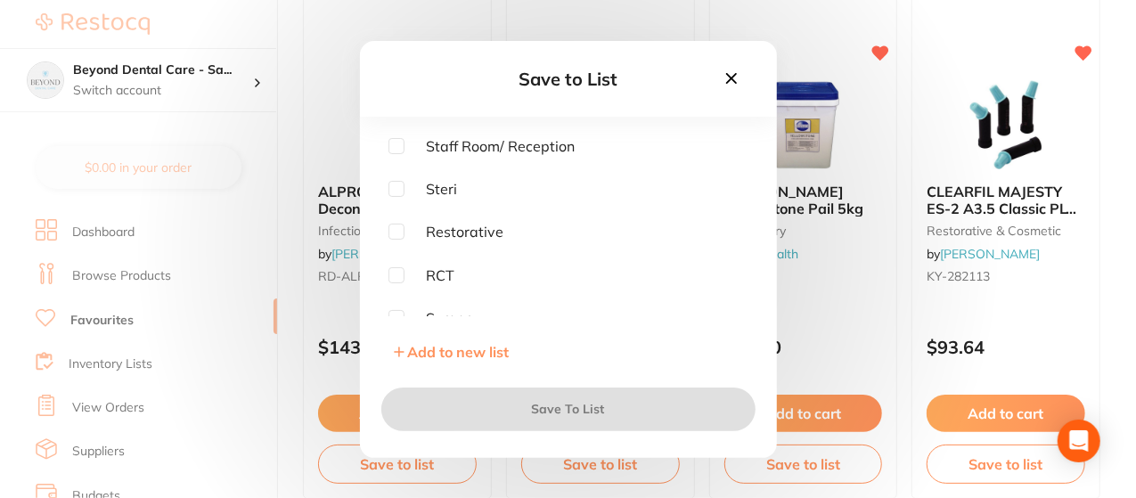
click at [399, 190] on input "checkbox" at bounding box center [396, 189] width 16 height 16
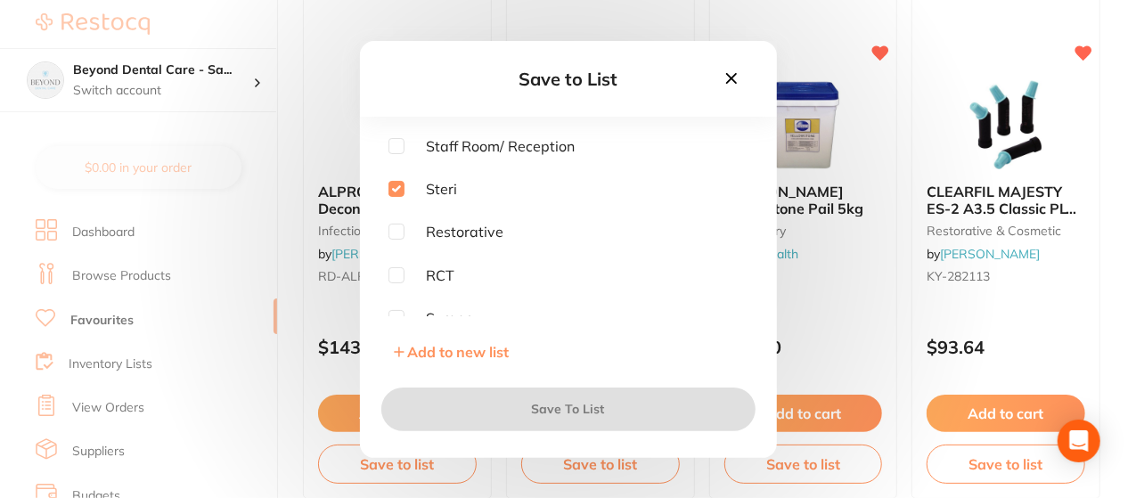
click at [399, 190] on input "checkbox" at bounding box center [396, 189] width 16 height 16
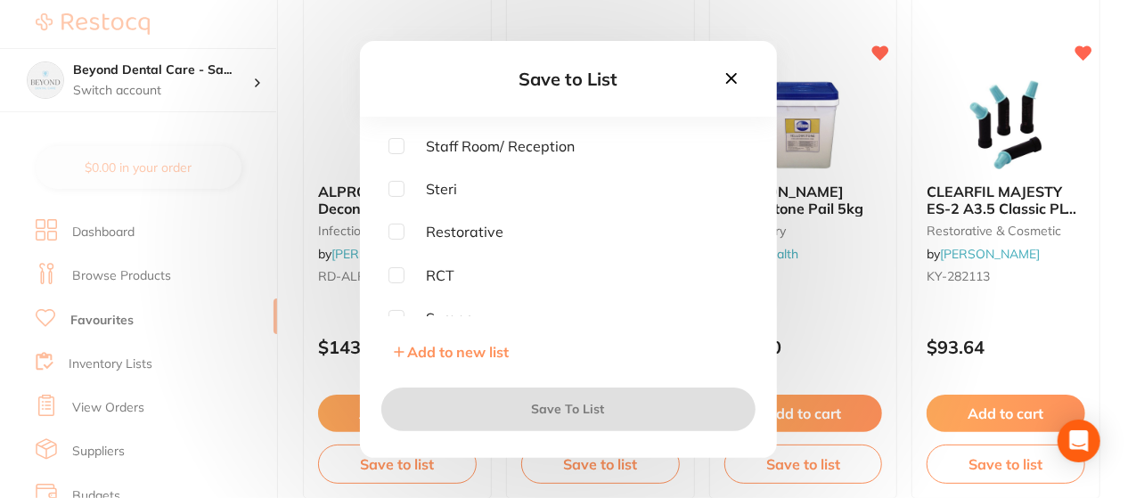
click at [399, 190] on input "checkbox" at bounding box center [396, 189] width 16 height 16
click at [401, 192] on input "checkbox" at bounding box center [396, 189] width 16 height 16
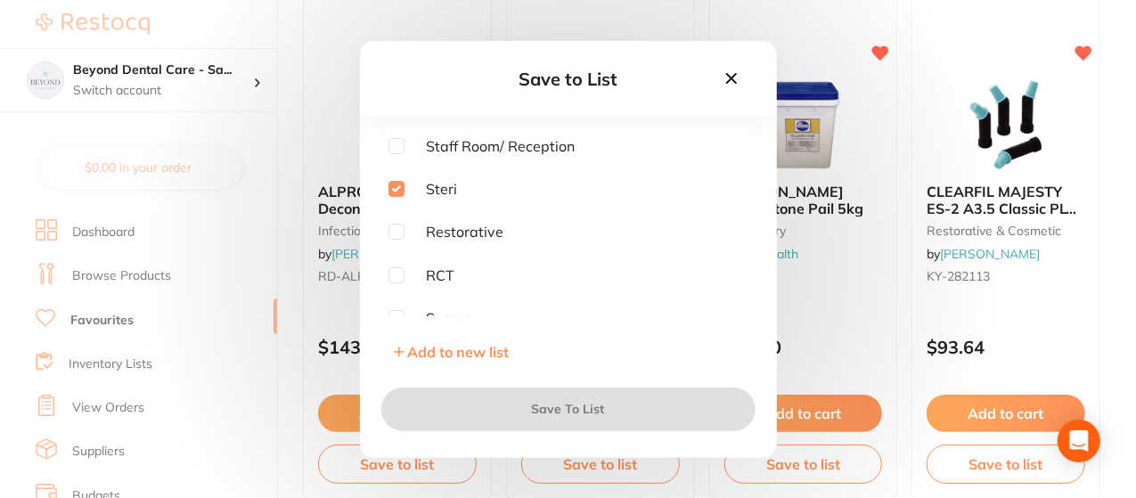
click at [401, 192] on input "checkbox" at bounding box center [396, 189] width 16 height 16
click at [394, 183] on input "checkbox" at bounding box center [396, 189] width 16 height 16
checkbox input "true"
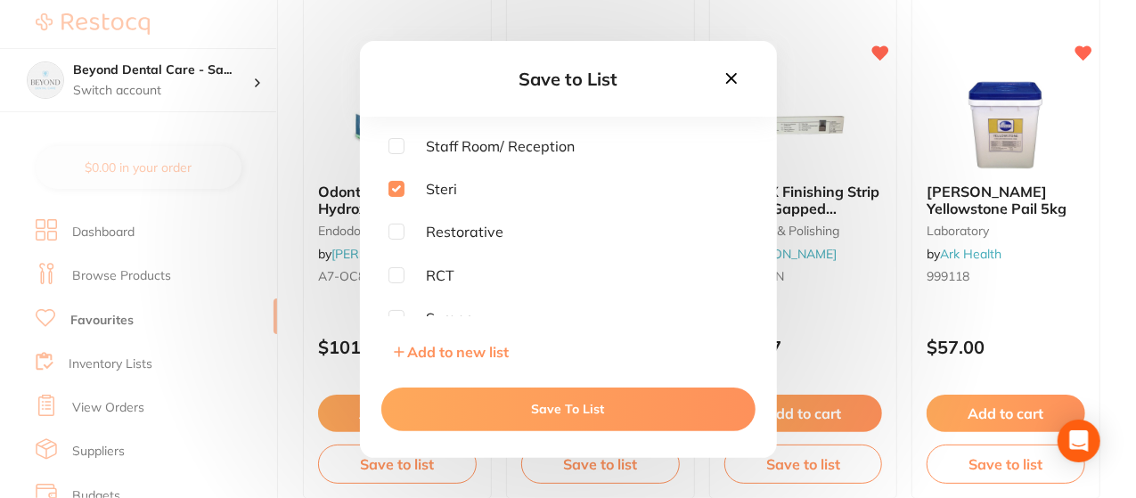
click at [571, 403] on button "Save To List" at bounding box center [568, 409] width 374 height 43
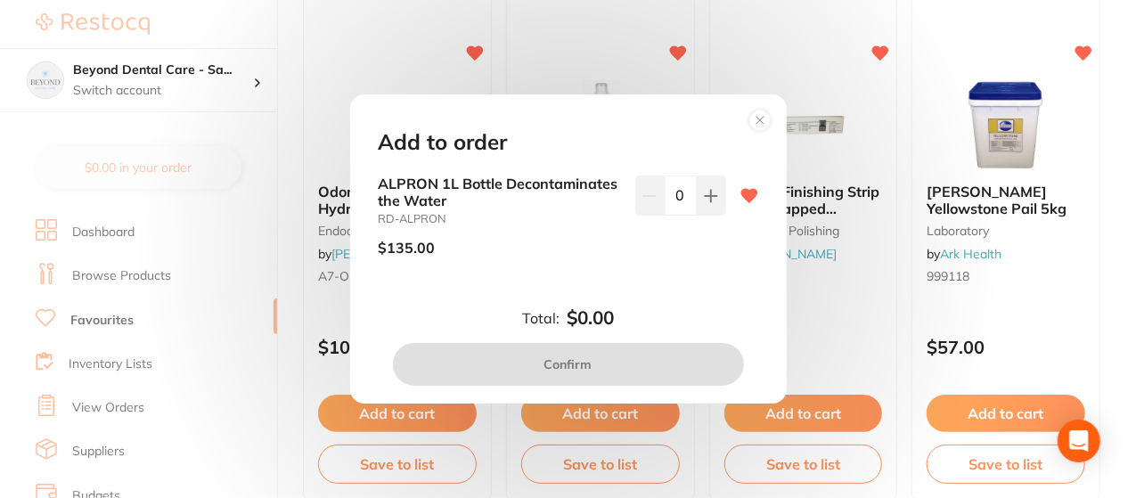
click at [760, 114] on circle at bounding box center [759, 120] width 20 height 20
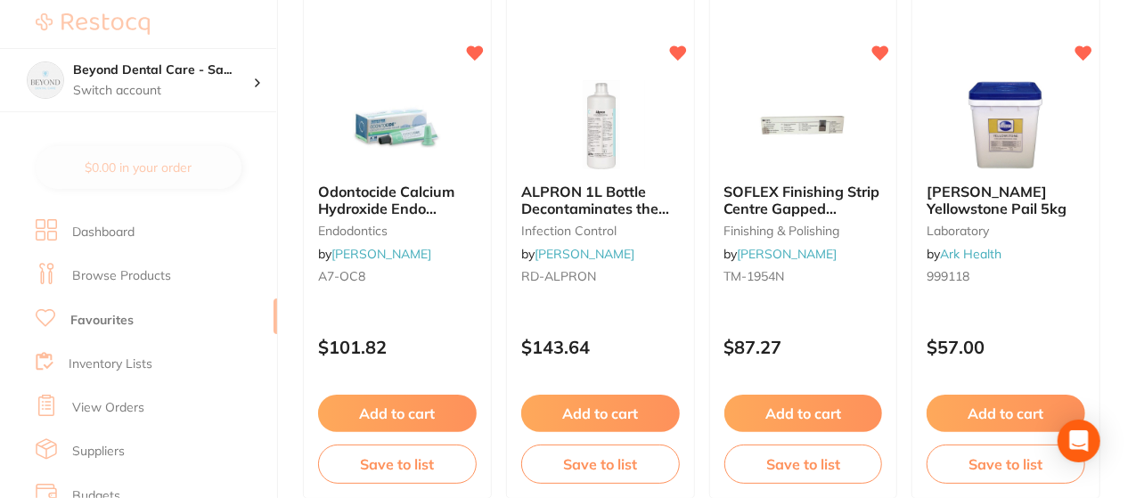
click at [121, 313] on link "Favourites" at bounding box center [101, 321] width 63 height 18
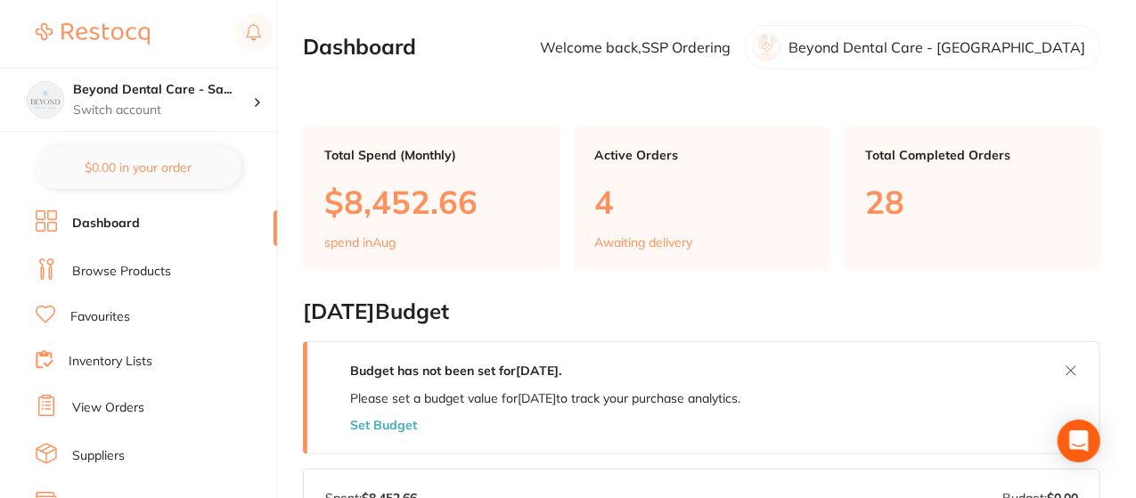
click at [119, 362] on link "Inventory Lists" at bounding box center [111, 362] width 84 height 18
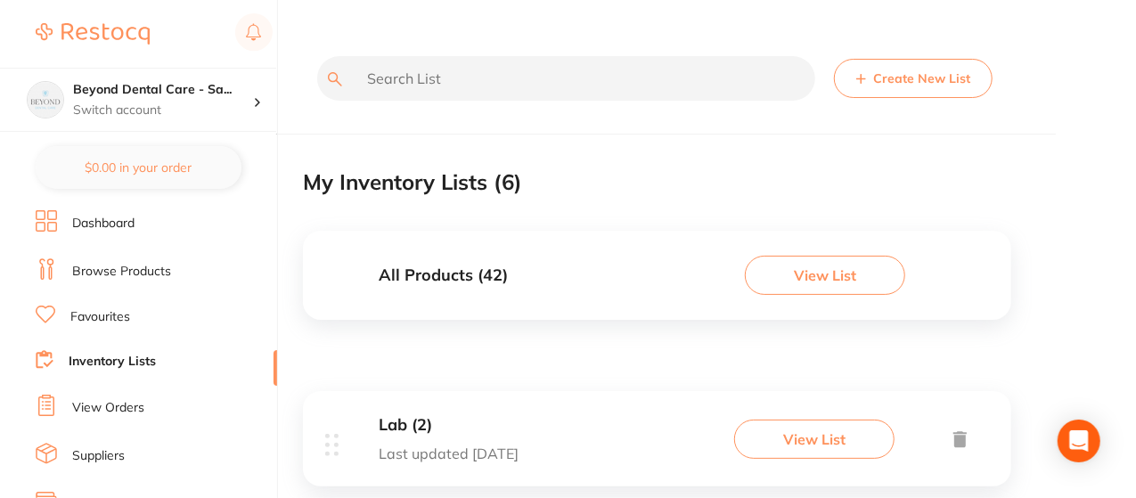
click at [814, 260] on button "View List" at bounding box center [825, 275] width 160 height 39
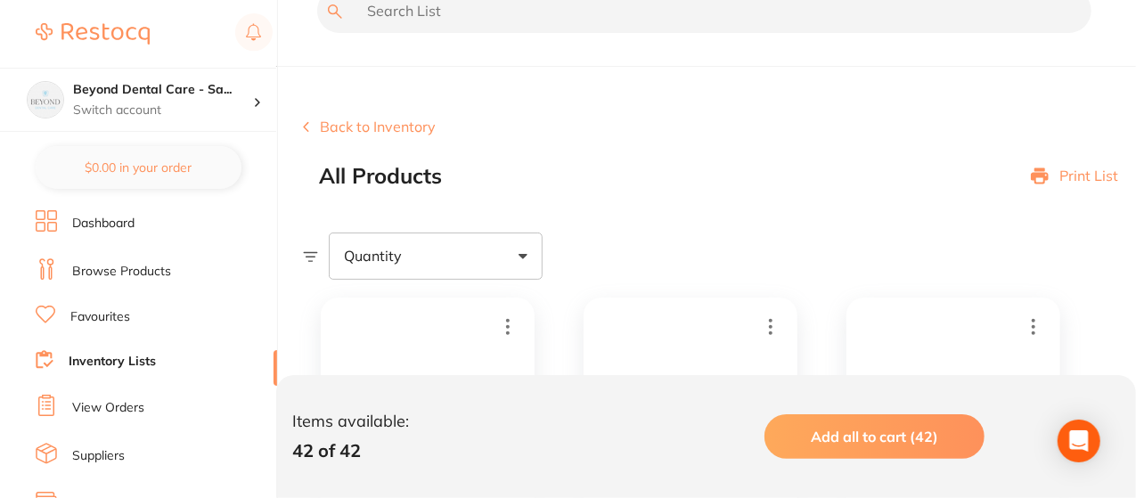
scroll to position [36, 0]
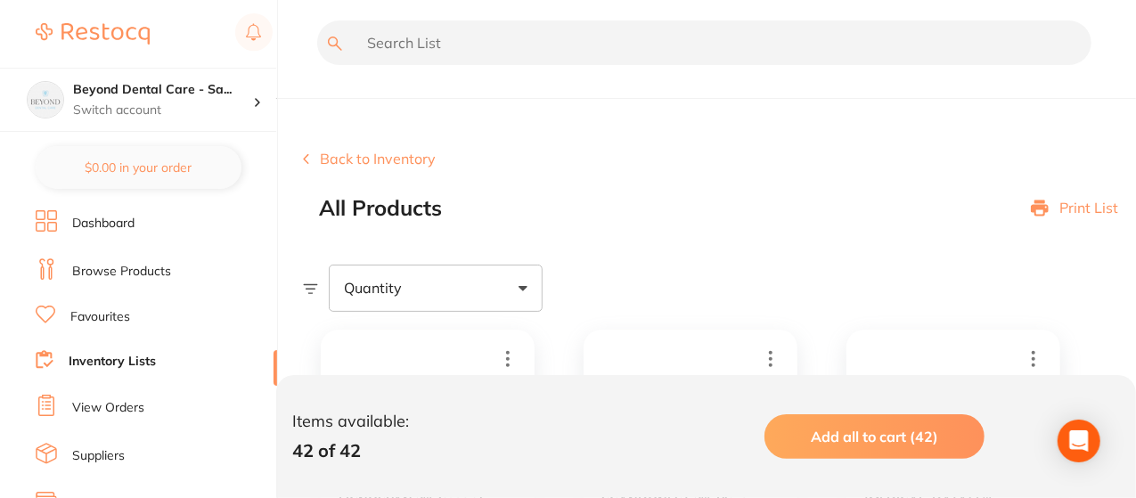
click at [119, 353] on link "Inventory Lists" at bounding box center [112, 362] width 87 height 18
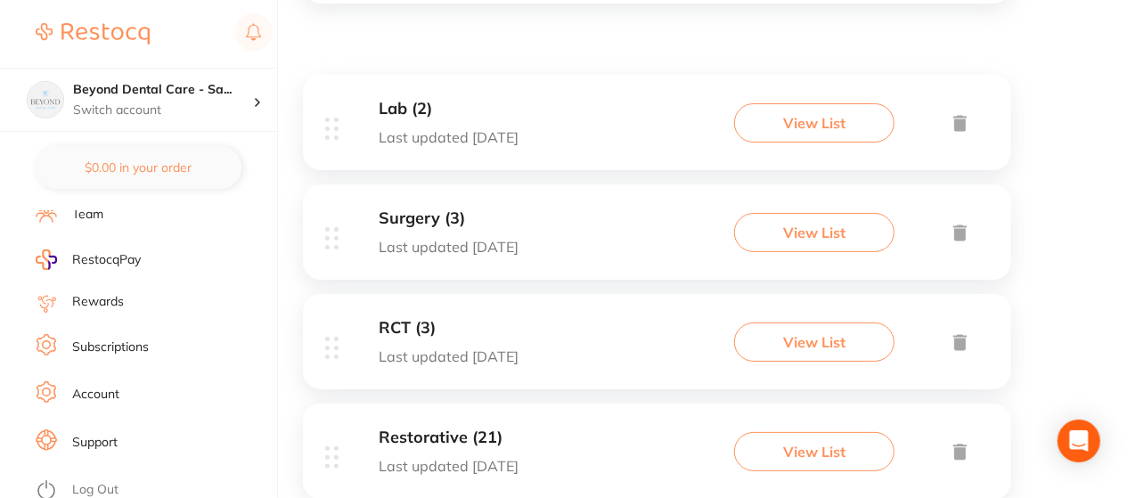
scroll to position [300, 0]
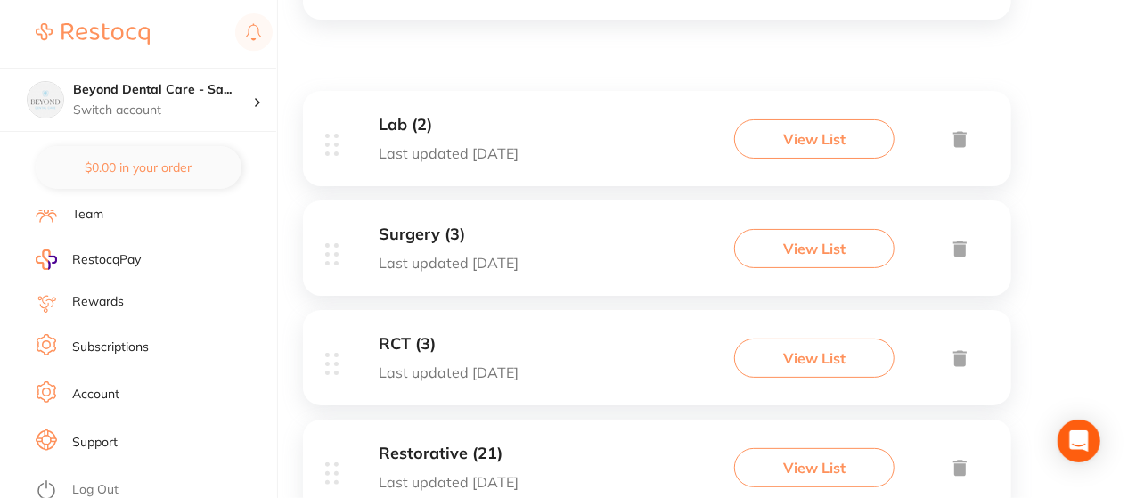
click at [856, 140] on button "View List" at bounding box center [814, 138] width 160 height 39
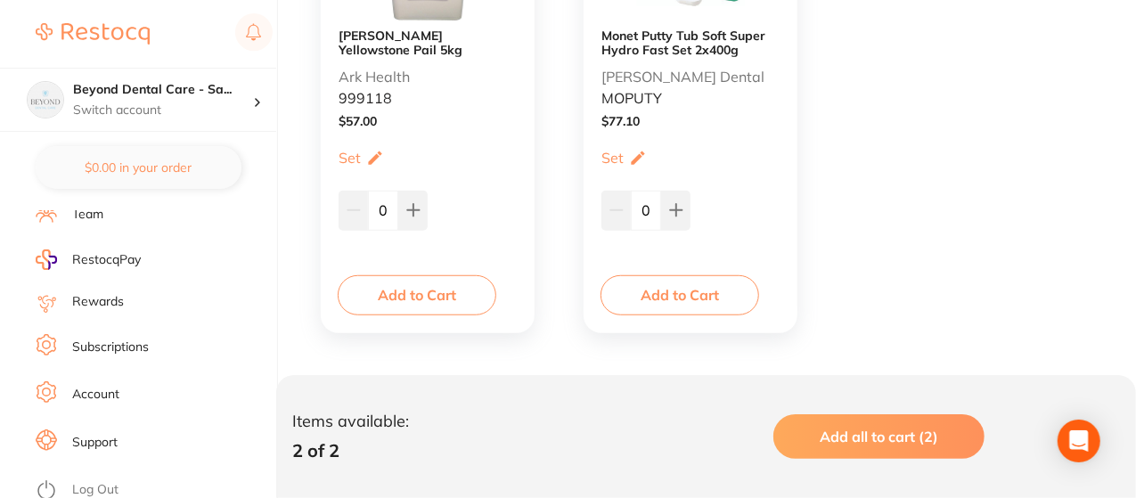
scroll to position [557, 0]
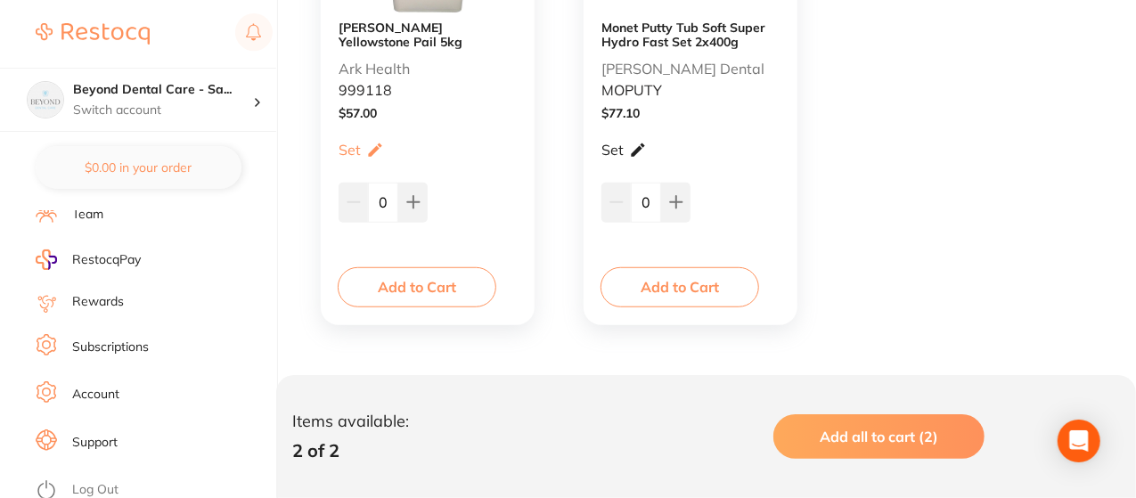
click at [622, 143] on p "Set" at bounding box center [612, 150] width 22 height 16
click at [896, 138] on div "Ainsworth Yellowstone Pail 5kg Ark Health 999118 $ 57.00 Set Set Min / Max 0 Se…" at bounding box center [706, 99] width 806 height 518
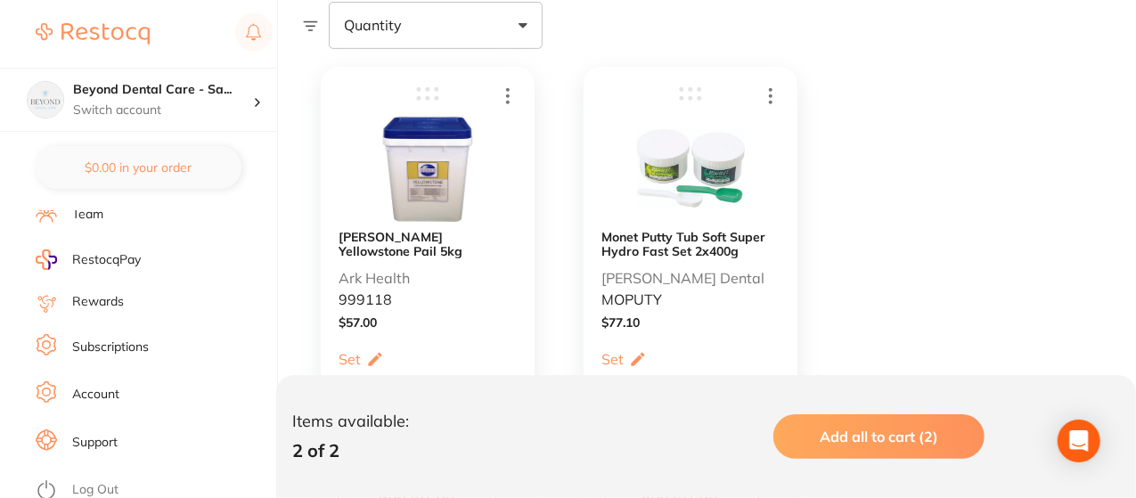
scroll to position [343, 0]
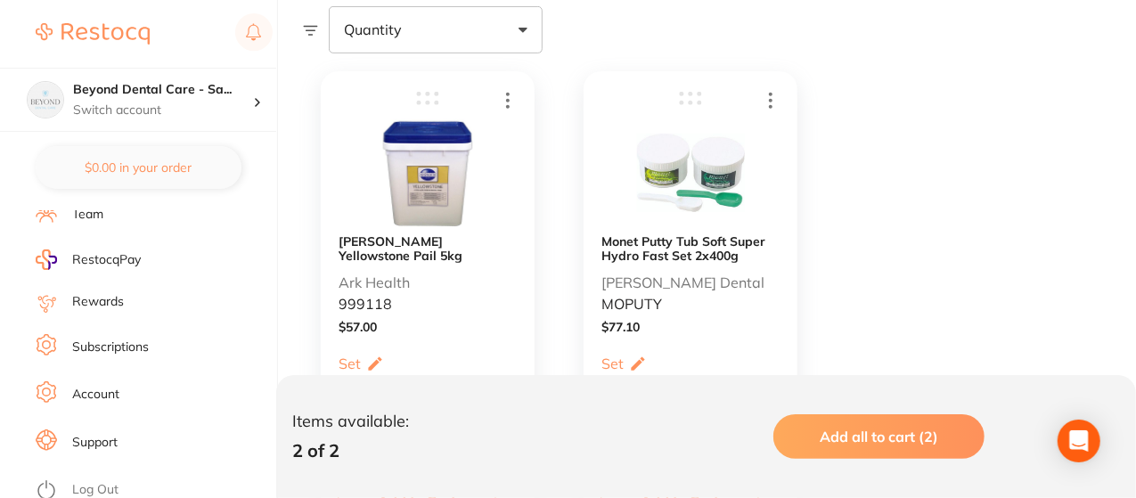
click at [821, 165] on div "Monet Putty Tub Soft Super Hydro Fast Set 2x400g Erskine Dental MOPUTY $ 77.10 …" at bounding box center [706, 305] width 245 height 468
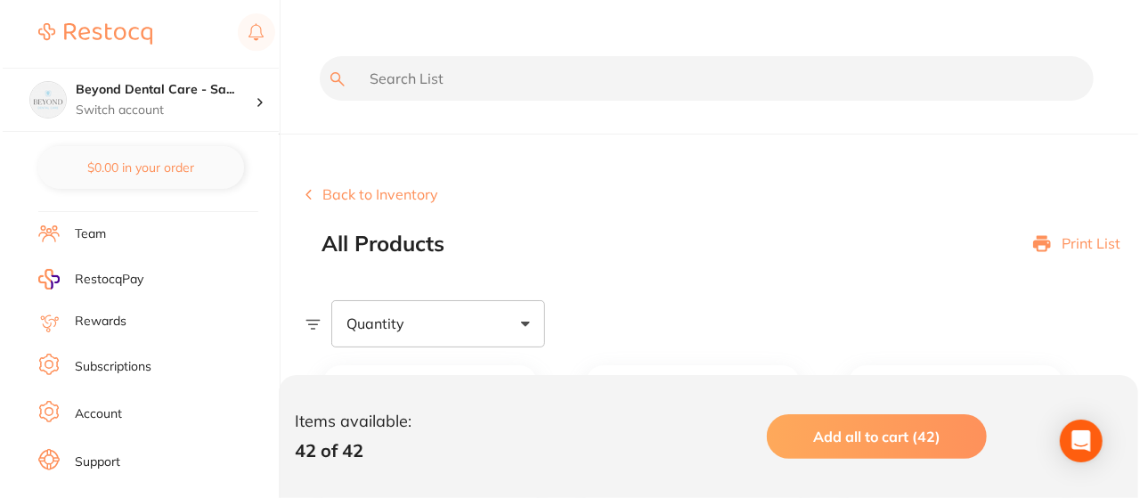
scroll to position [321, 0]
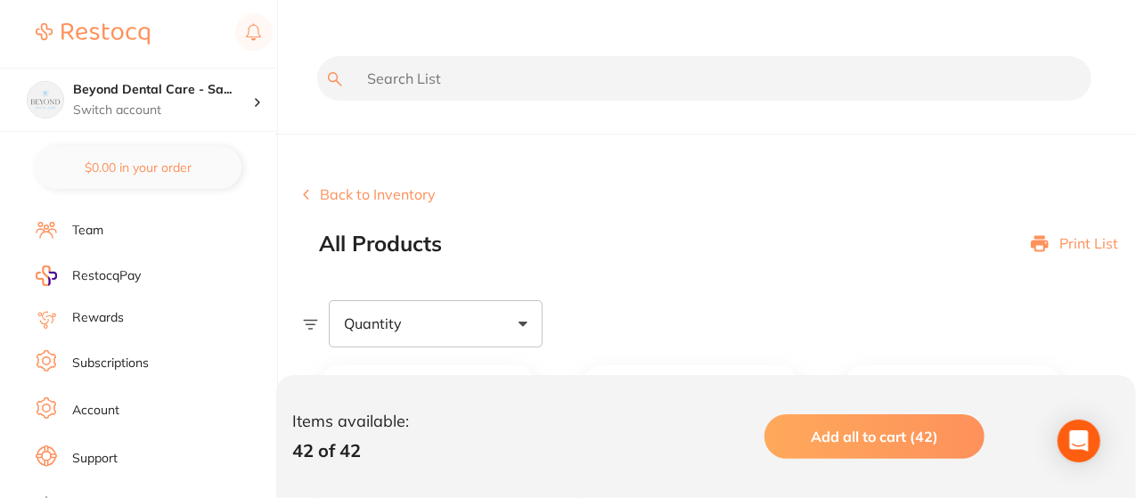
click at [78, 217] on li "Team" at bounding box center [156, 230] width 241 height 27
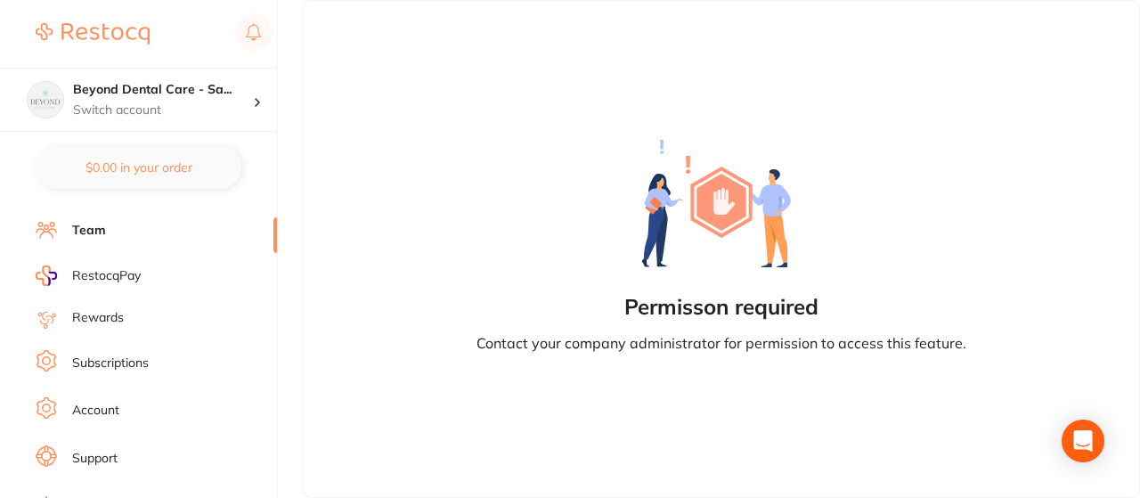
click at [267, 169] on section "Beyond Dental Care - Sa... Switch account Beyond Dental Care - Sandstone Point …" at bounding box center [139, 249] width 278 height 498
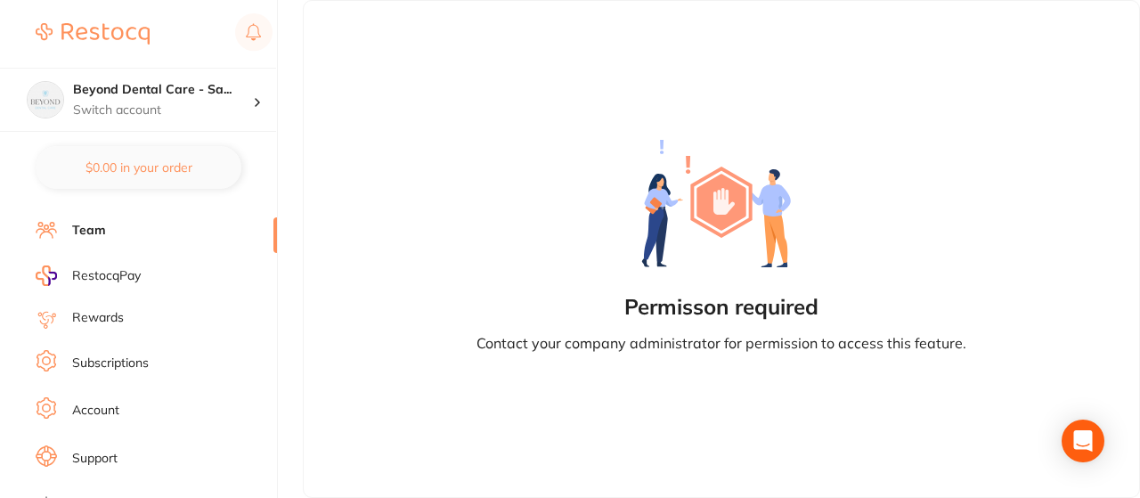
click at [207, 257] on ul "Dashboard Browse Products Favourites Inventory Lists View Orders Suppliers Budg…" at bounding box center [156, 197] width 241 height 615
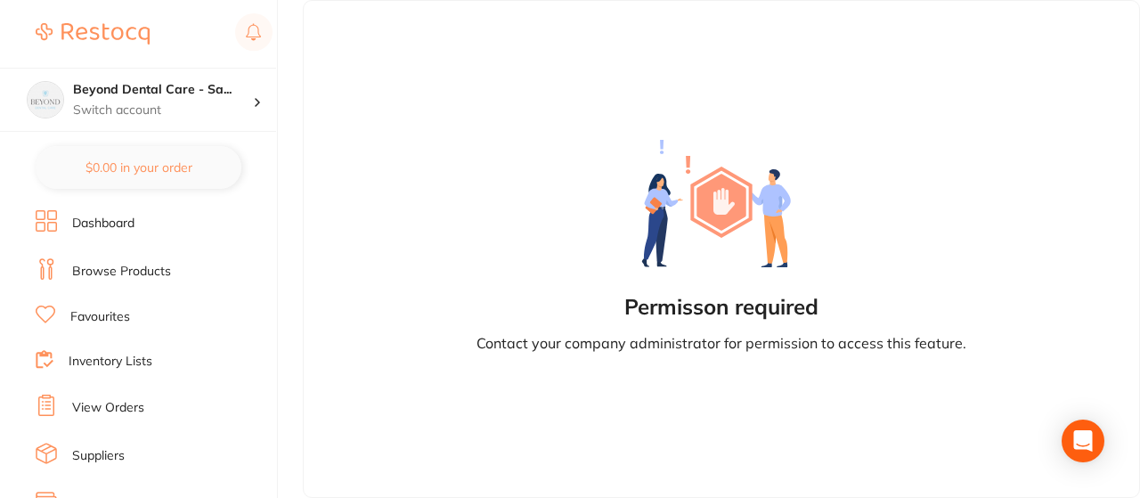
click at [260, 179] on section "Beyond Dental Care - Sa... Switch account Beyond Dental Care - Sandstone Point …" at bounding box center [139, 249] width 278 height 498
drag, startPoint x: 260, startPoint y: 179, endPoint x: 257, endPoint y: 214, distance: 34.8
click at [257, 214] on section "Beyond Dental Care - Sa... Switch account Beyond Dental Care - Sandstone Point …" at bounding box center [139, 249] width 278 height 498
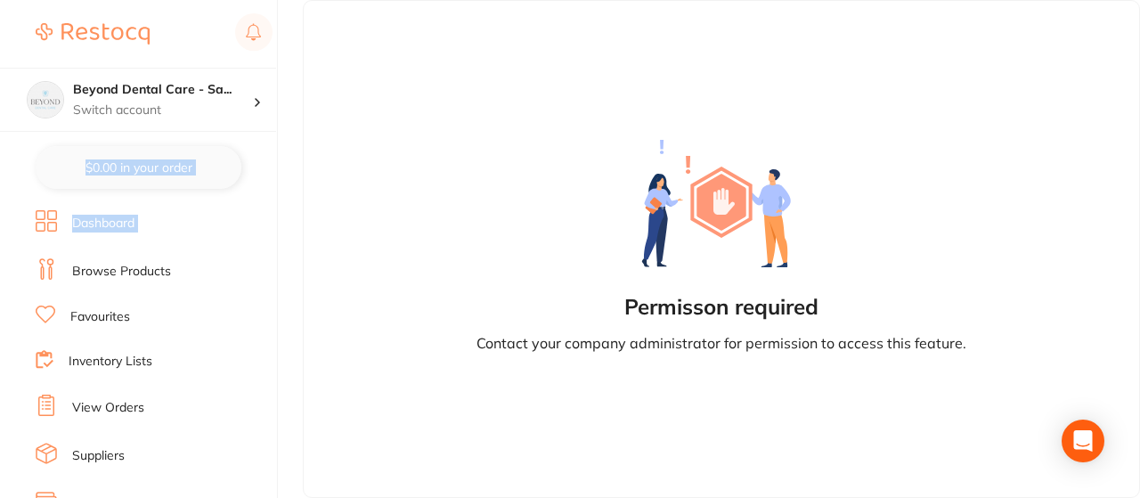
click at [257, 214] on li "Dashboard" at bounding box center [156, 223] width 241 height 27
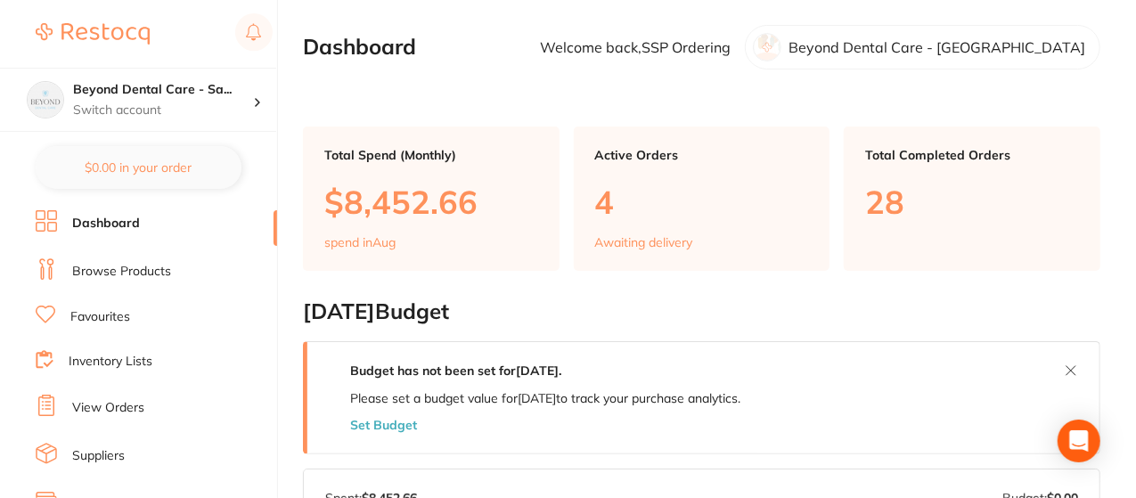
click at [272, 192] on section "Beyond Dental Care - Sa... Switch account Beyond Dental Care - Sandstone Point …" at bounding box center [139, 249] width 278 height 498
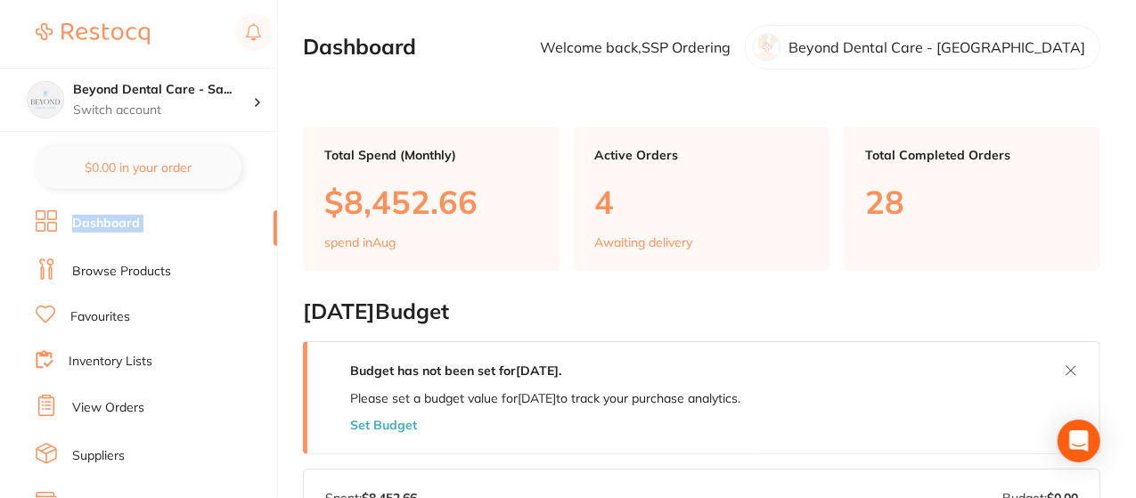
click at [272, 192] on section "Beyond Dental Care - Sa... Switch account Beyond Dental Care - Sandstone Point …" at bounding box center [139, 249] width 278 height 498
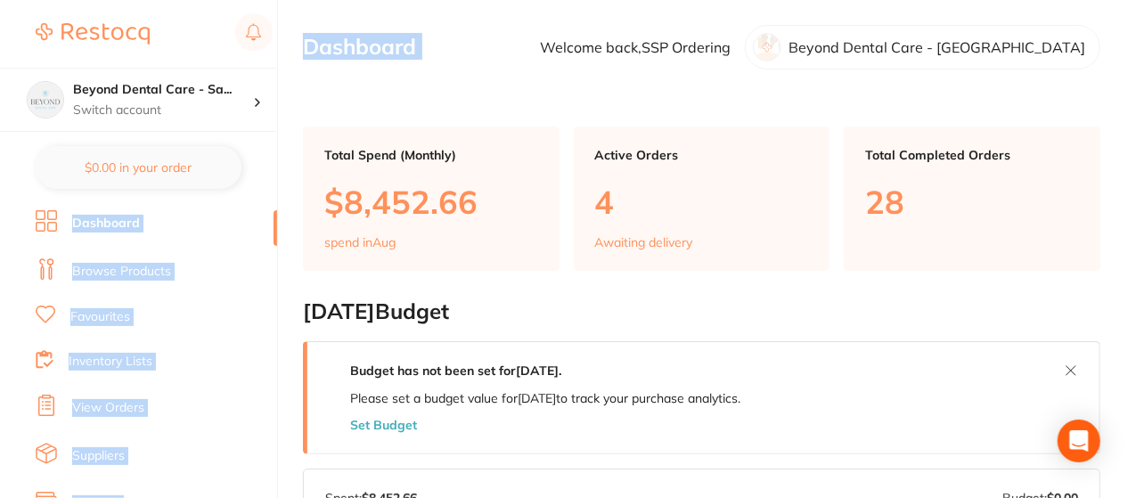
drag, startPoint x: 272, startPoint y: 192, endPoint x: 361, endPoint y: -69, distance: 276.7
click at [361, 0] on html "$0.00 Beyond Dental Care - Sa... Switch account Beyond Dental Care - Sandstone …" at bounding box center [568, 249] width 1136 height 498
click at [230, 265] on li "Browse Products" at bounding box center [156, 271] width 241 height 27
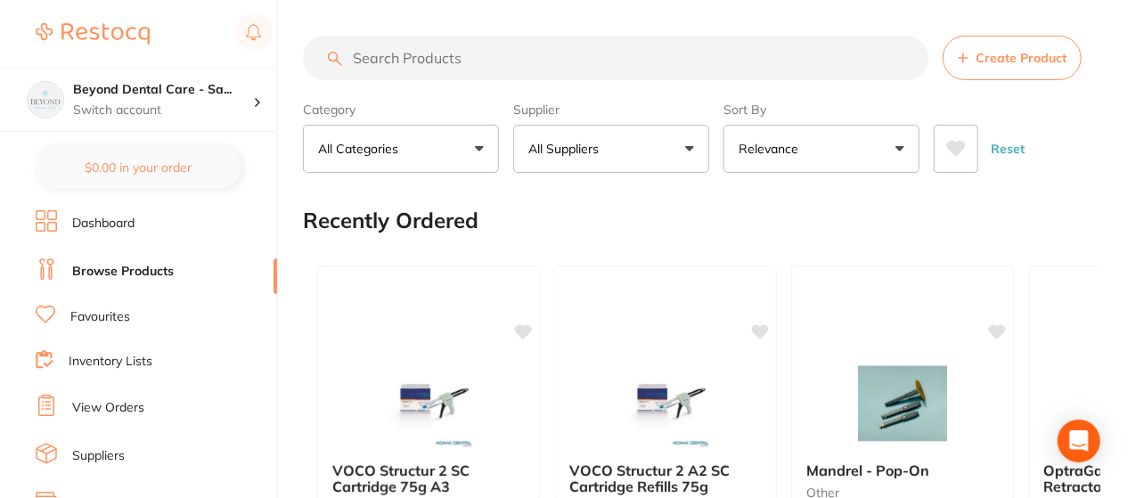
click at [116, 355] on link "Inventory Lists" at bounding box center [111, 362] width 84 height 18
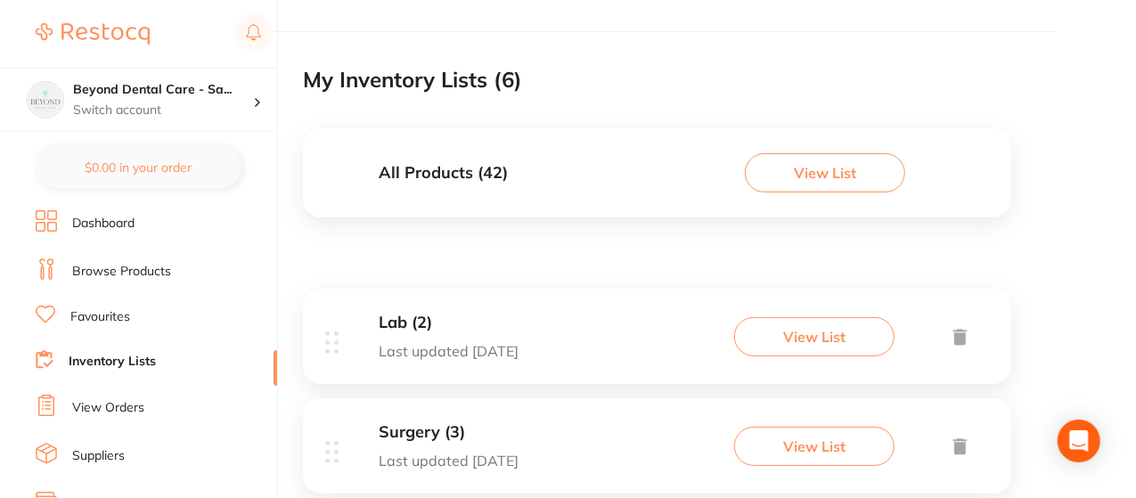
scroll to position [71, 0]
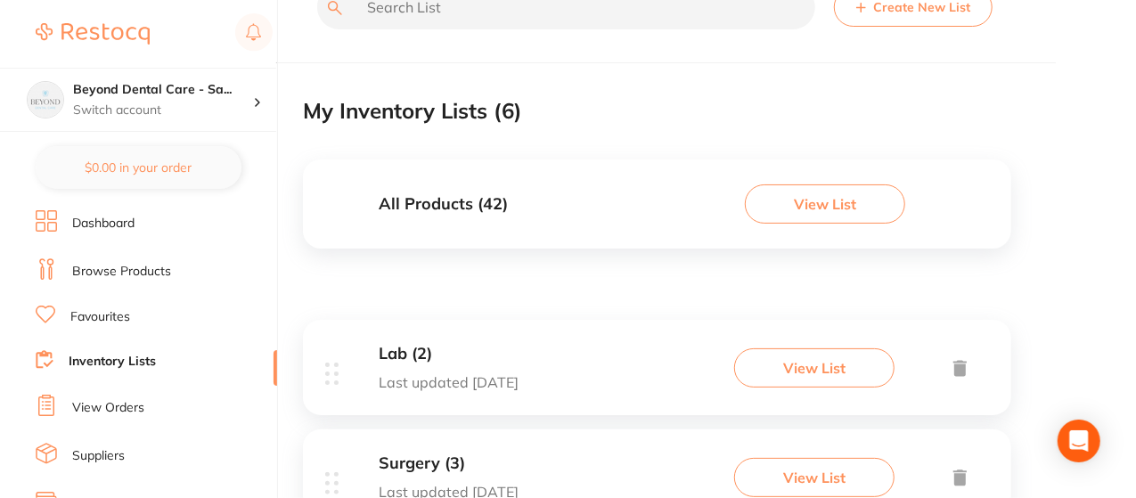
click at [823, 206] on button "View List" at bounding box center [825, 203] width 160 height 39
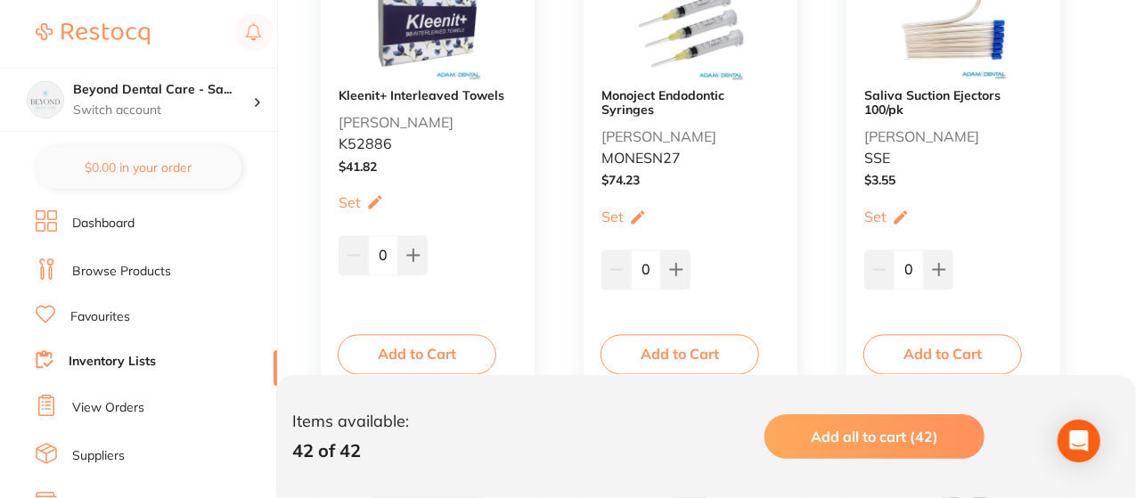
scroll to position [4989, 0]
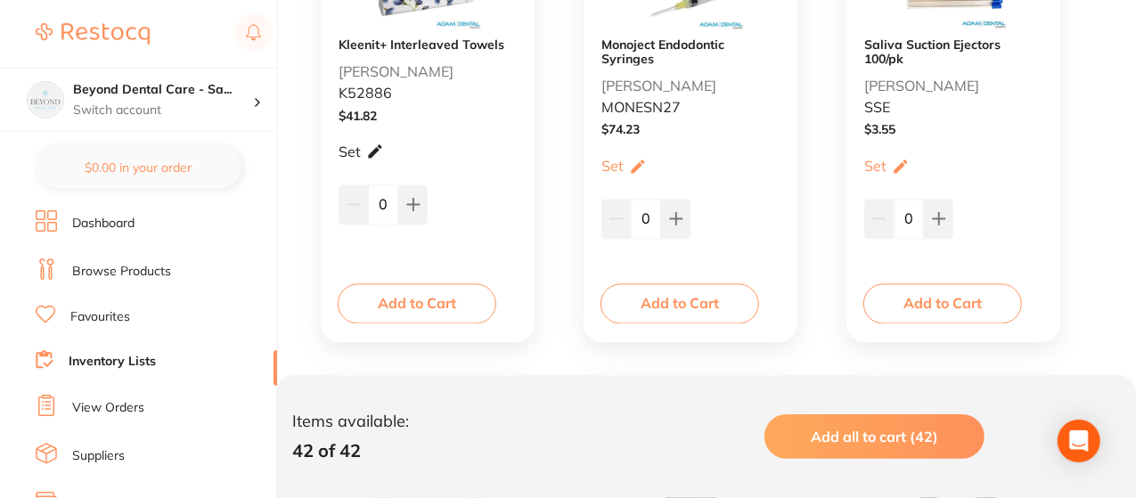
click at [363, 144] on div "Set Set Min / Max" at bounding box center [361, 152] width 45 height 45
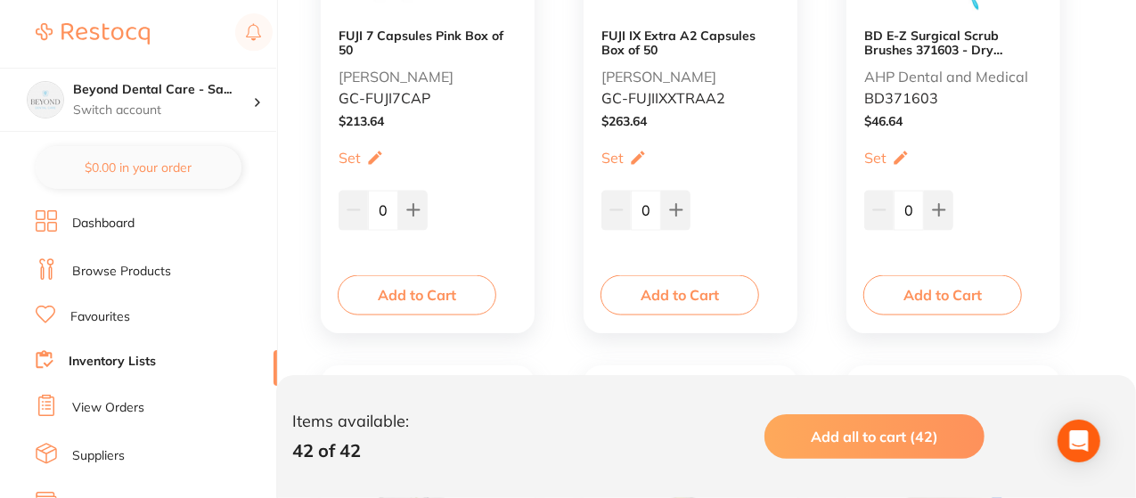
scroll to position [4846, 0]
